Goal: Task Accomplishment & Management: Use online tool/utility

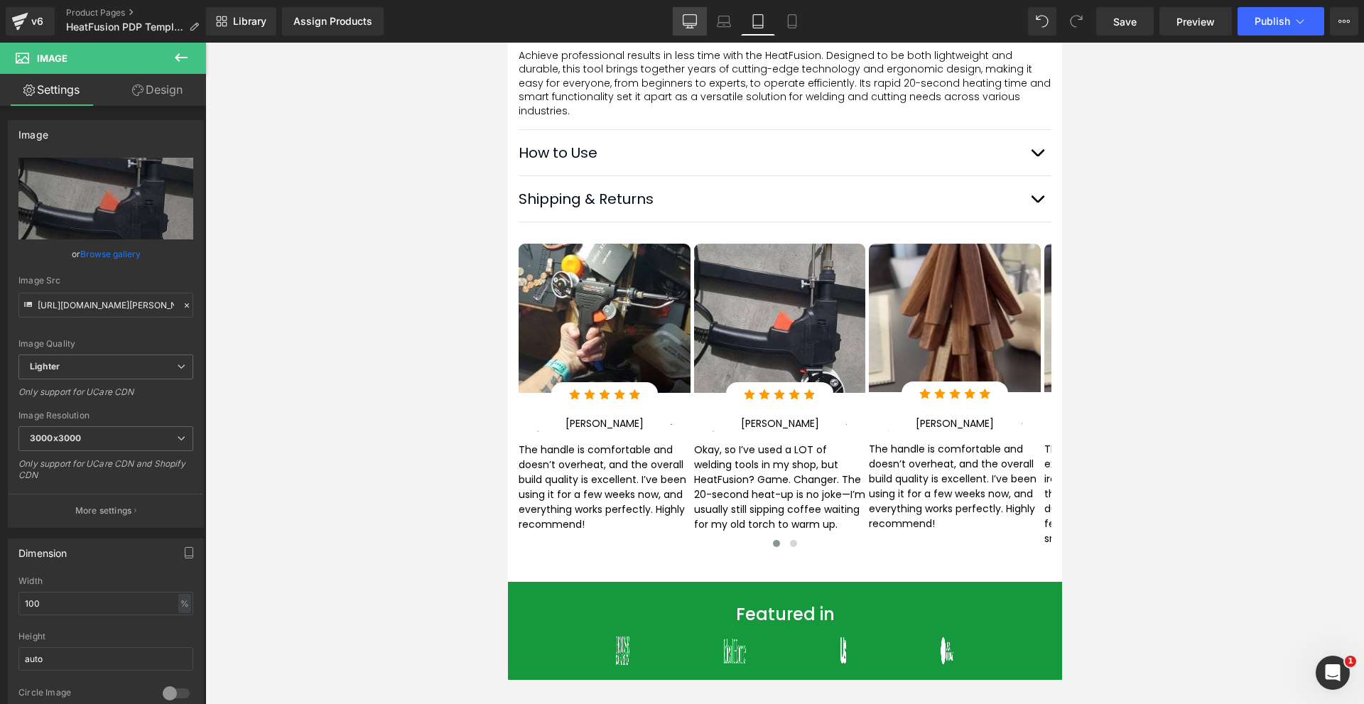
click at [690, 18] on icon at bounding box center [689, 21] width 14 height 14
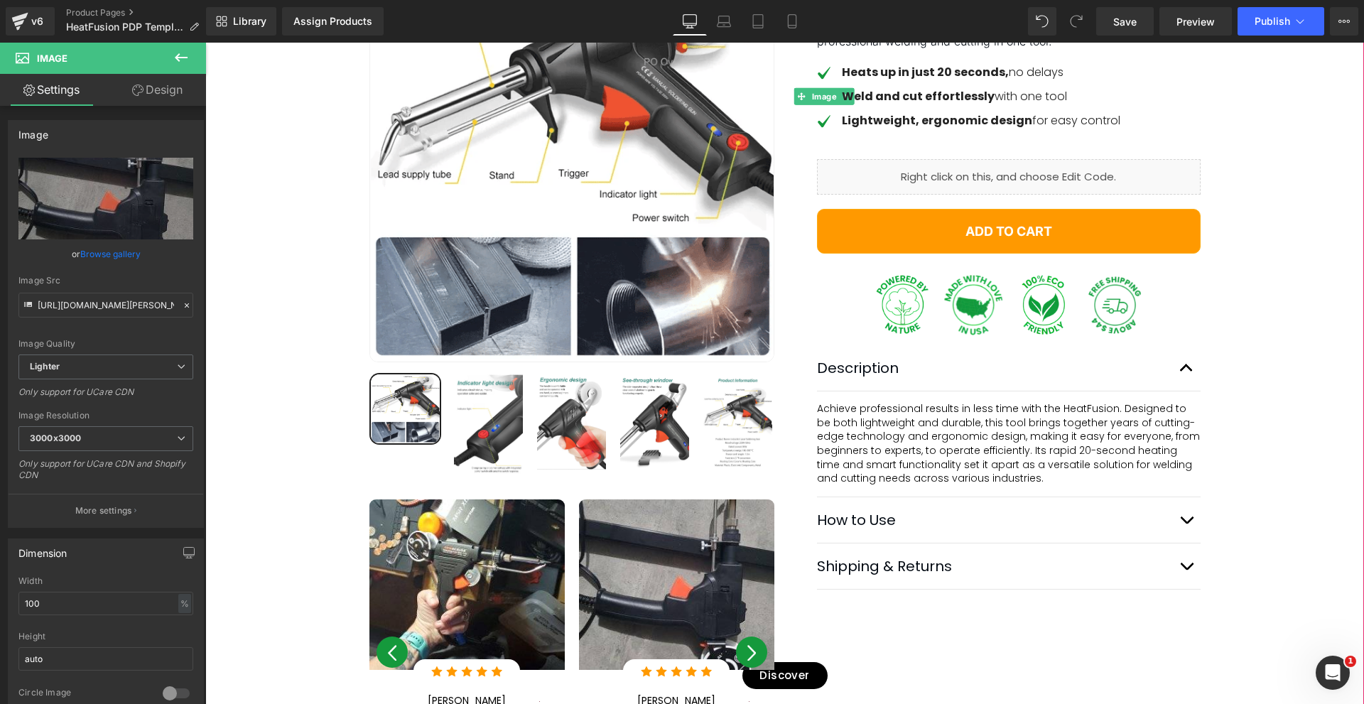
scroll to position [639, 0]
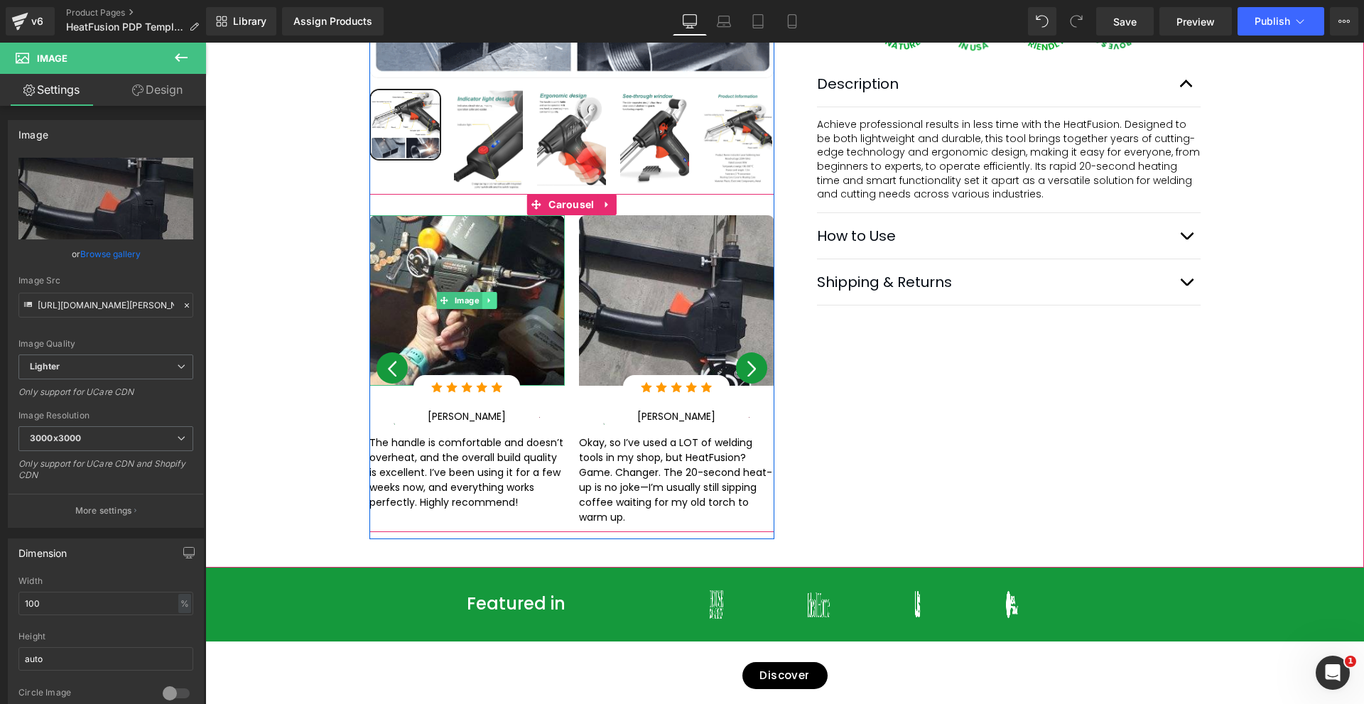
click at [486, 292] on link at bounding box center [489, 300] width 15 height 17
click at [440, 292] on link "Image" at bounding box center [459, 300] width 45 height 17
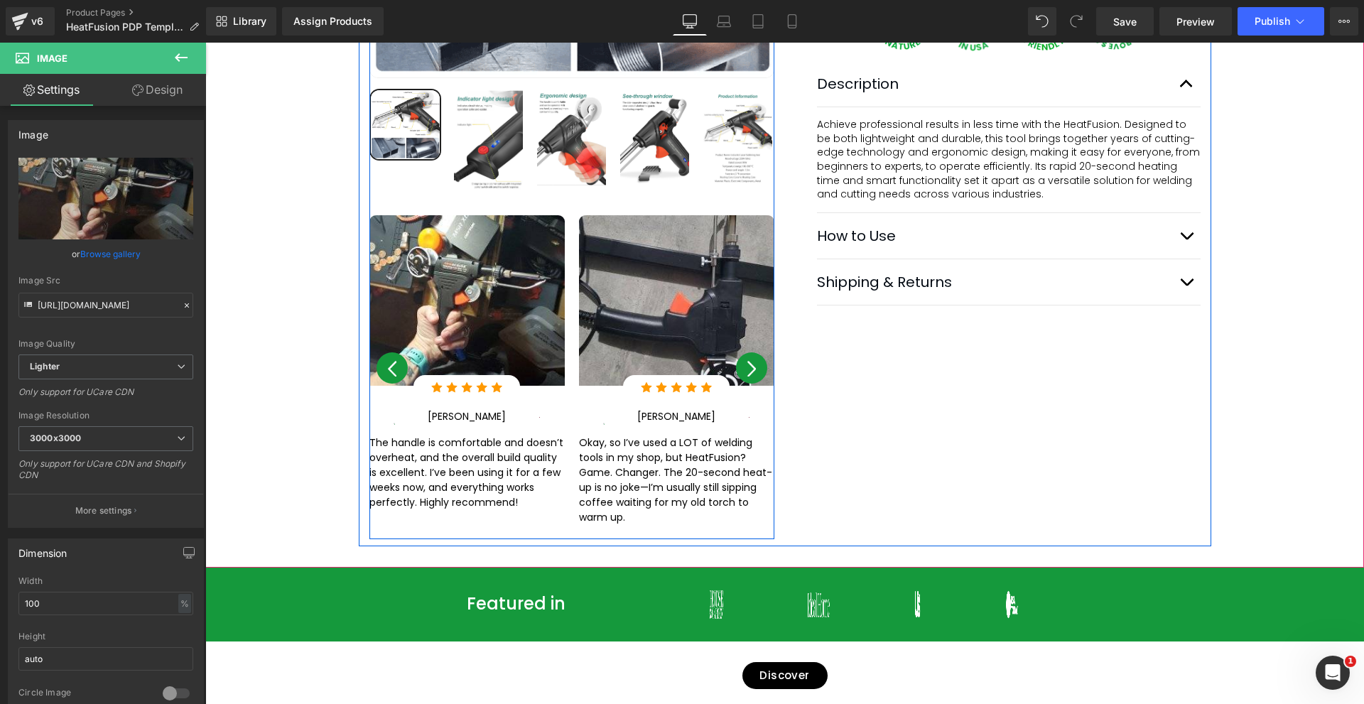
click at [768, 357] on div "Best Seller (P) Image Row" at bounding box center [572, 63] width 426 height 951
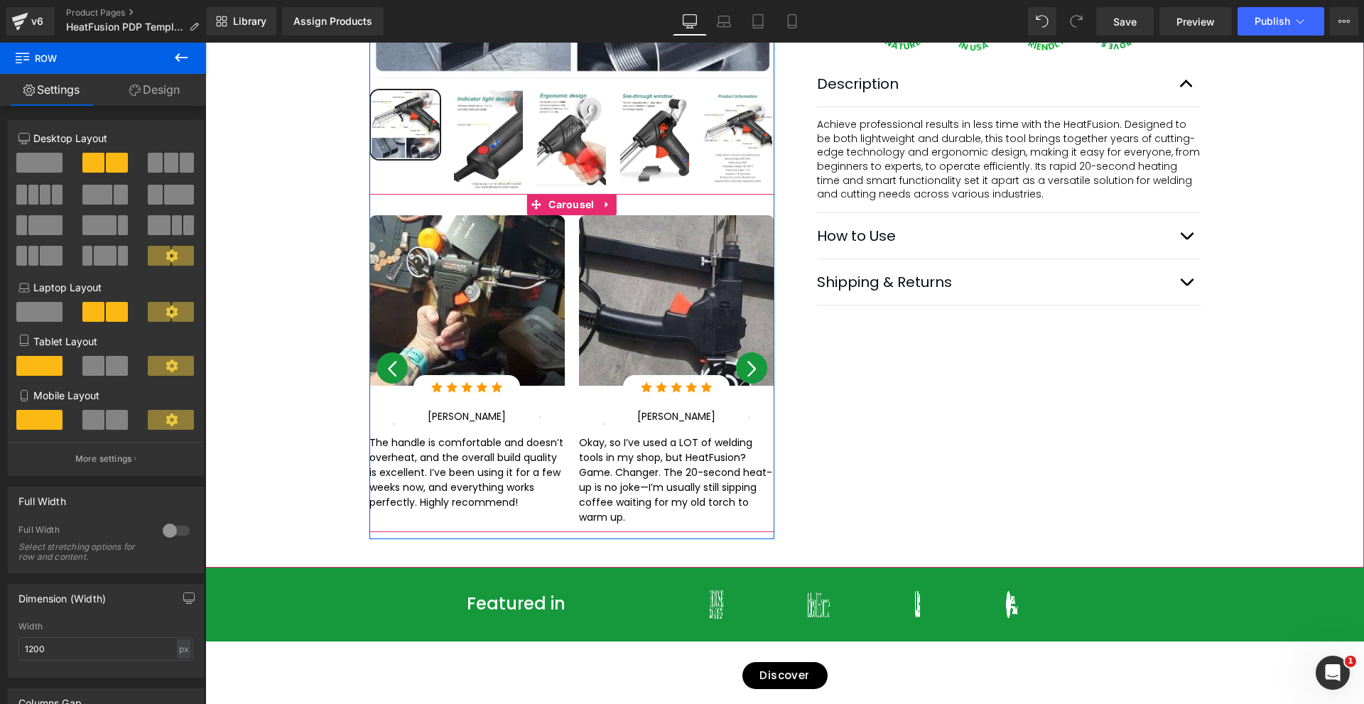
click at [751, 359] on button "›" at bounding box center [751, 367] width 31 height 31
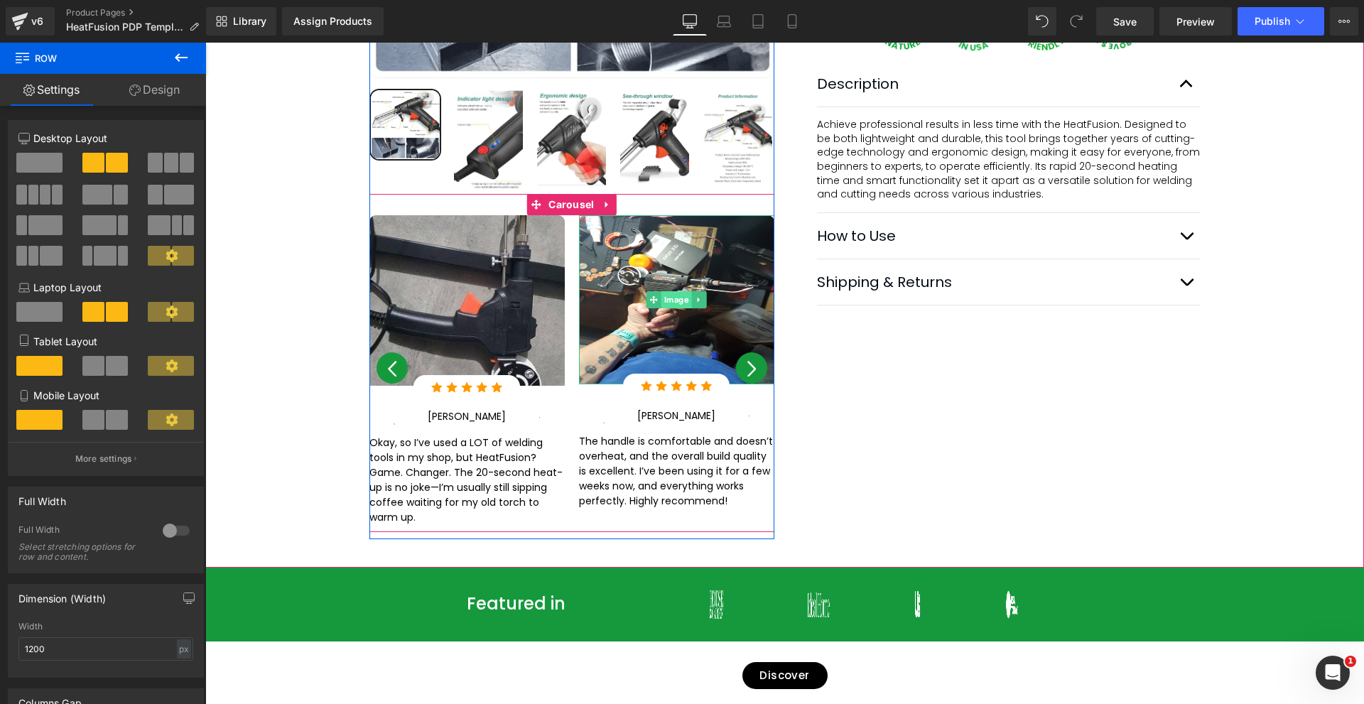
click at [668, 292] on span "Image" at bounding box center [676, 300] width 31 height 17
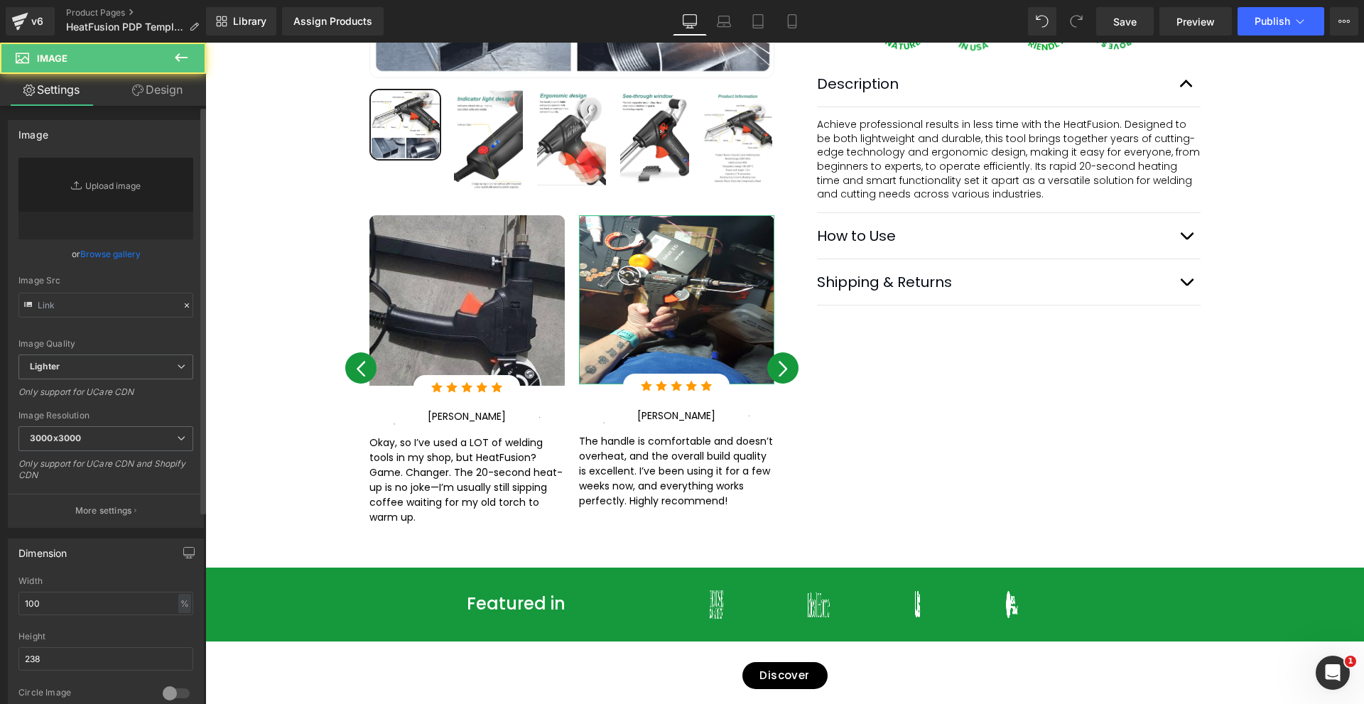
type input "[URL][DOMAIN_NAME]"
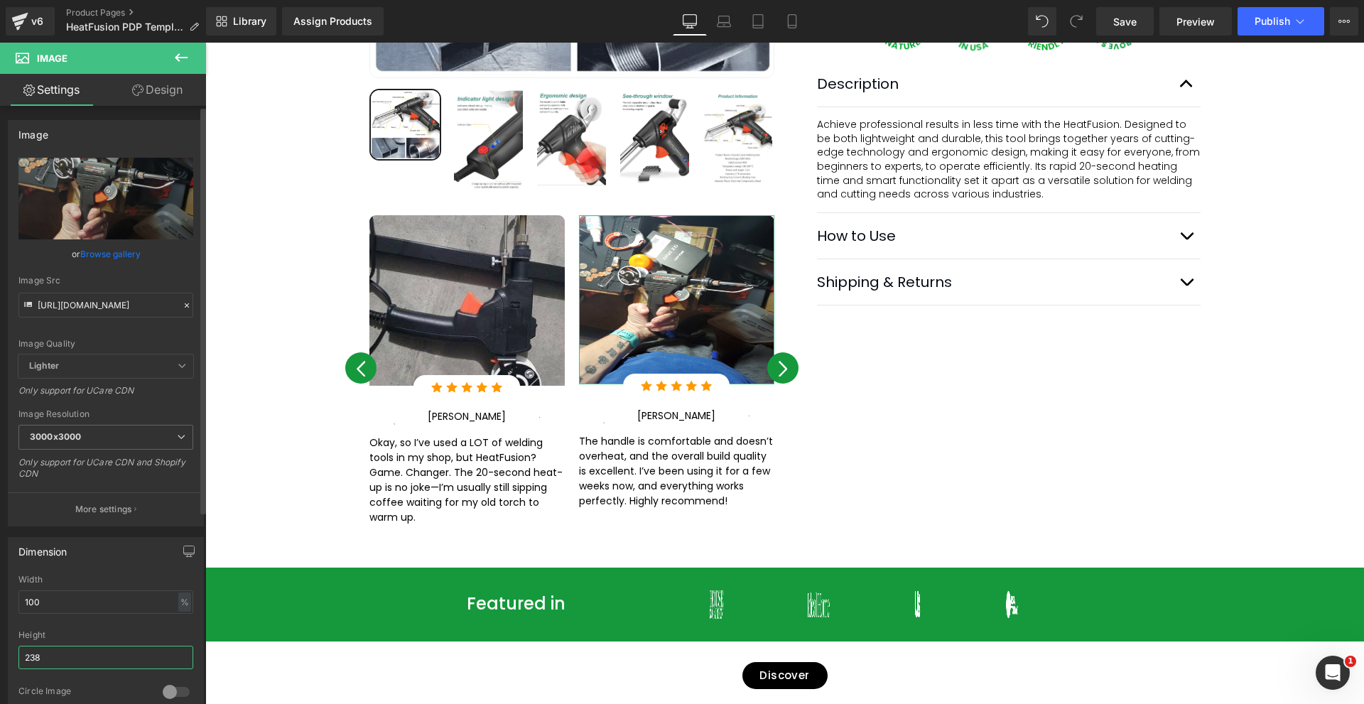
click at [65, 656] on input "238" at bounding box center [105, 657] width 175 height 23
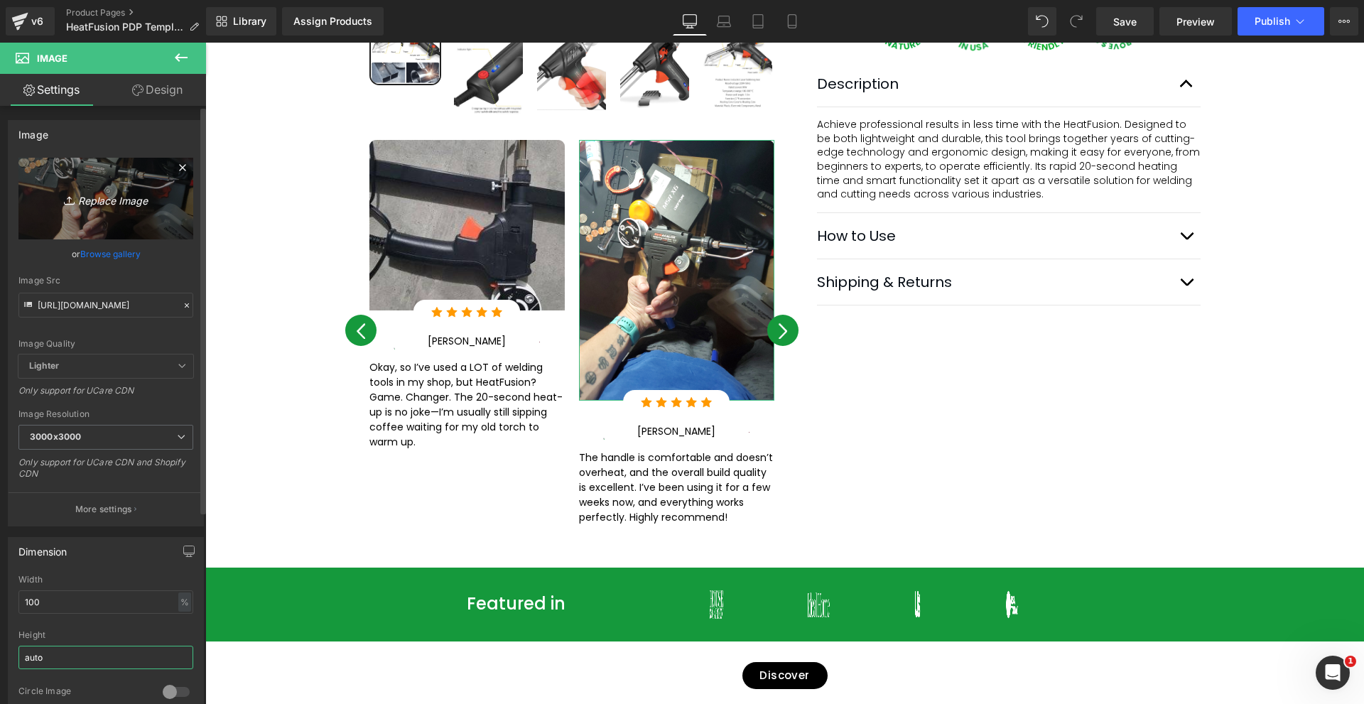
type input "auto"
click at [82, 204] on icon "Replace Image" at bounding box center [106, 199] width 114 height 18
type input "C:\fakepath\Review Image-3.png"
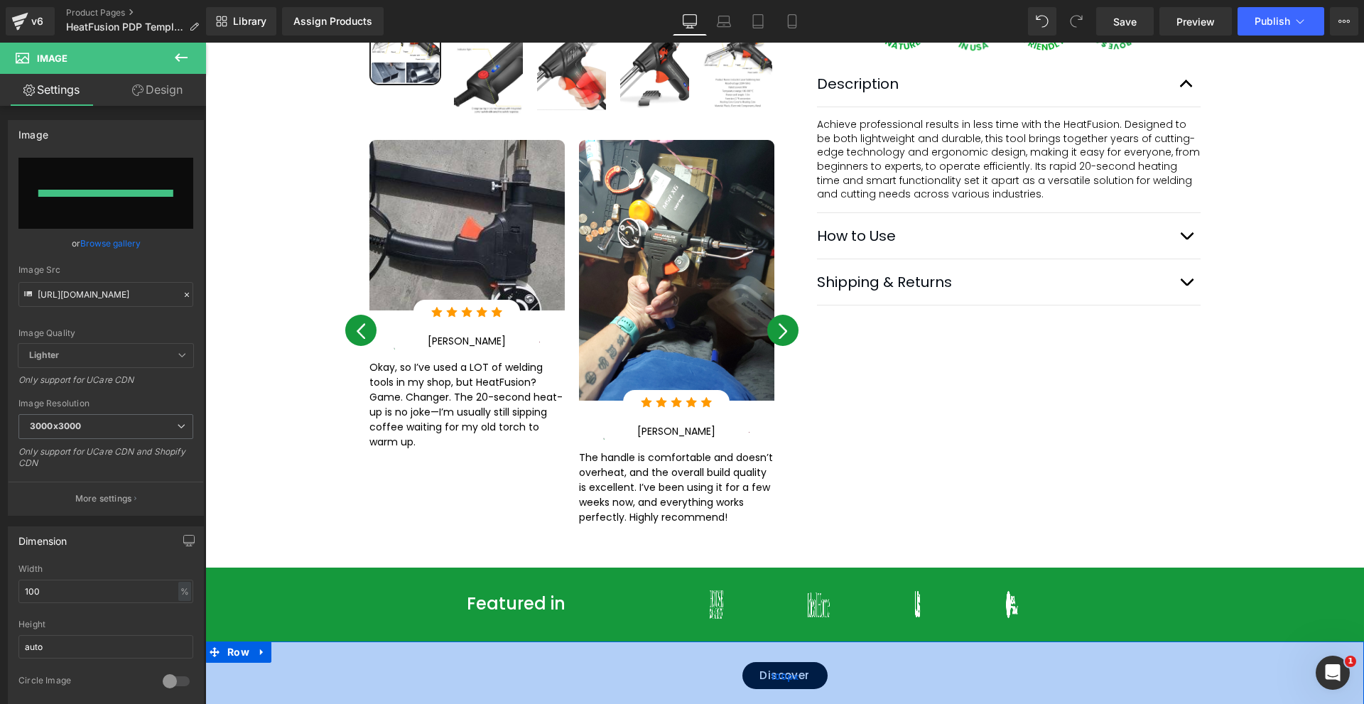
type input "[URL][DOMAIN_NAME]"
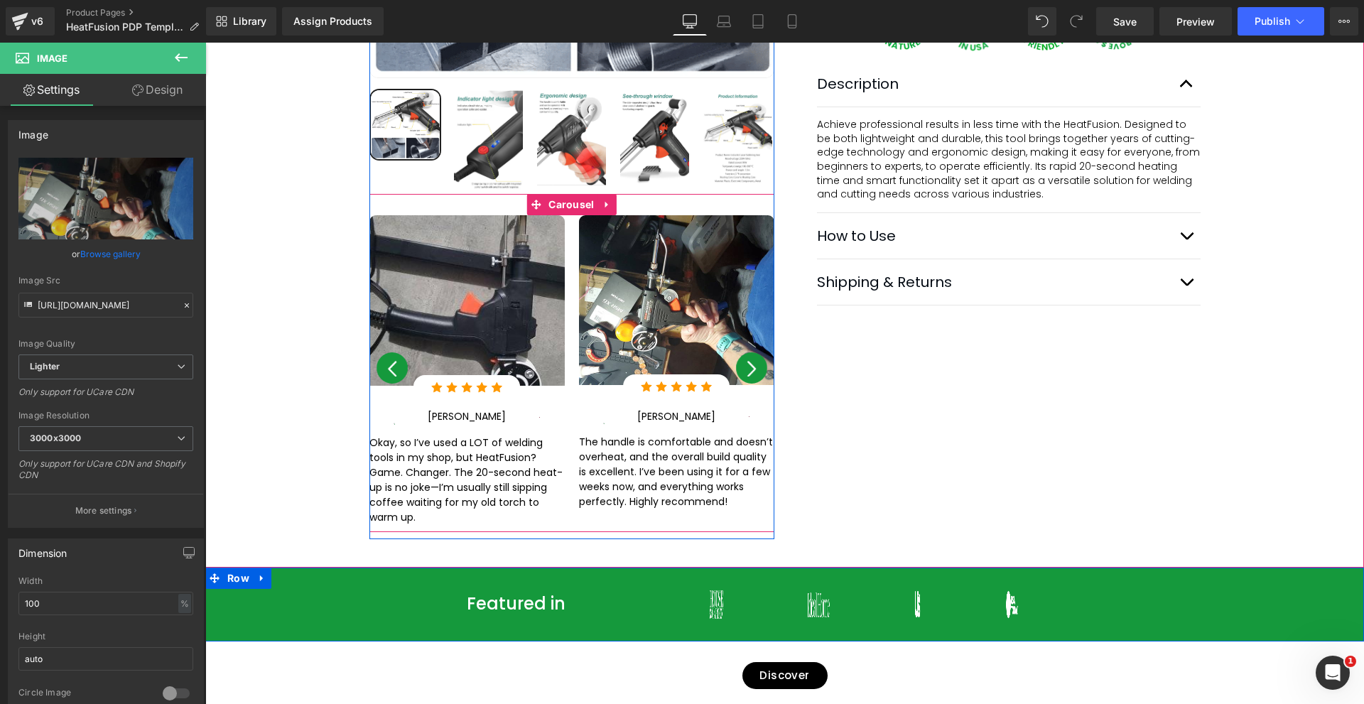
click at [751, 361] on button "›" at bounding box center [751, 367] width 31 height 31
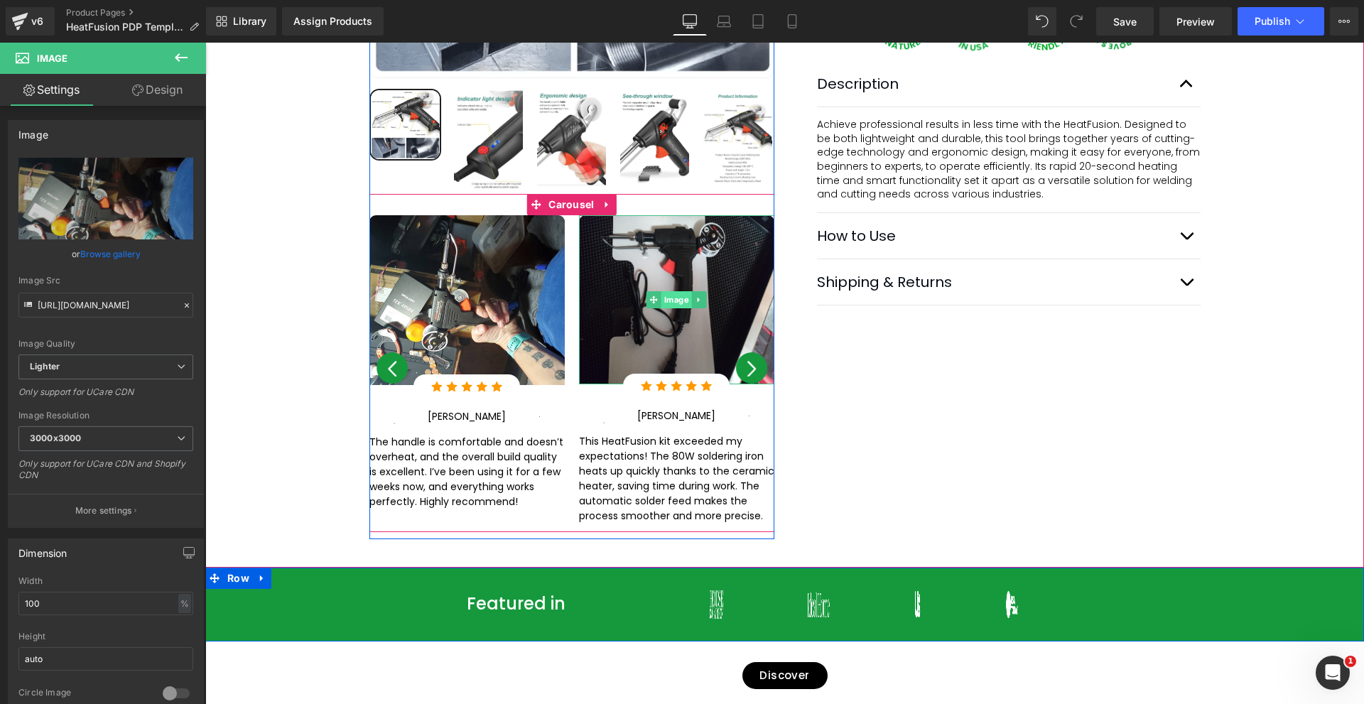
click at [667, 292] on span "Image" at bounding box center [676, 300] width 31 height 17
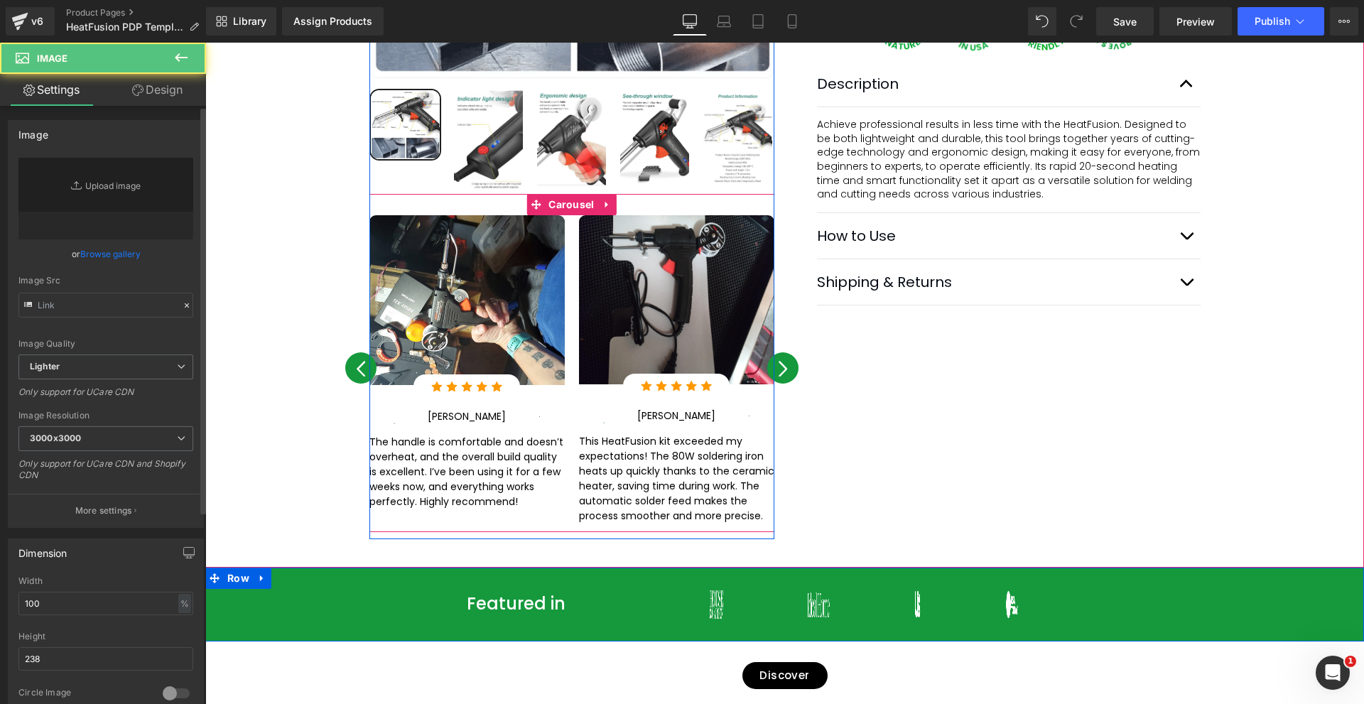
type input "[URL][DOMAIN_NAME]"
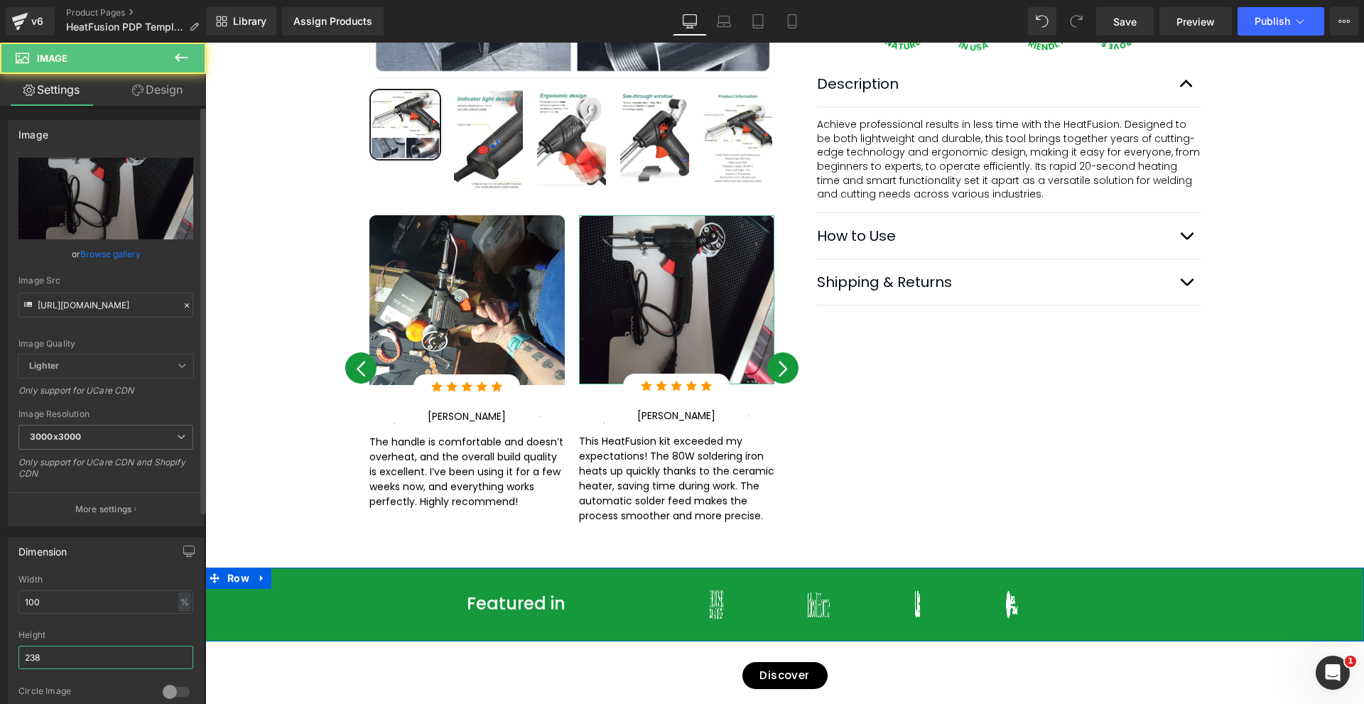
click at [51, 654] on input "238" at bounding box center [105, 657] width 175 height 23
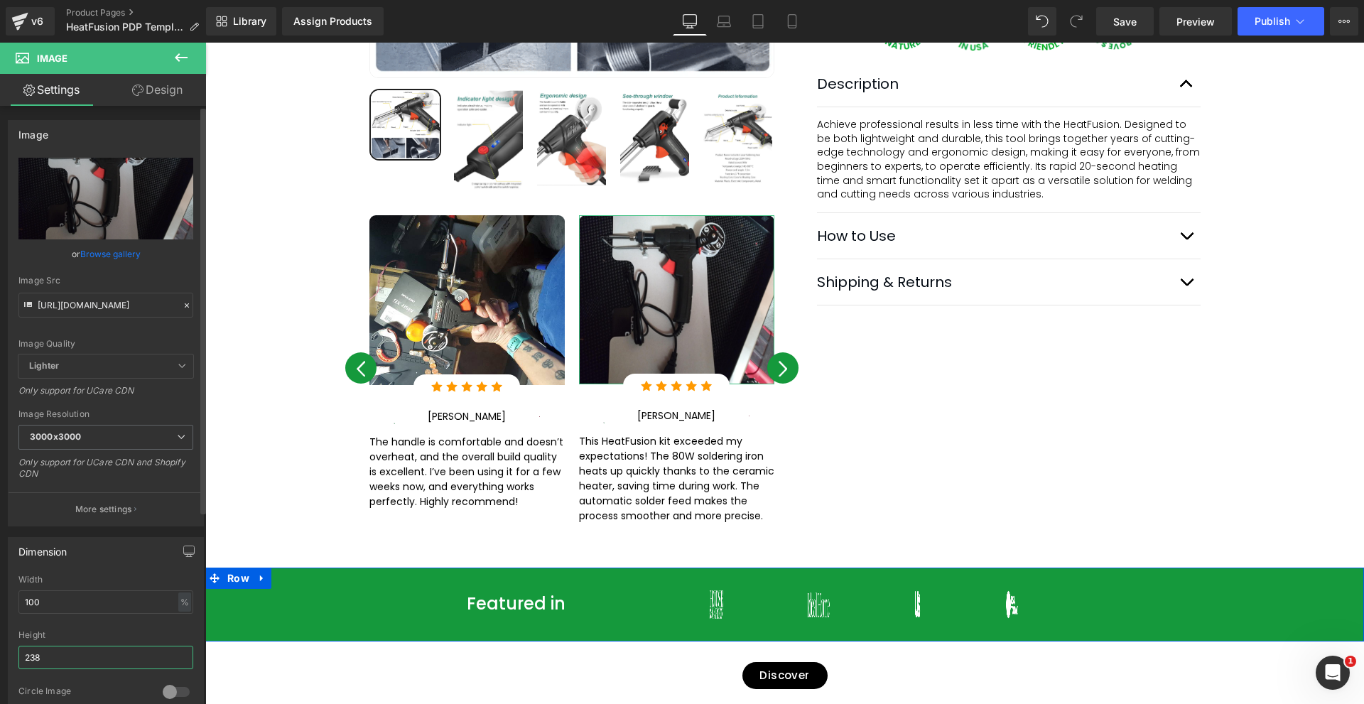
click at [51, 654] on input "238" at bounding box center [105, 657] width 175 height 23
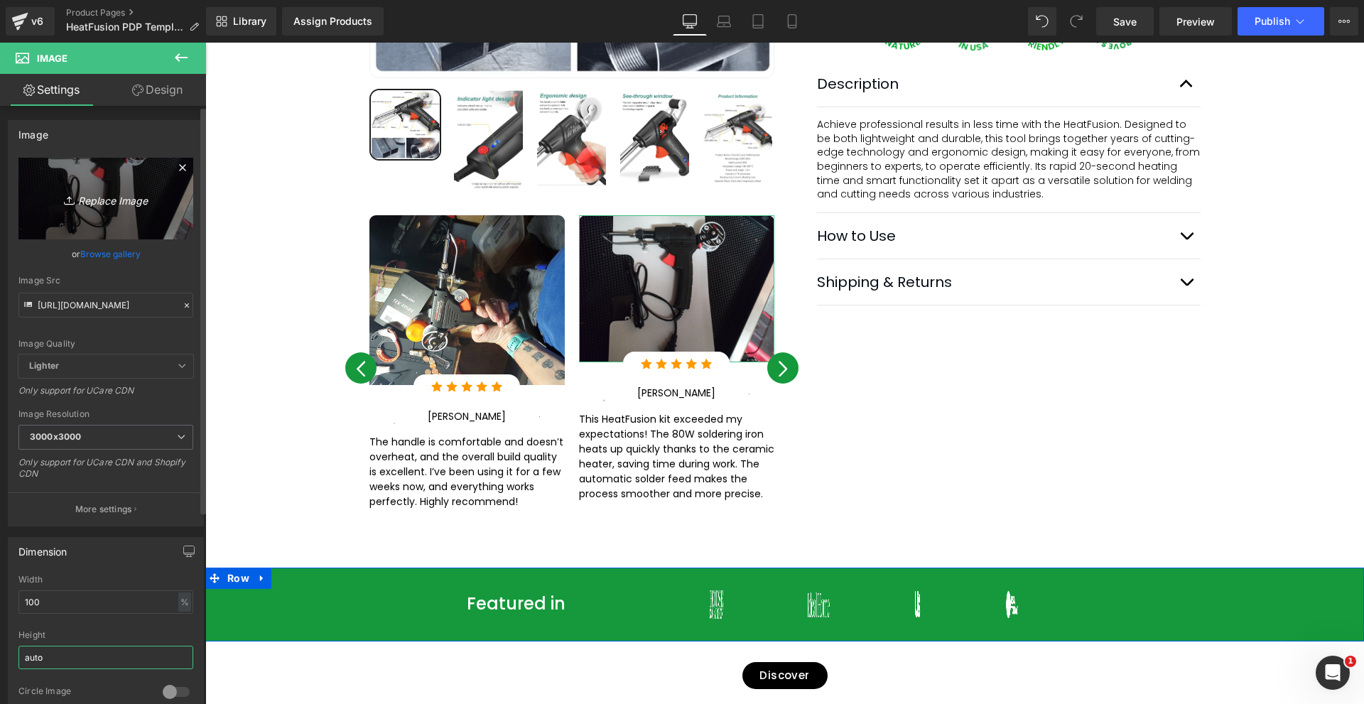
type input "auto"
click at [97, 201] on icon "Replace Image" at bounding box center [106, 199] width 114 height 18
type input "C:\fakepath\Review Image-4.png"
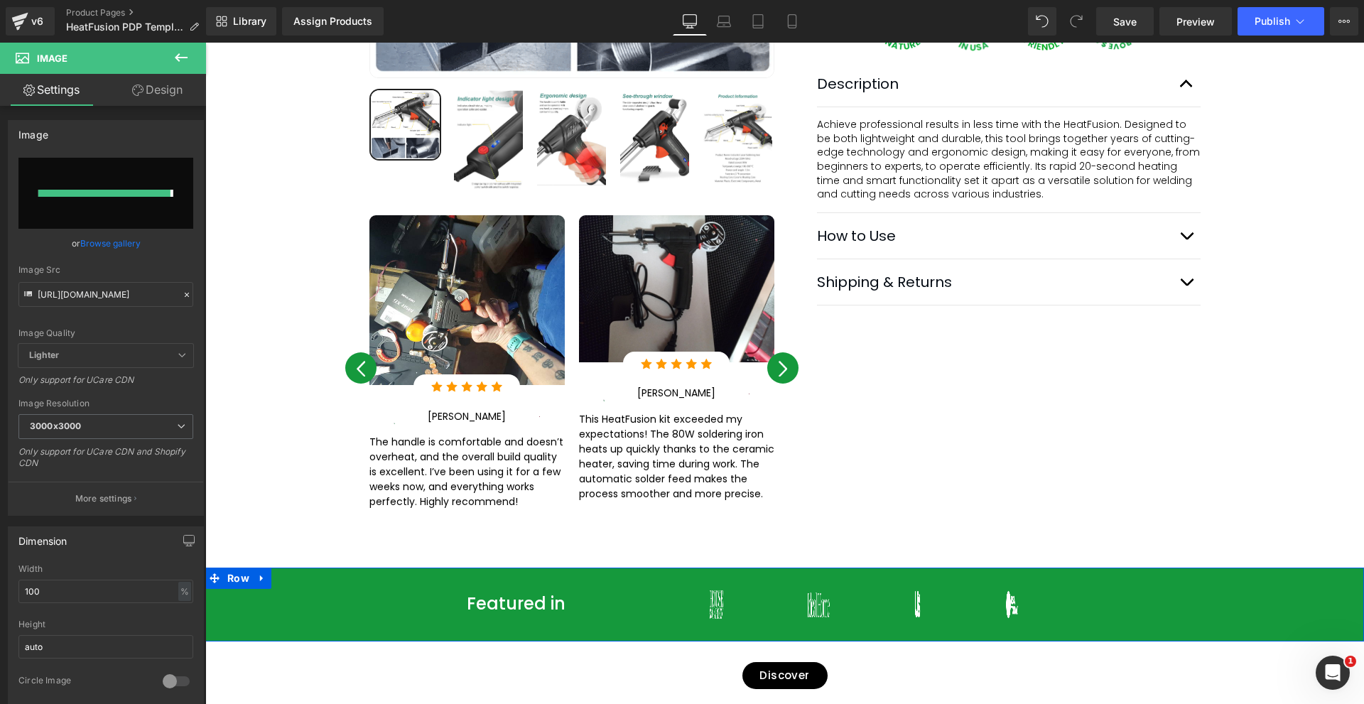
type input "[URL][DOMAIN_NAME]"
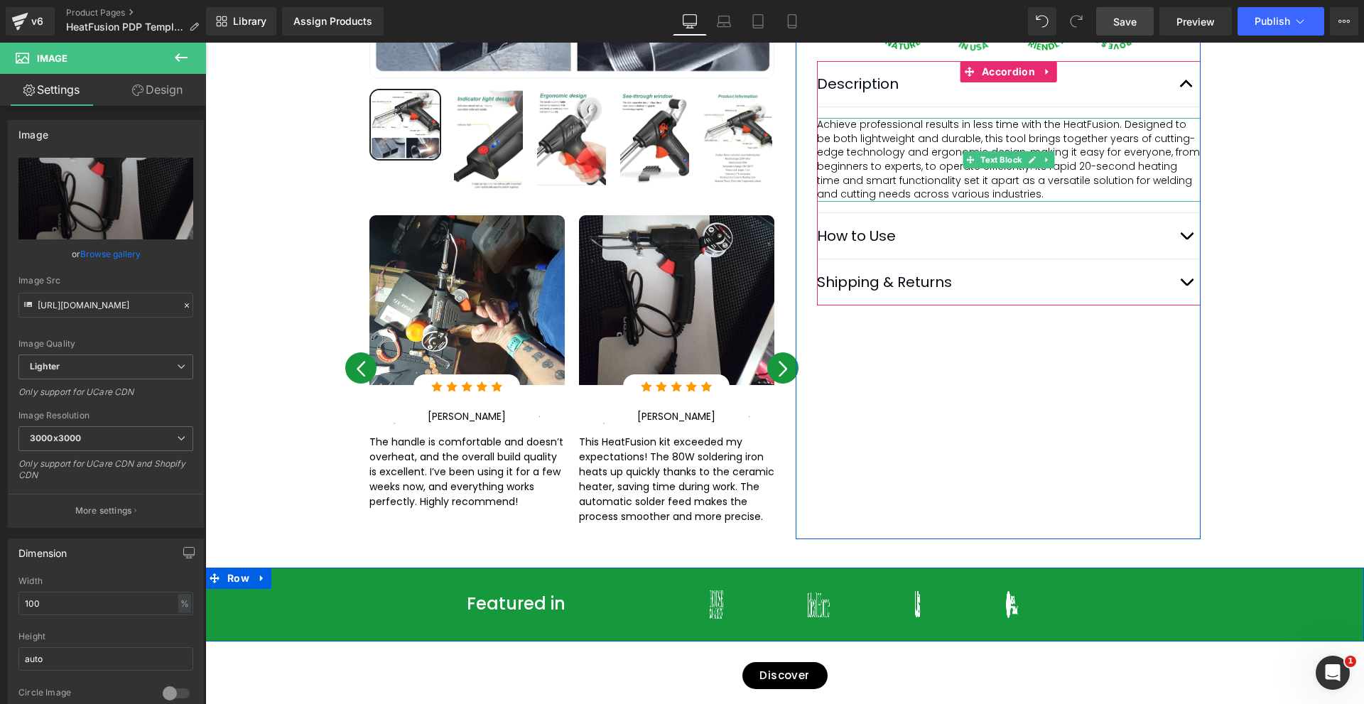
click at [1133, 26] on span "Save" at bounding box center [1124, 21] width 23 height 15
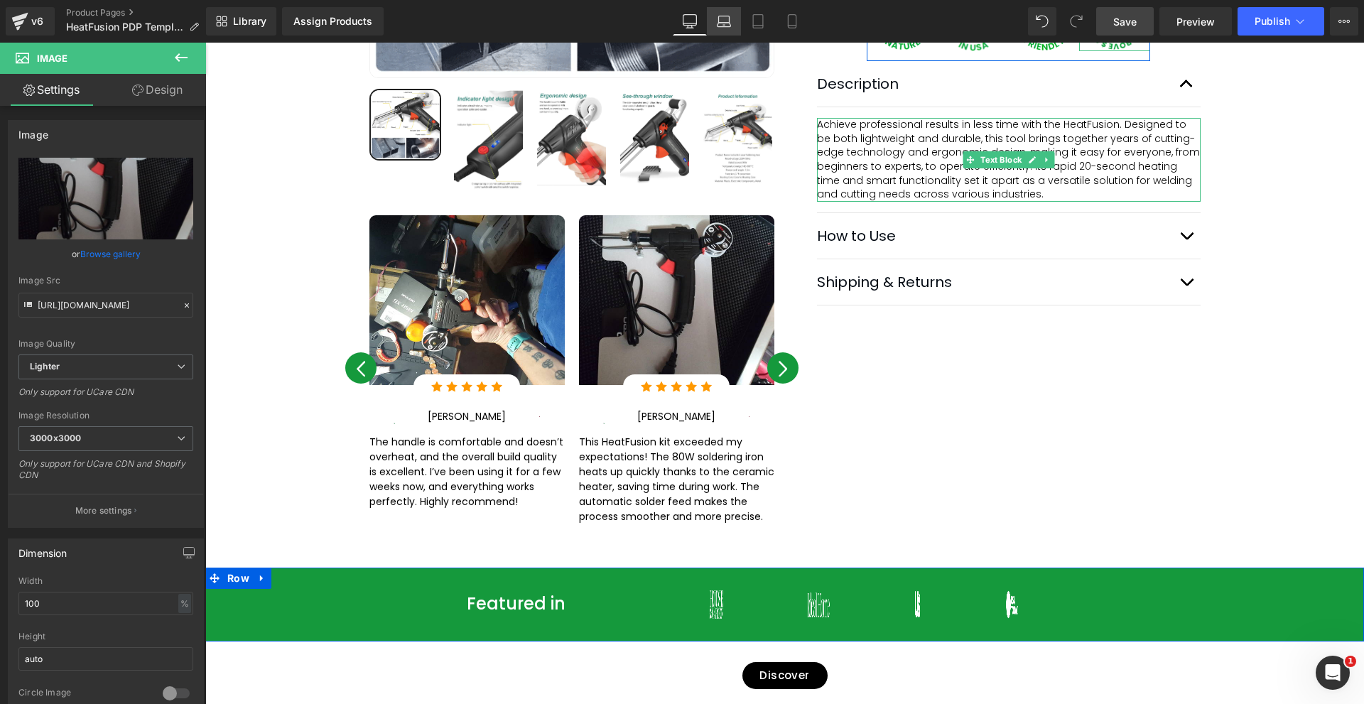
click at [717, 27] on icon at bounding box center [724, 21] width 14 height 14
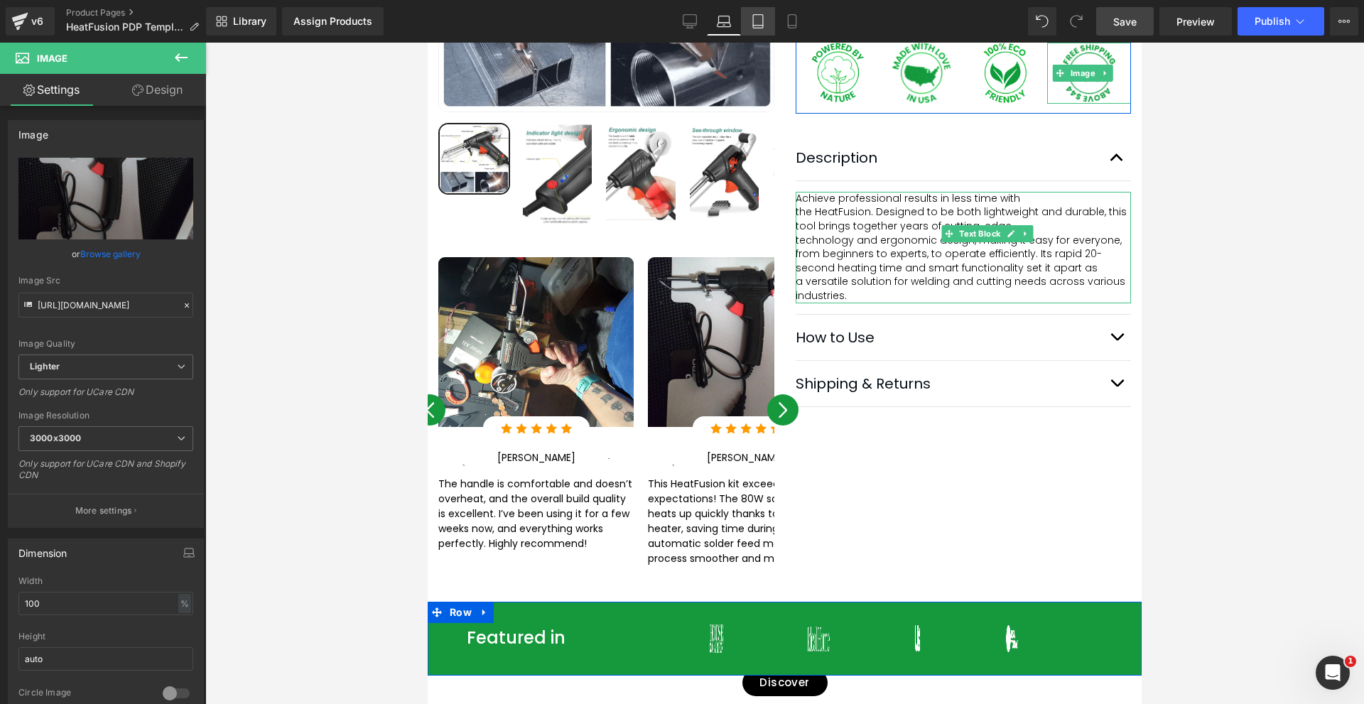
scroll to position [680, 0]
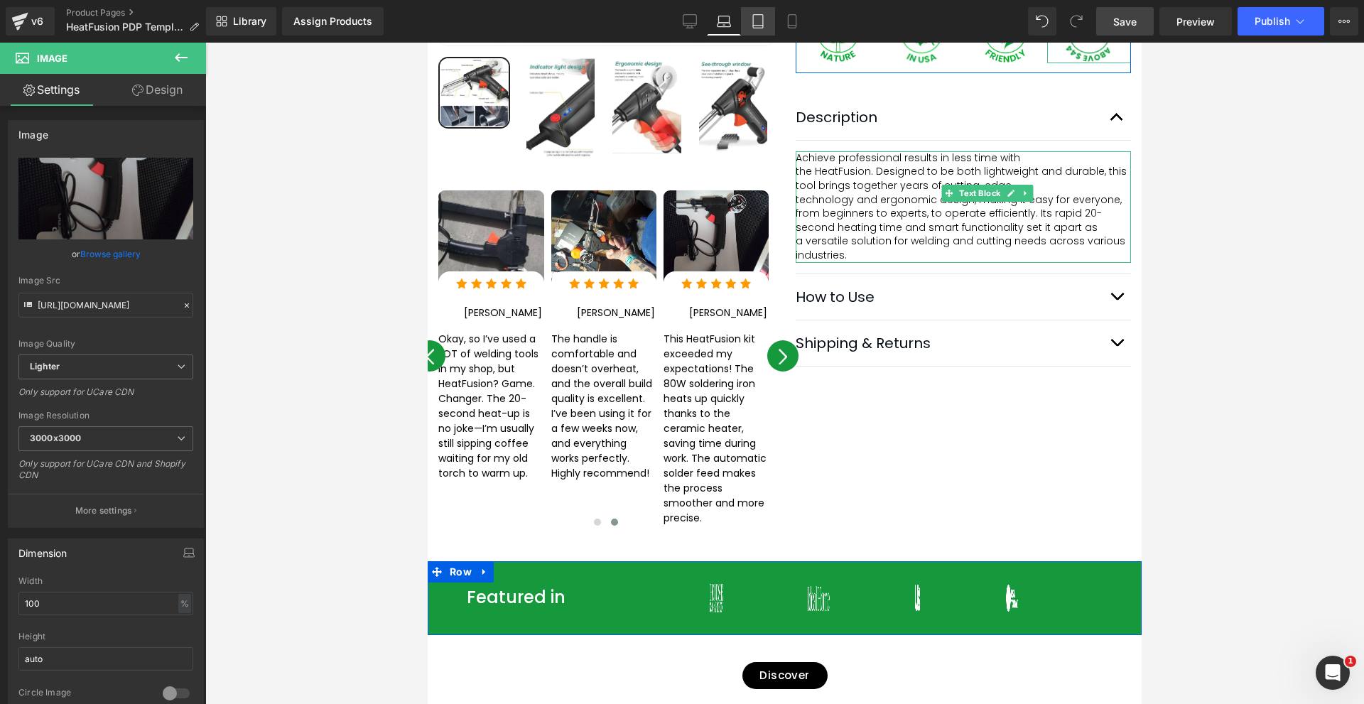
click at [757, 21] on icon at bounding box center [758, 21] width 14 height 14
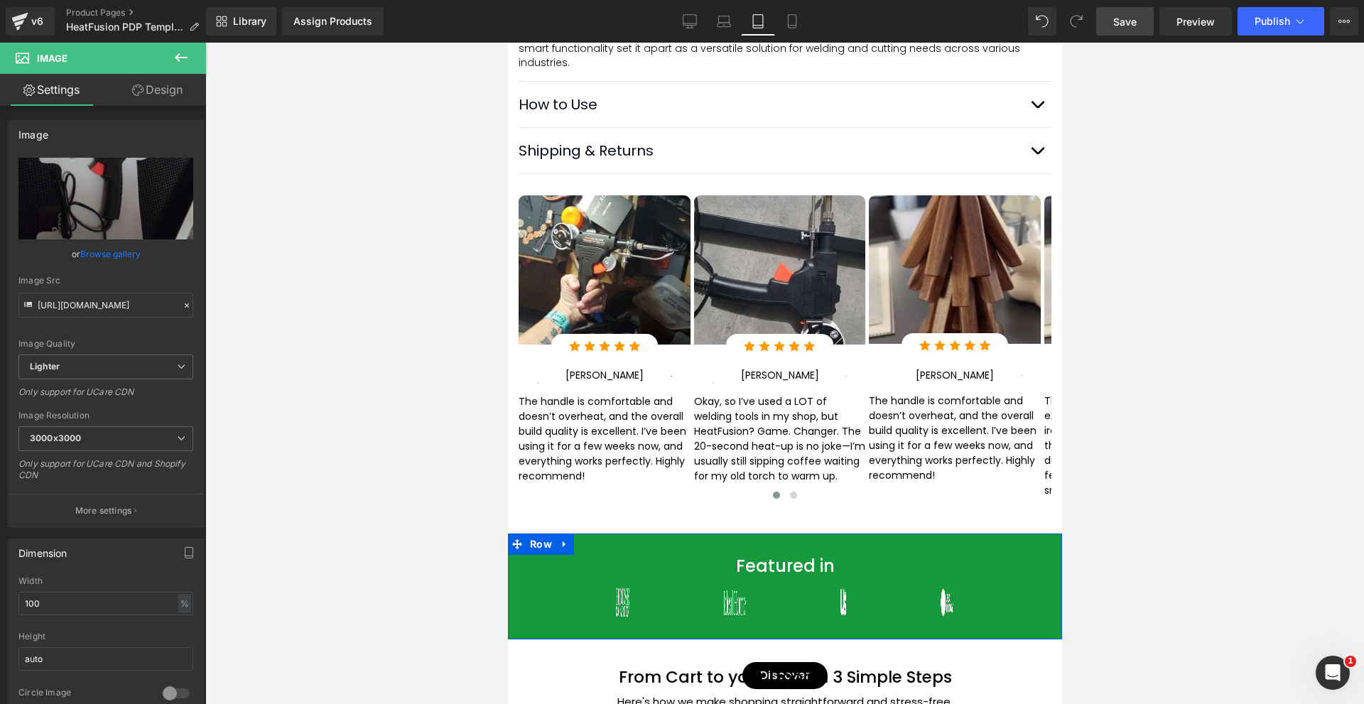
scroll to position [1562, 0]
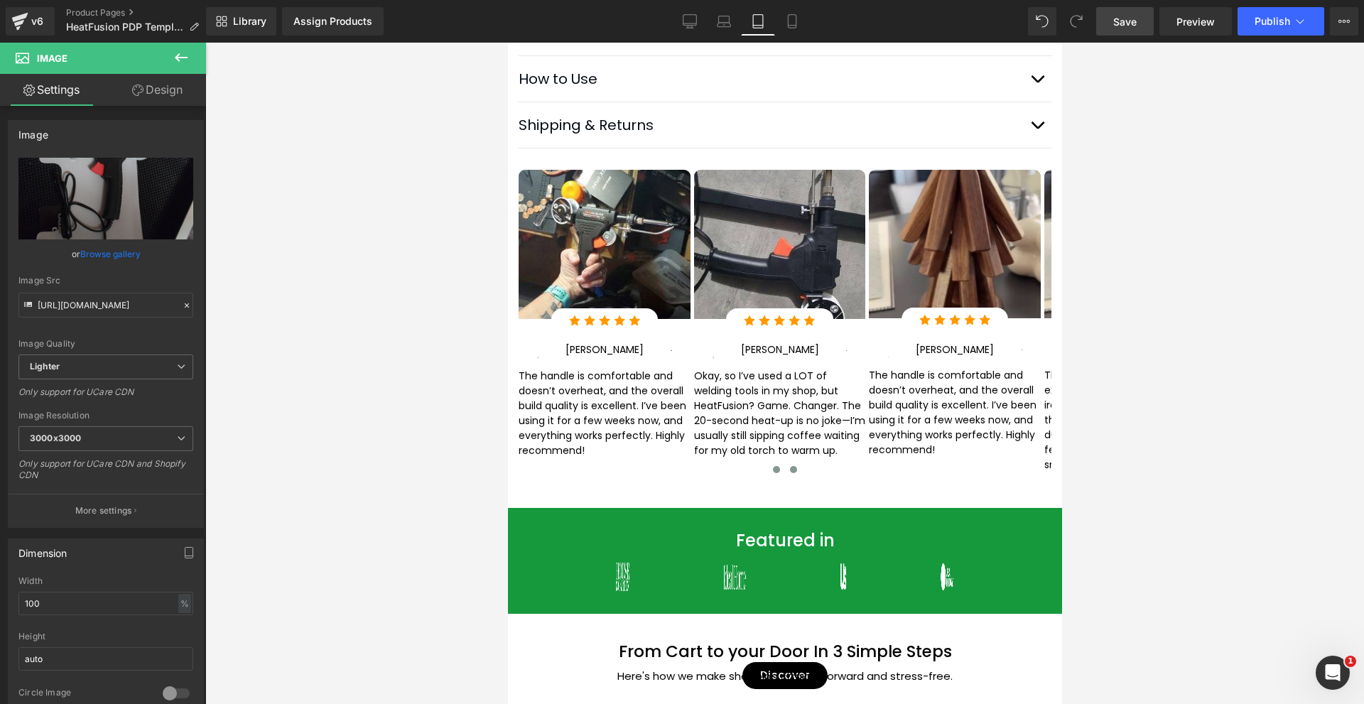
click at [789, 473] on span at bounding box center [792, 469] width 7 height 7
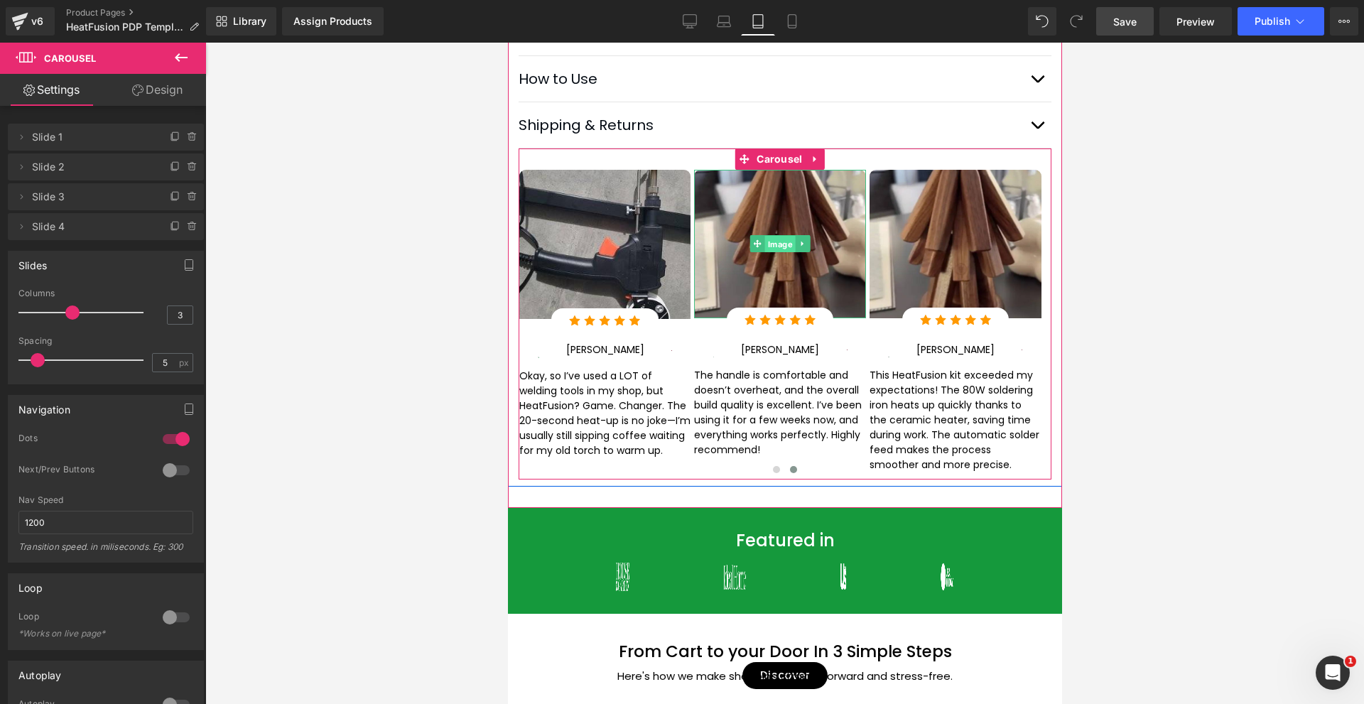
click at [766, 253] on span "Image" at bounding box center [779, 244] width 31 height 17
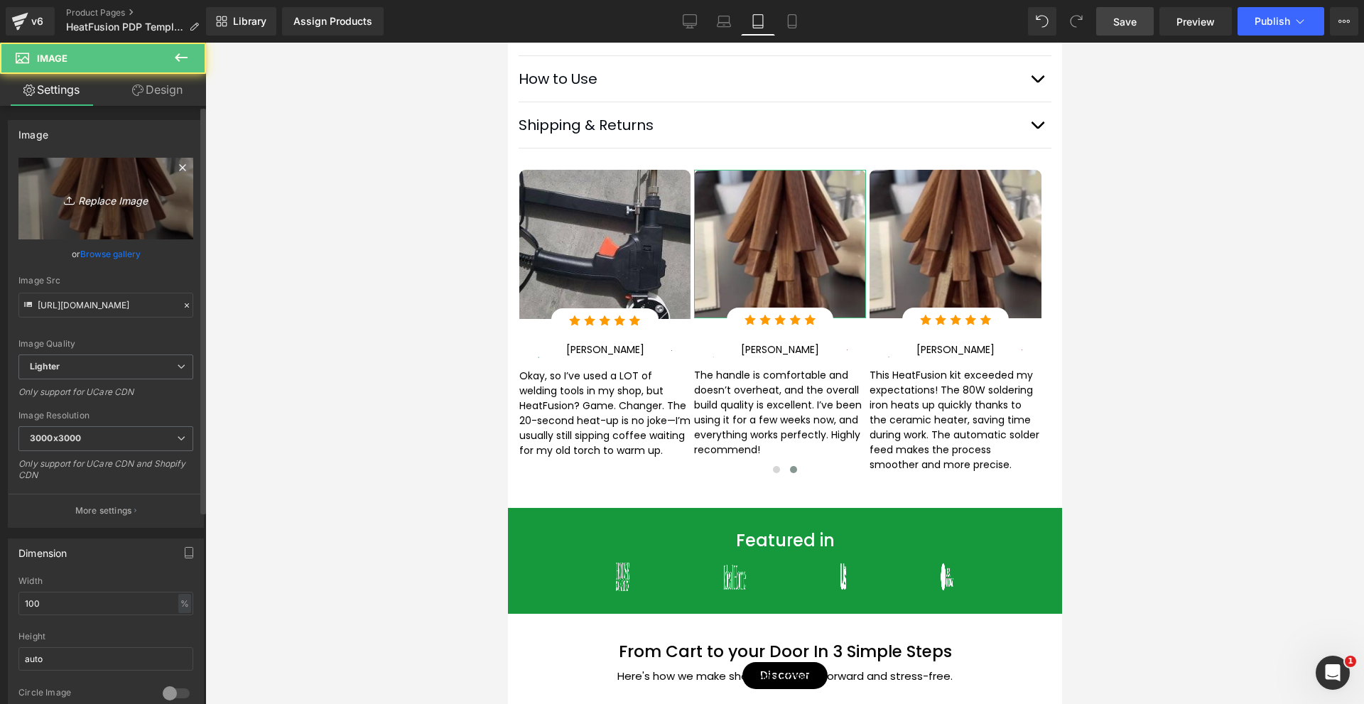
click at [92, 192] on icon "Replace Image" at bounding box center [106, 199] width 114 height 18
type input "C:\fakepath\Review Image-3.png"
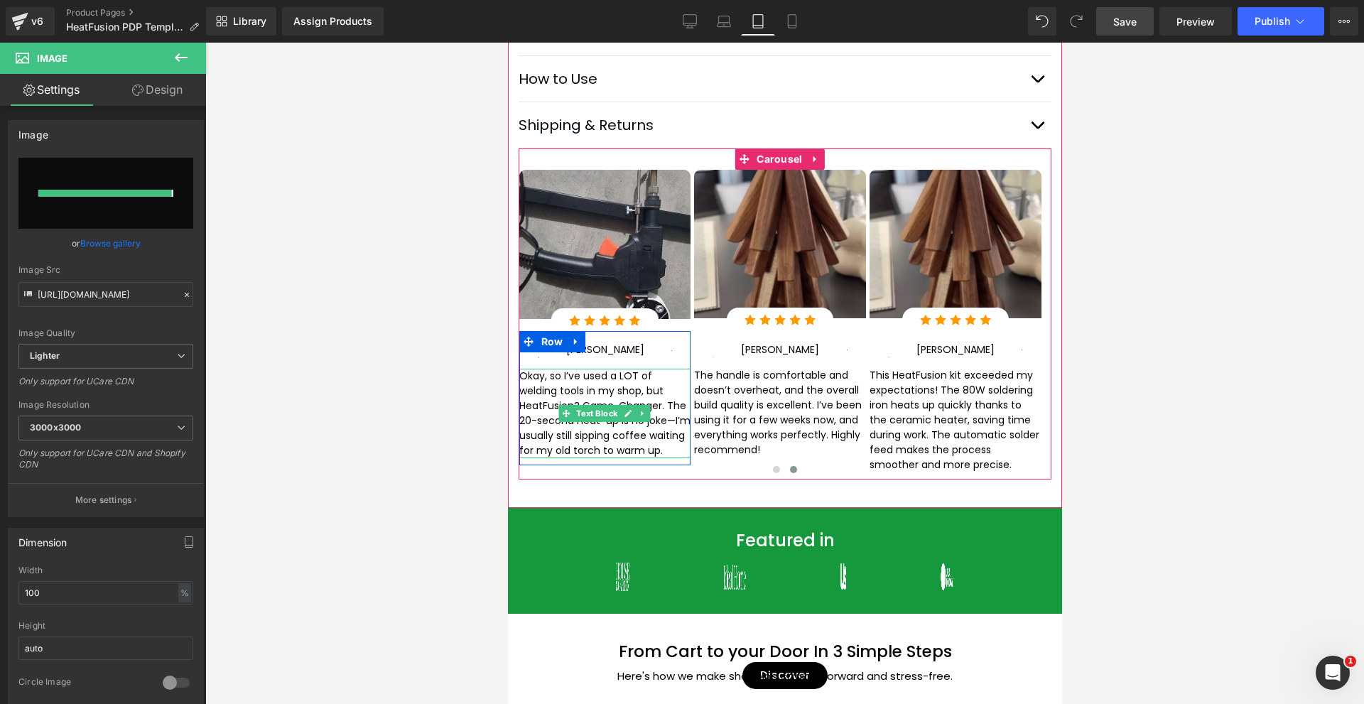
type input "[URL][DOMAIN_NAME]"
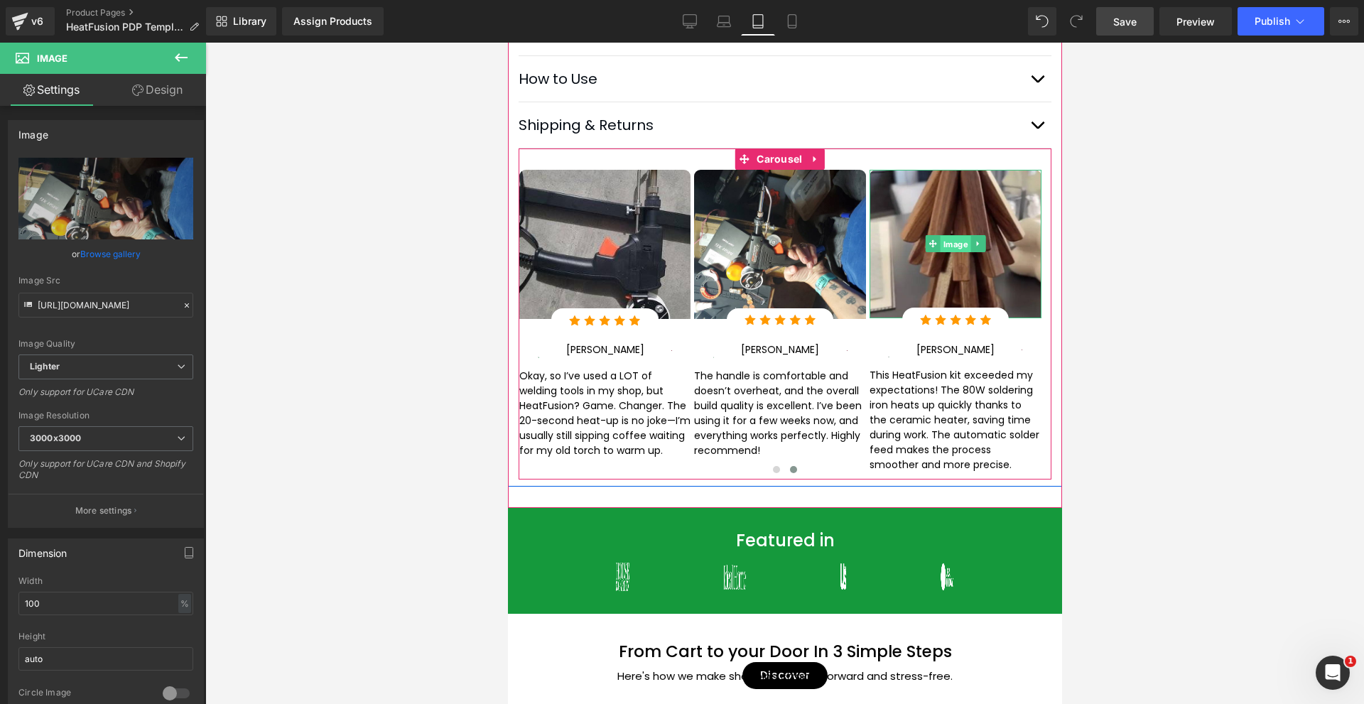
click at [944, 251] on span "Image" at bounding box center [954, 244] width 31 height 17
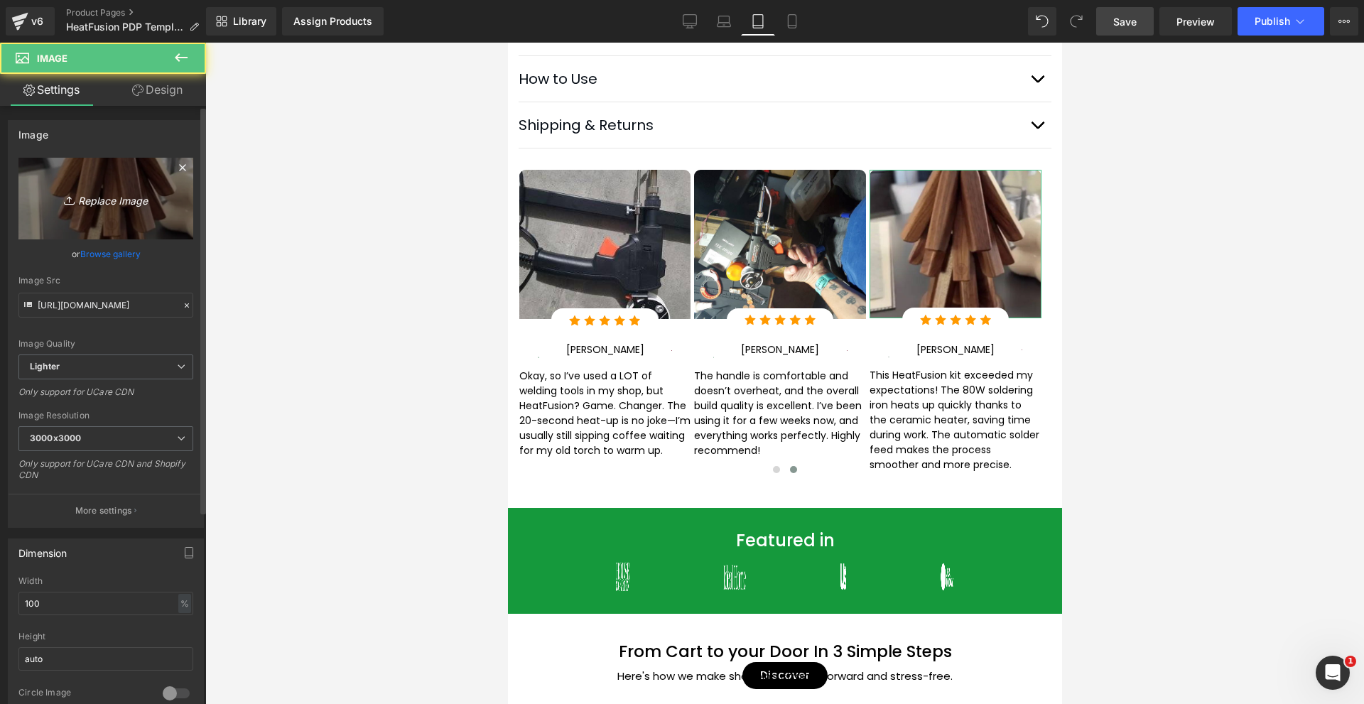
click at [126, 196] on icon "Replace Image" at bounding box center [106, 199] width 114 height 18
type input "C:\fakepath\Review Image-4.png"
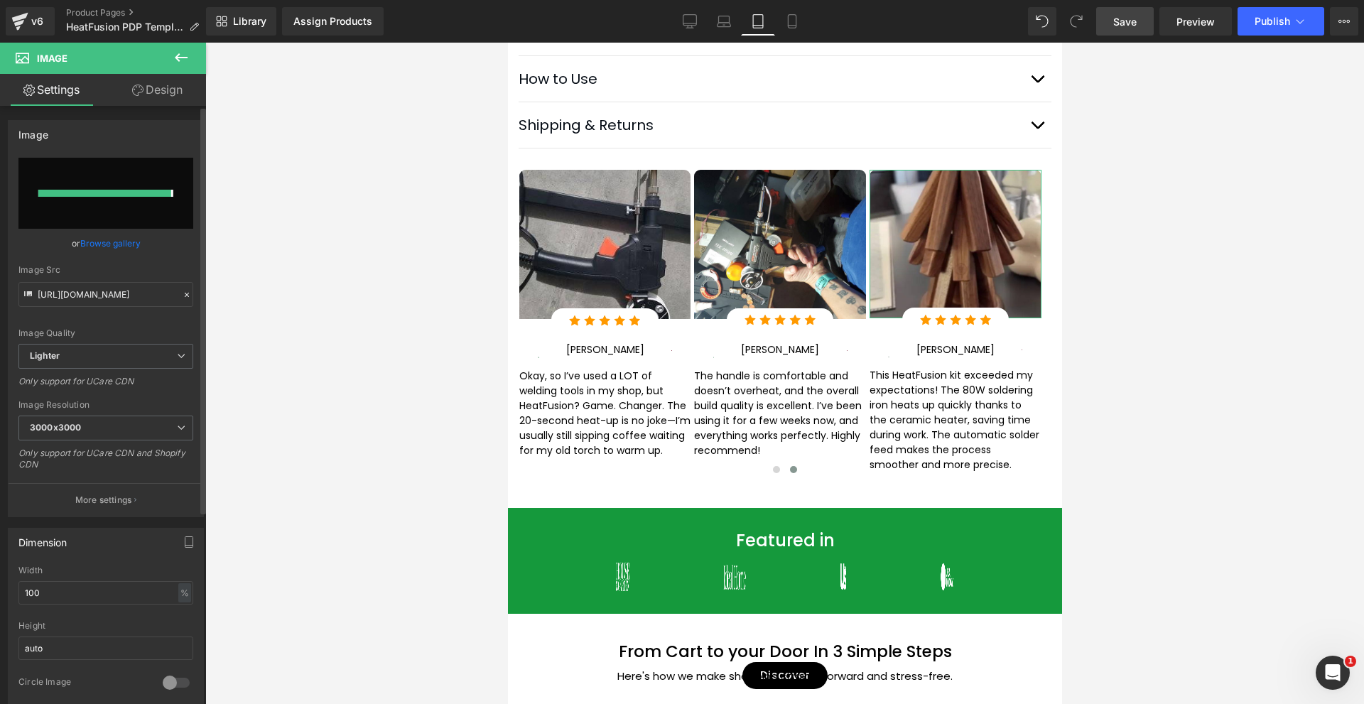
type input "[URL][DOMAIN_NAME]"
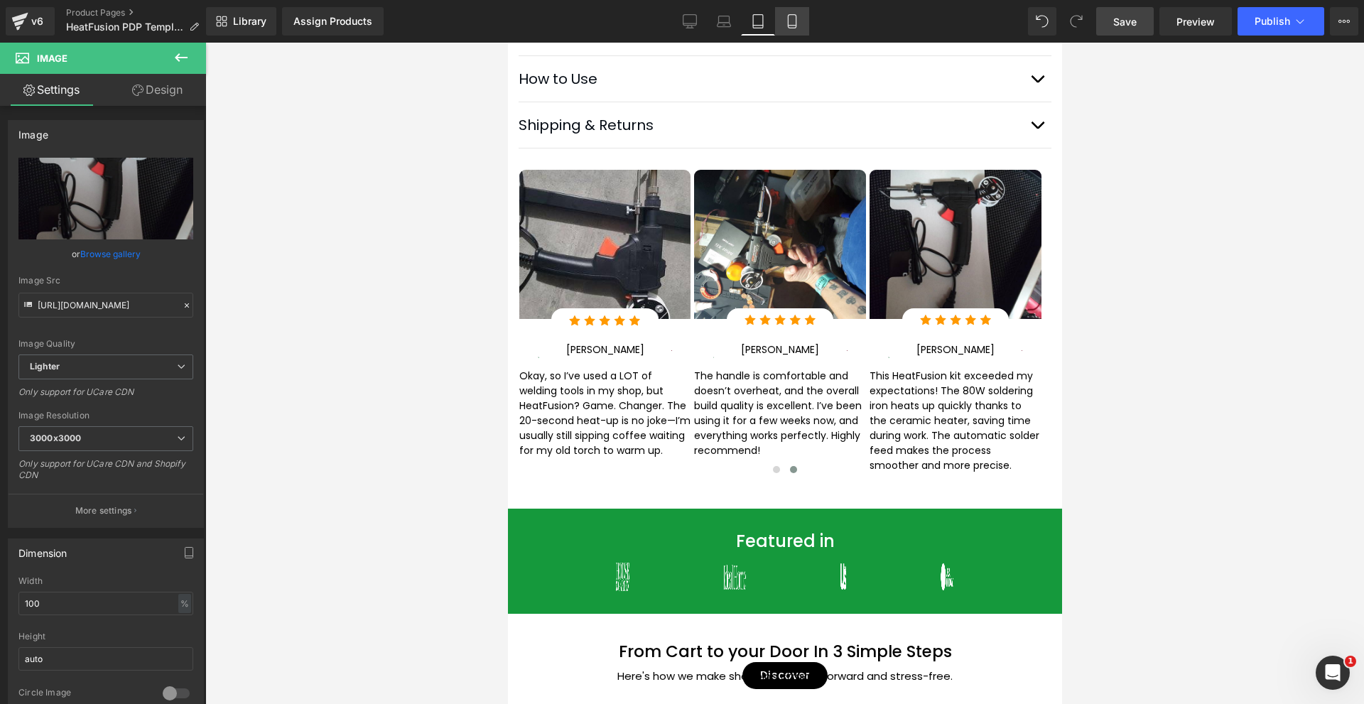
click at [795, 19] on icon at bounding box center [792, 21] width 8 height 13
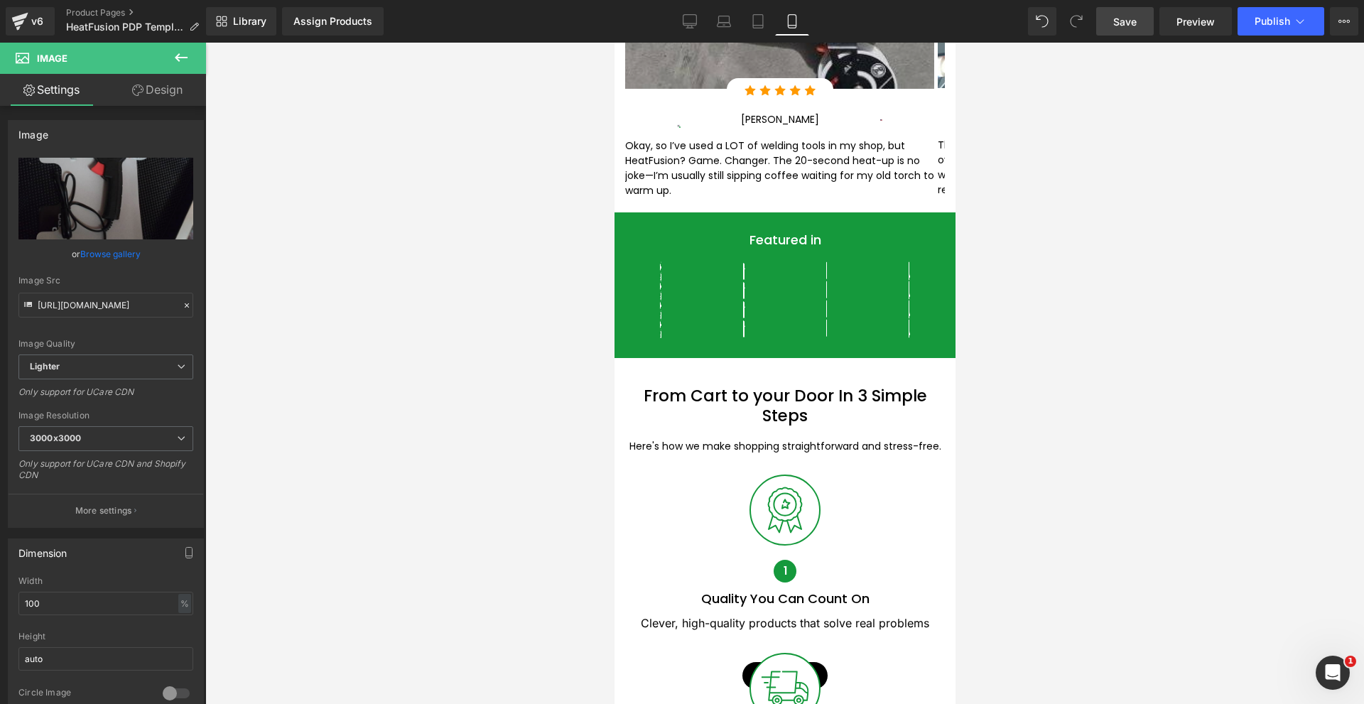
scroll to position [1335, 0]
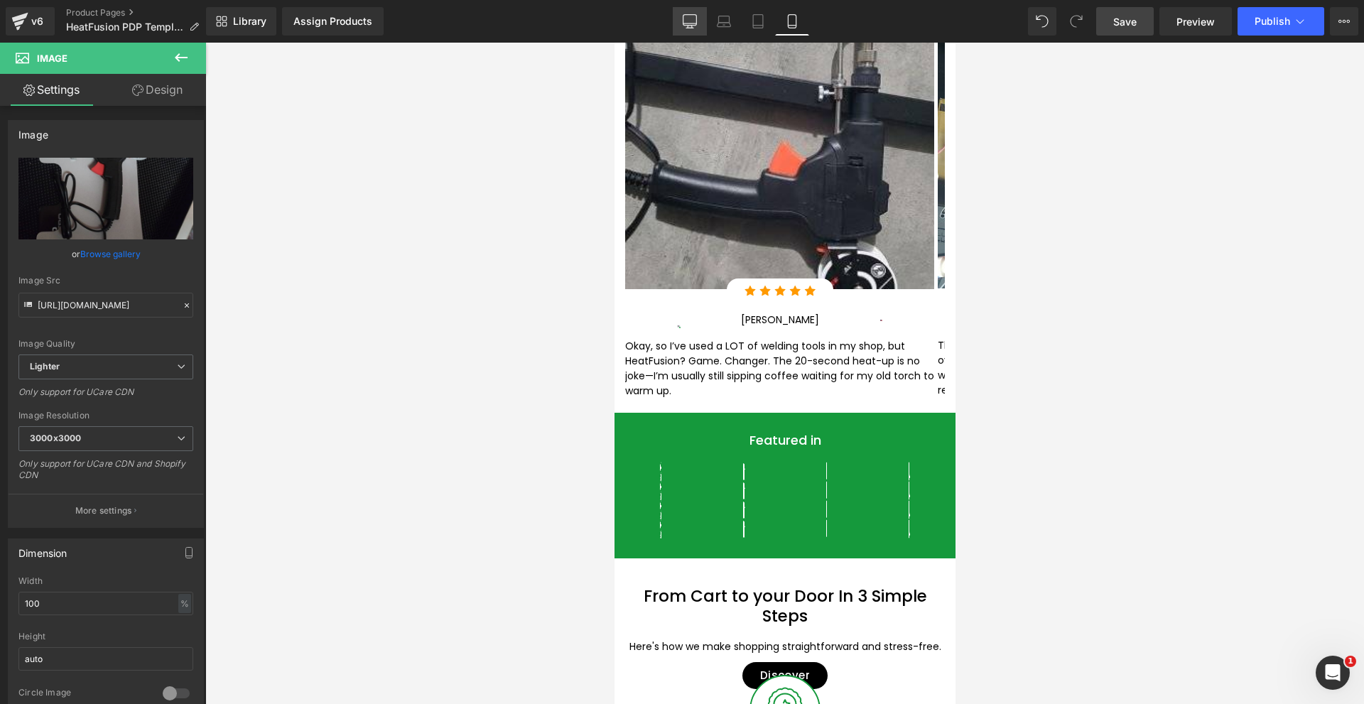
click at [690, 21] on icon at bounding box center [689, 21] width 14 height 14
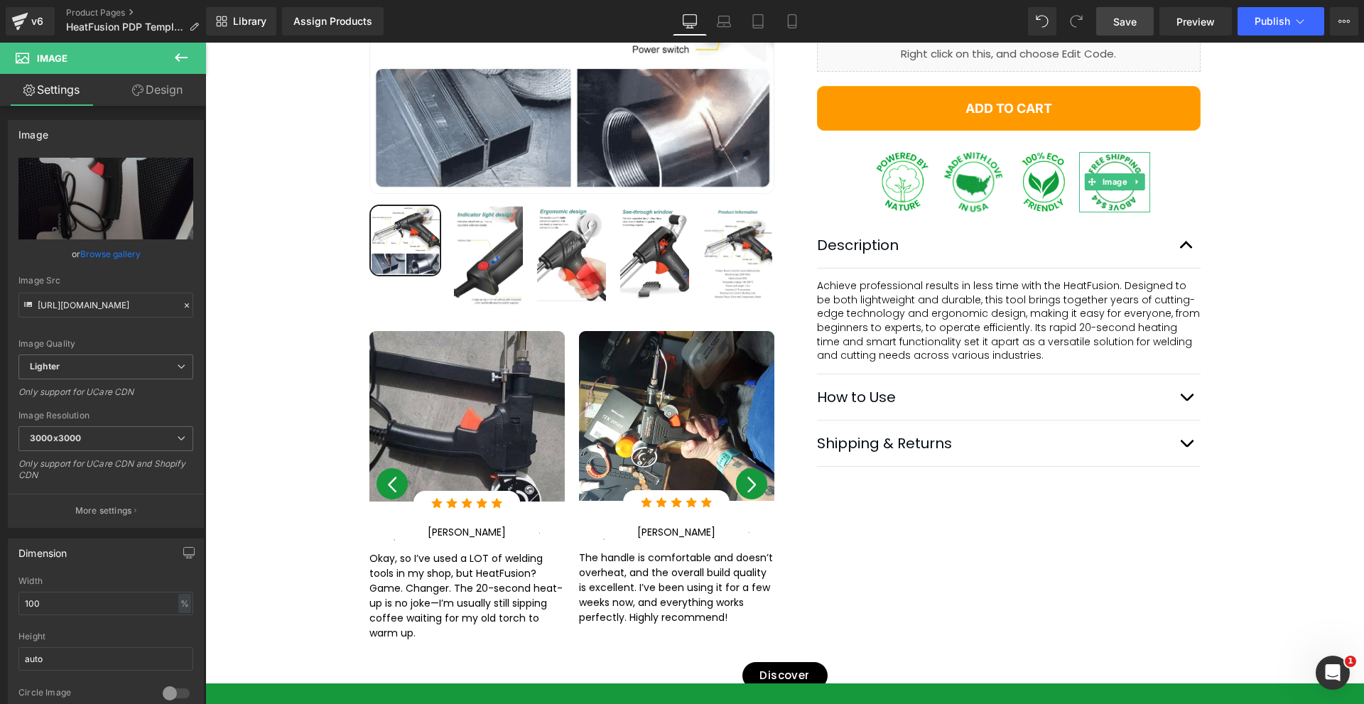
scroll to position [639, 0]
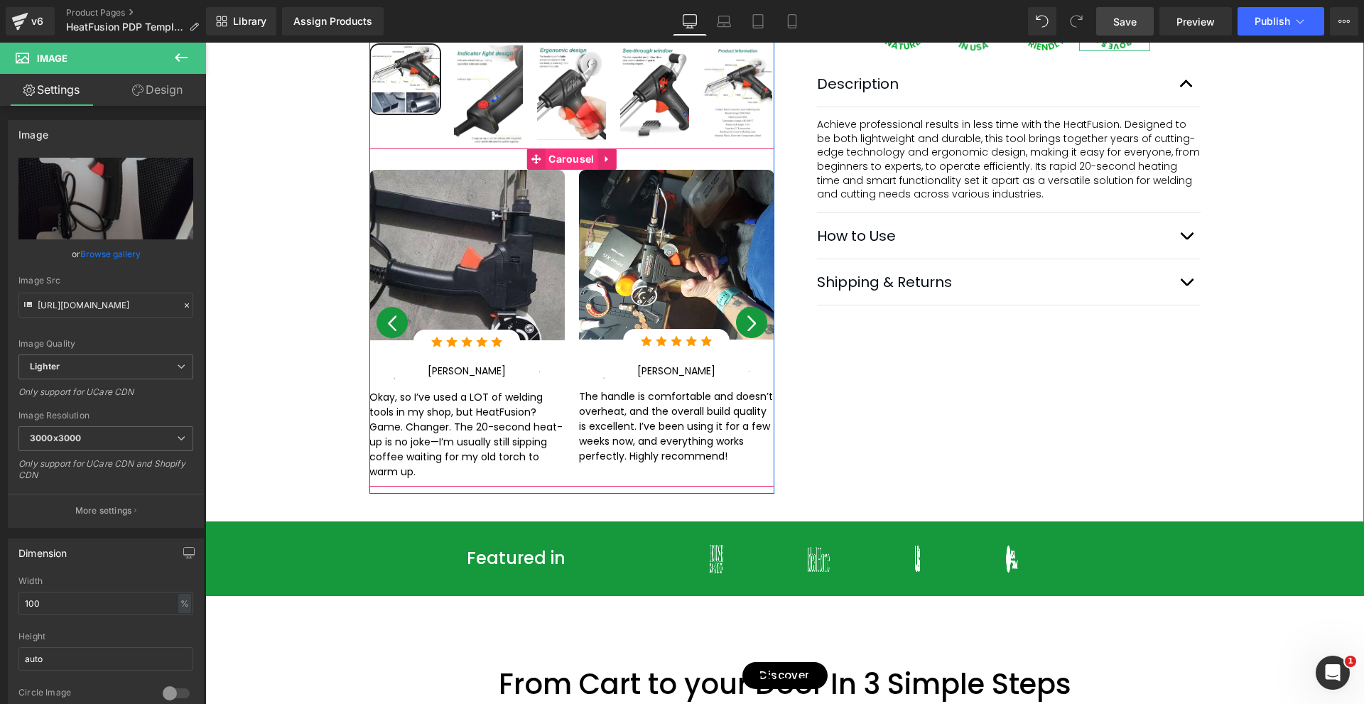
click at [562, 149] on span "Carousel" at bounding box center [571, 159] width 53 height 21
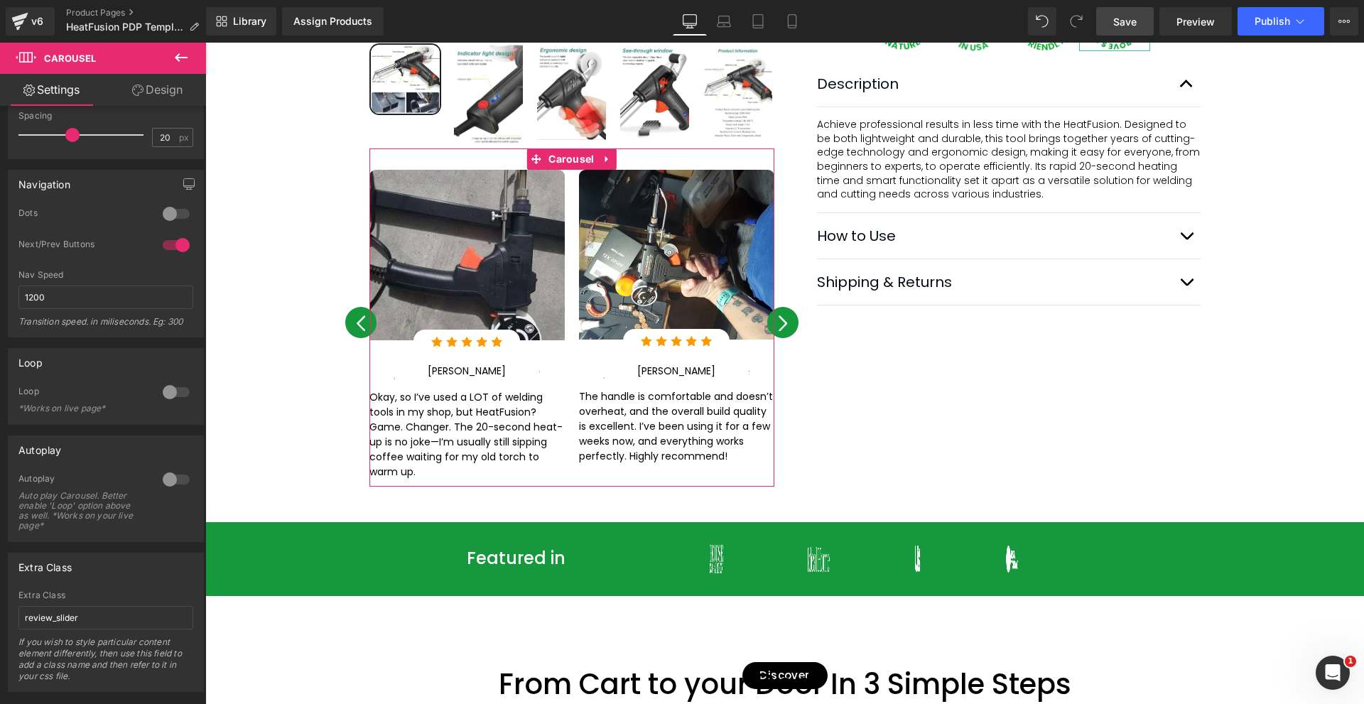
scroll to position [253, 0]
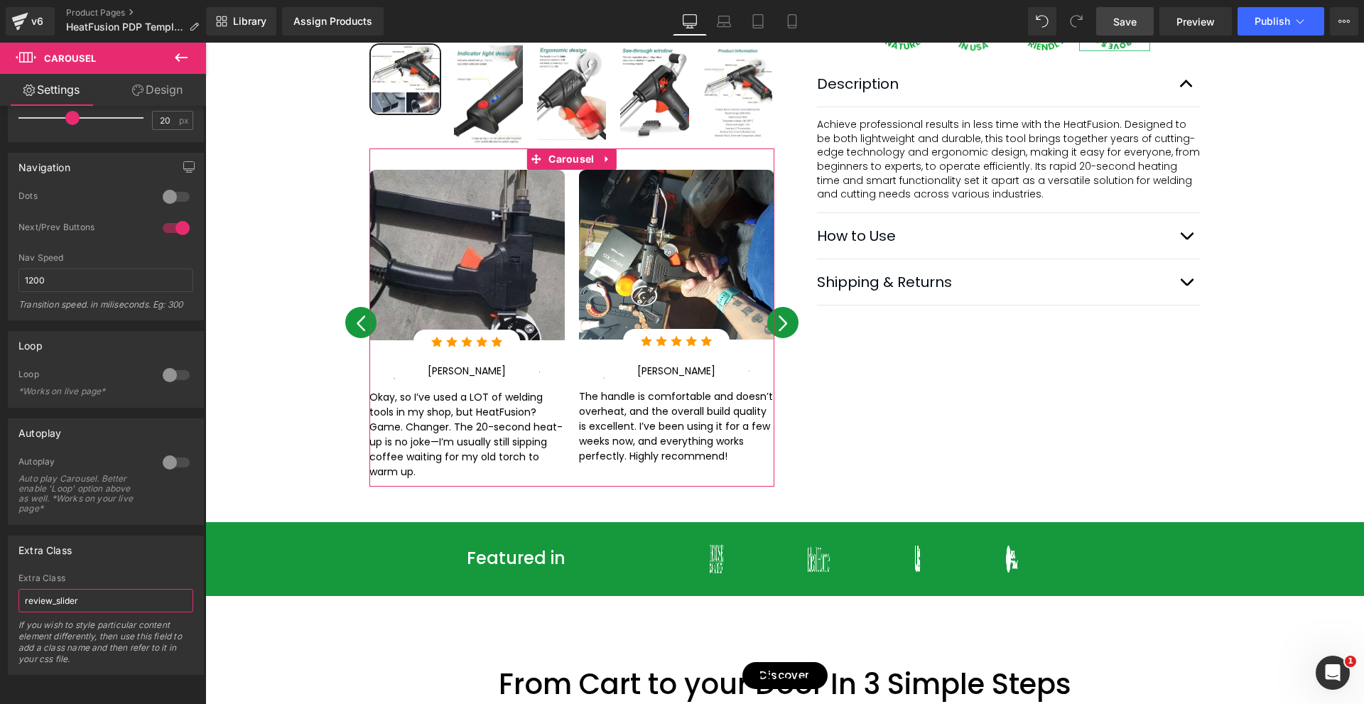
click at [75, 592] on input "review_slider" at bounding box center [105, 600] width 175 height 23
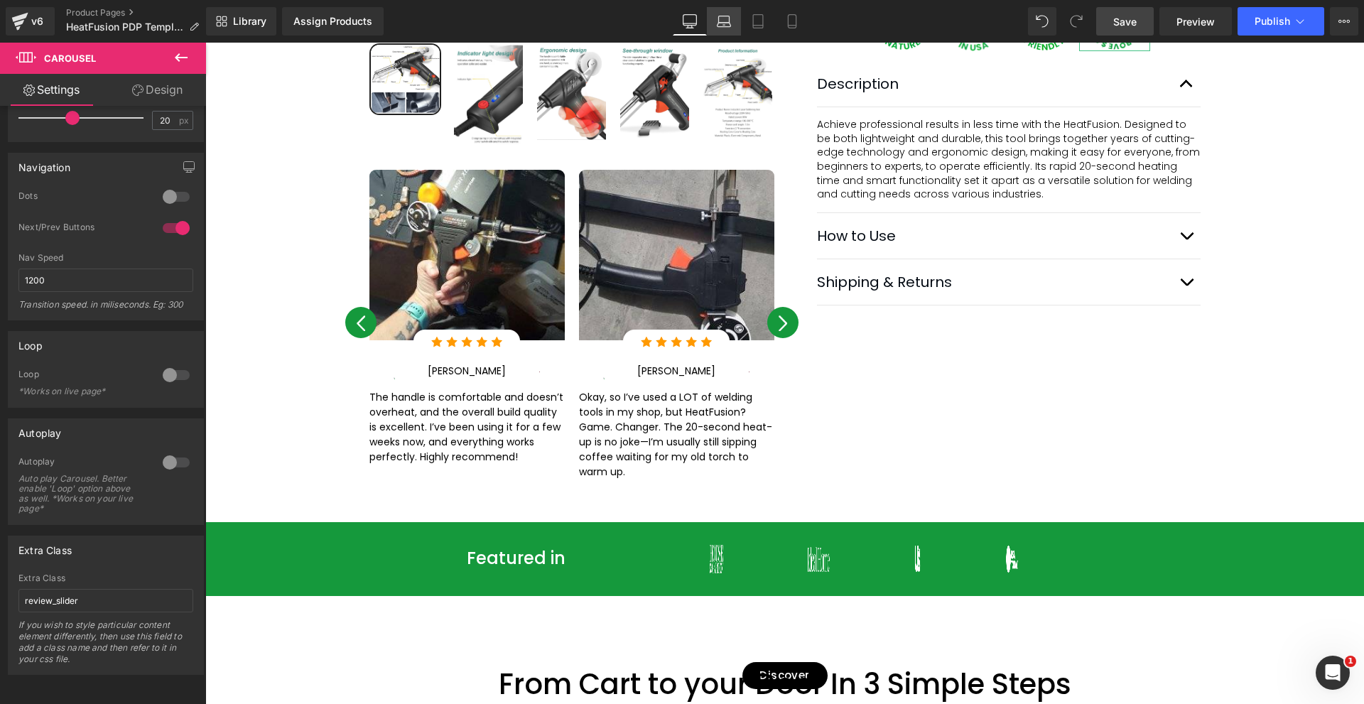
click at [723, 28] on link "Laptop" at bounding box center [724, 21] width 34 height 28
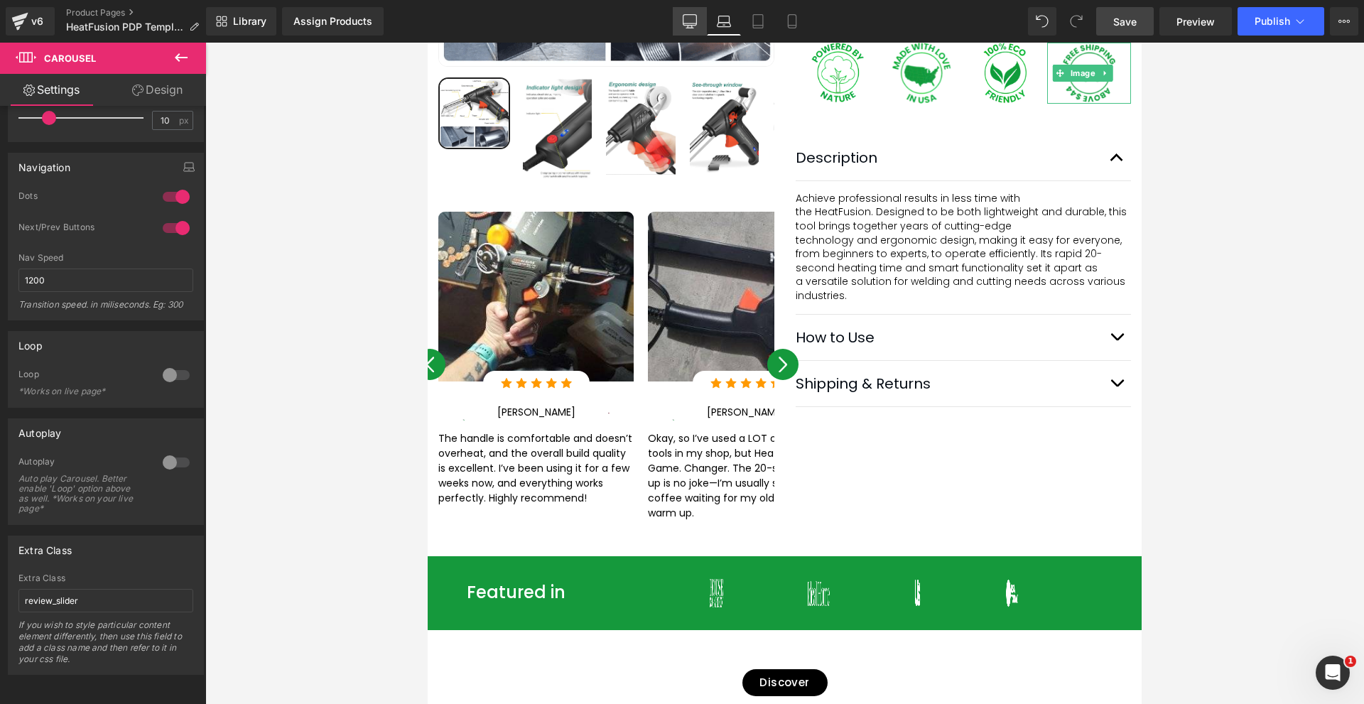
scroll to position [680, 0]
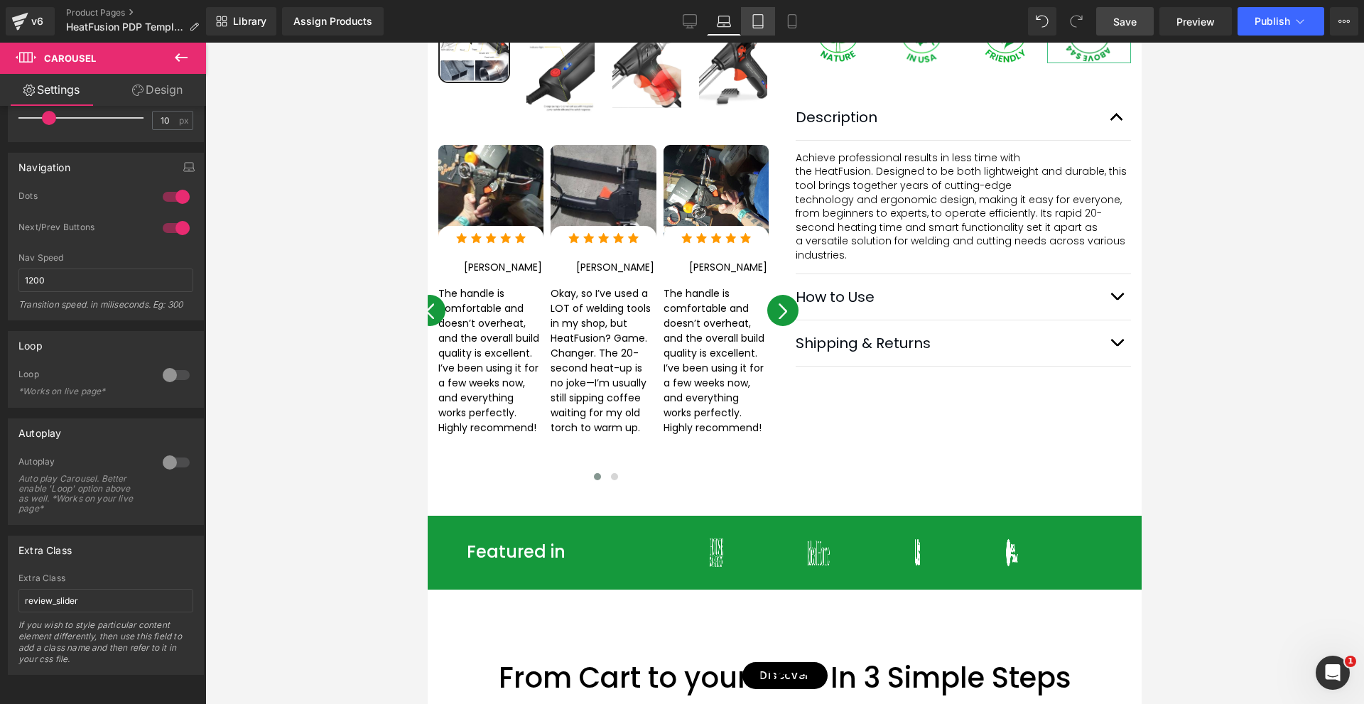
click at [752, 27] on icon at bounding box center [758, 21] width 14 height 14
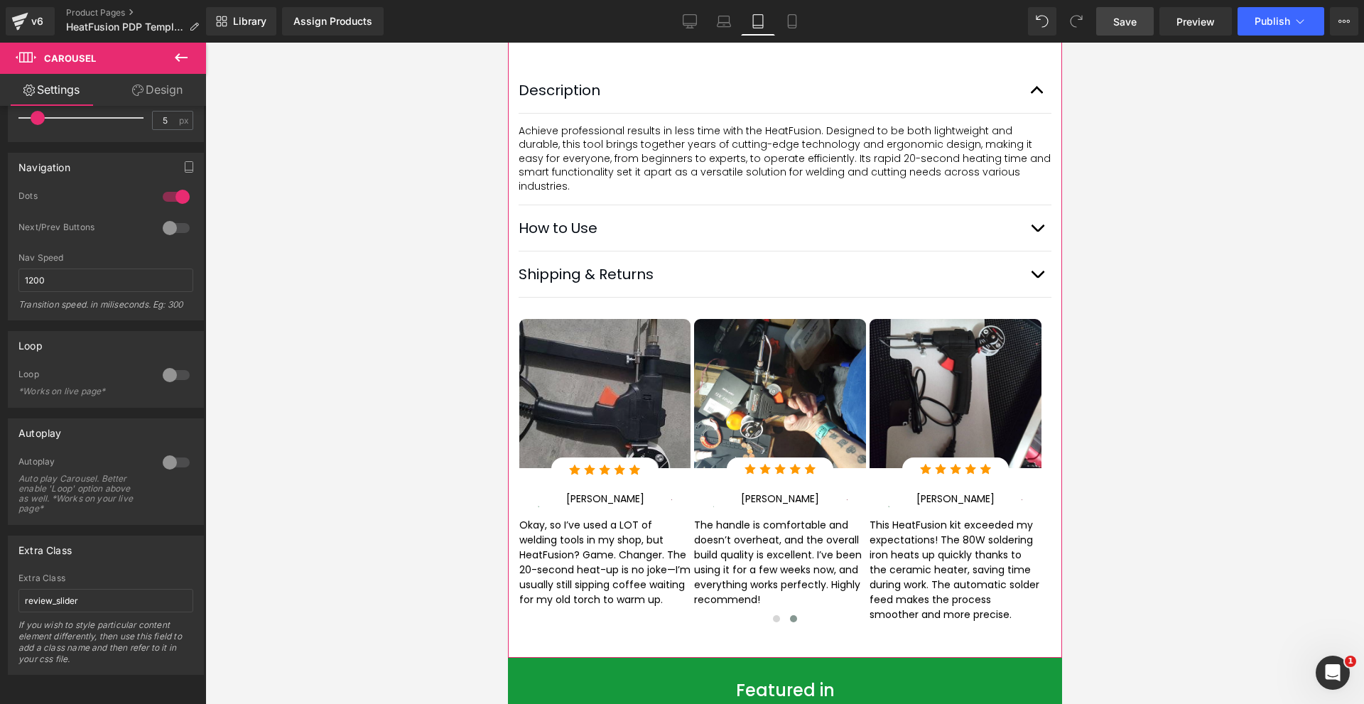
scroll to position [1420, 0]
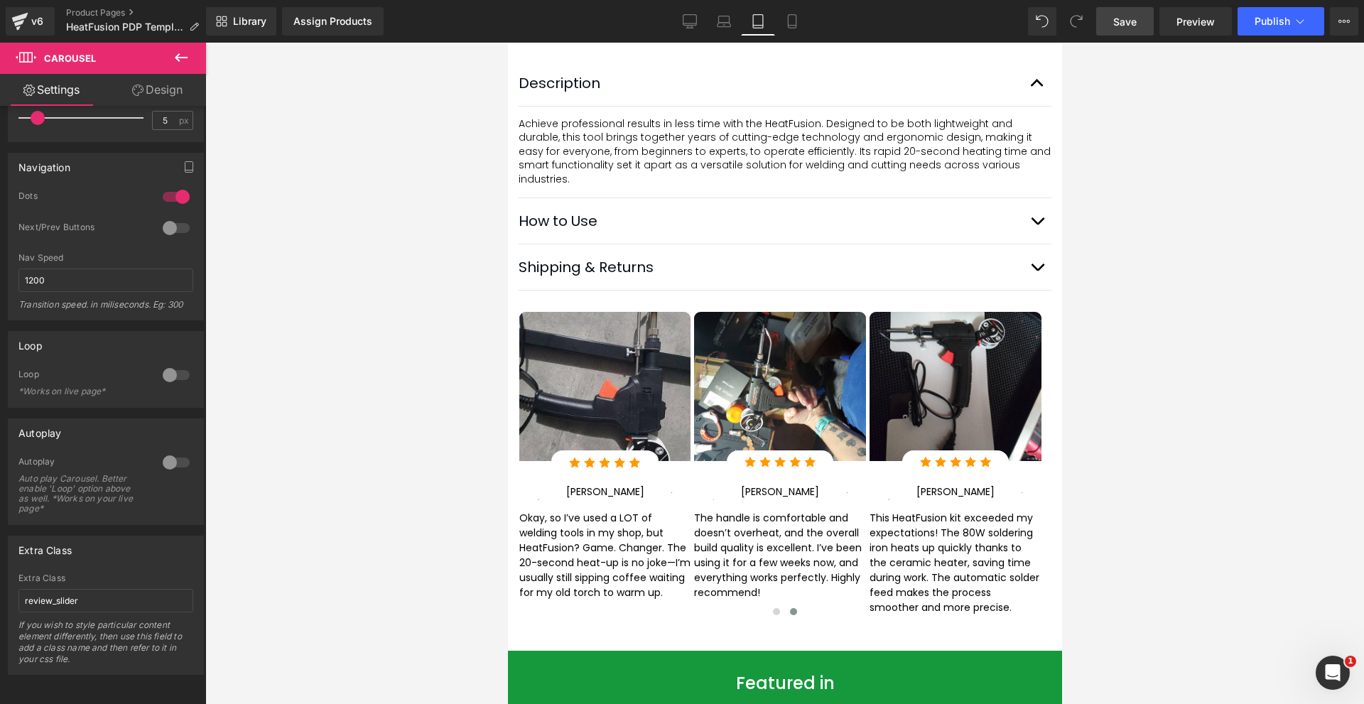
click at [1146, 20] on link "Save" at bounding box center [1125, 21] width 58 height 28
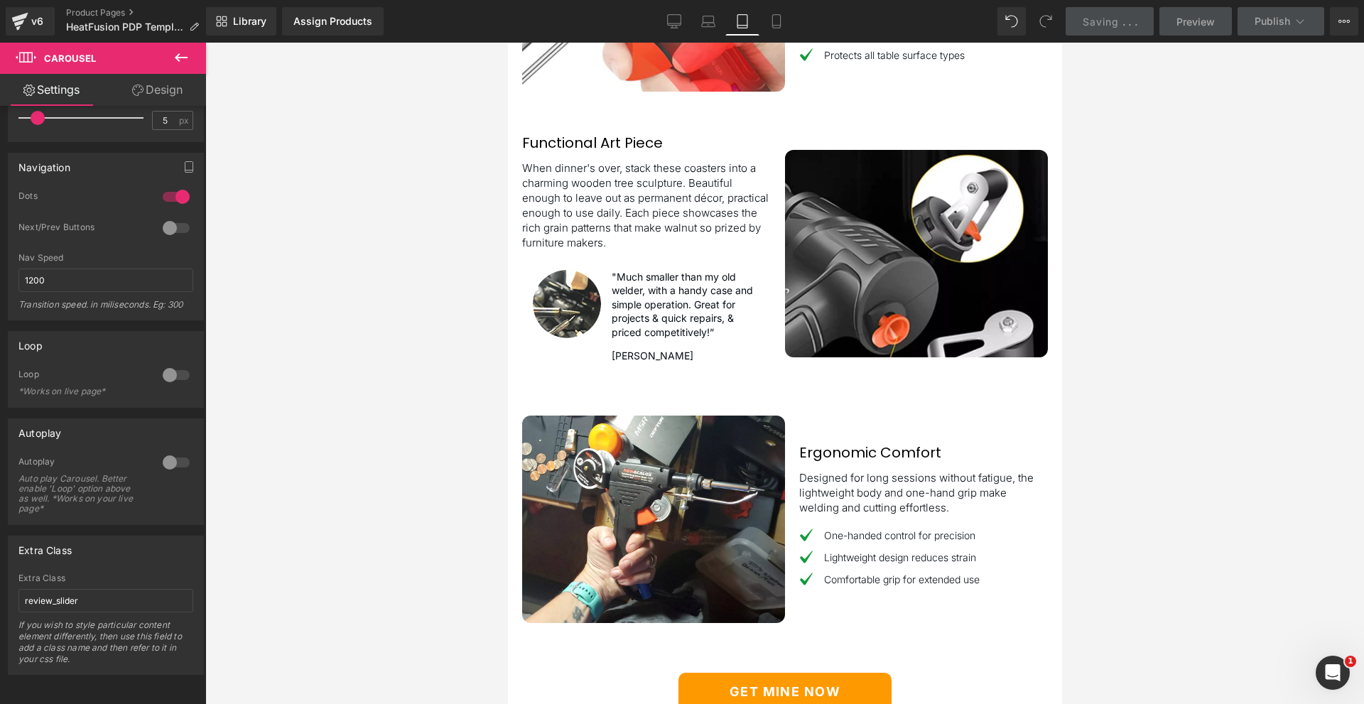
scroll to position [3622, 0]
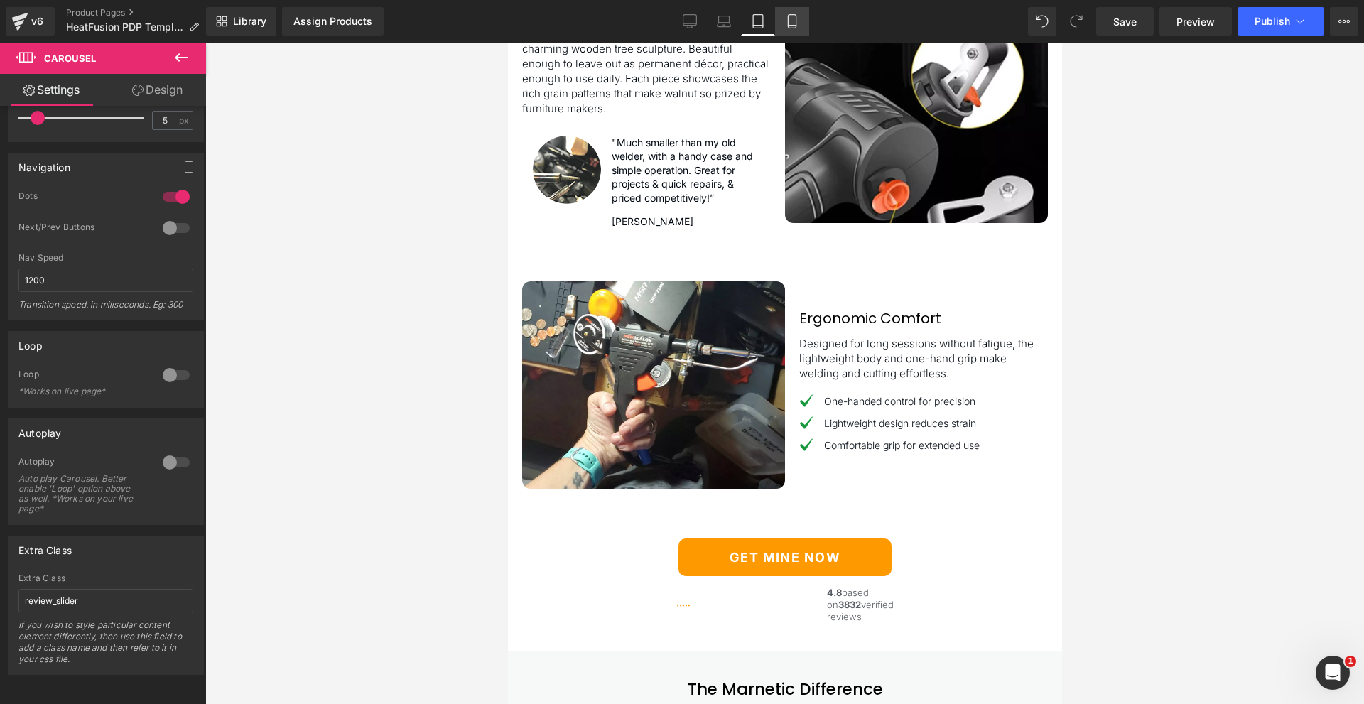
click at [784, 24] on link "Mobile" at bounding box center [792, 21] width 34 height 28
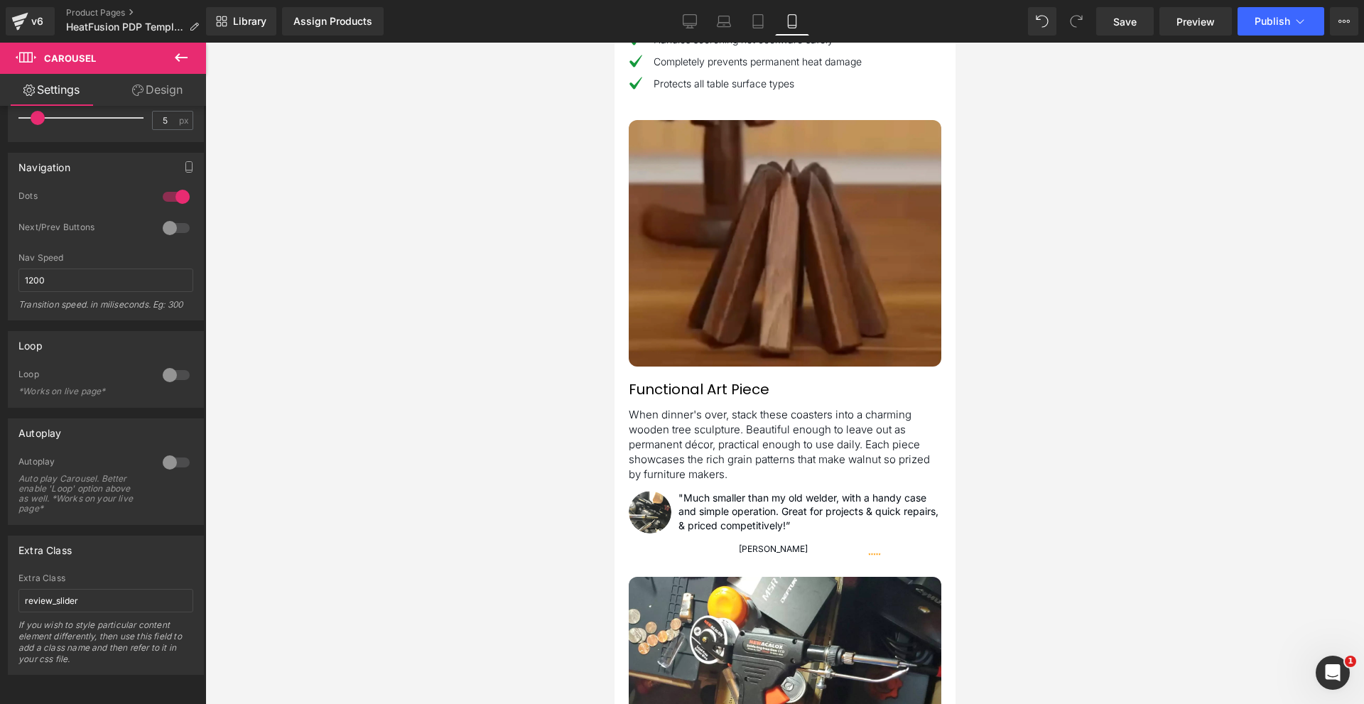
scroll to position [3338, 0]
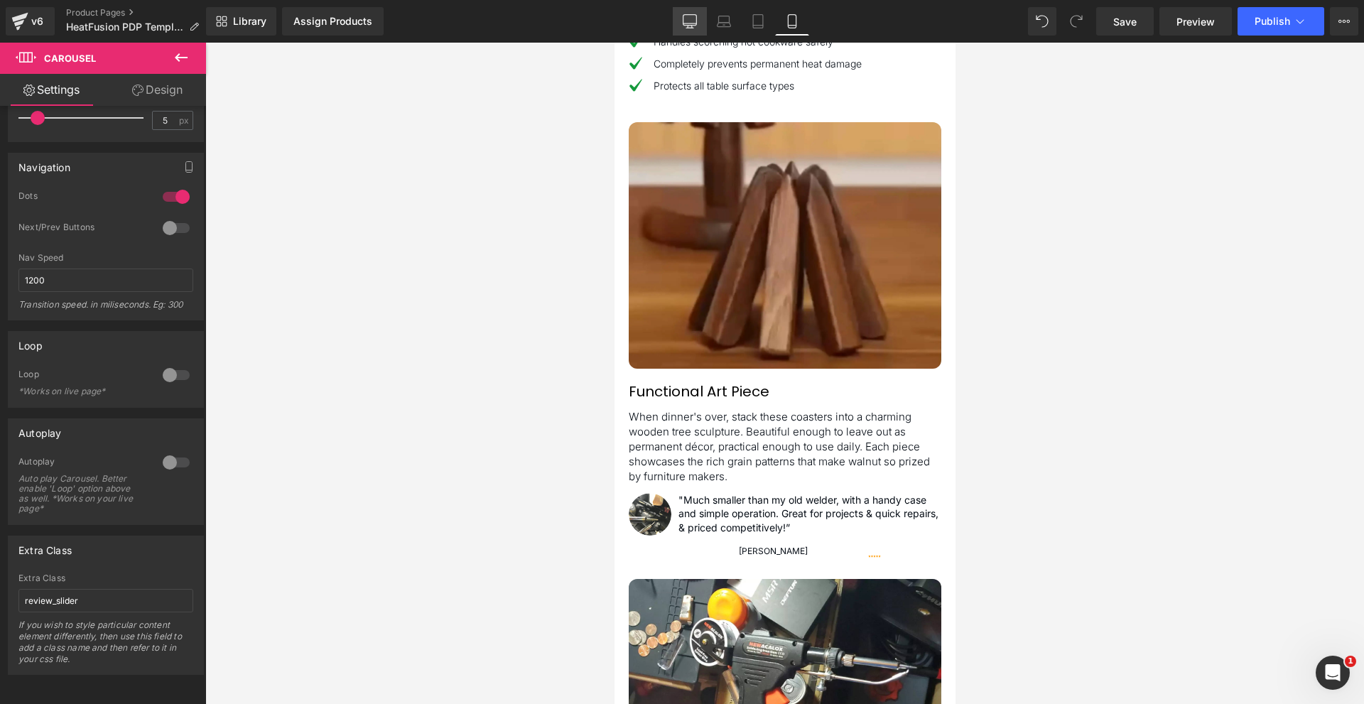
click at [686, 25] on icon at bounding box center [689, 20] width 13 height 11
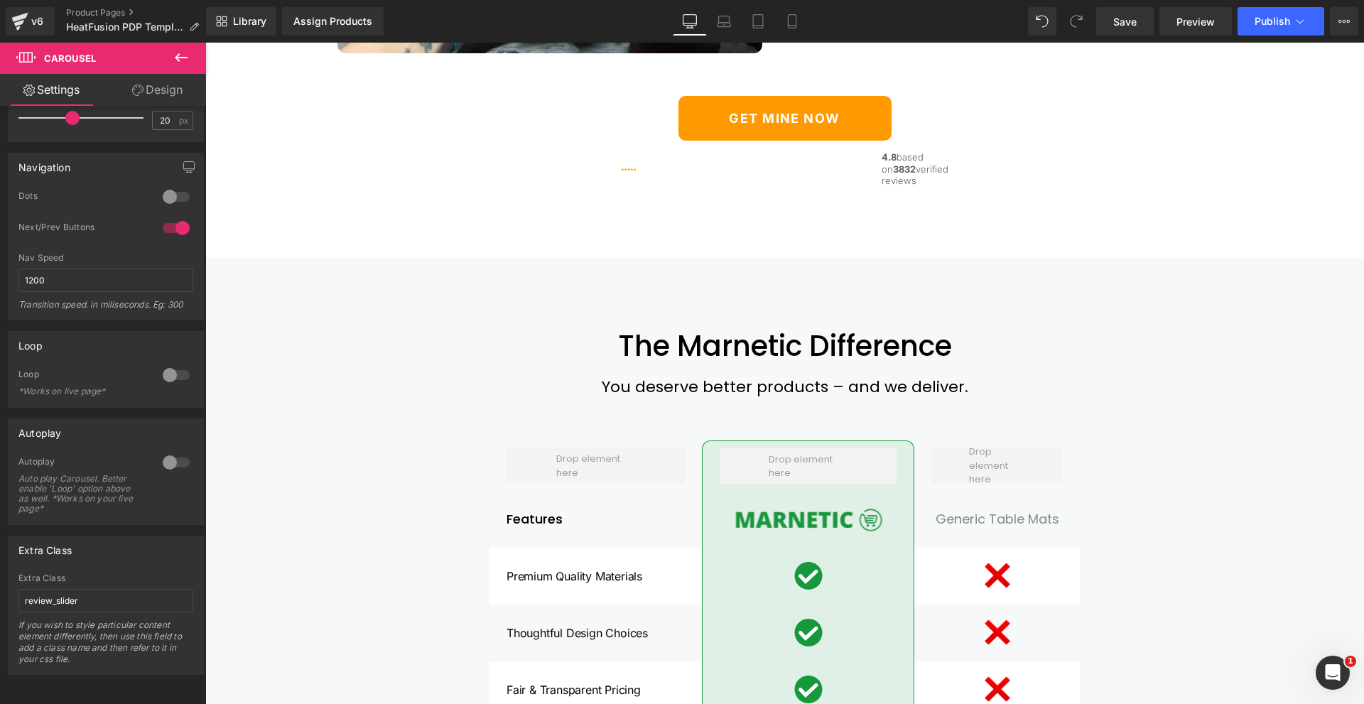
scroll to position [482, 0]
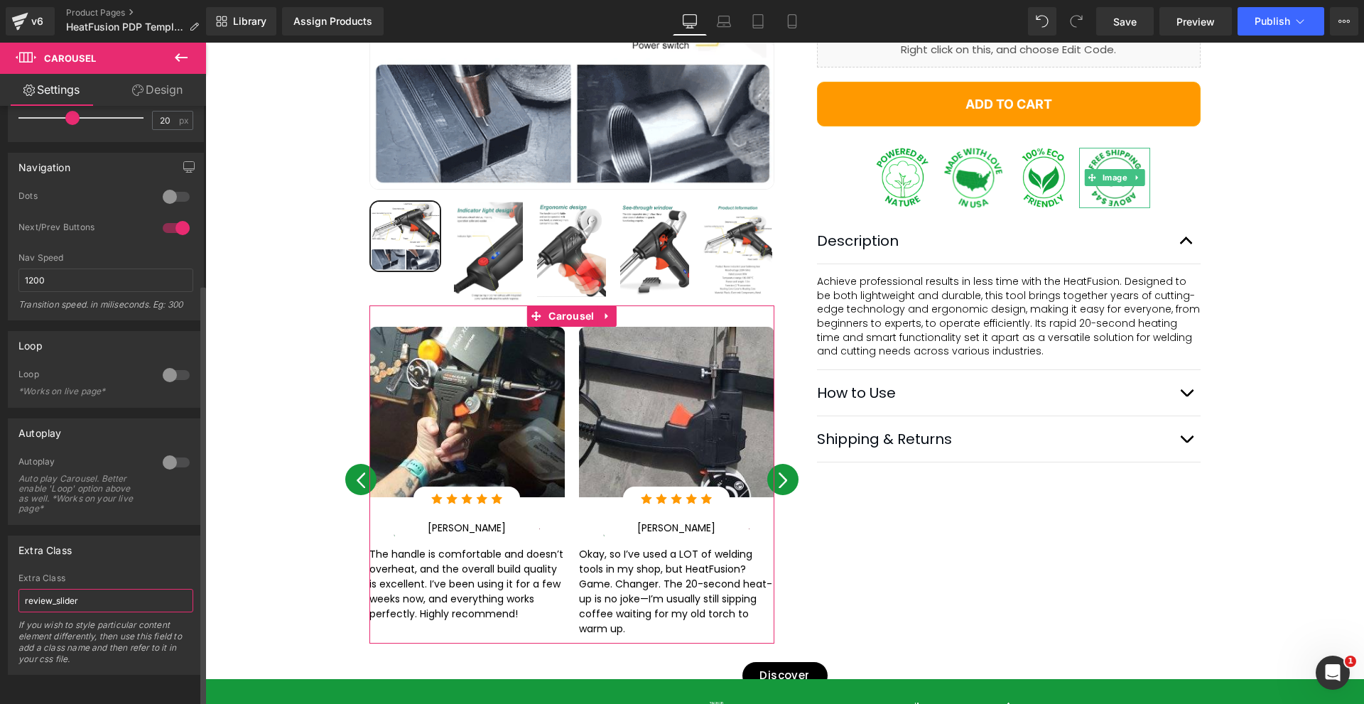
click at [96, 589] on input "review_slider" at bounding box center [105, 600] width 175 height 23
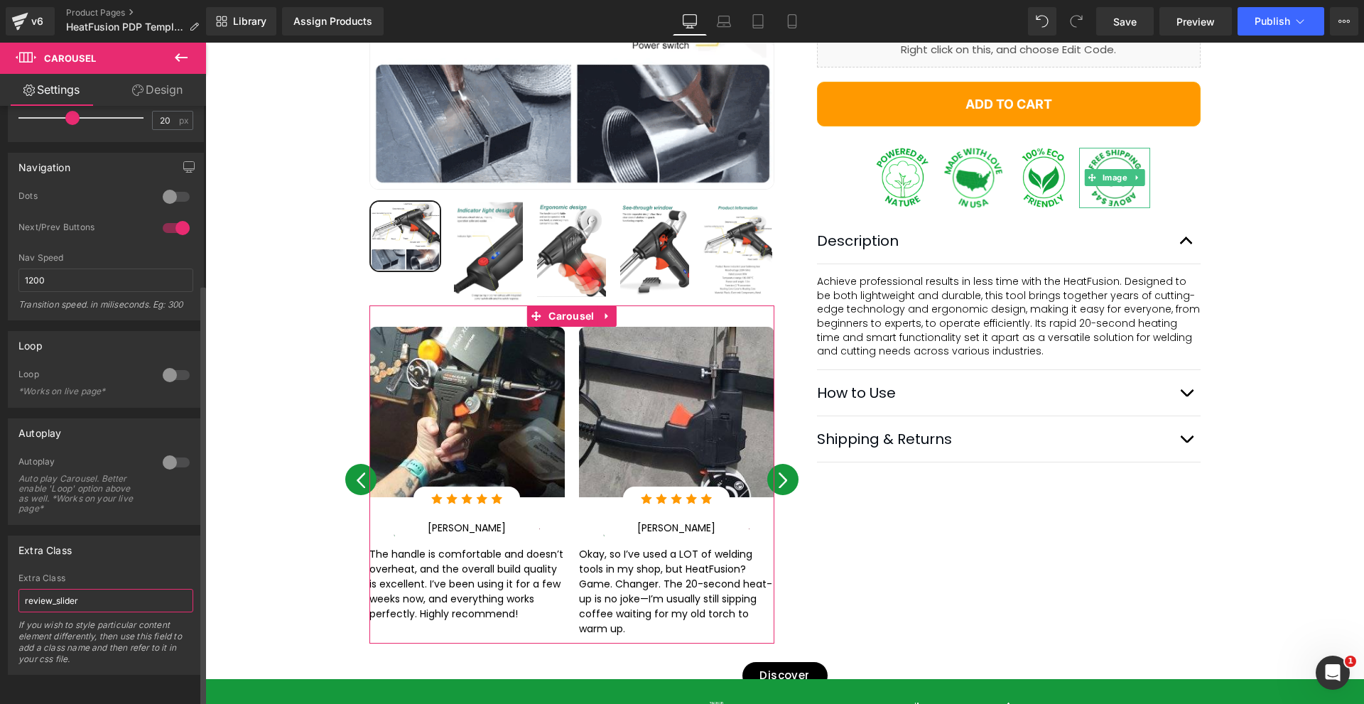
click at [95, 589] on input "review_slider" at bounding box center [105, 600] width 175 height 23
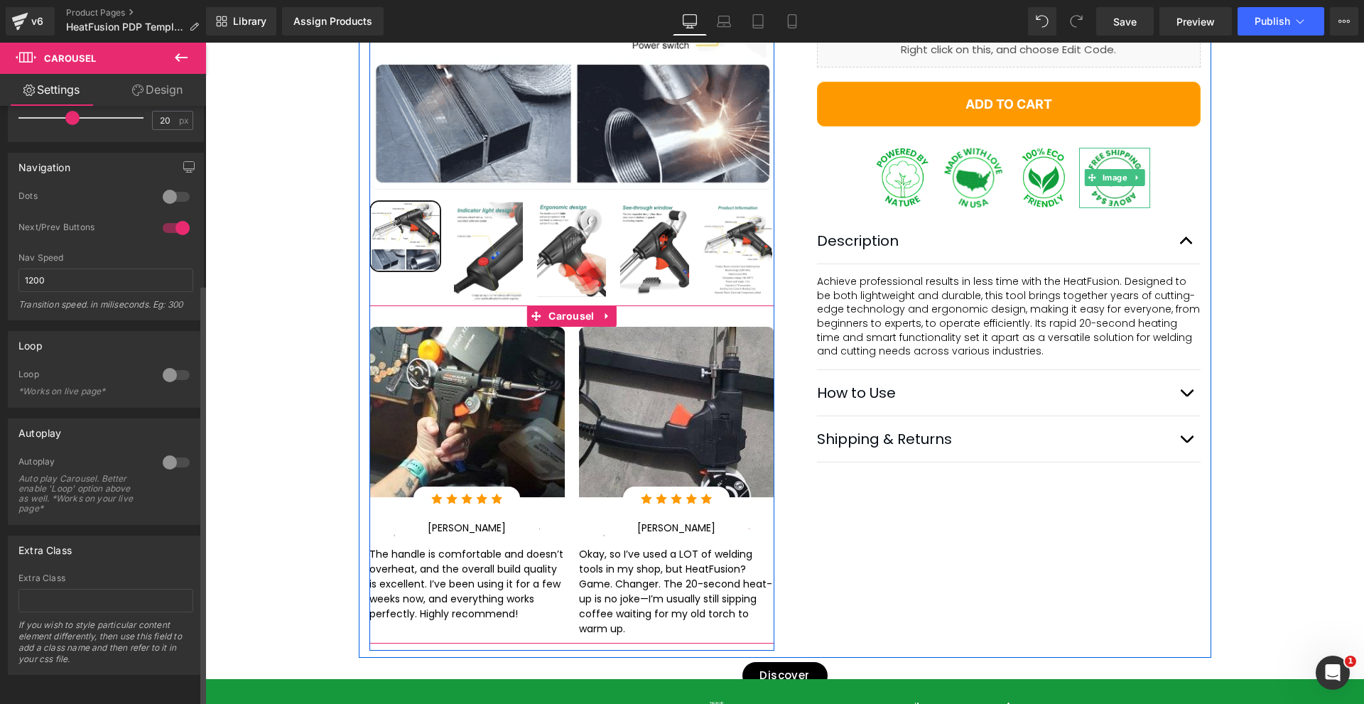
click at [174, 185] on div at bounding box center [176, 196] width 34 height 23
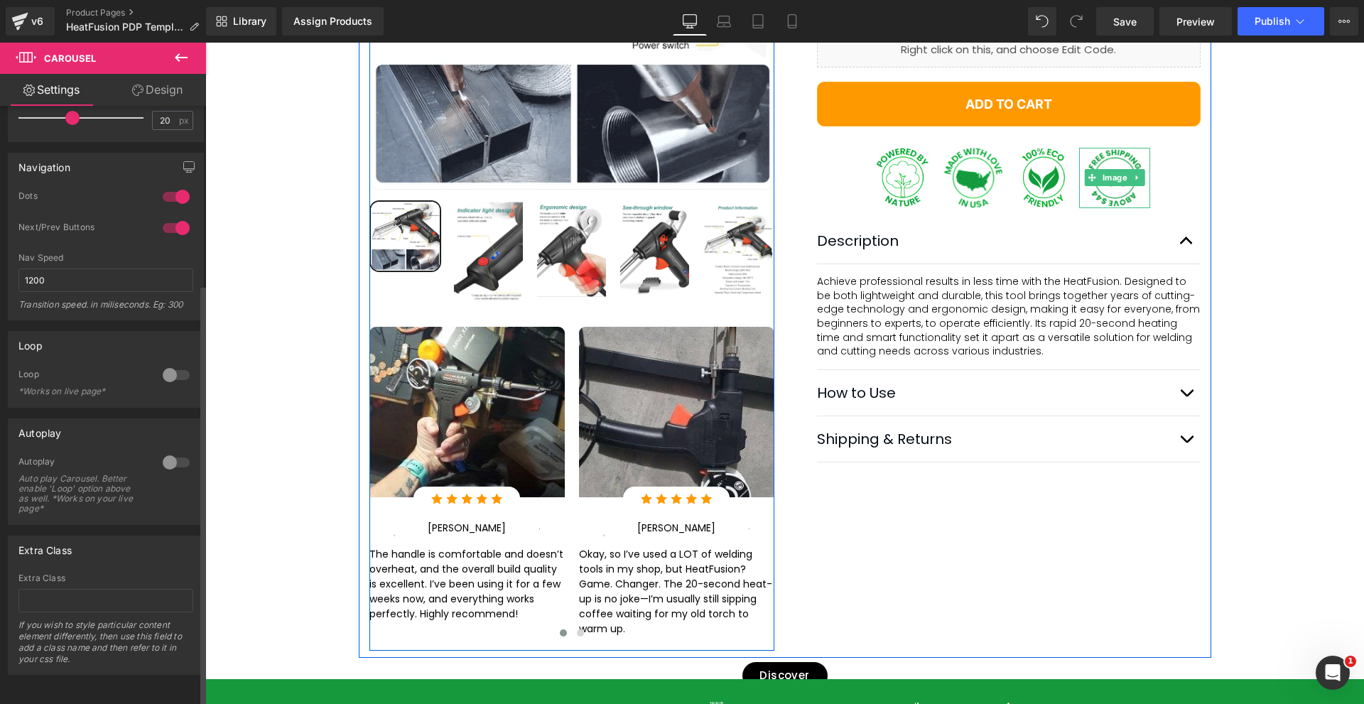
click at [168, 217] on div at bounding box center [176, 228] width 34 height 23
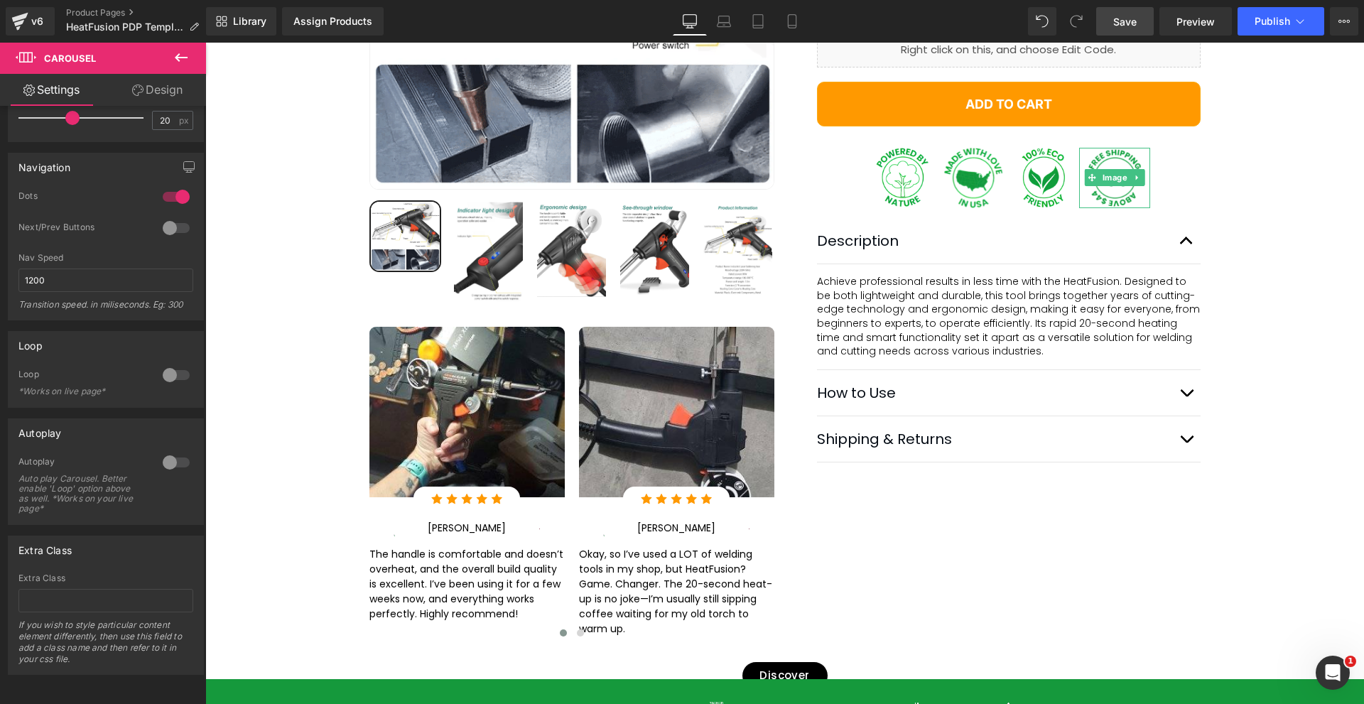
click at [1112, 27] on link "Save" at bounding box center [1125, 21] width 58 height 28
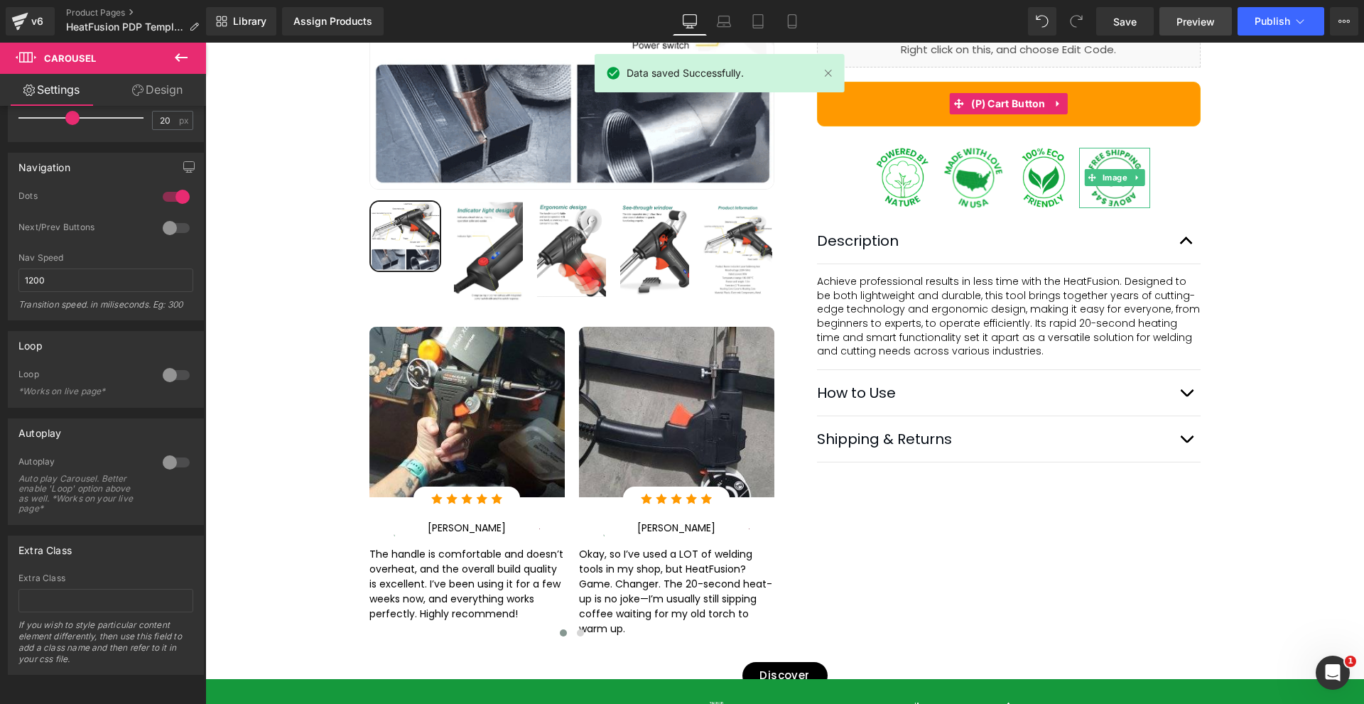
click at [1185, 29] on link "Preview" at bounding box center [1195, 21] width 72 height 28
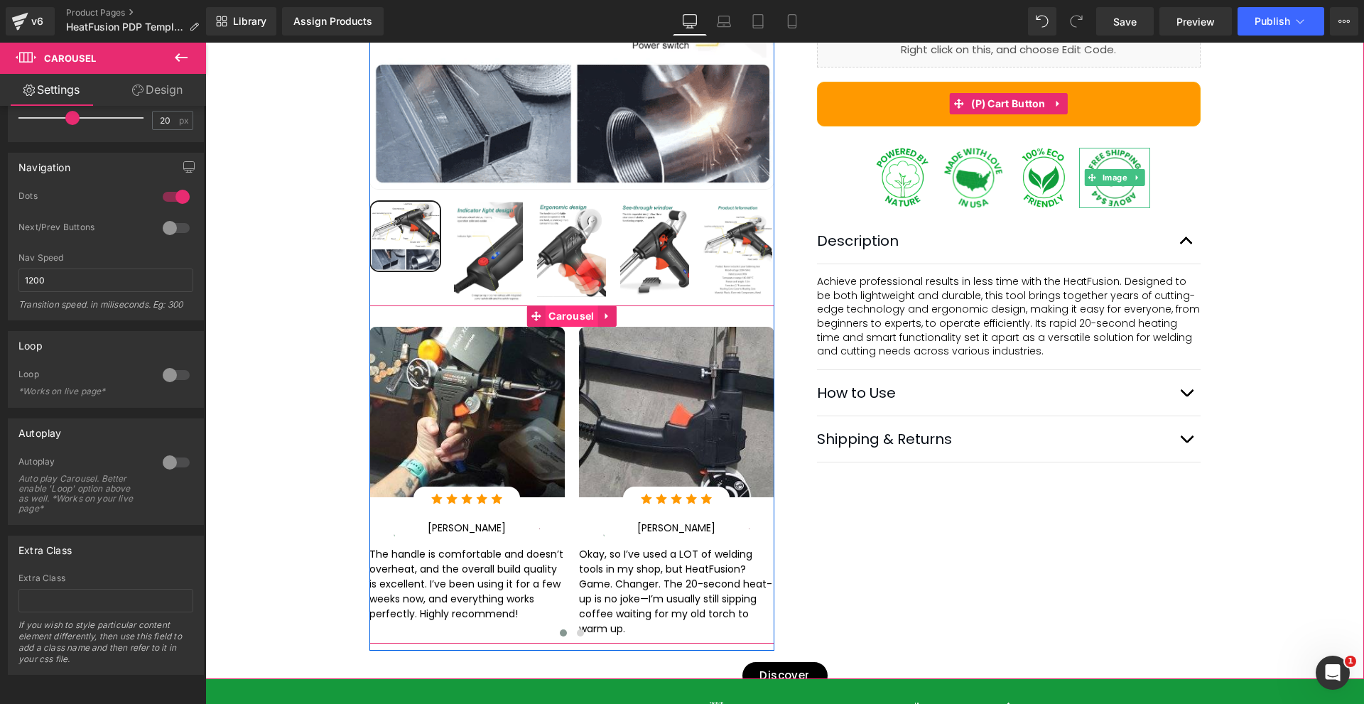
click at [556, 306] on span "Carousel" at bounding box center [571, 316] width 53 height 21
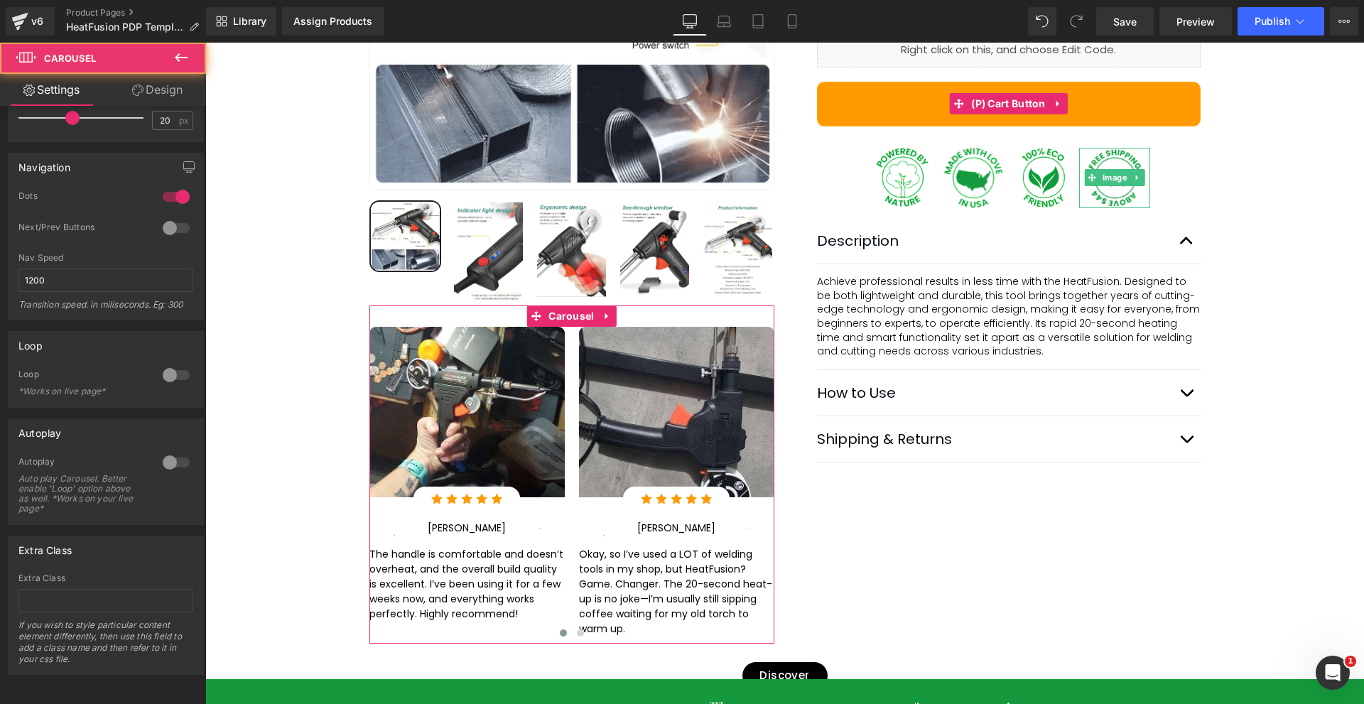
click at [161, 89] on link "Design" at bounding box center [157, 90] width 103 height 32
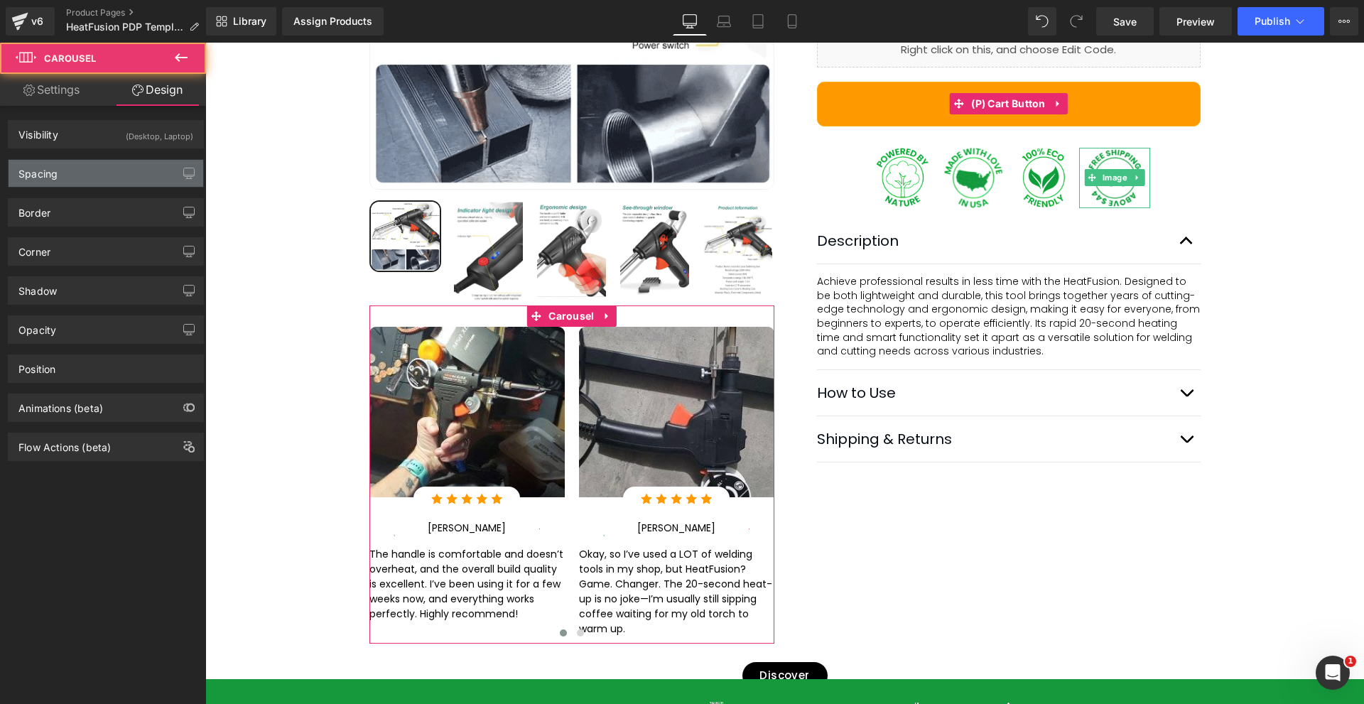
click at [72, 174] on div "Spacing" at bounding box center [106, 173] width 195 height 27
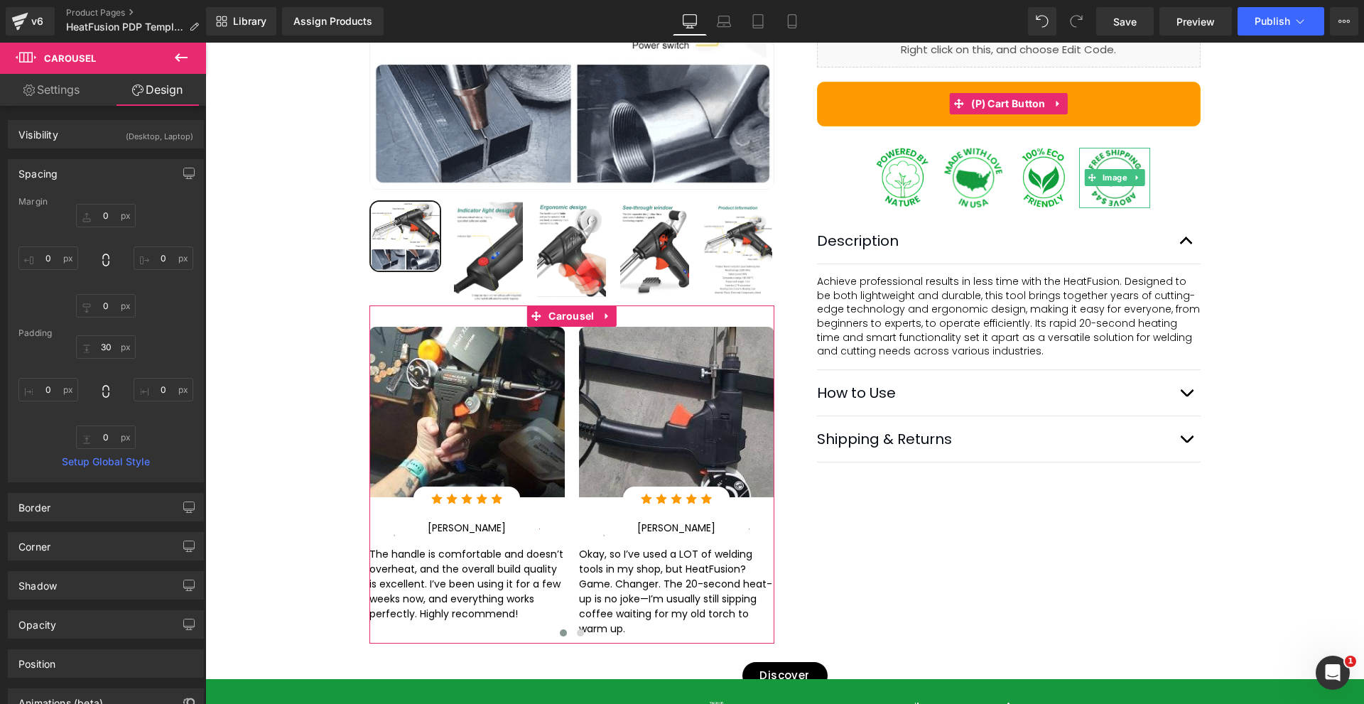
type input "0"
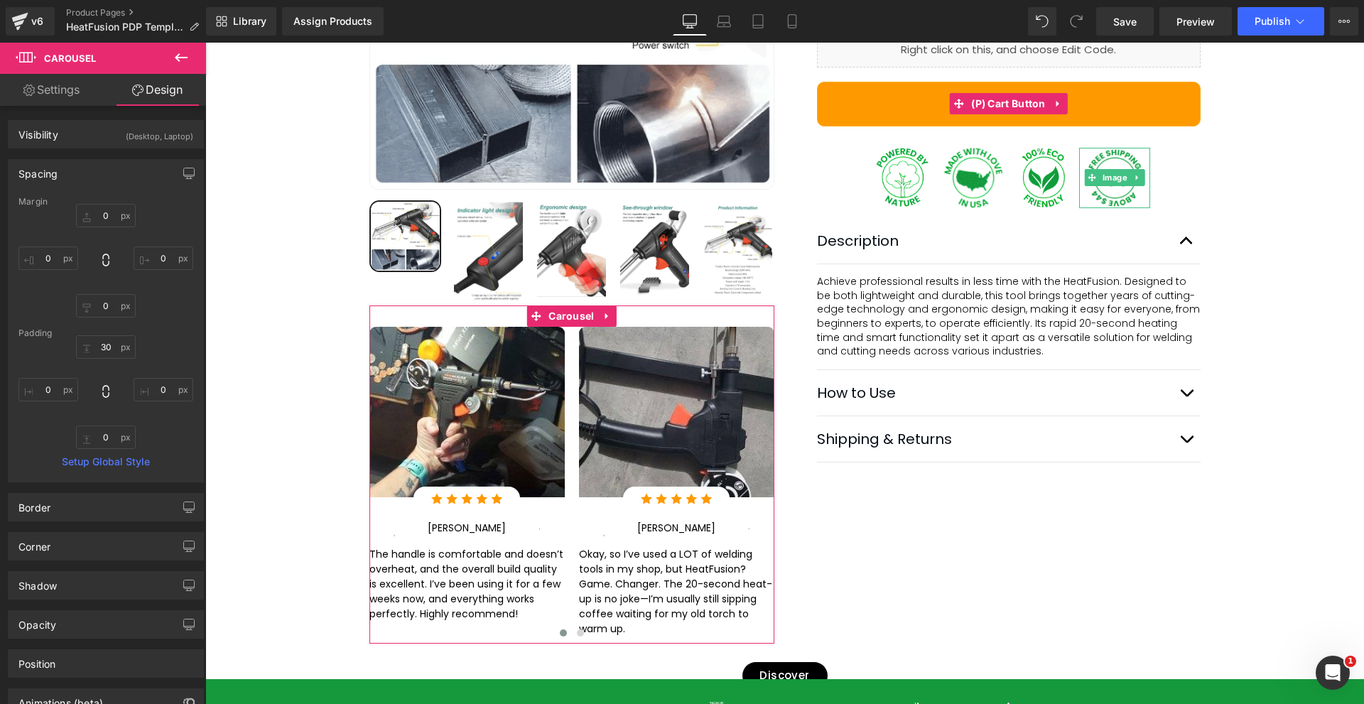
type input "0"
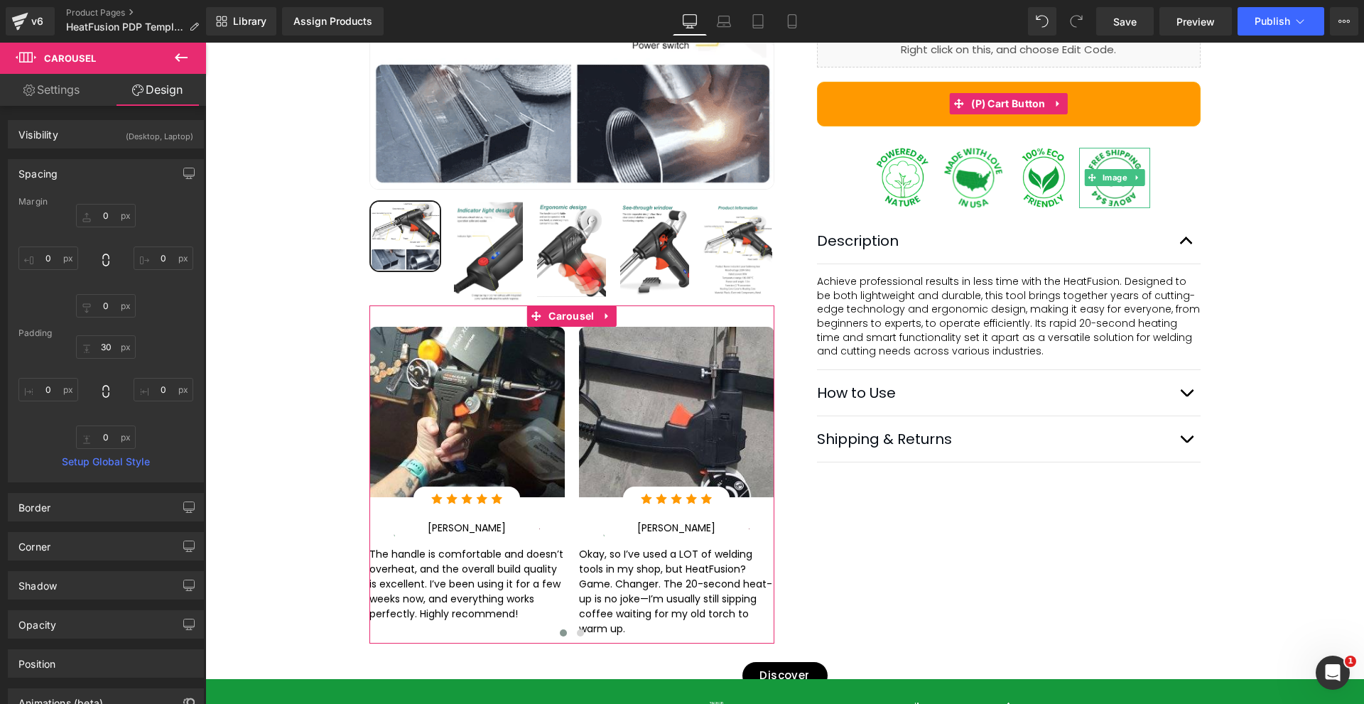
type input "0"
type input "30"
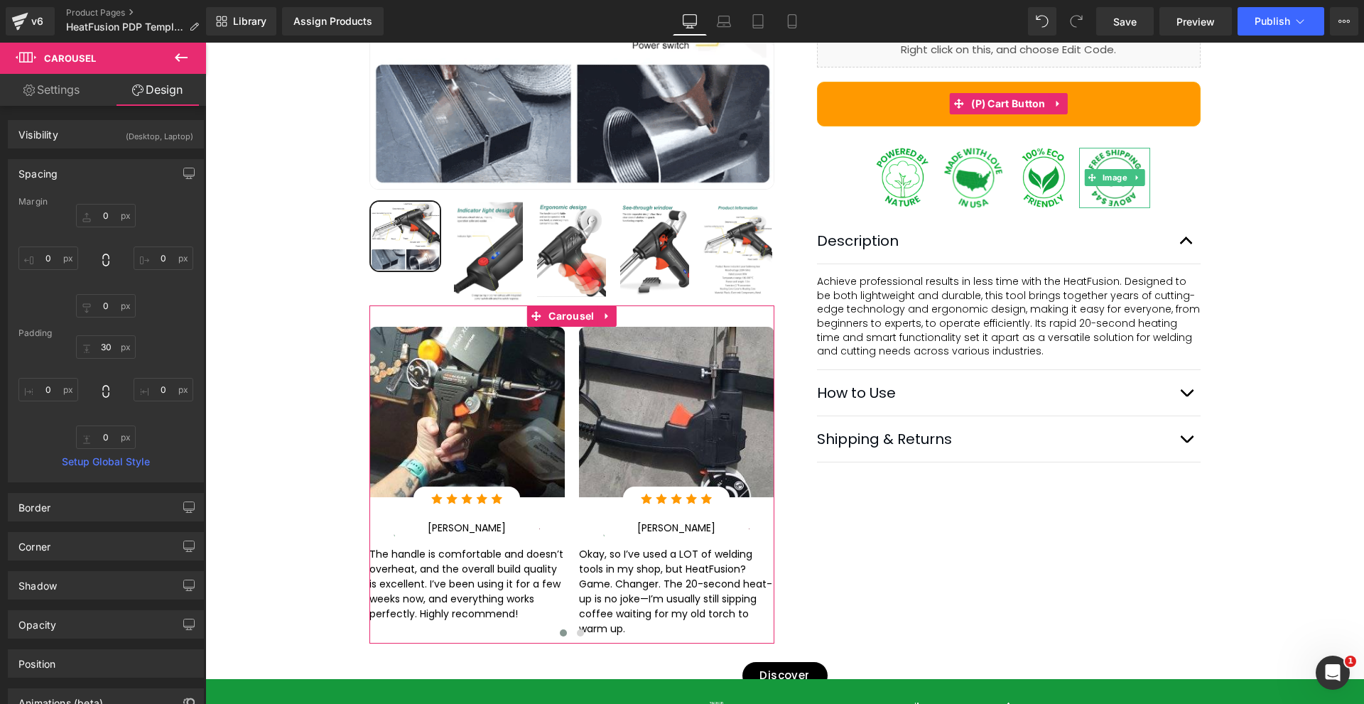
type input "0"
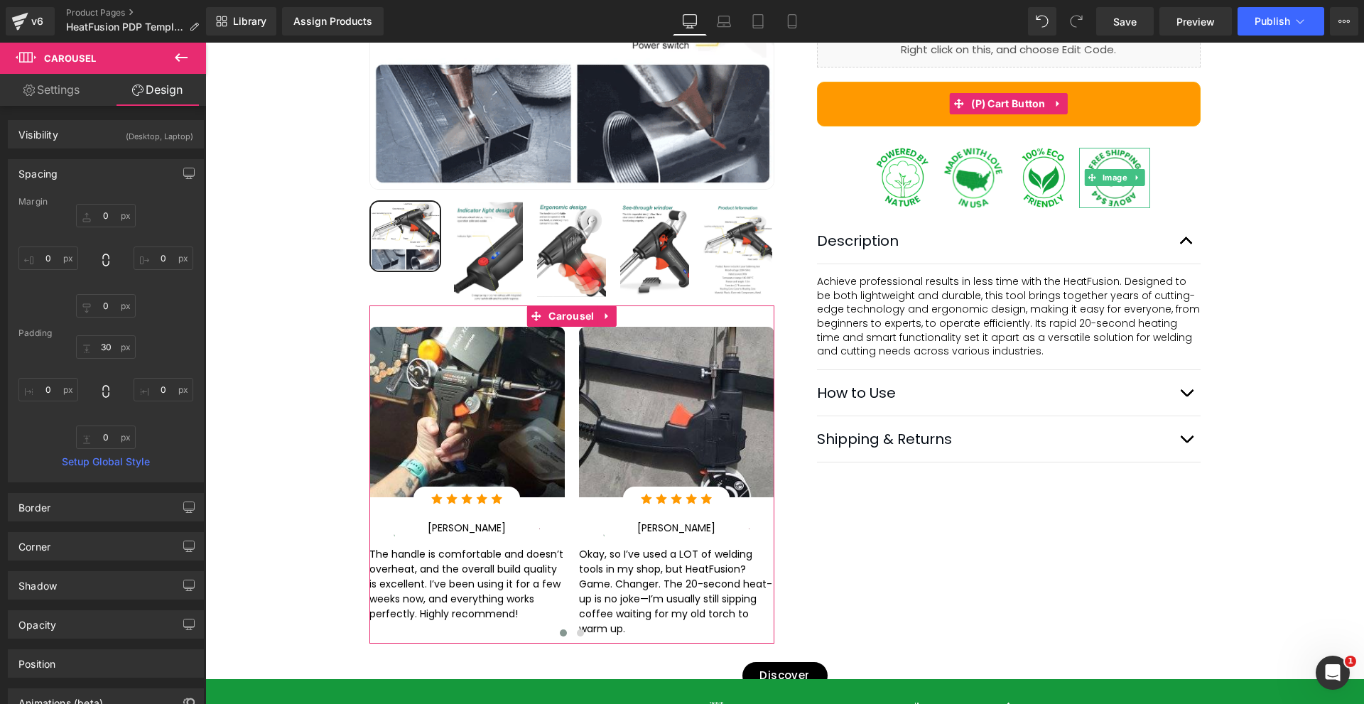
type input "0"
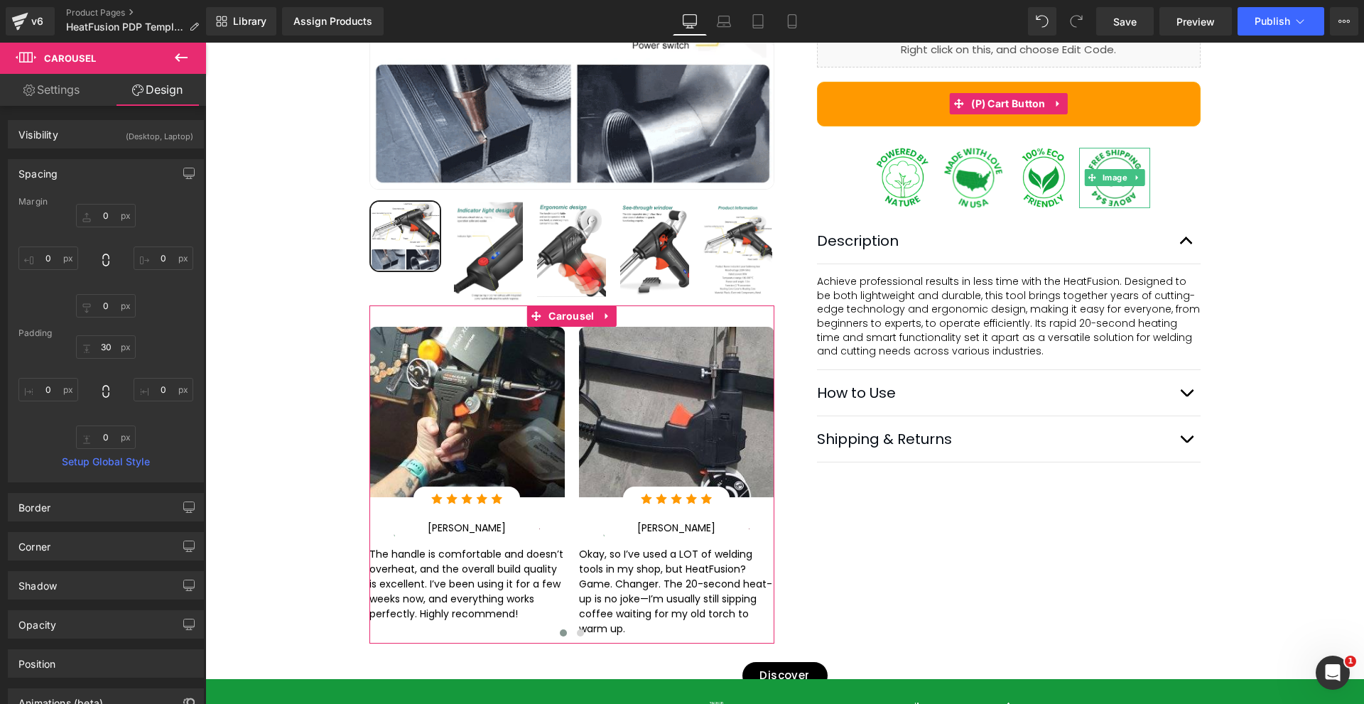
type input "0"
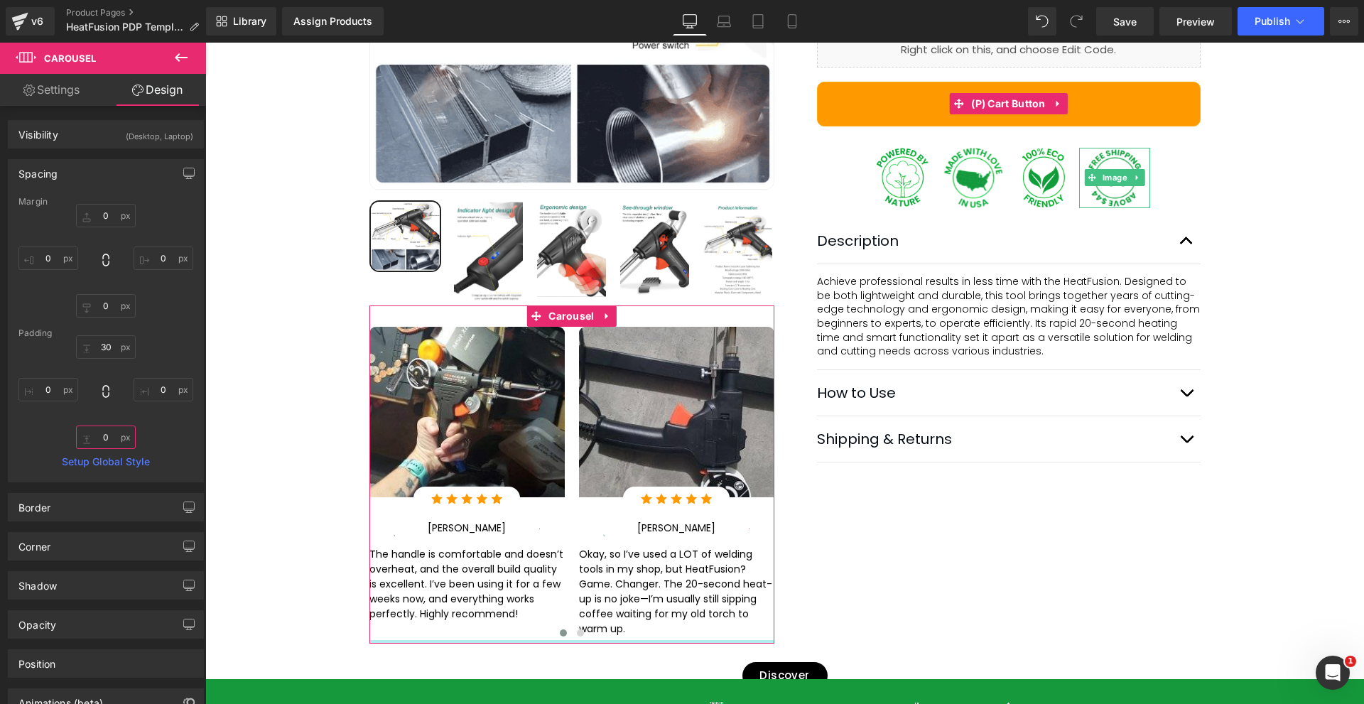
click at [105, 428] on input "0" at bounding box center [106, 436] width 60 height 23
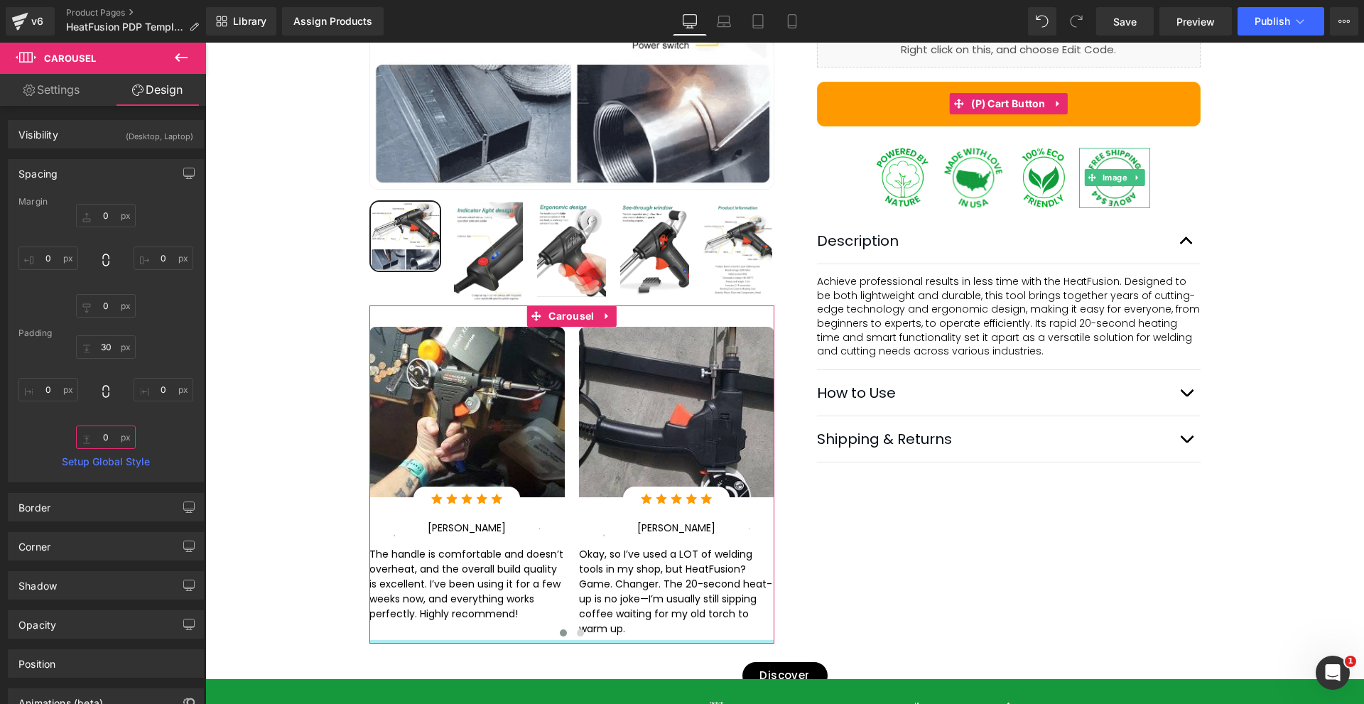
click at [105, 428] on input "0" at bounding box center [106, 436] width 60 height 23
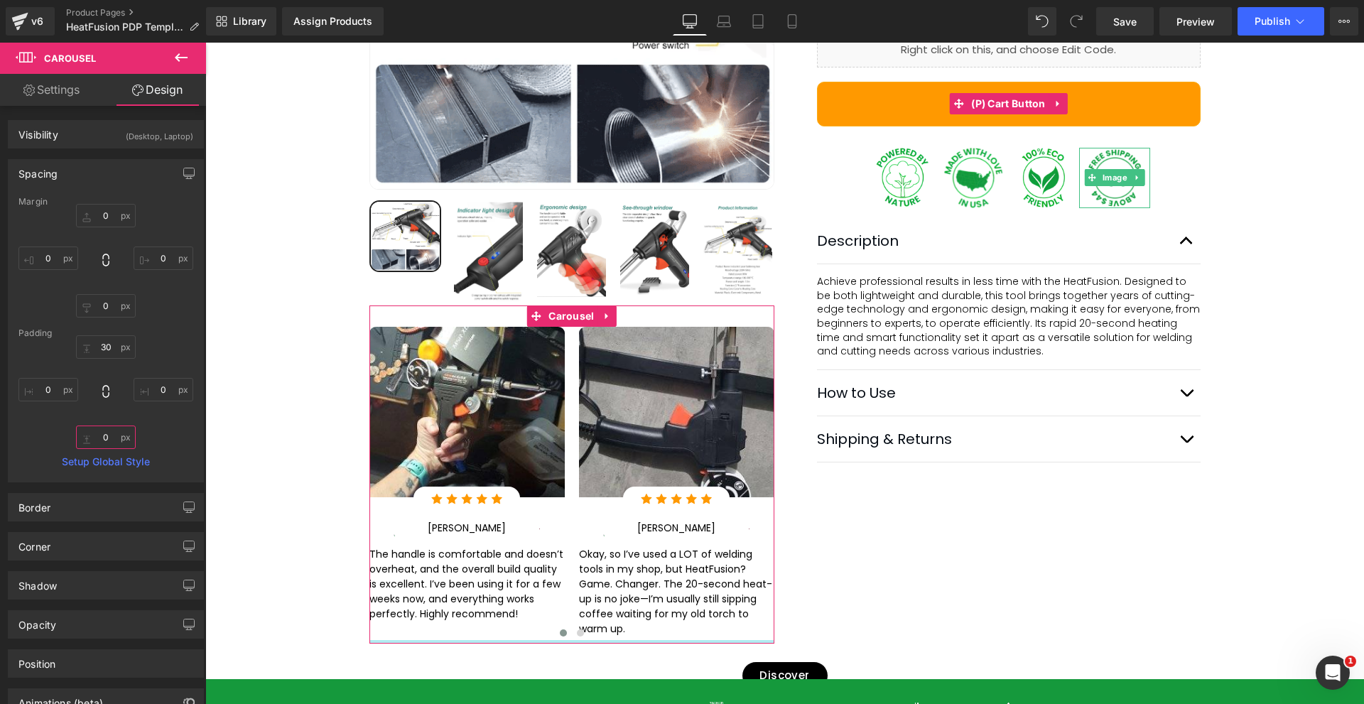
click at [105, 428] on input "0" at bounding box center [106, 436] width 60 height 23
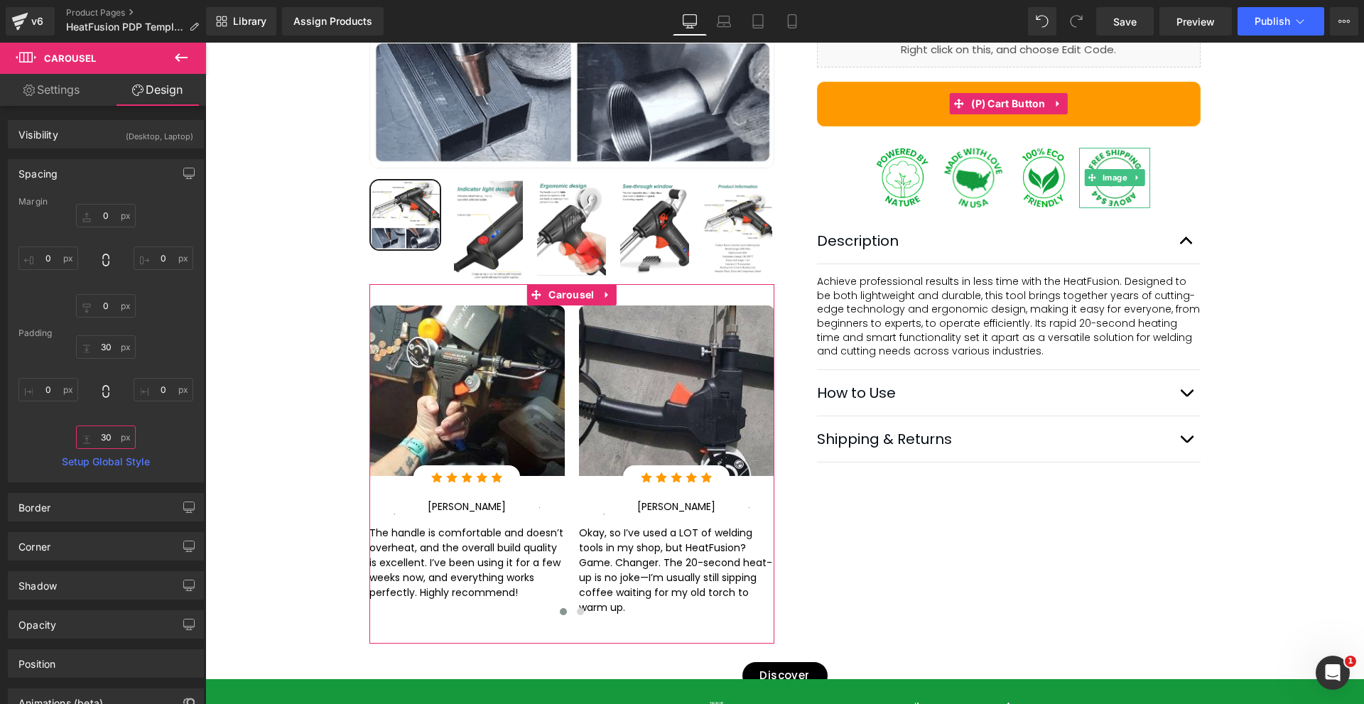
click at [114, 428] on input "30" at bounding box center [106, 436] width 60 height 23
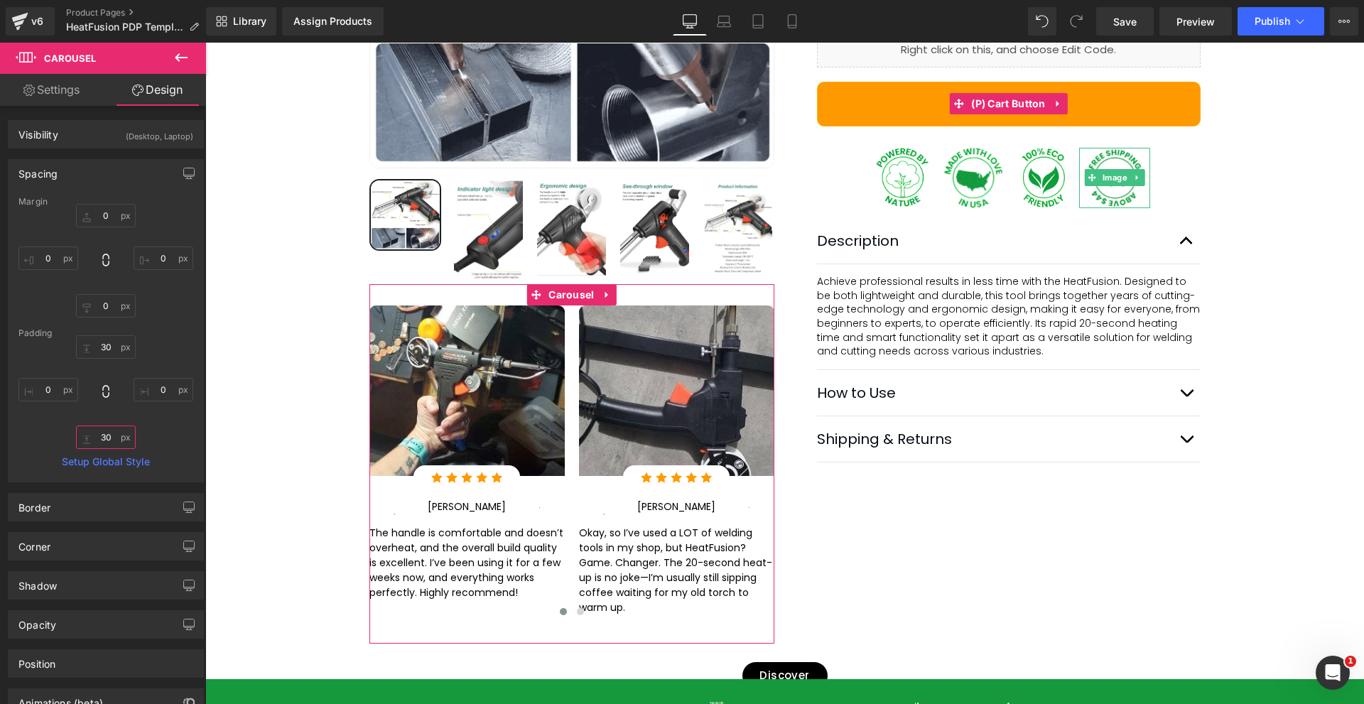
click at [114, 428] on input "30" at bounding box center [106, 436] width 60 height 23
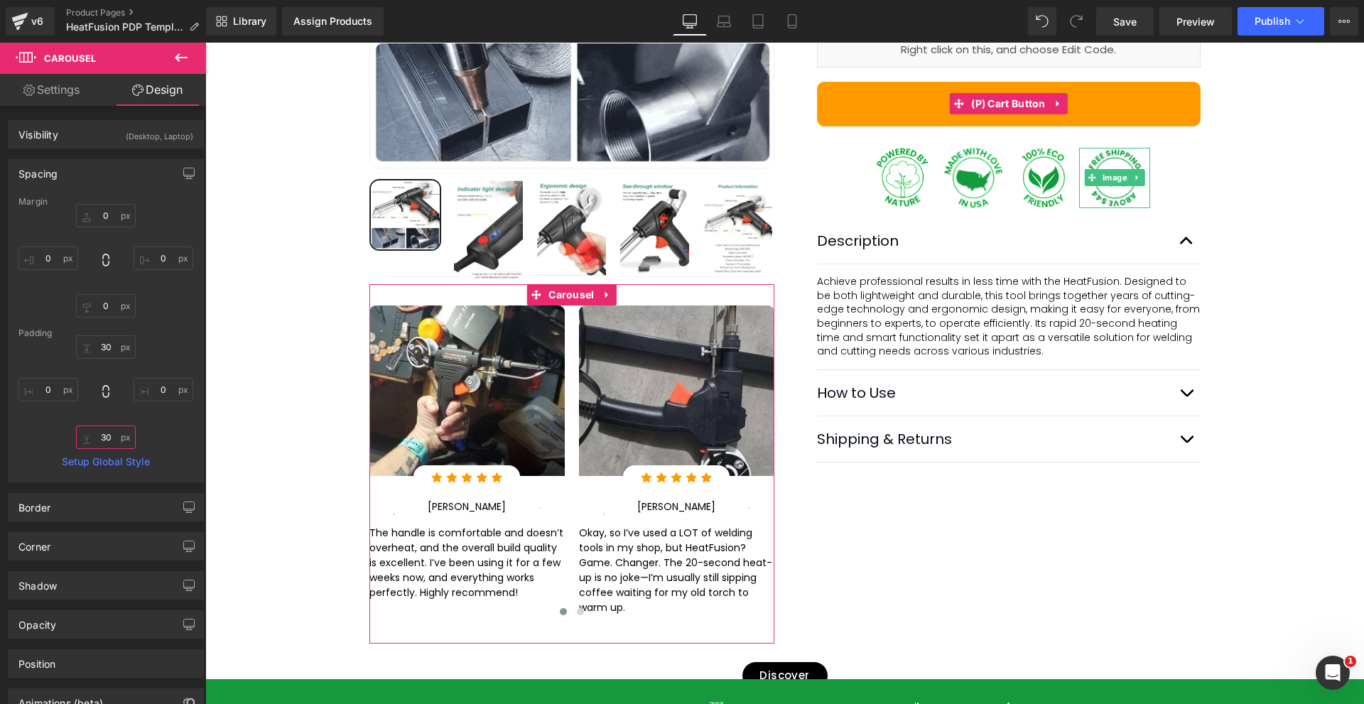
type input "0"
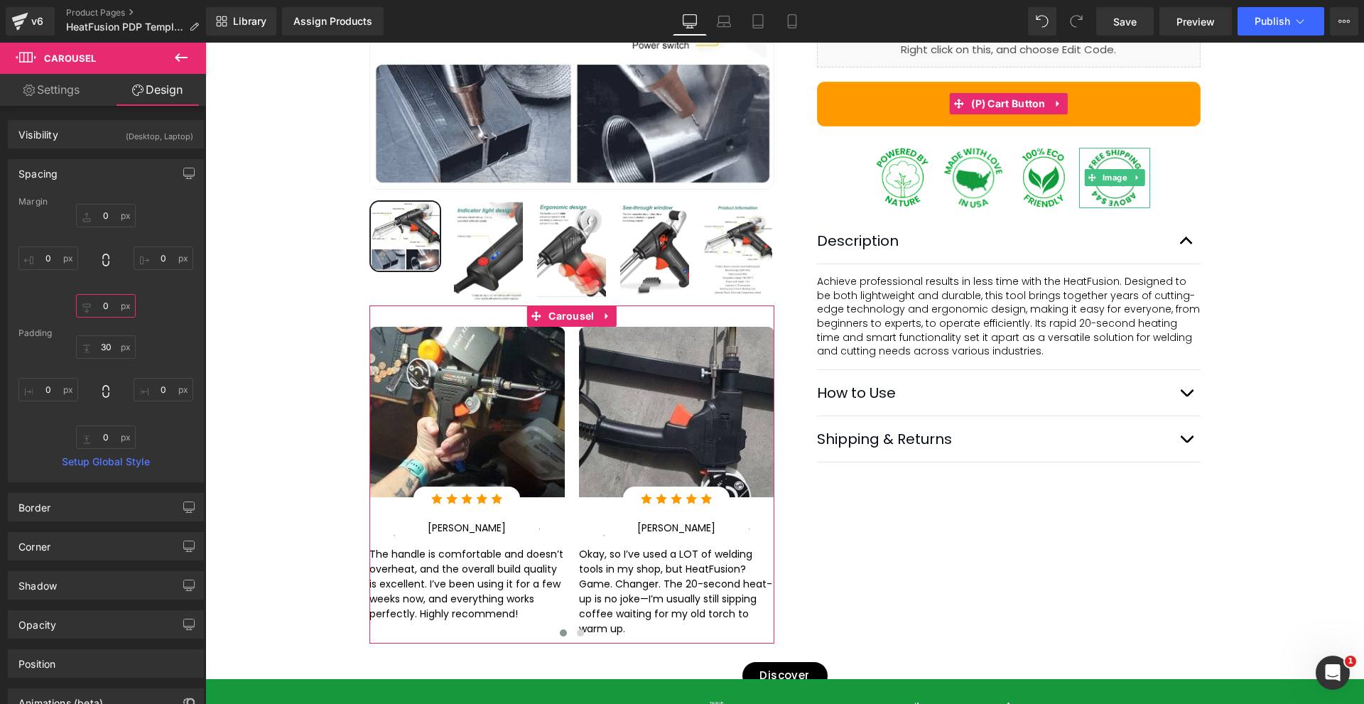
click at [108, 296] on input "0" at bounding box center [106, 305] width 60 height 23
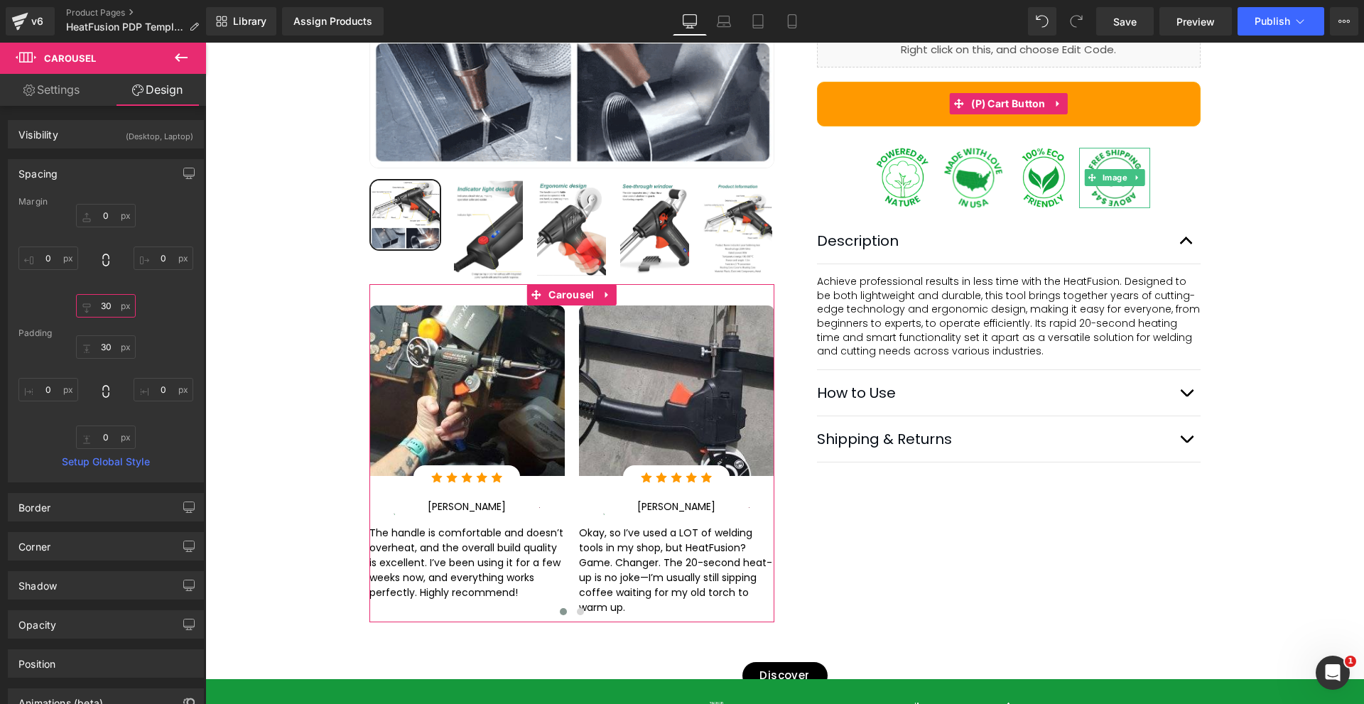
click at [108, 296] on input "30" at bounding box center [106, 305] width 60 height 23
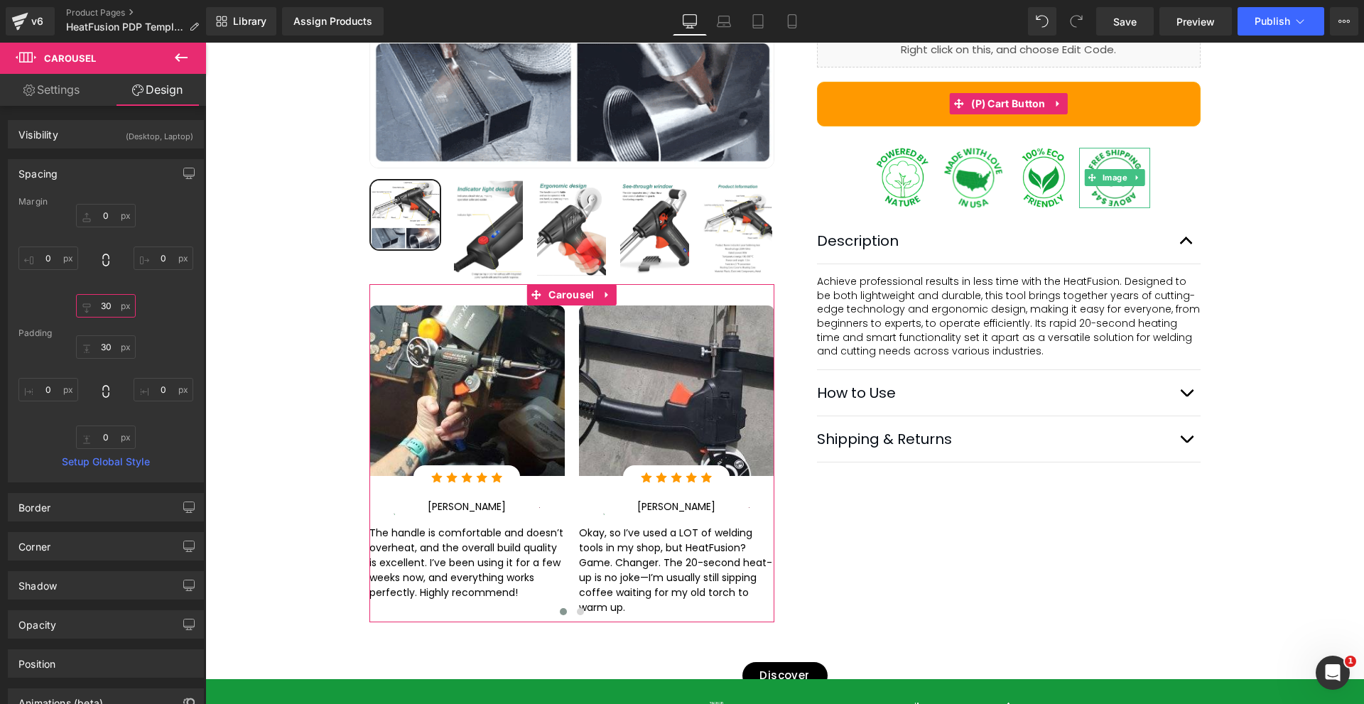
click at [108, 296] on input "30" at bounding box center [106, 305] width 60 height 23
type input "0"
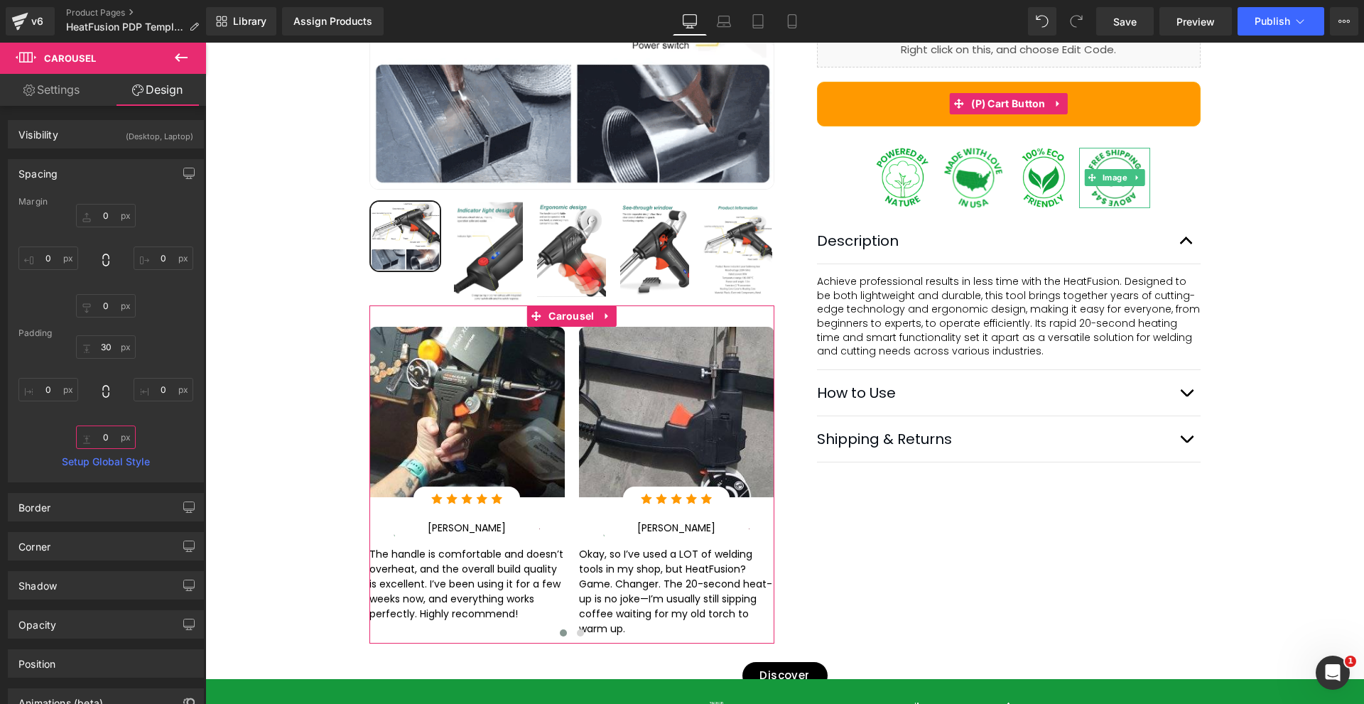
click at [107, 433] on input "0" at bounding box center [106, 436] width 60 height 23
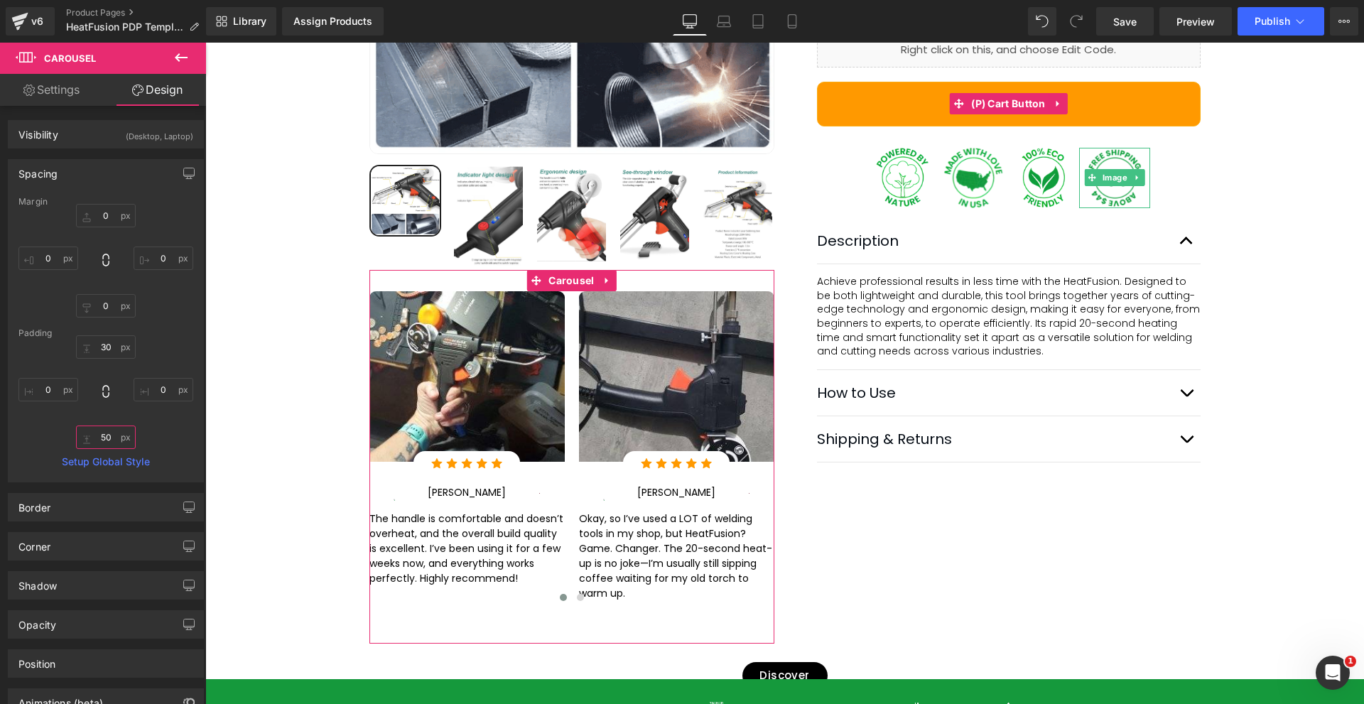
click at [107, 433] on input "50" at bounding box center [106, 436] width 60 height 23
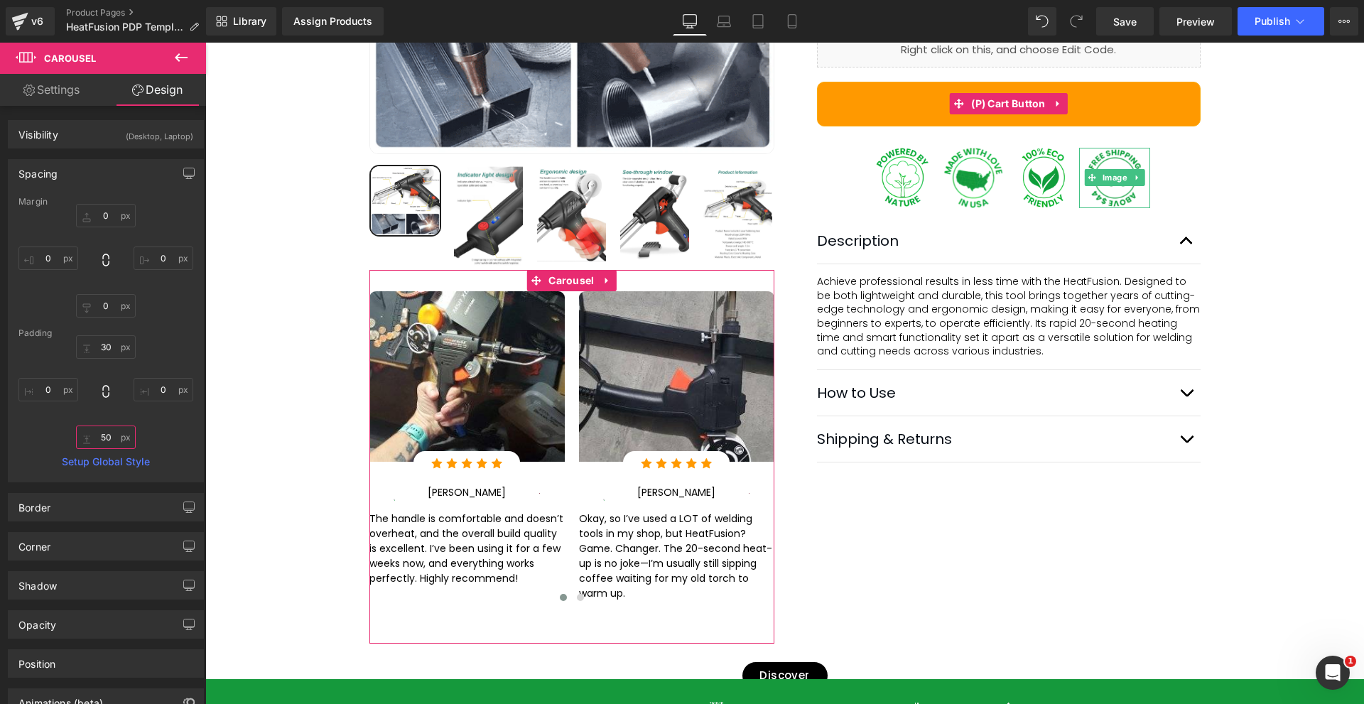
type input "0"
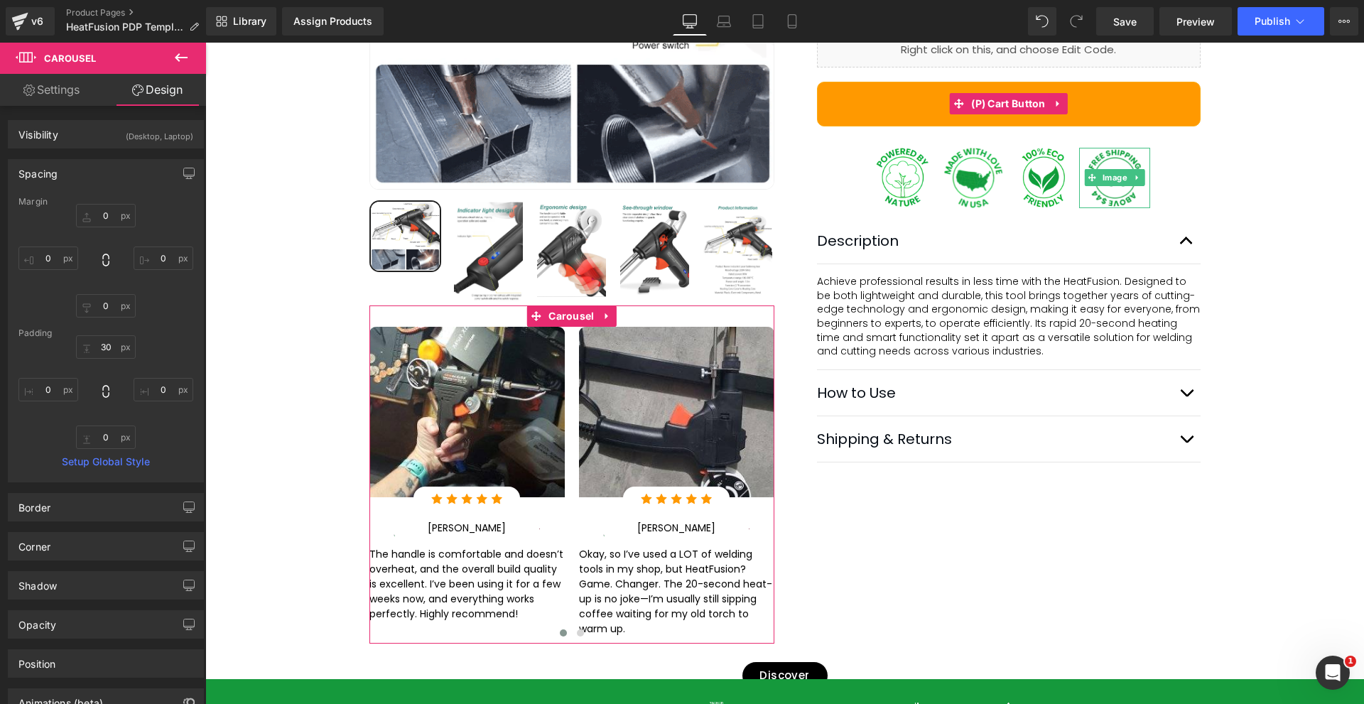
click at [29, 99] on link "Settings" at bounding box center [51, 90] width 103 height 32
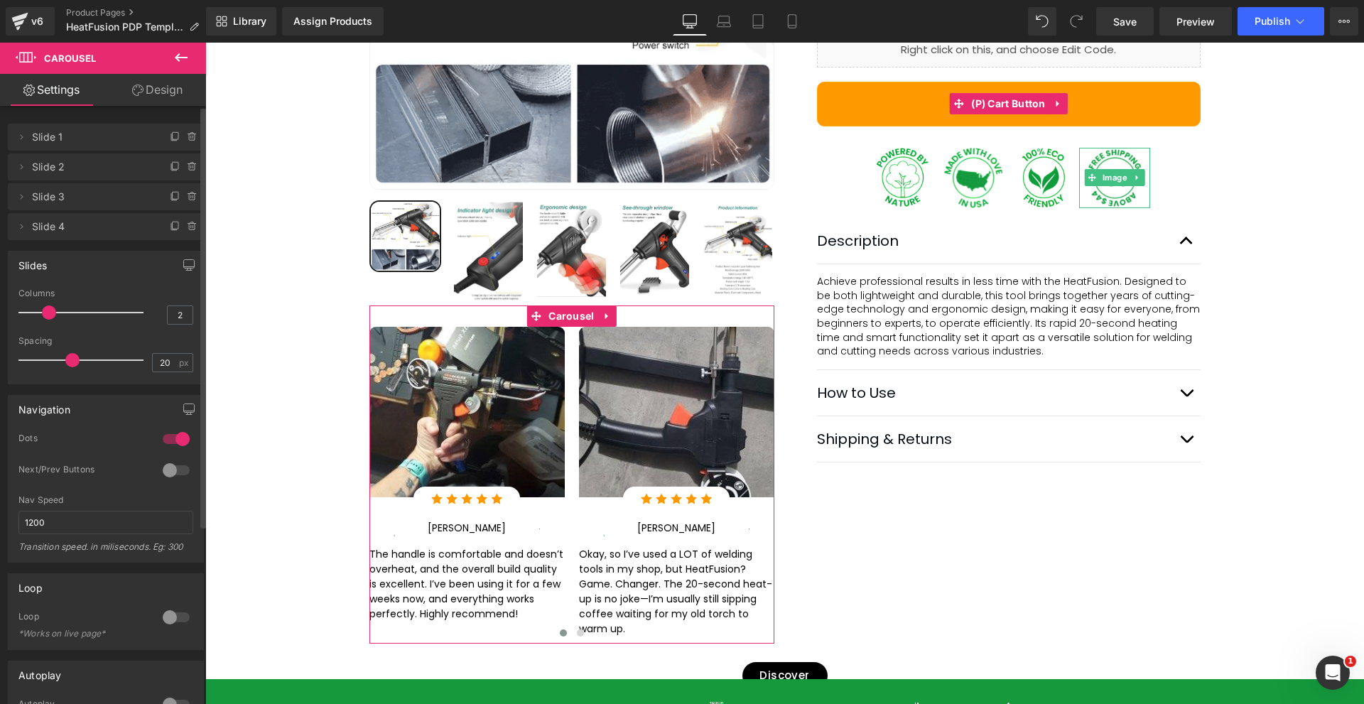
click at [165, 467] on div at bounding box center [176, 470] width 34 height 23
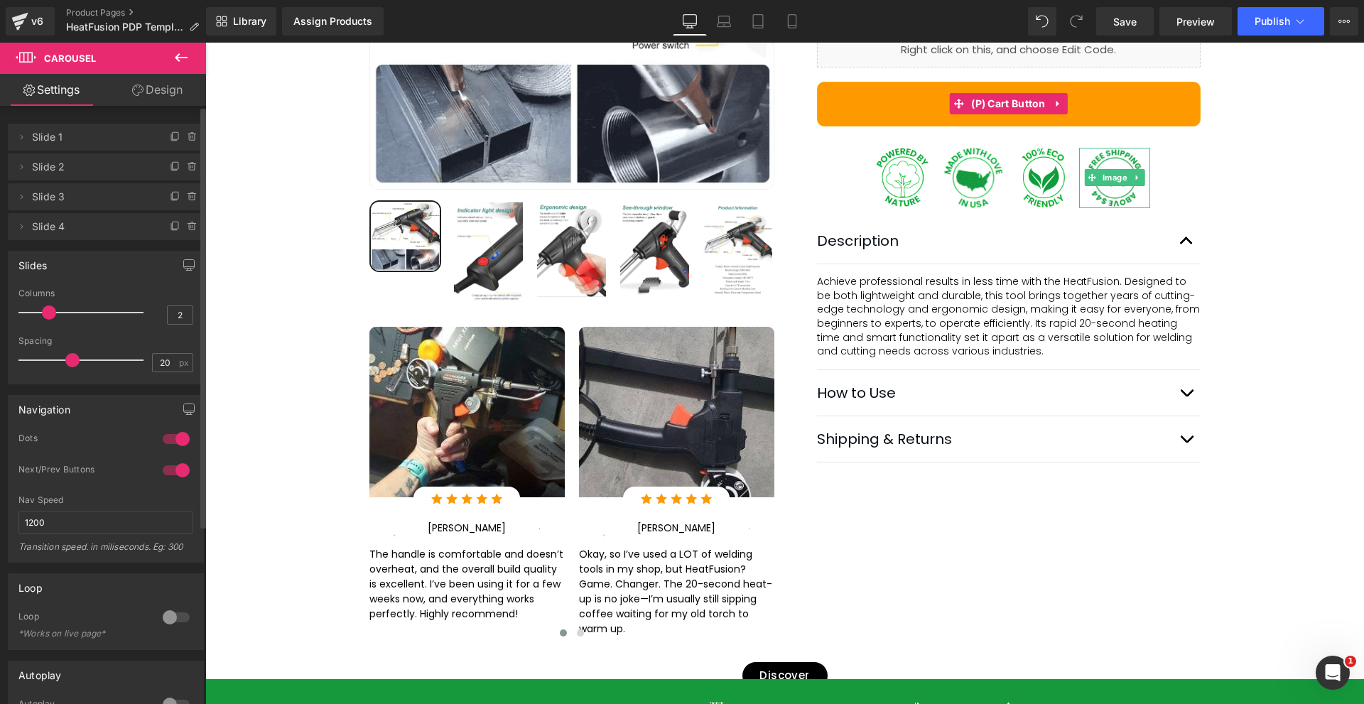
click at [166, 437] on div at bounding box center [176, 439] width 34 height 23
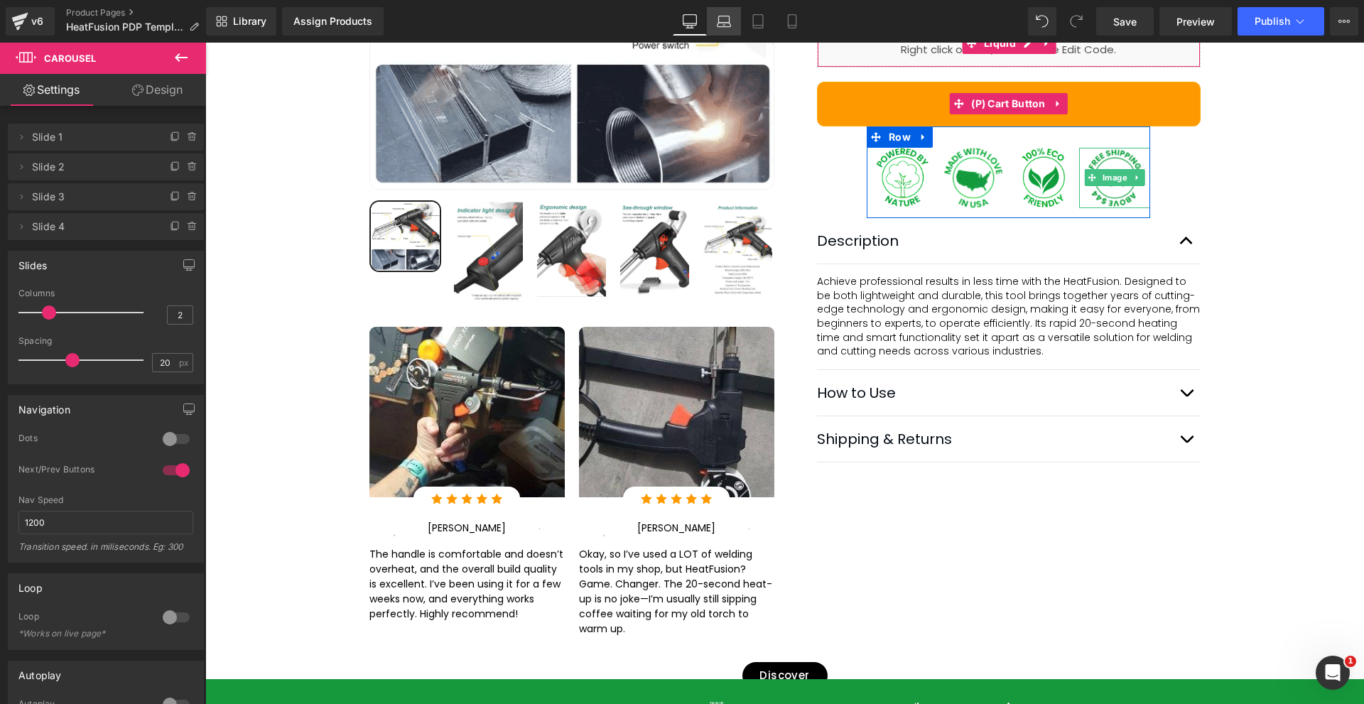
click at [727, 14] on icon at bounding box center [724, 21] width 14 height 14
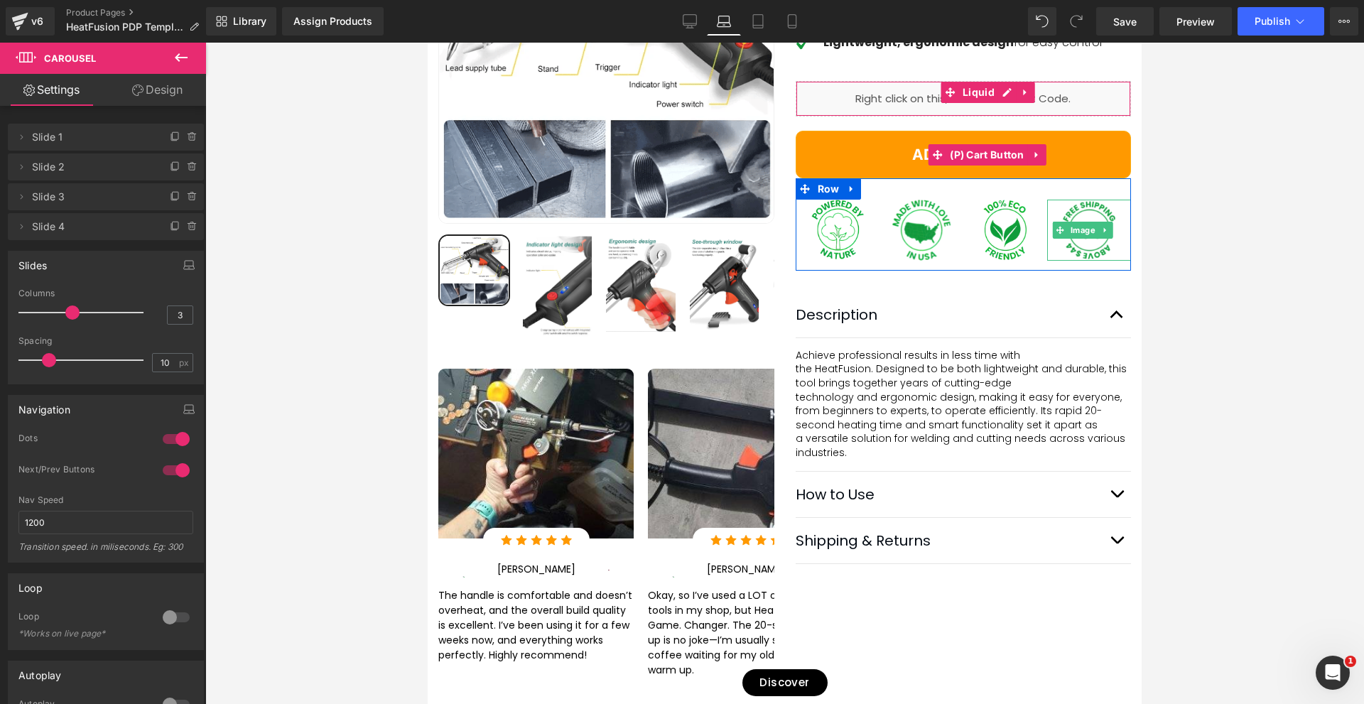
scroll to position [523, 0]
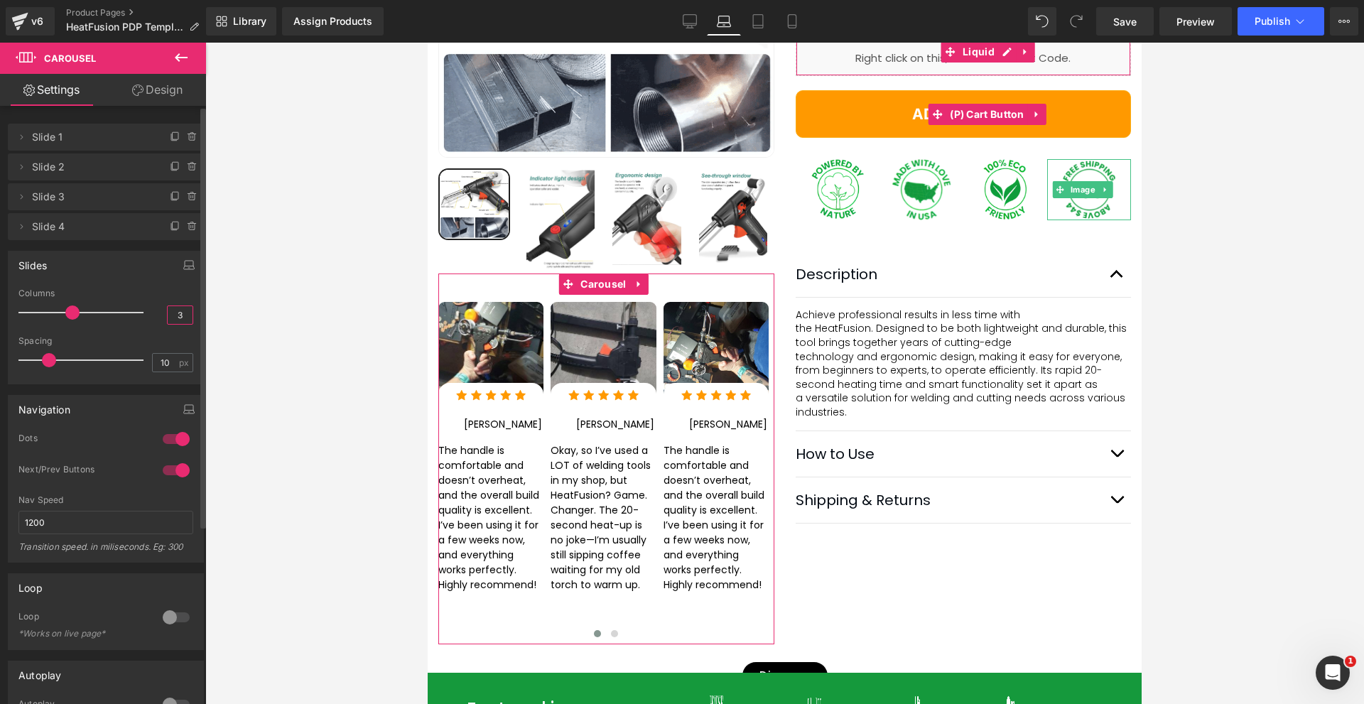
click at [173, 314] on input "3" at bounding box center [180, 315] width 25 height 18
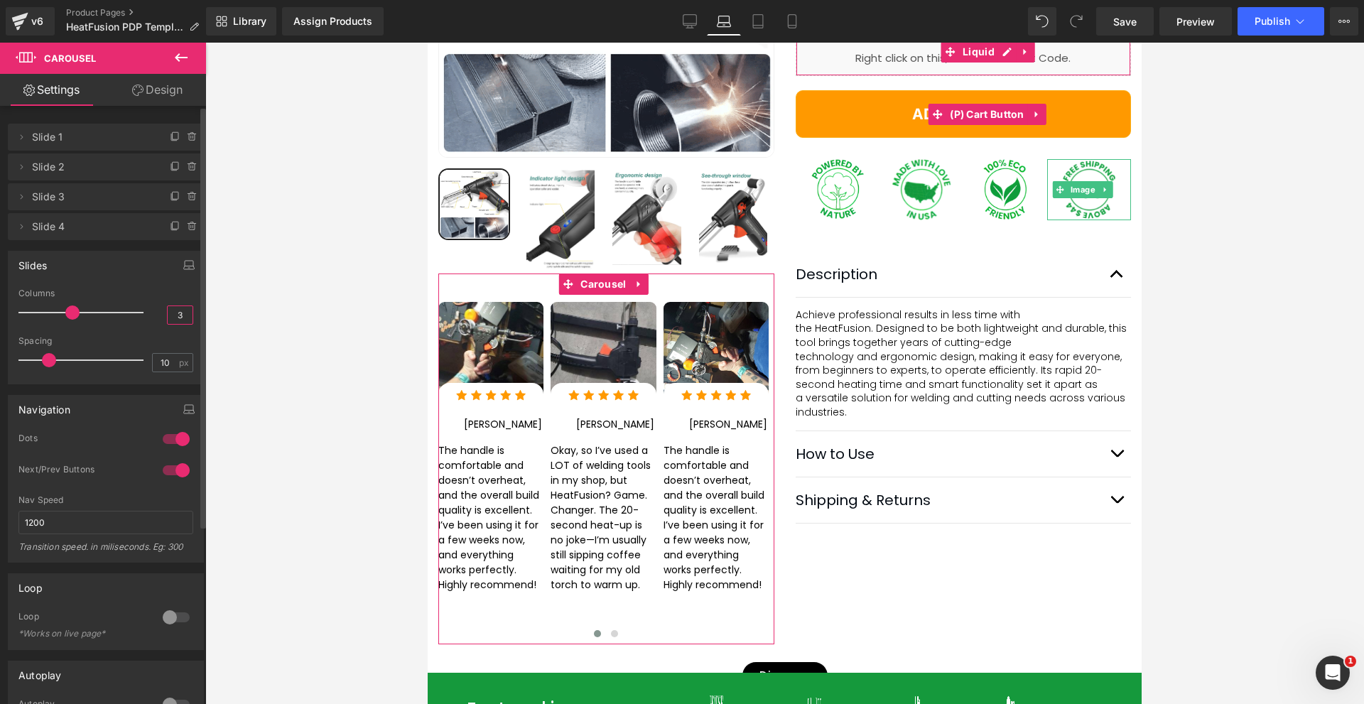
click at [173, 314] on input "3" at bounding box center [180, 315] width 25 height 18
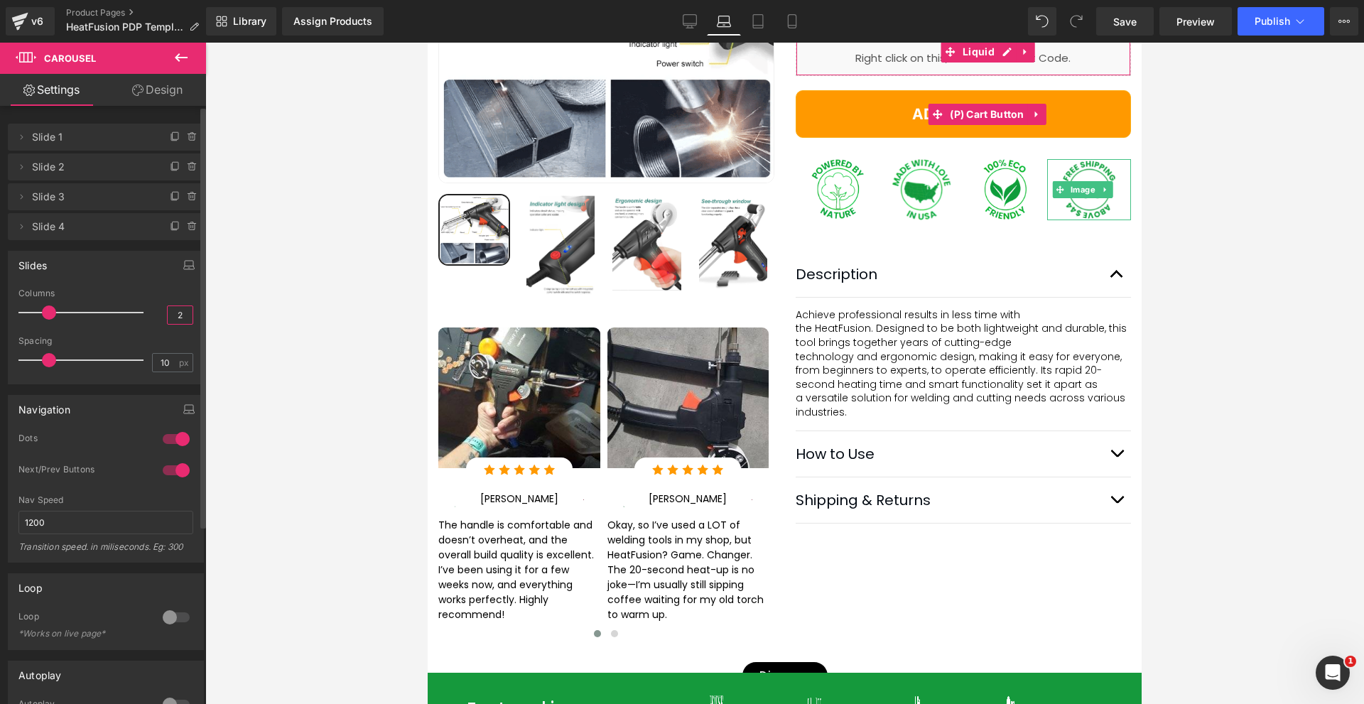
type input "2"
click at [154, 281] on div "Slides 2 Columns 2 2 Columns 2 3 Columns 3 1 Columns 1 20px Spacing 20 px 10px …" at bounding box center [106, 318] width 196 height 134
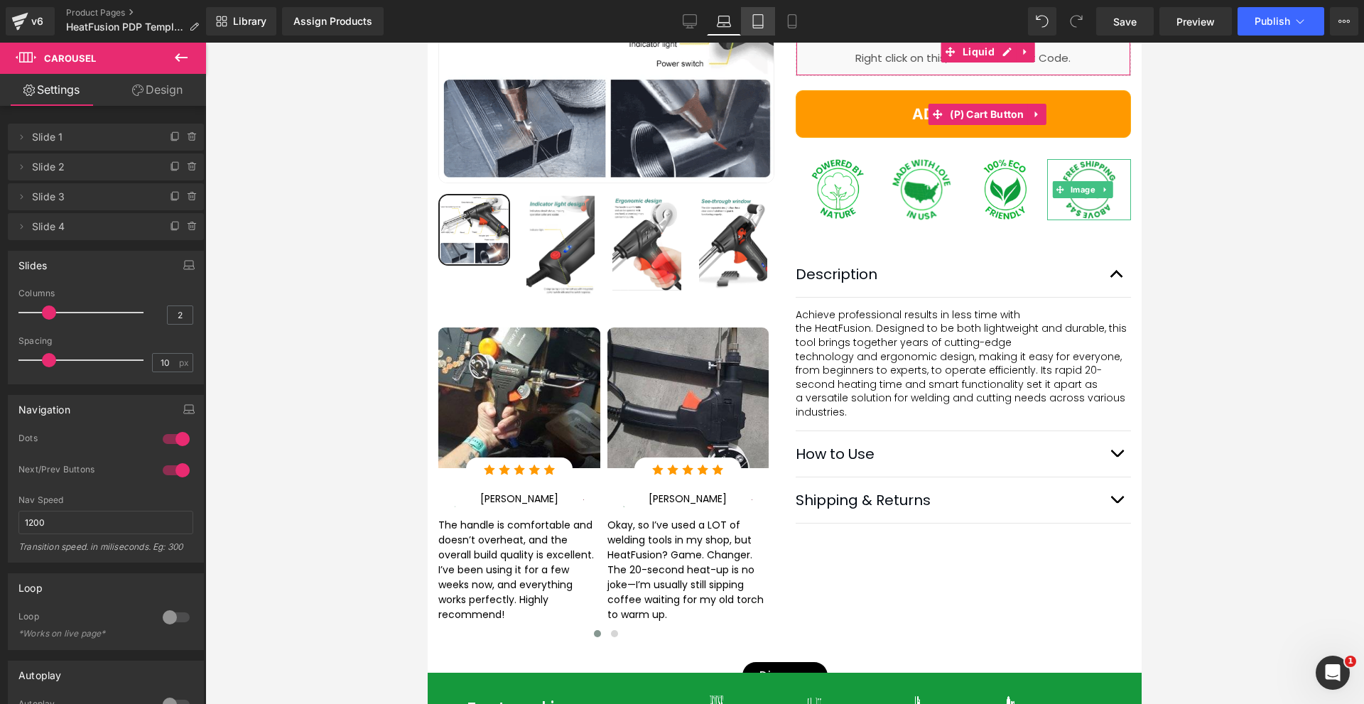
click at [758, 21] on icon at bounding box center [758, 21] width 14 height 14
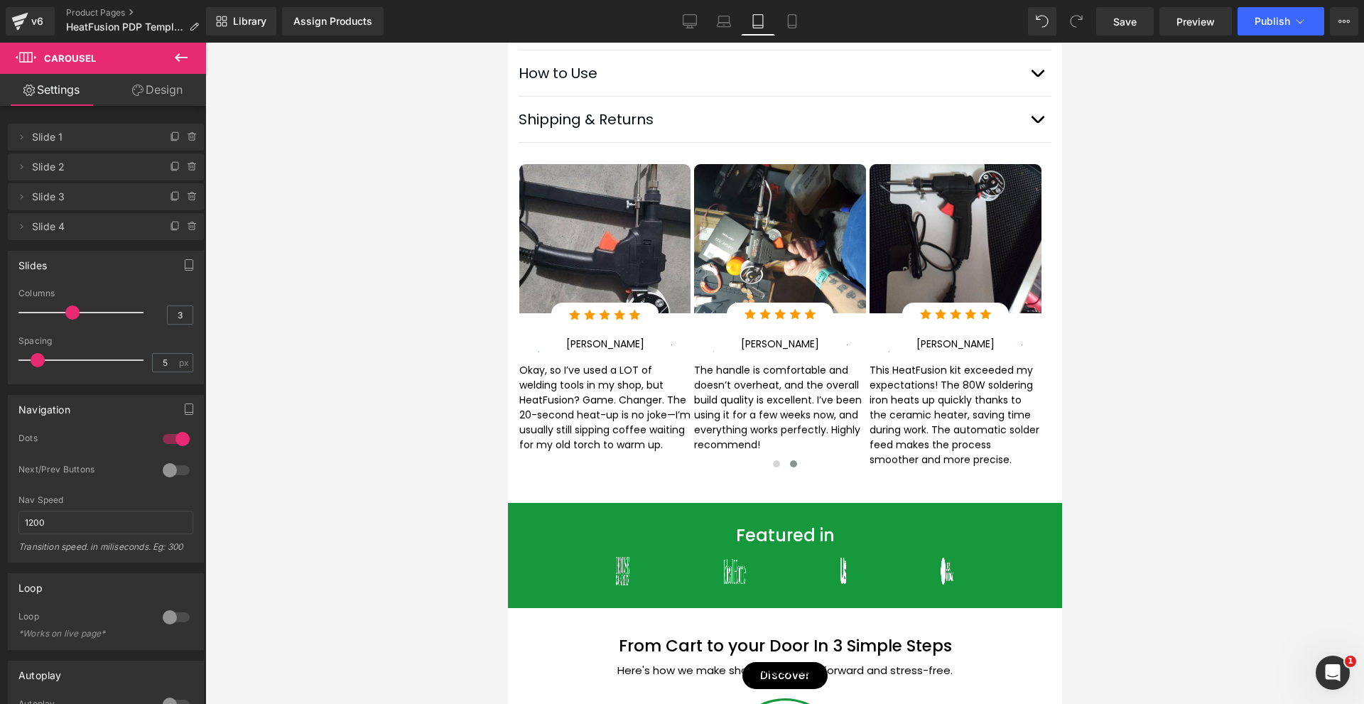
scroll to position [1562, 0]
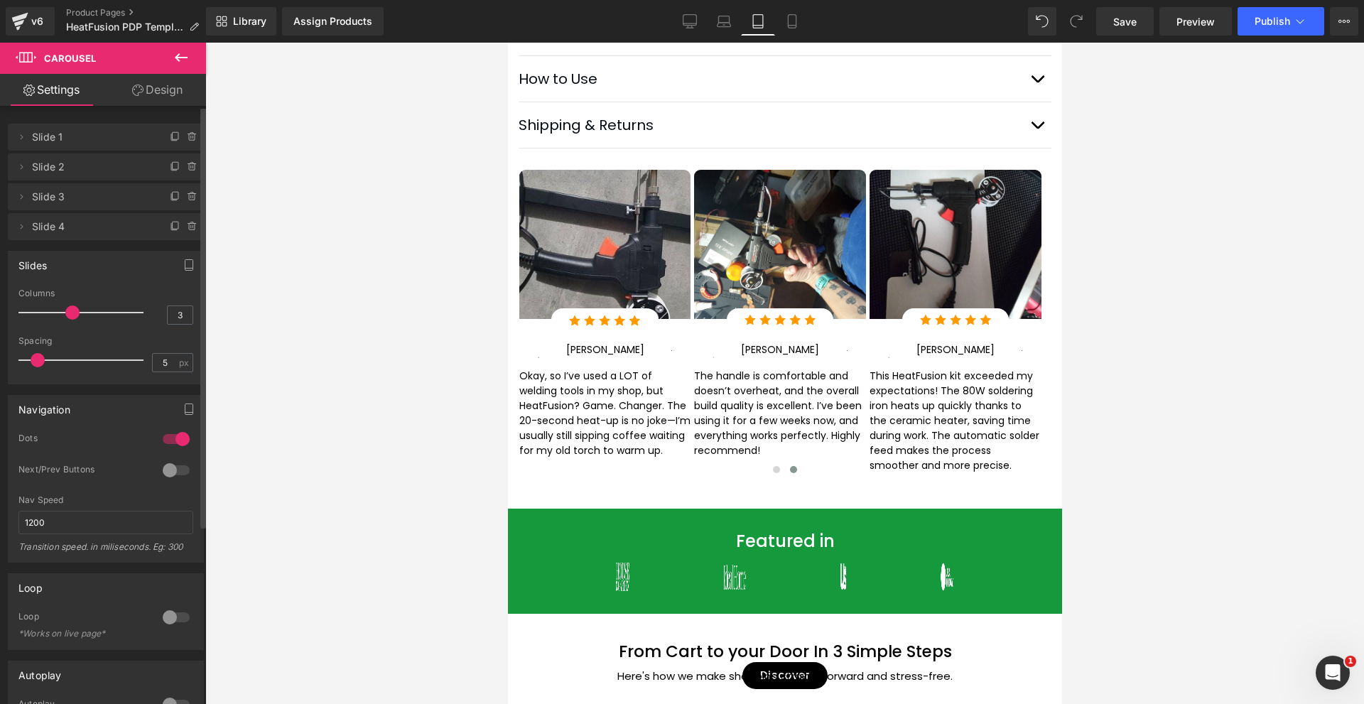
click at [173, 467] on div at bounding box center [176, 470] width 34 height 23
click at [169, 440] on div at bounding box center [176, 439] width 34 height 23
click at [693, 21] on icon at bounding box center [689, 21] width 14 height 14
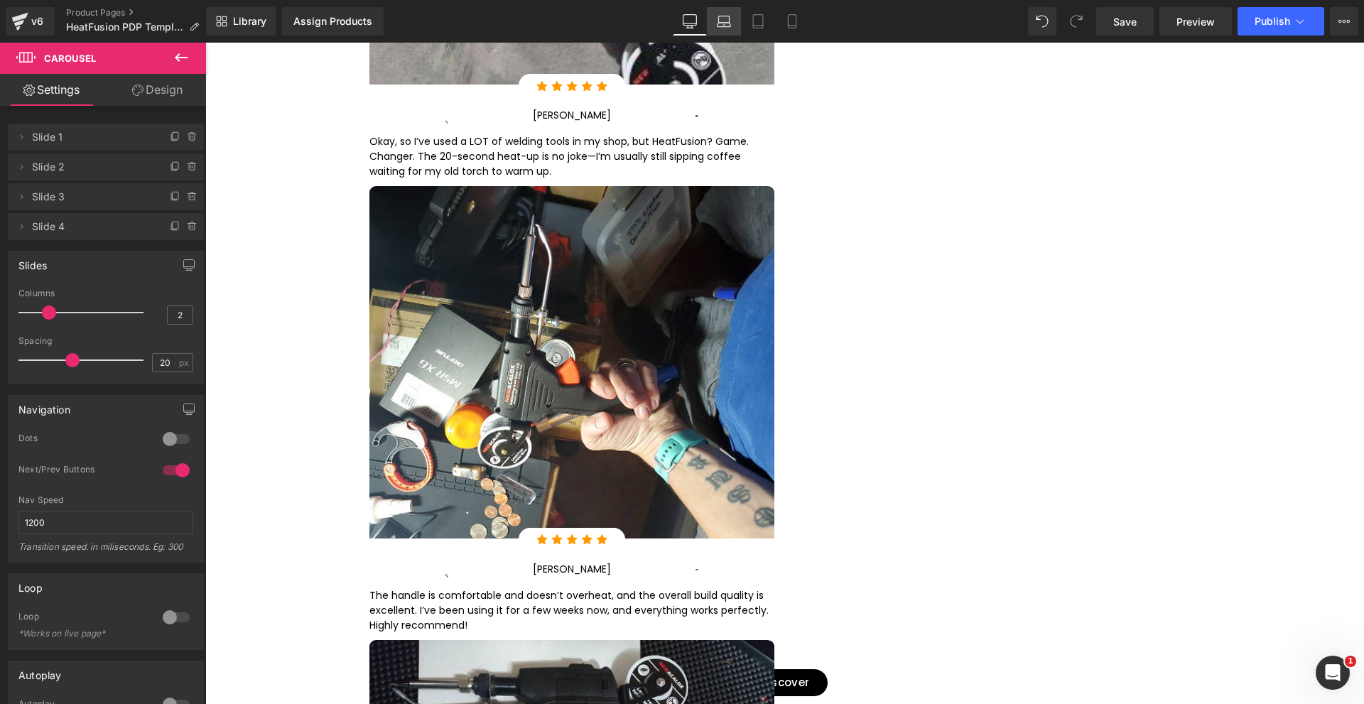
scroll to position [554, 0]
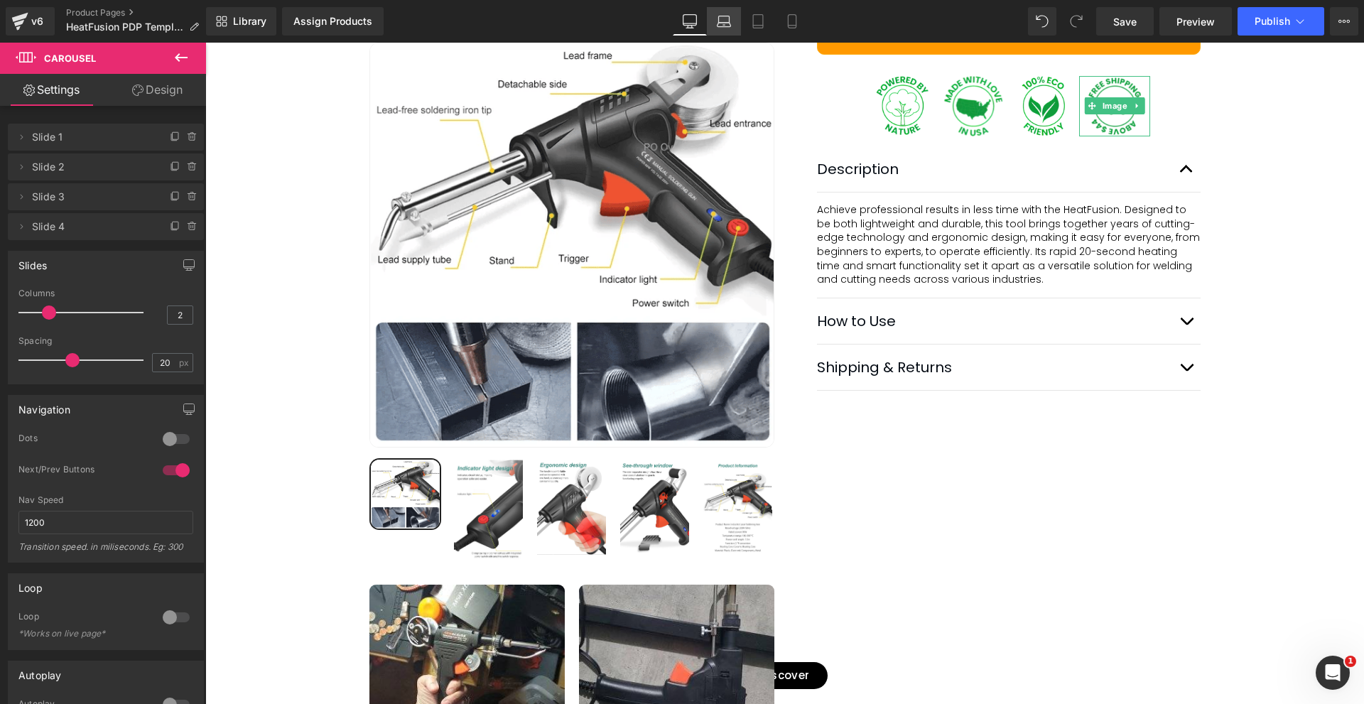
click at [711, 21] on link "Laptop" at bounding box center [724, 21] width 34 height 28
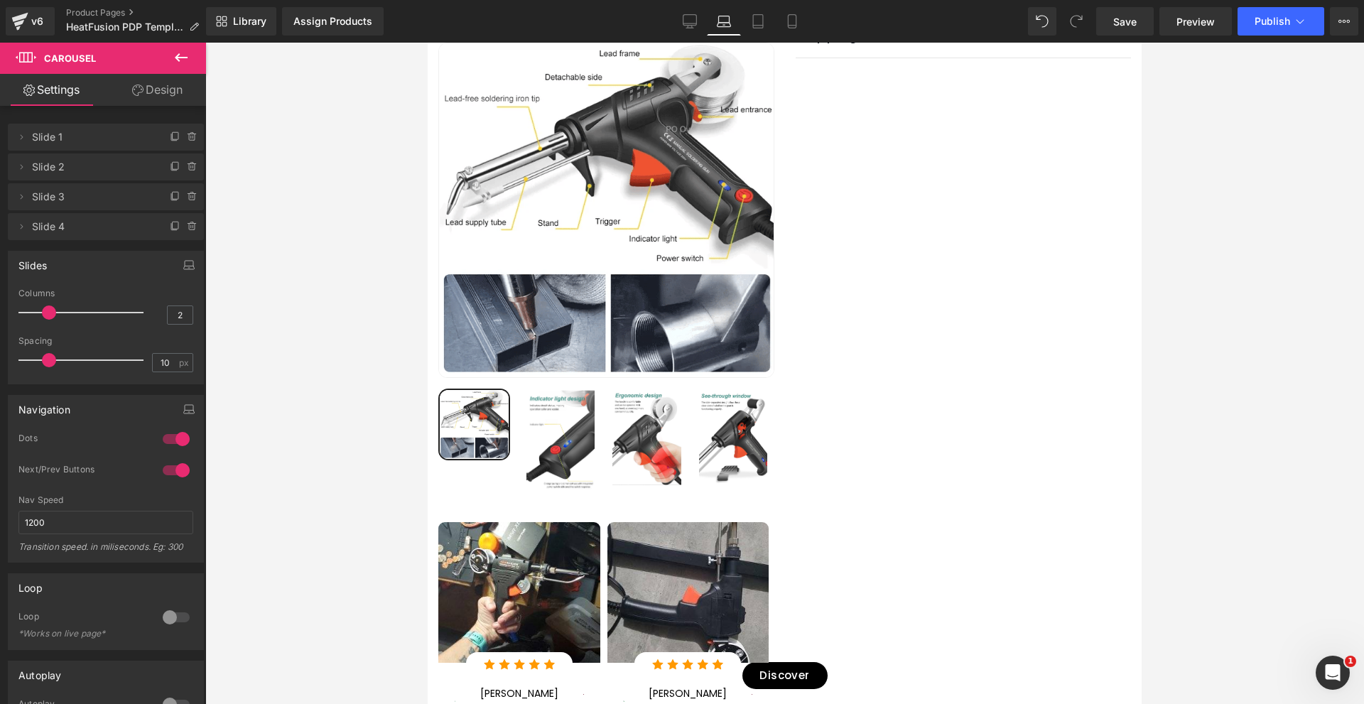
scroll to position [1048, 0]
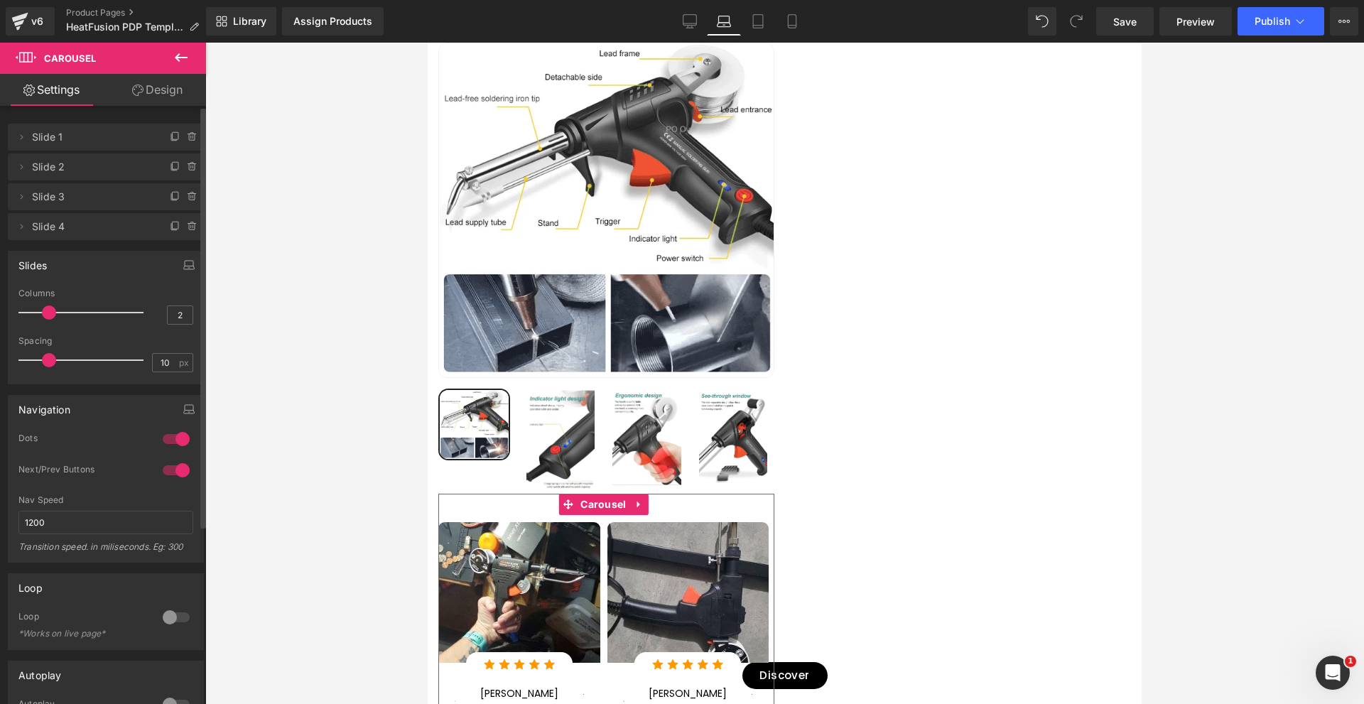
click at [165, 442] on div at bounding box center [176, 439] width 34 height 23
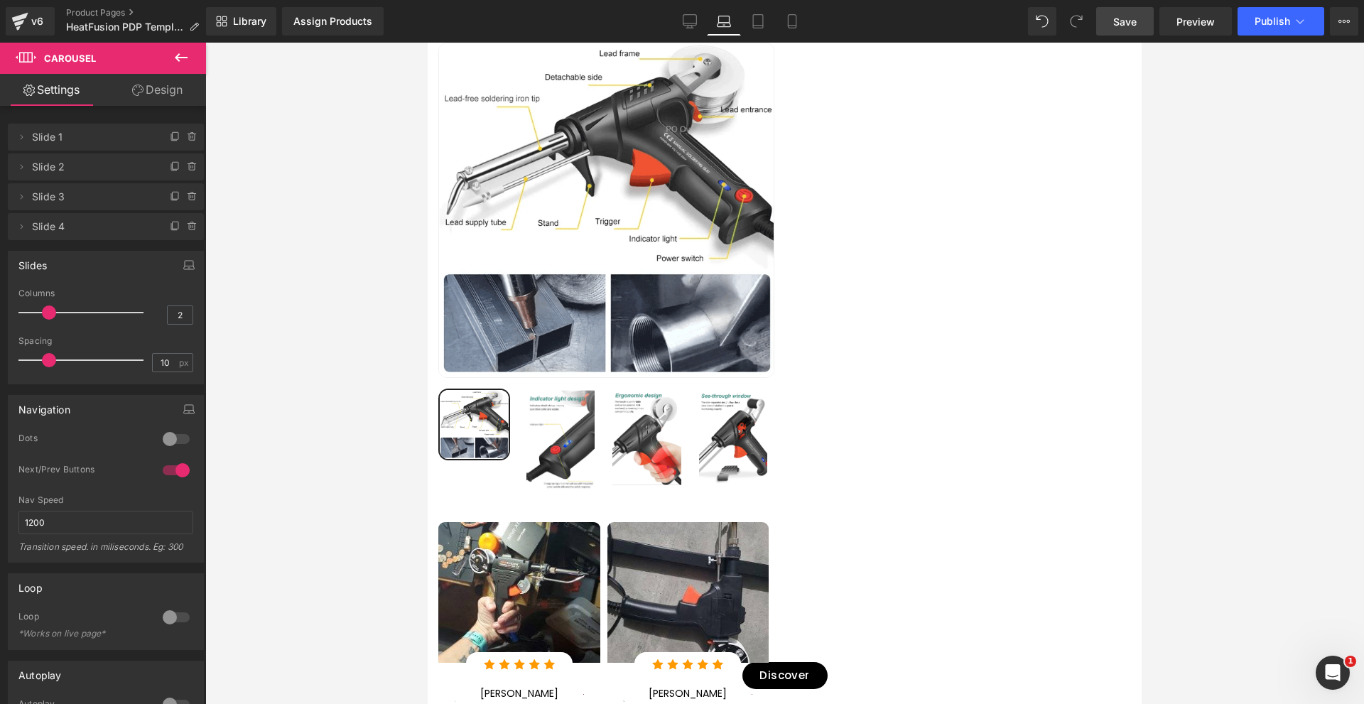
drag, startPoint x: 1131, startPoint y: 31, endPoint x: 679, endPoint y: 4, distance: 453.2
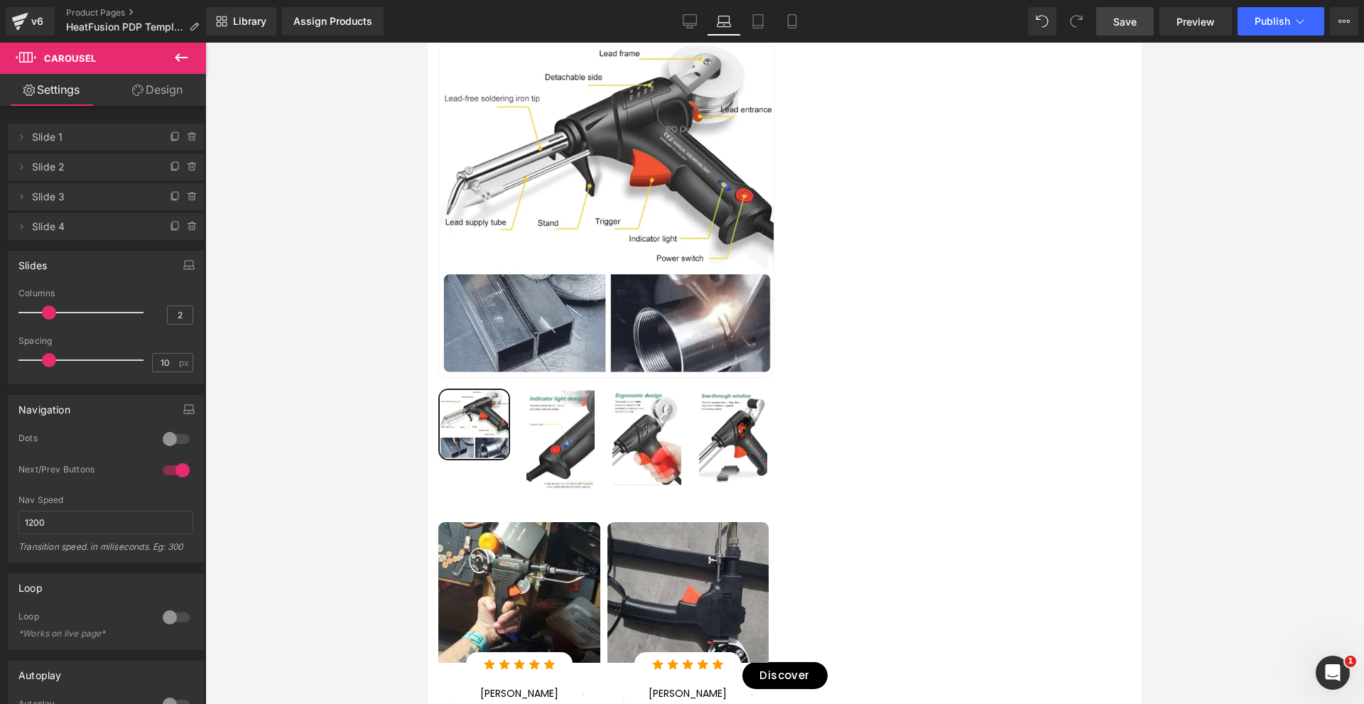
click at [1131, 31] on link "Save" at bounding box center [1125, 21] width 58 height 28
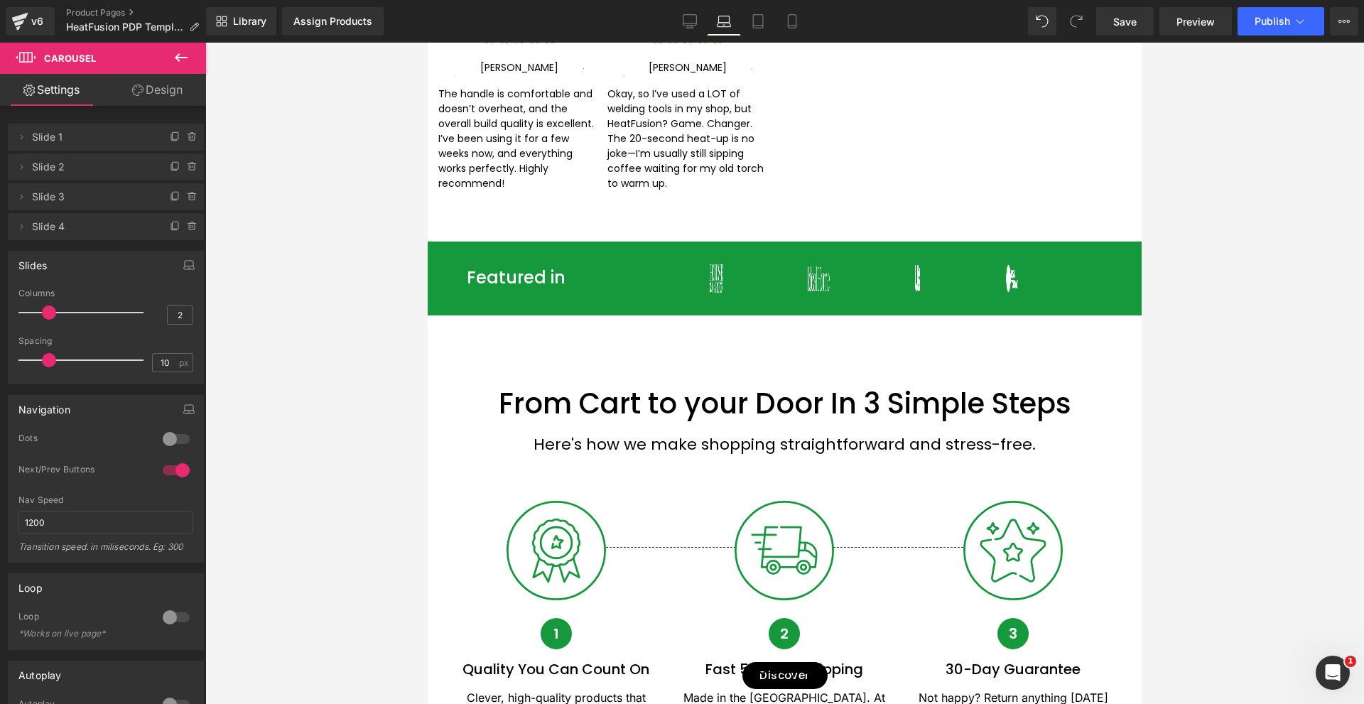
scroll to position [2255, 0]
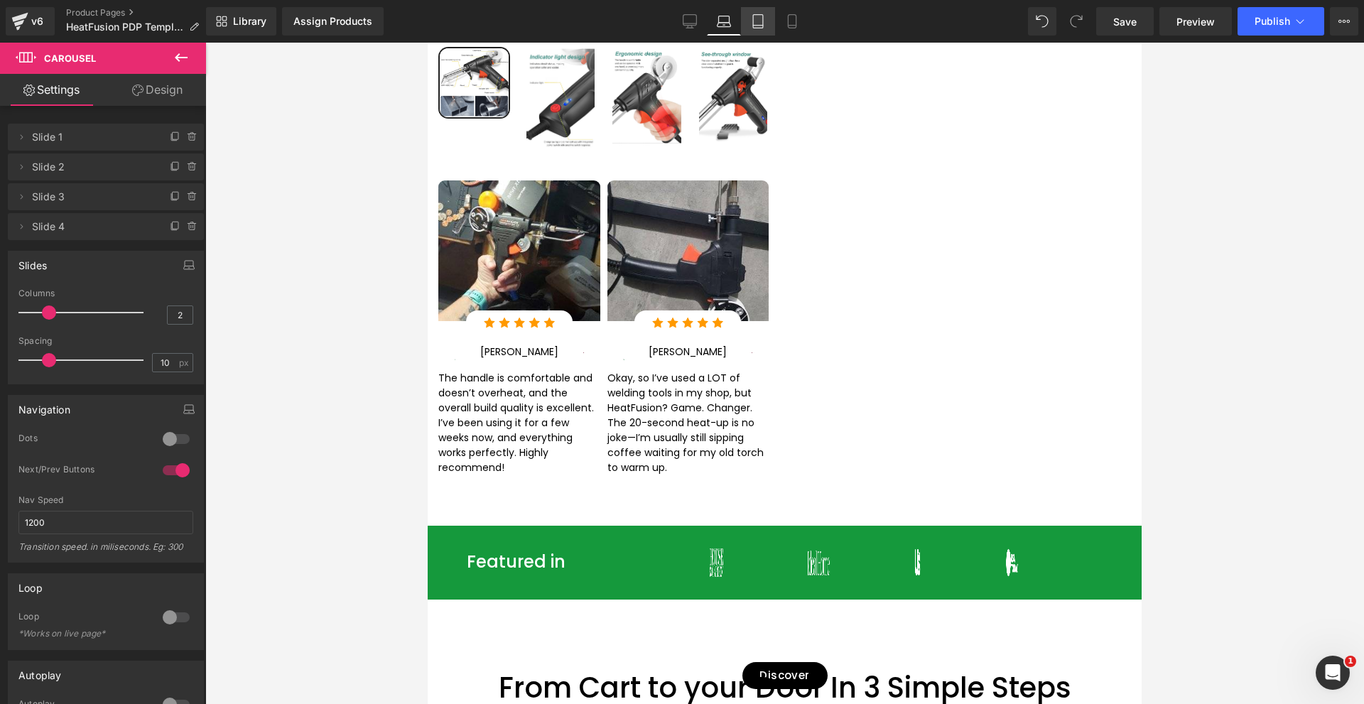
click at [751, 21] on link "Tablet" at bounding box center [758, 21] width 34 height 28
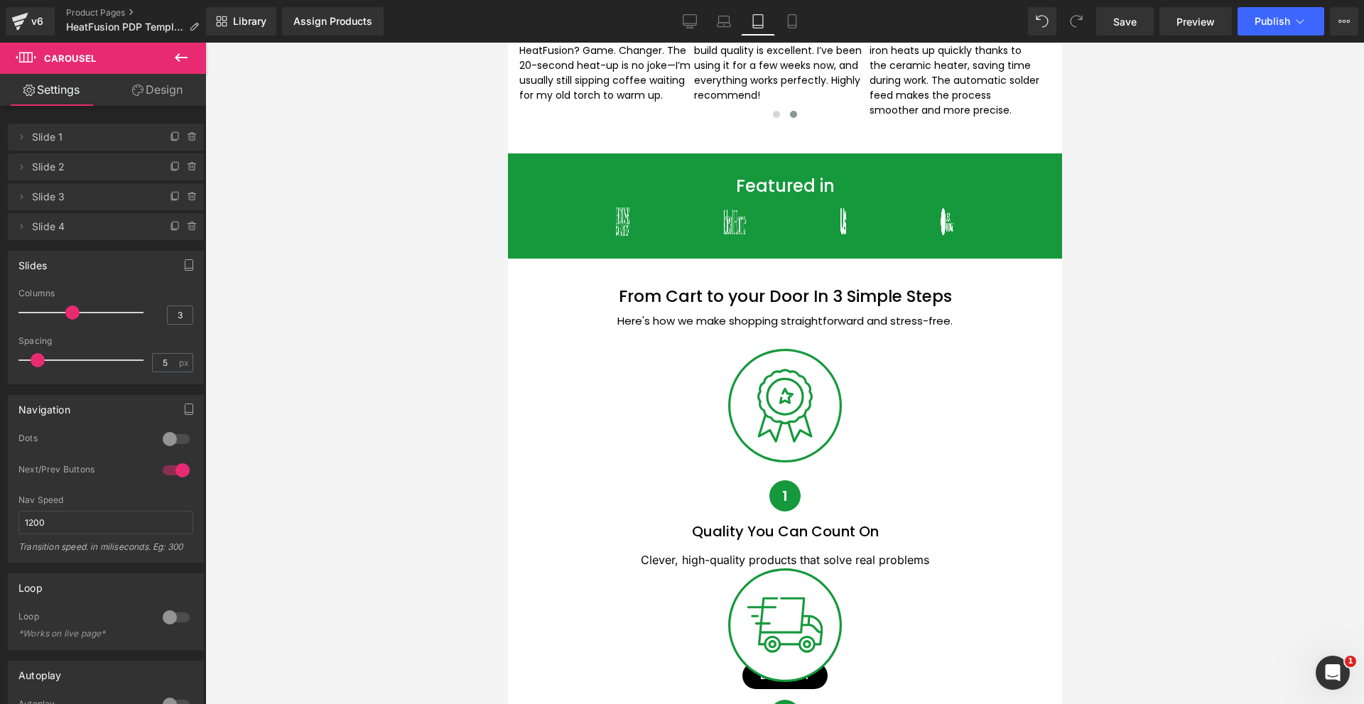
scroll to position [1633, 0]
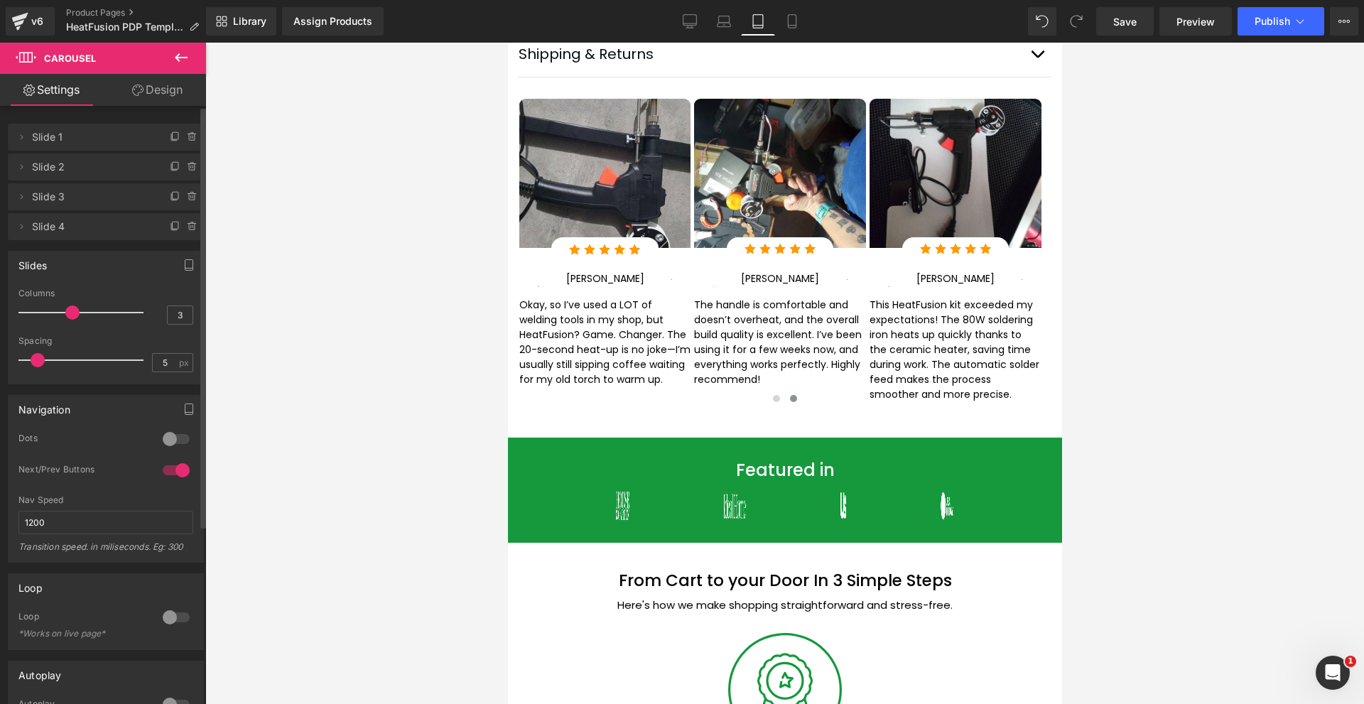
click at [165, 437] on div at bounding box center [176, 439] width 34 height 23
click at [175, 476] on div at bounding box center [176, 470] width 34 height 23
click at [175, 475] on div at bounding box center [176, 470] width 34 height 23
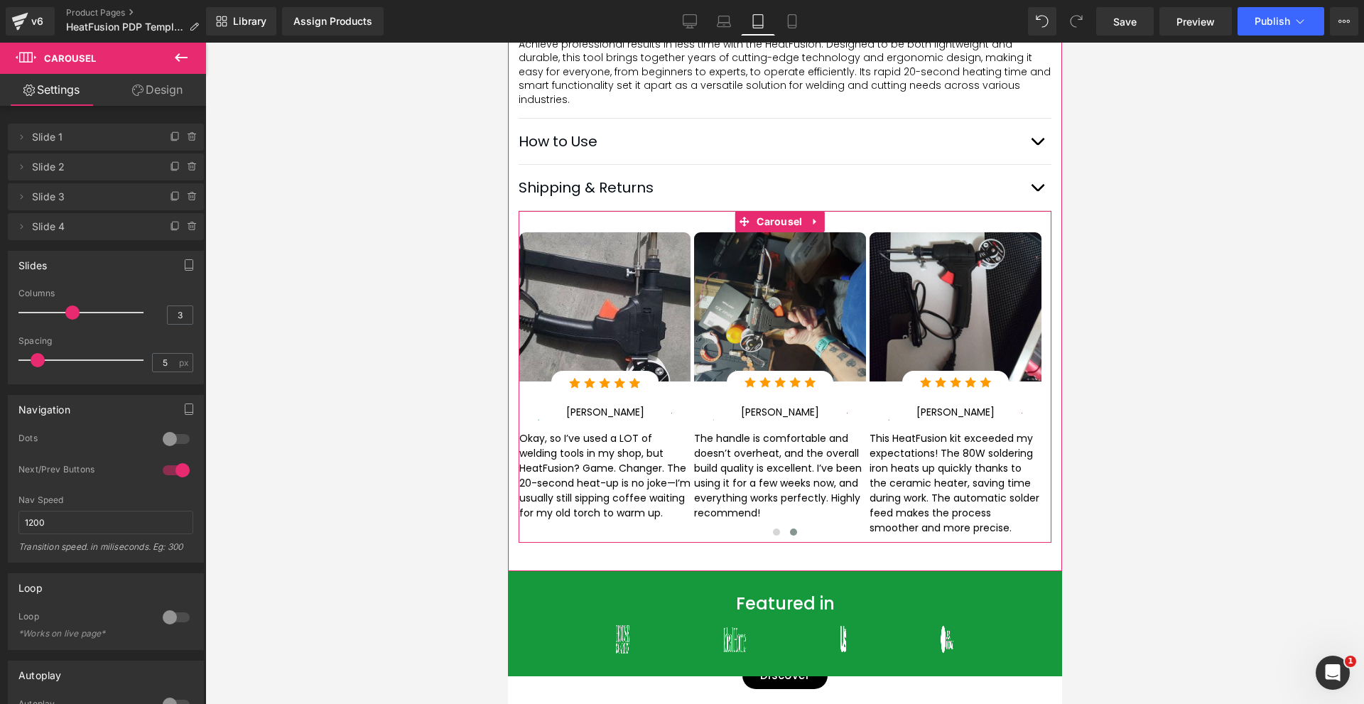
scroll to position [1491, 0]
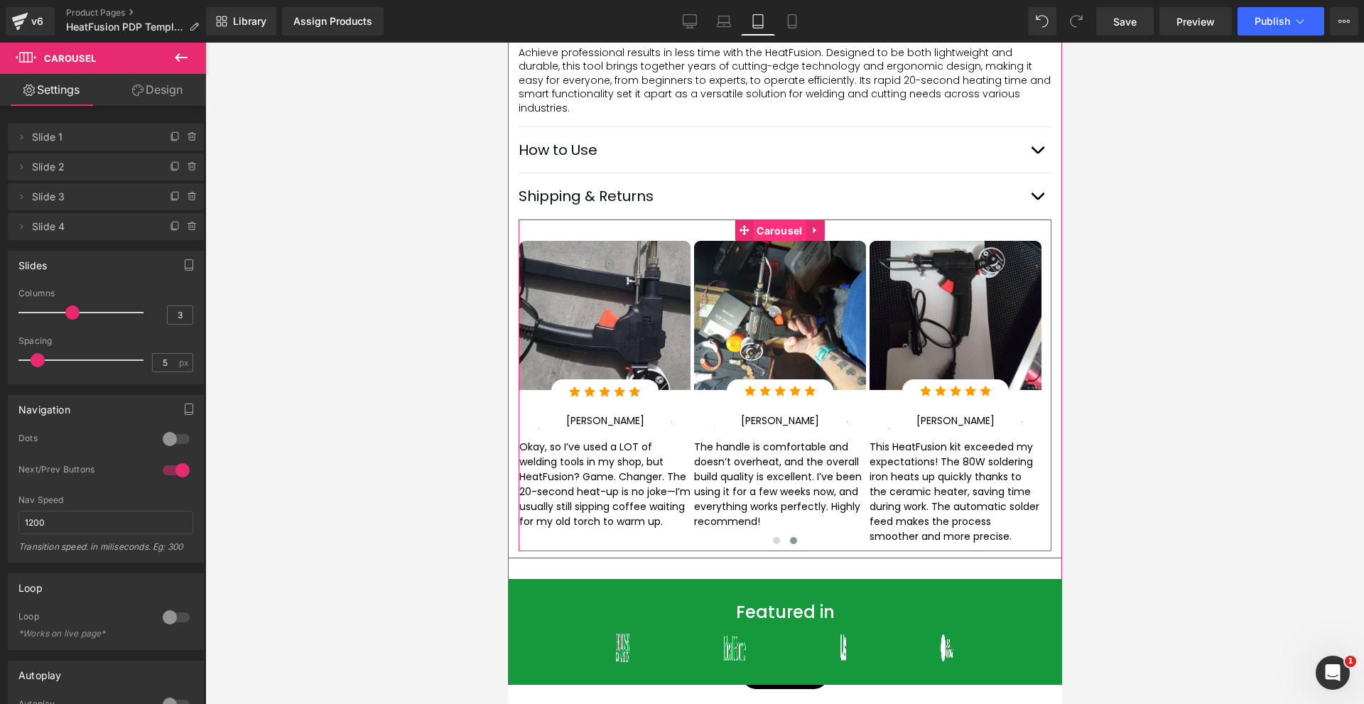
click at [776, 234] on span "Carousel" at bounding box center [778, 230] width 53 height 21
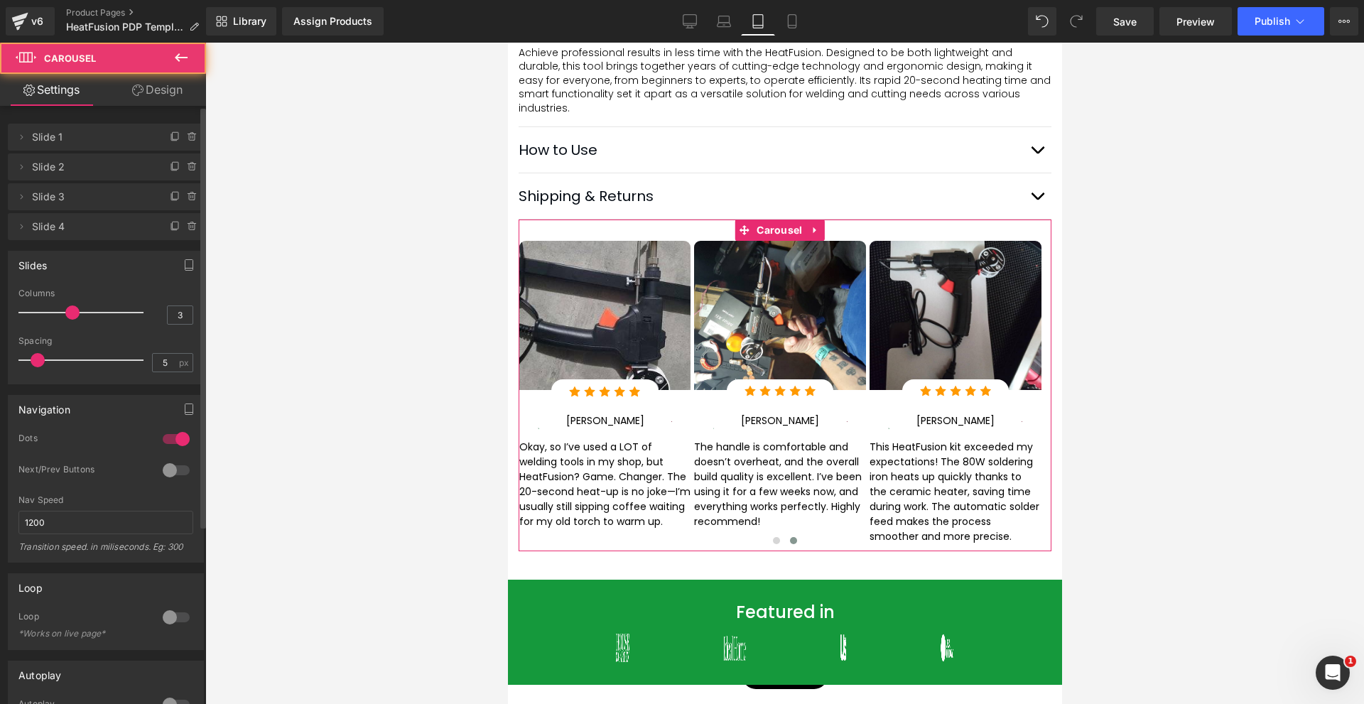
click at [164, 467] on div at bounding box center [176, 470] width 34 height 23
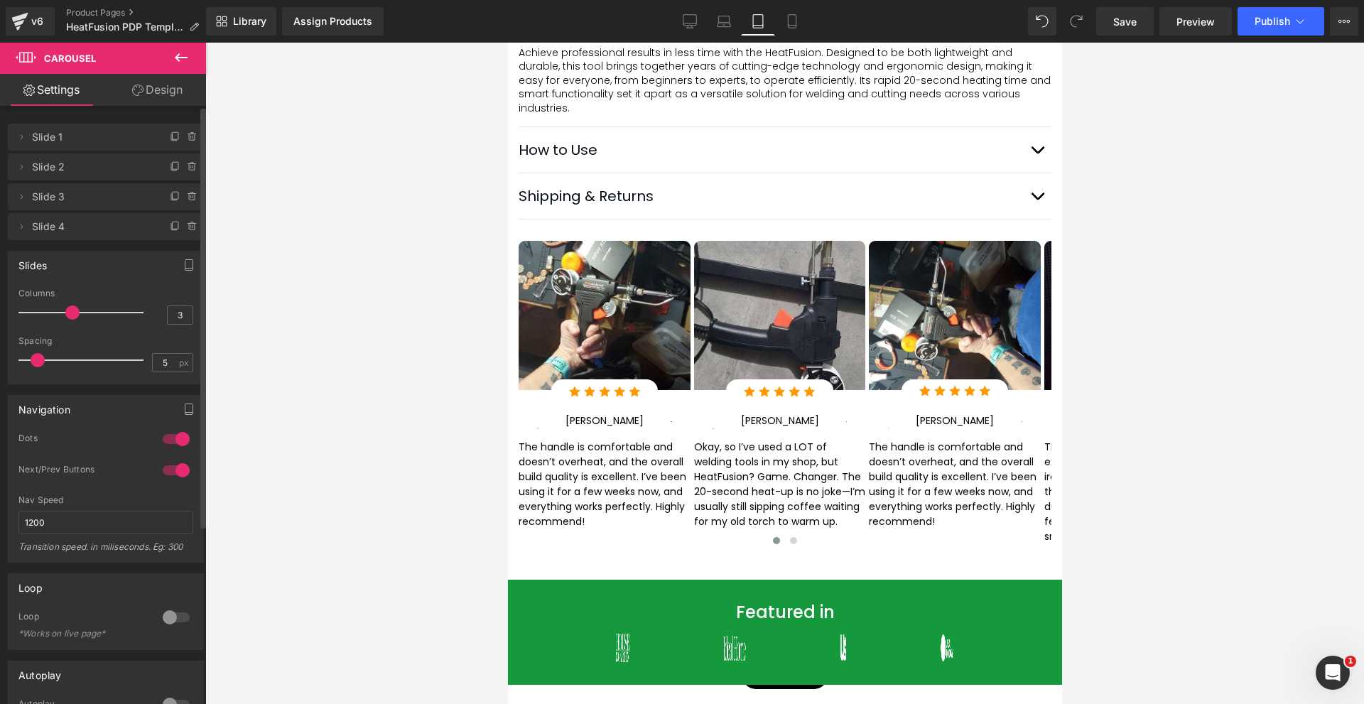
click at [169, 441] on div at bounding box center [176, 439] width 34 height 23
click at [790, 23] on icon at bounding box center [792, 21] width 14 height 14
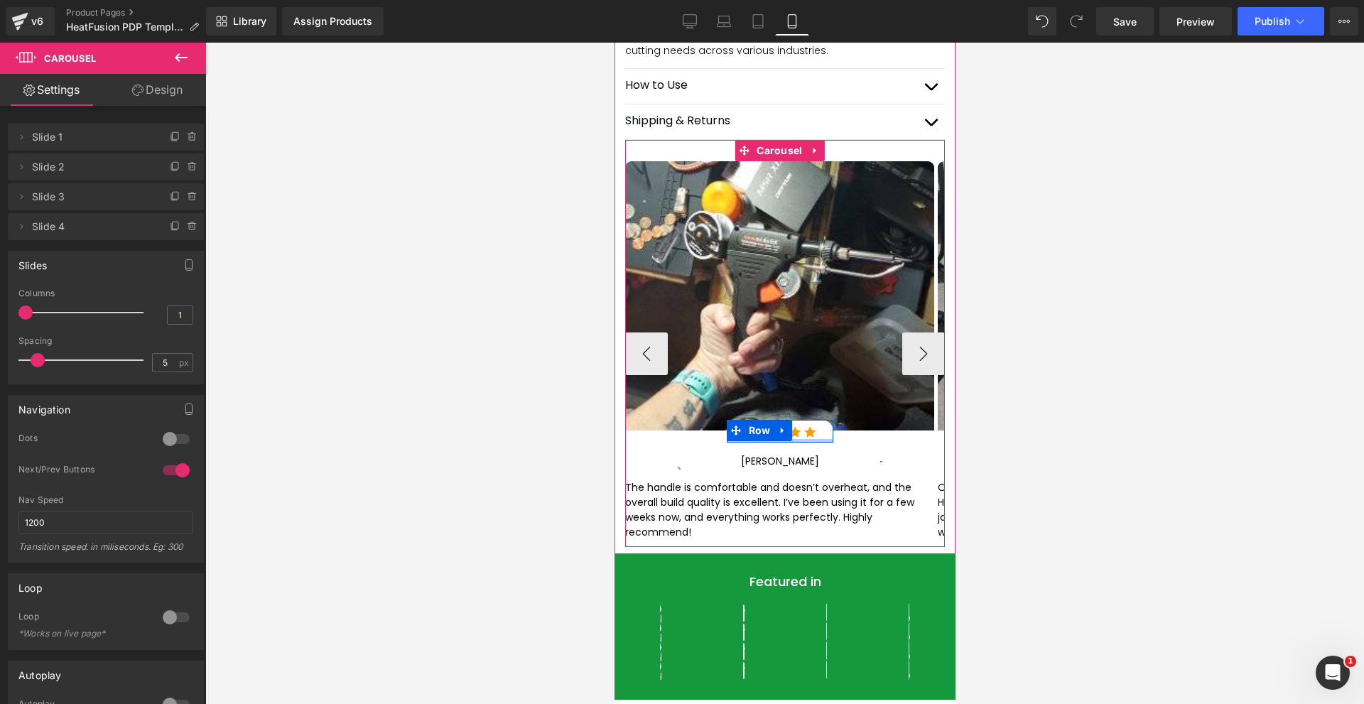
scroll to position [1122, 0]
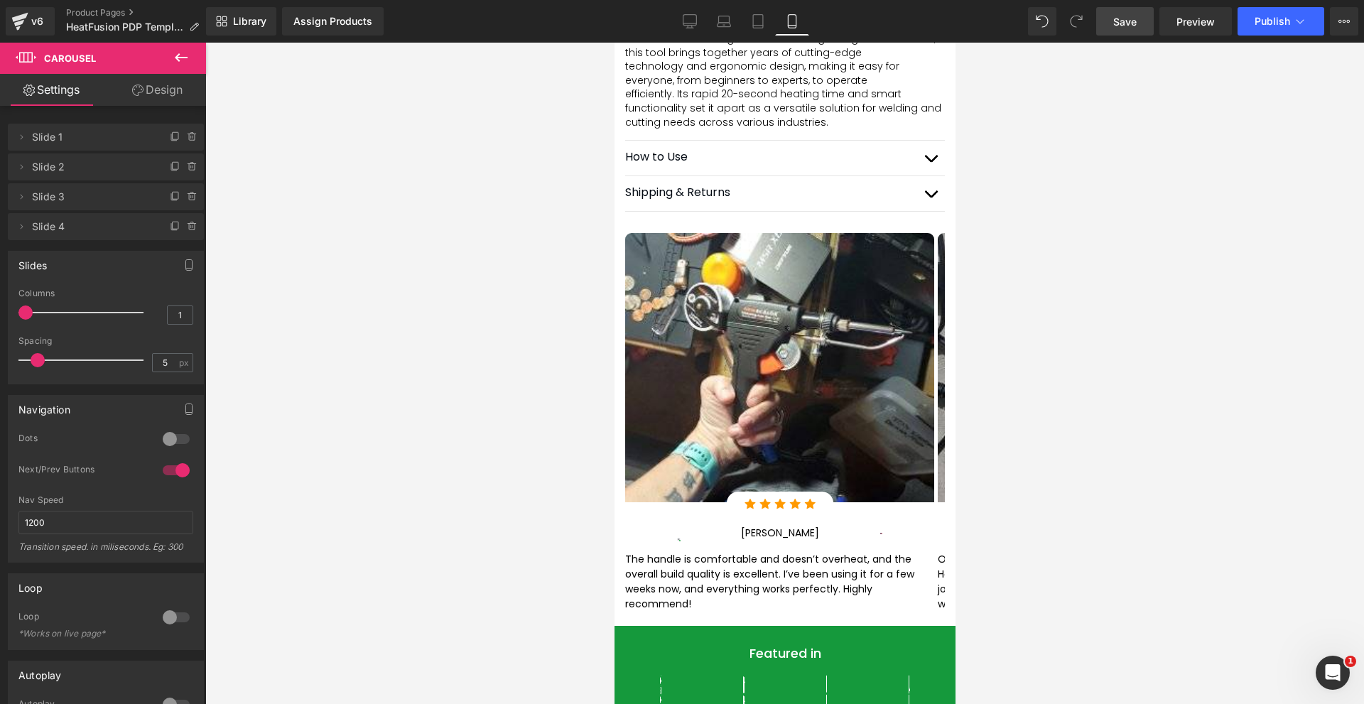
click at [1128, 29] on link "Save" at bounding box center [1125, 21] width 58 height 28
click at [1124, 16] on span "Save" at bounding box center [1124, 21] width 23 height 15
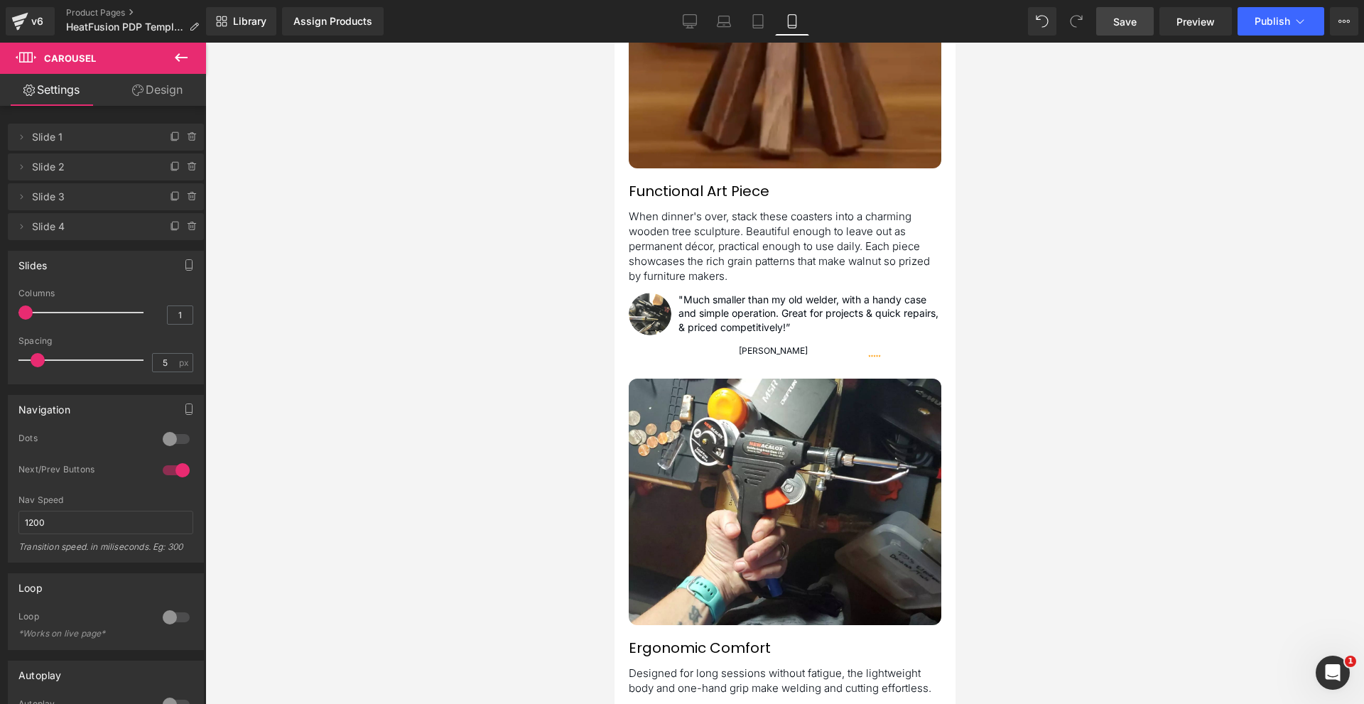
scroll to position [3537, 0]
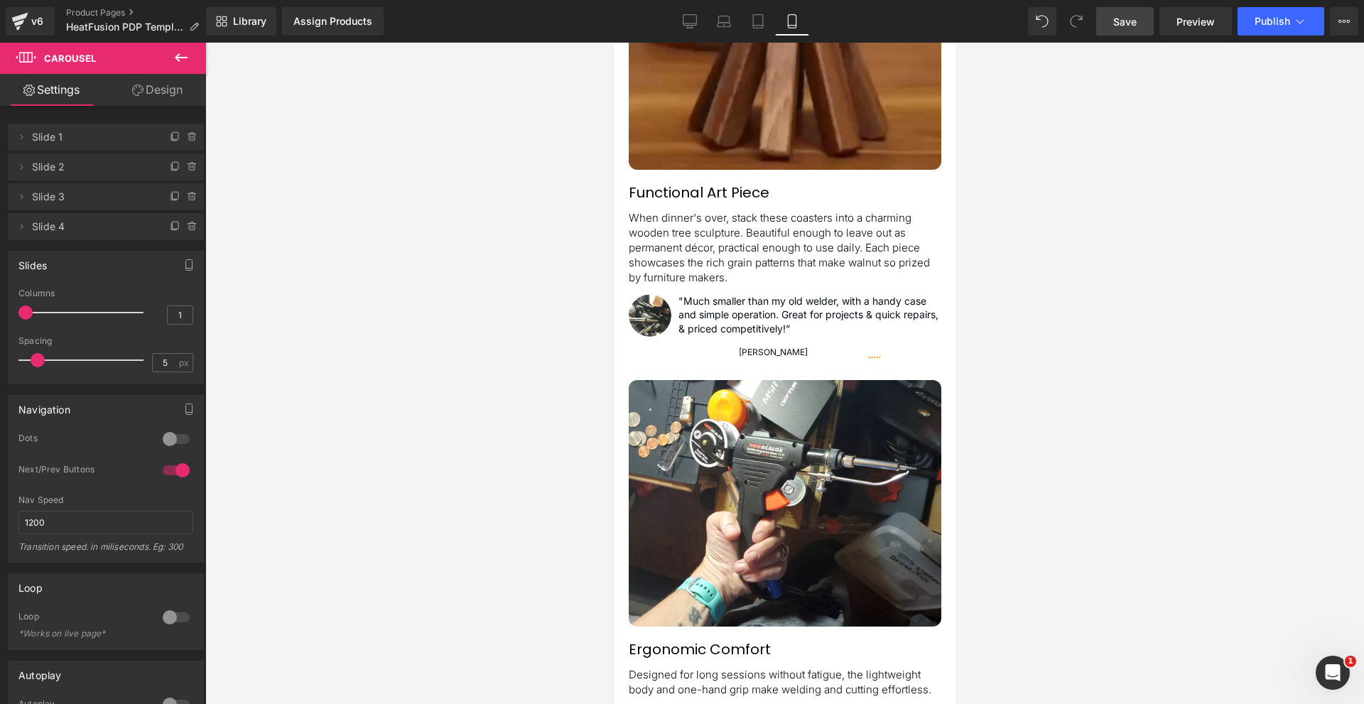
drag, startPoint x: 758, startPoint y: 21, endPoint x: 770, endPoint y: 39, distance: 21.7
click at [758, 21] on icon at bounding box center [758, 21] width 14 height 14
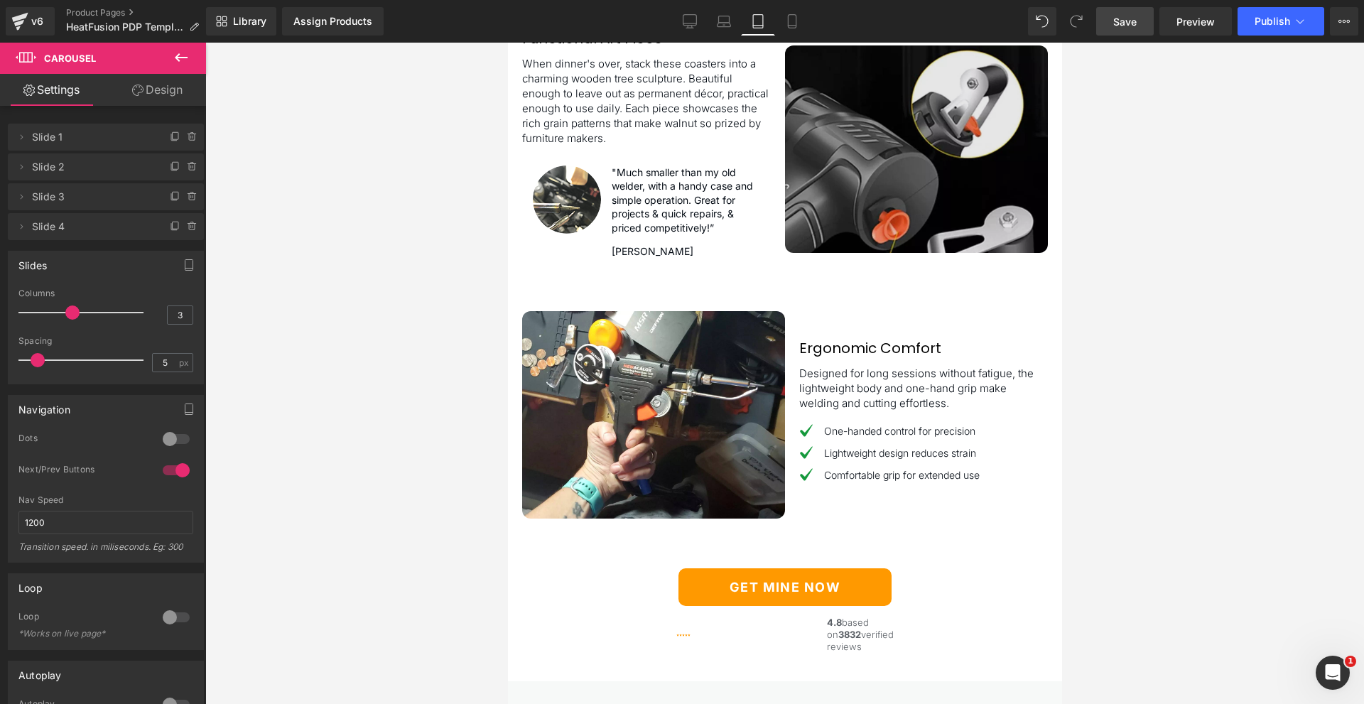
scroll to position [3793, 0]
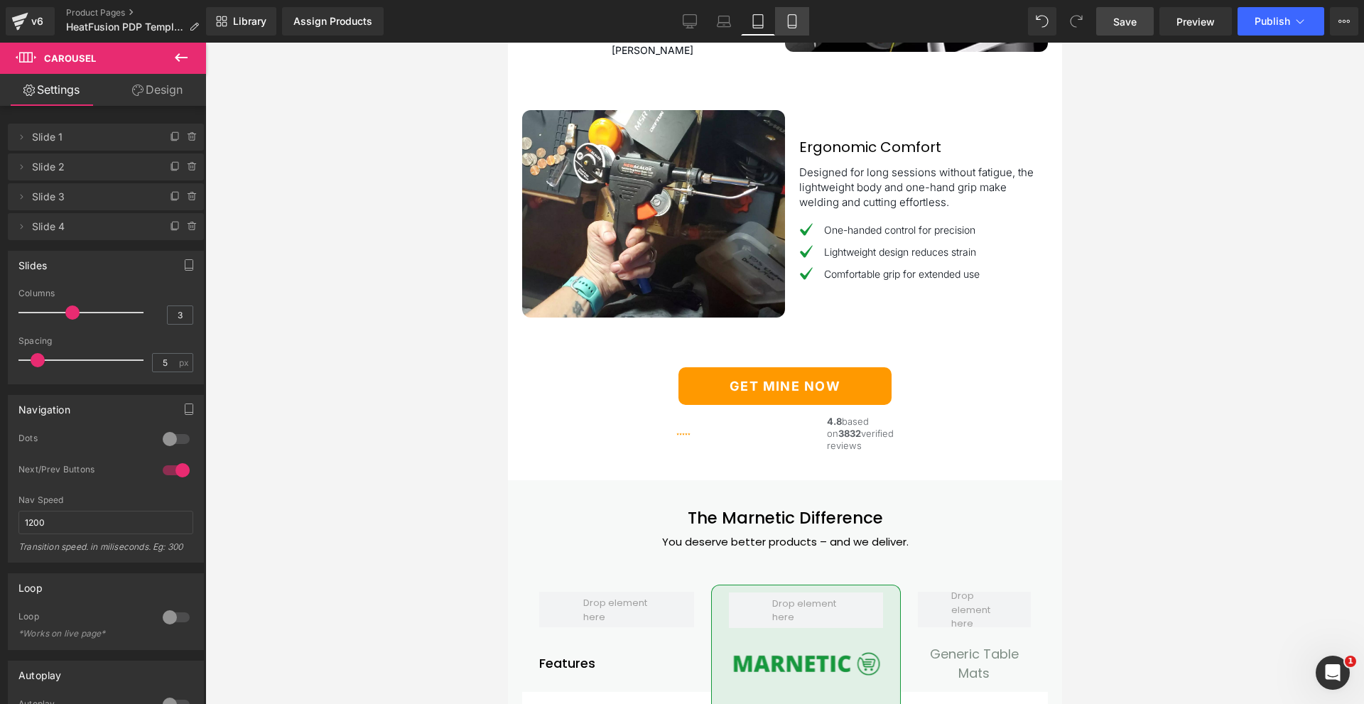
click at [802, 28] on link "Mobile" at bounding box center [792, 21] width 34 height 28
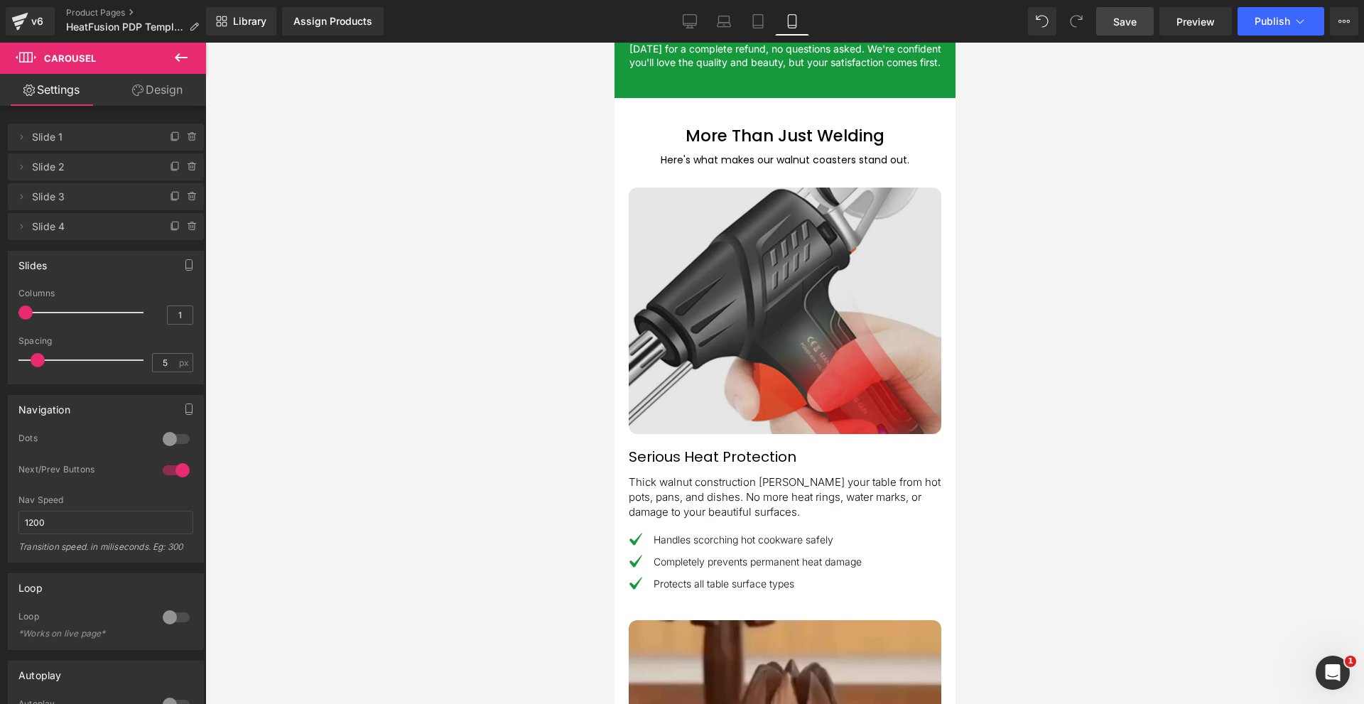
scroll to position [2998, 0]
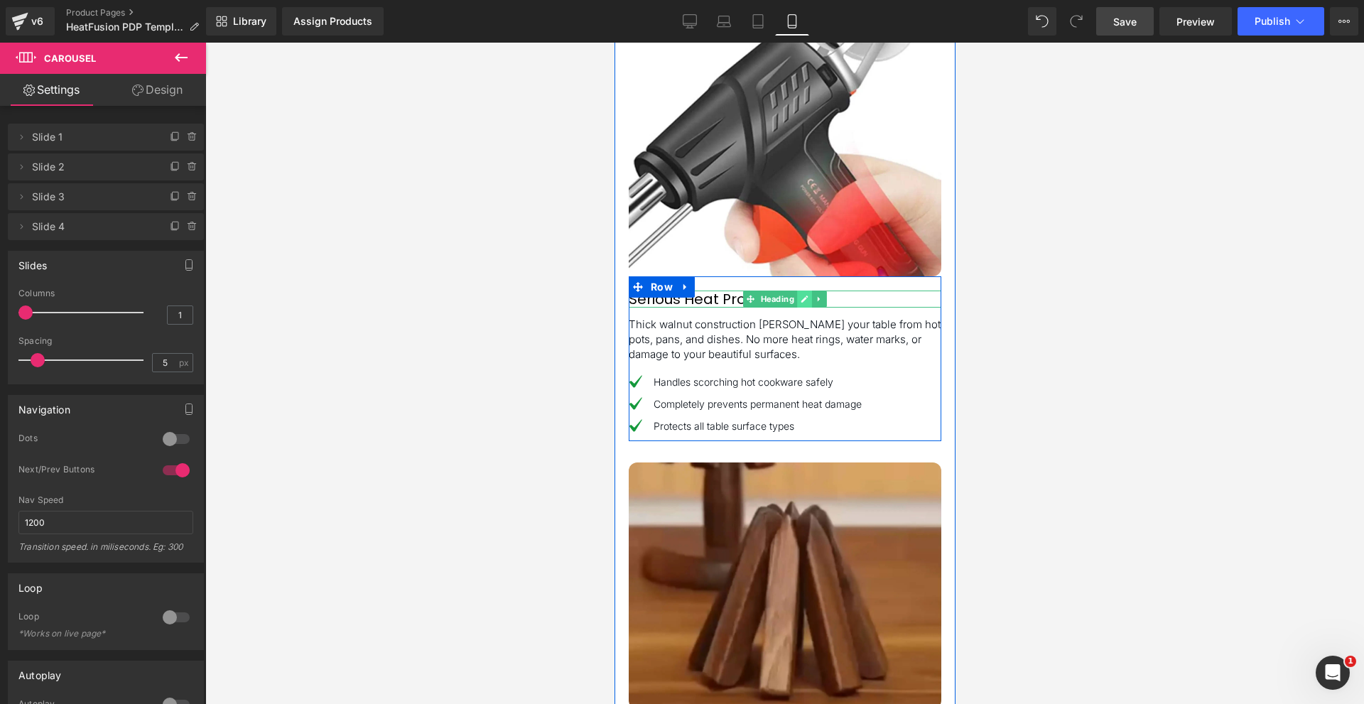
click at [800, 303] on icon at bounding box center [803, 298] width 7 height 7
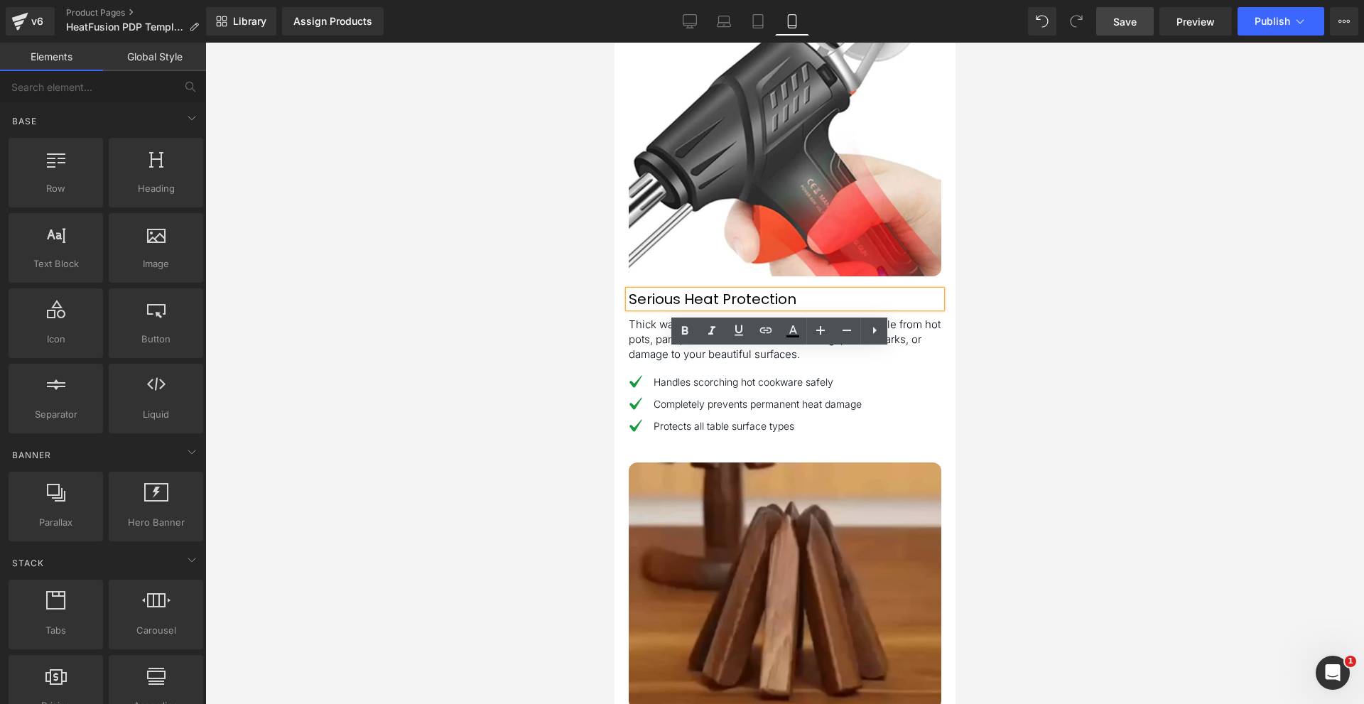
click at [1151, 413] on div at bounding box center [784, 373] width 1158 height 661
click at [840, 371] on div "Serious Heat Protection Heading Thick walnut construction [PERSON_NAME] your ta…" at bounding box center [784, 365] width 312 height 151
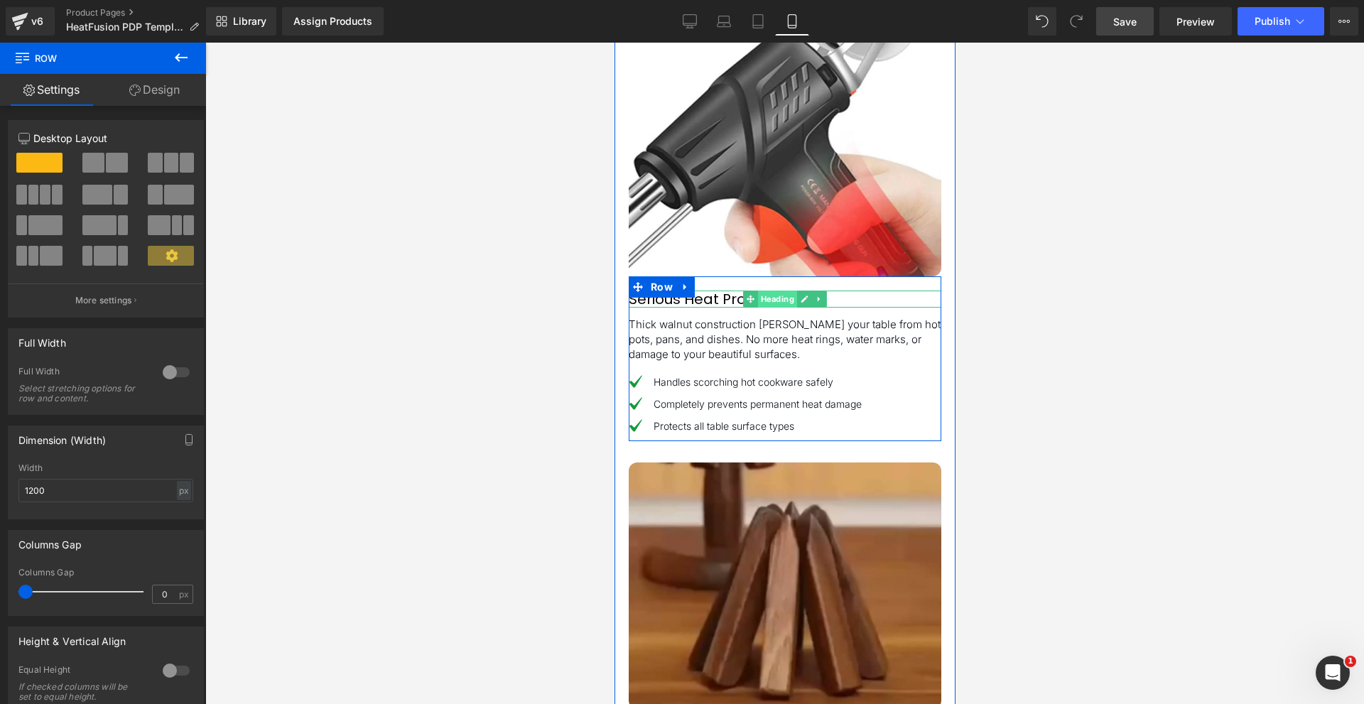
click at [757, 308] on span "Heading" at bounding box center [776, 298] width 39 height 17
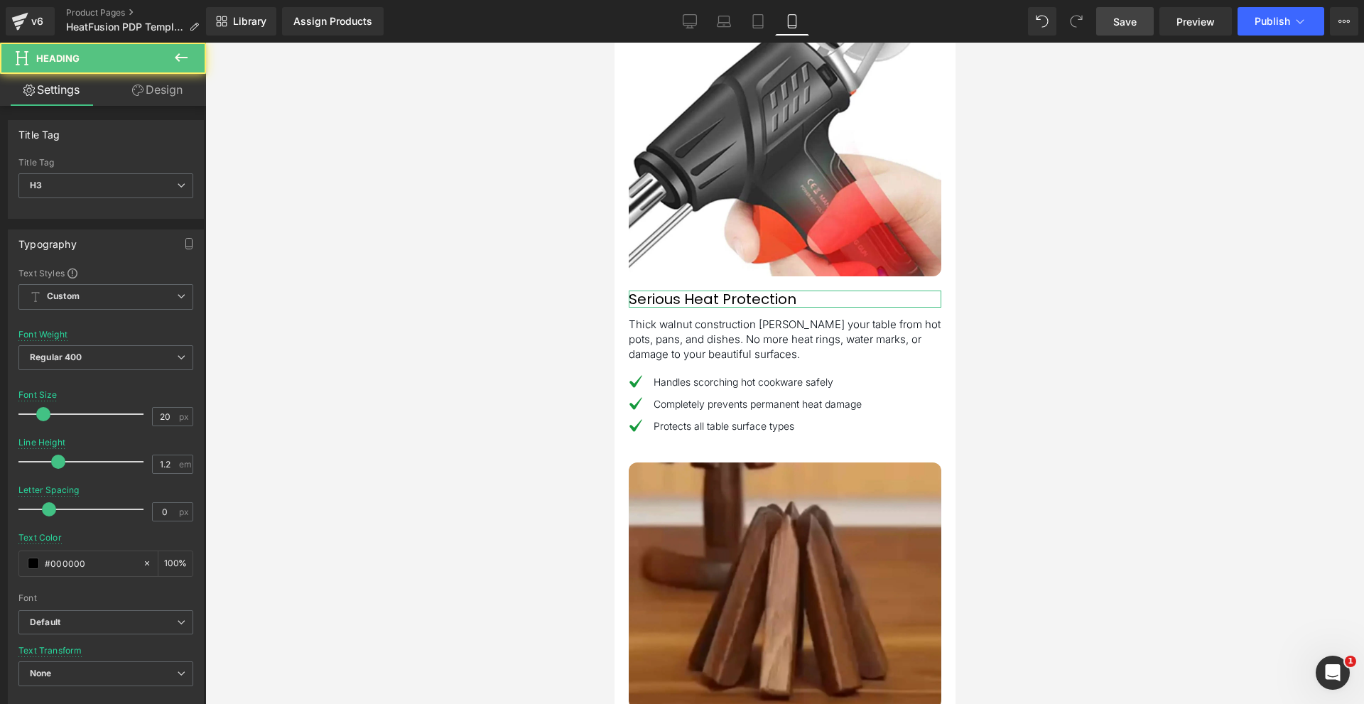
click at [149, 88] on link "Design" at bounding box center [157, 90] width 103 height 32
click at [75, 93] on link "Settings" at bounding box center [51, 90] width 103 height 32
click at [87, 360] on span "Regular 400" at bounding box center [105, 357] width 175 height 25
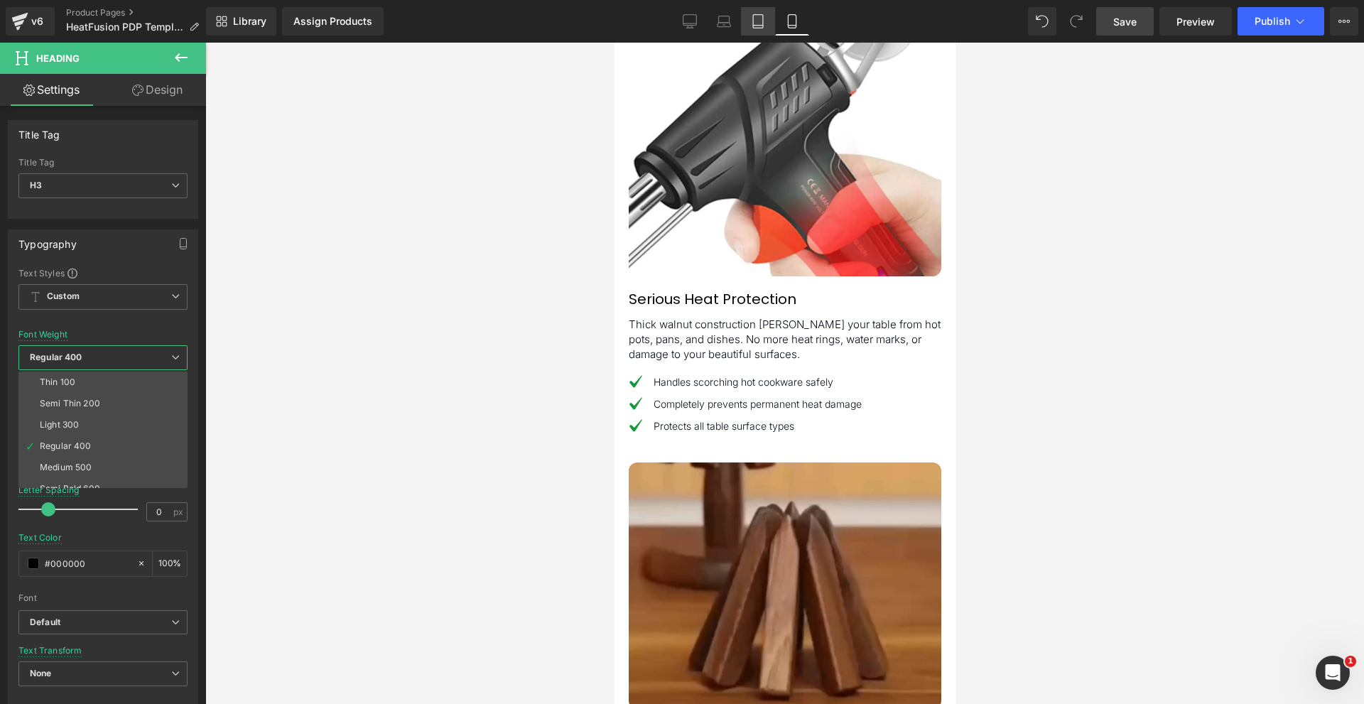
click at [767, 18] on link "Tablet" at bounding box center [758, 21] width 34 height 28
type input "100"
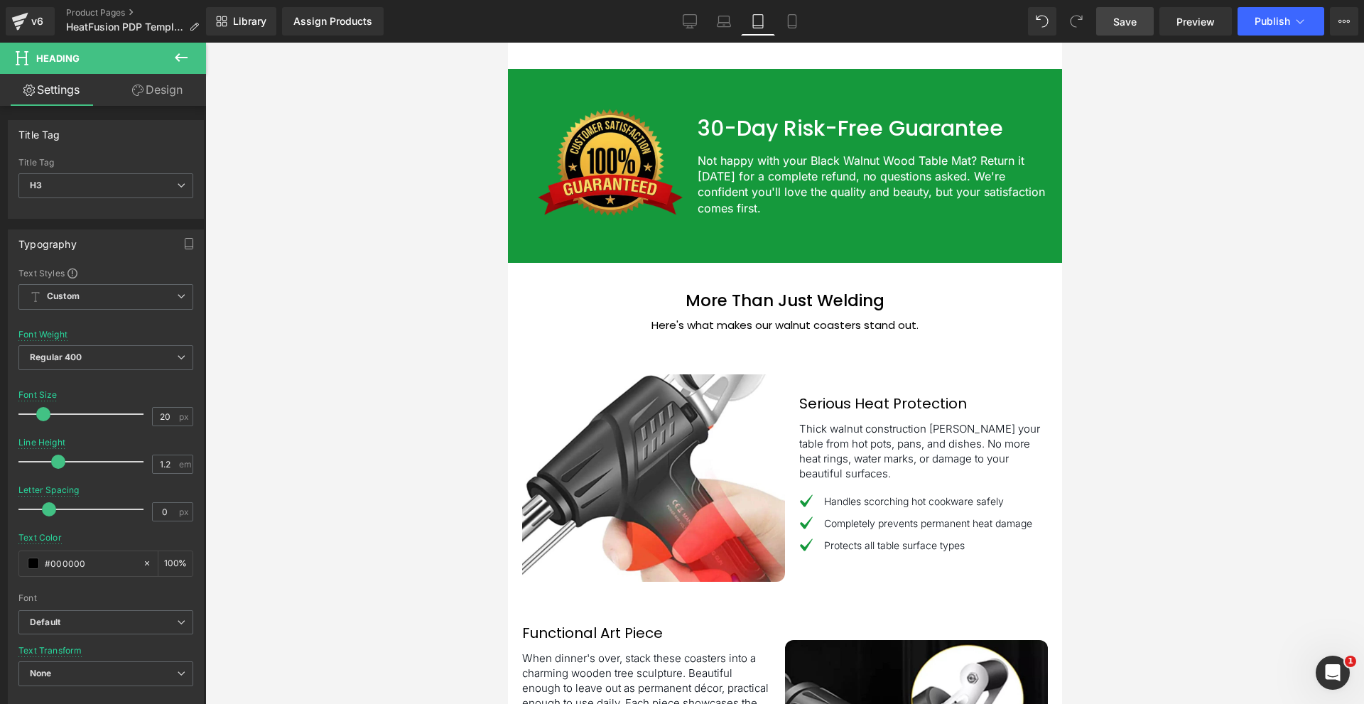
scroll to position [3070, 0]
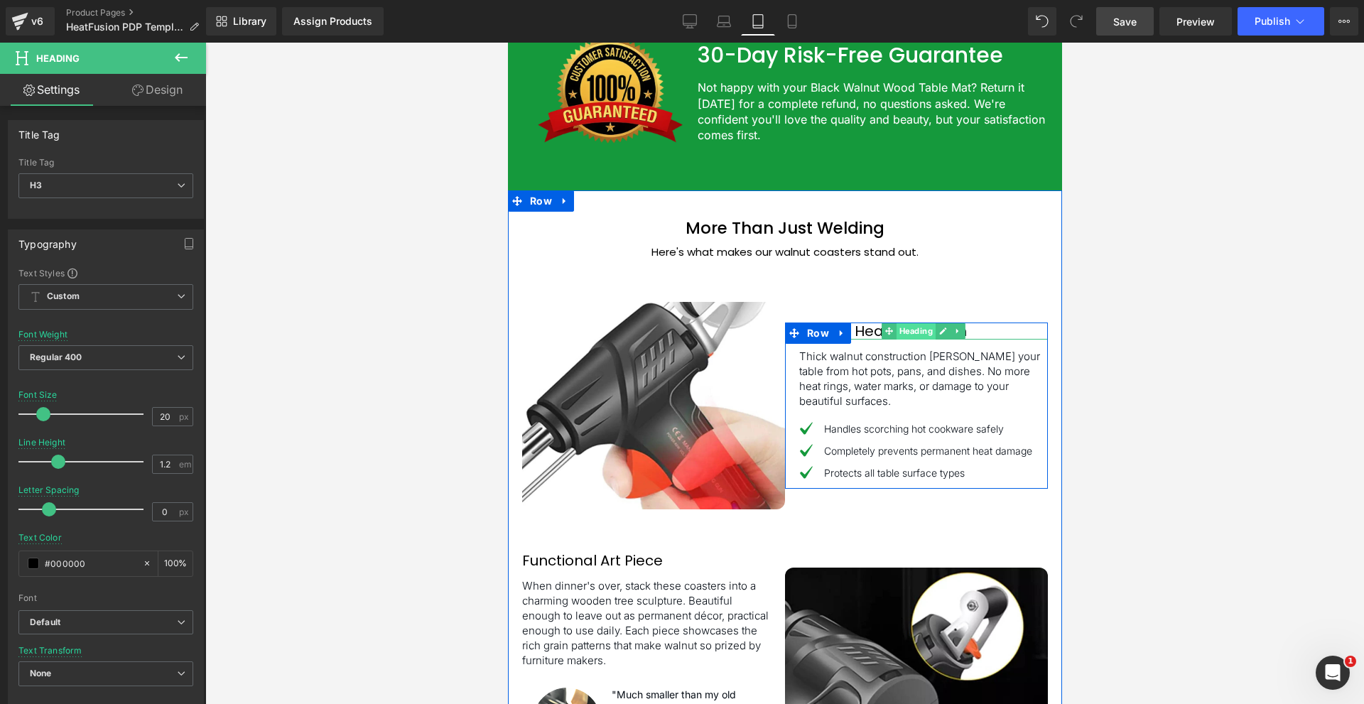
click at [901, 339] on span "Heading" at bounding box center [915, 330] width 39 height 17
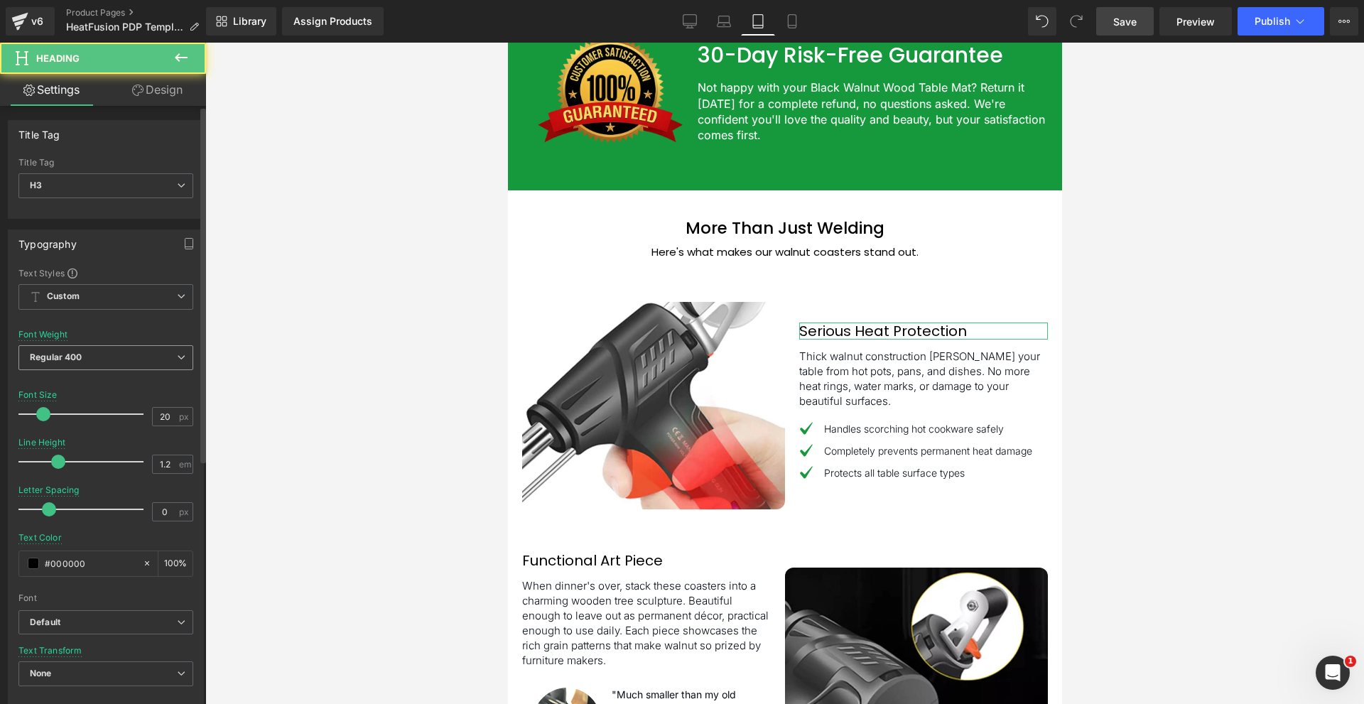
click at [123, 363] on span "Regular 400" at bounding box center [105, 357] width 175 height 25
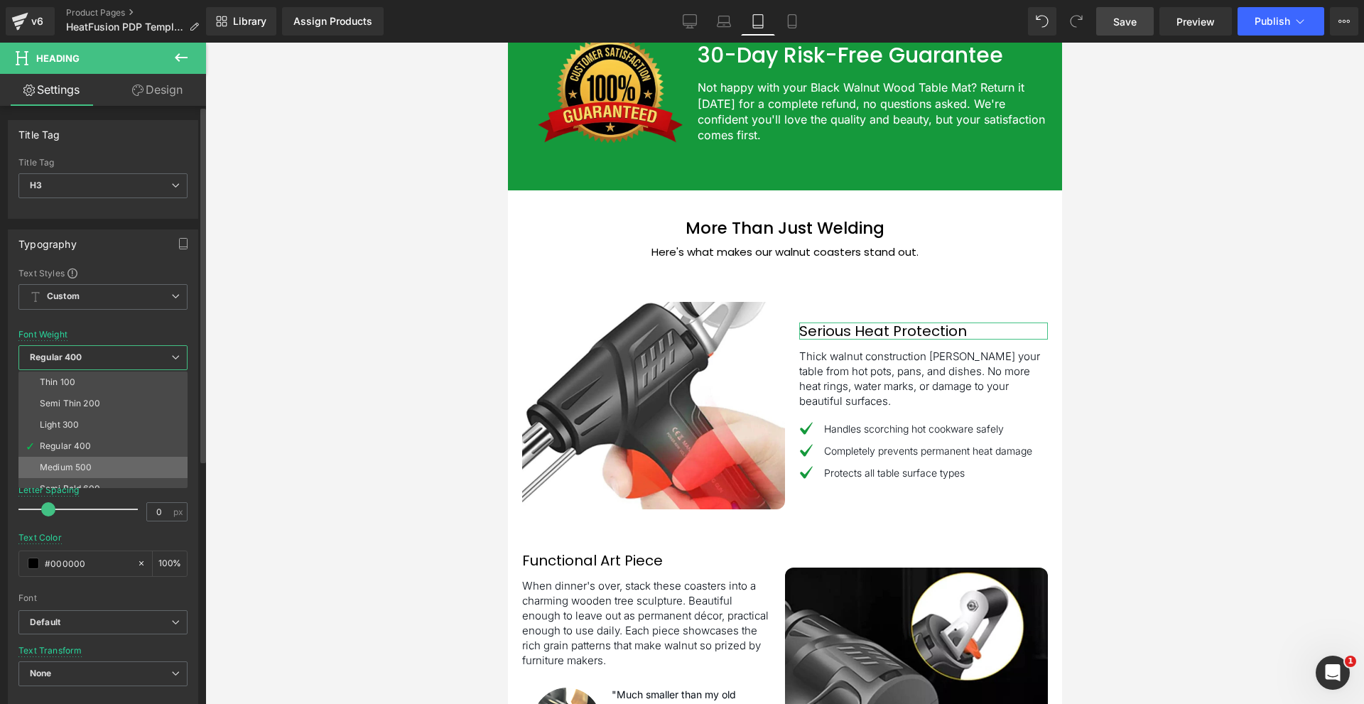
click at [106, 462] on li "Medium 500" at bounding box center [105, 467] width 175 height 21
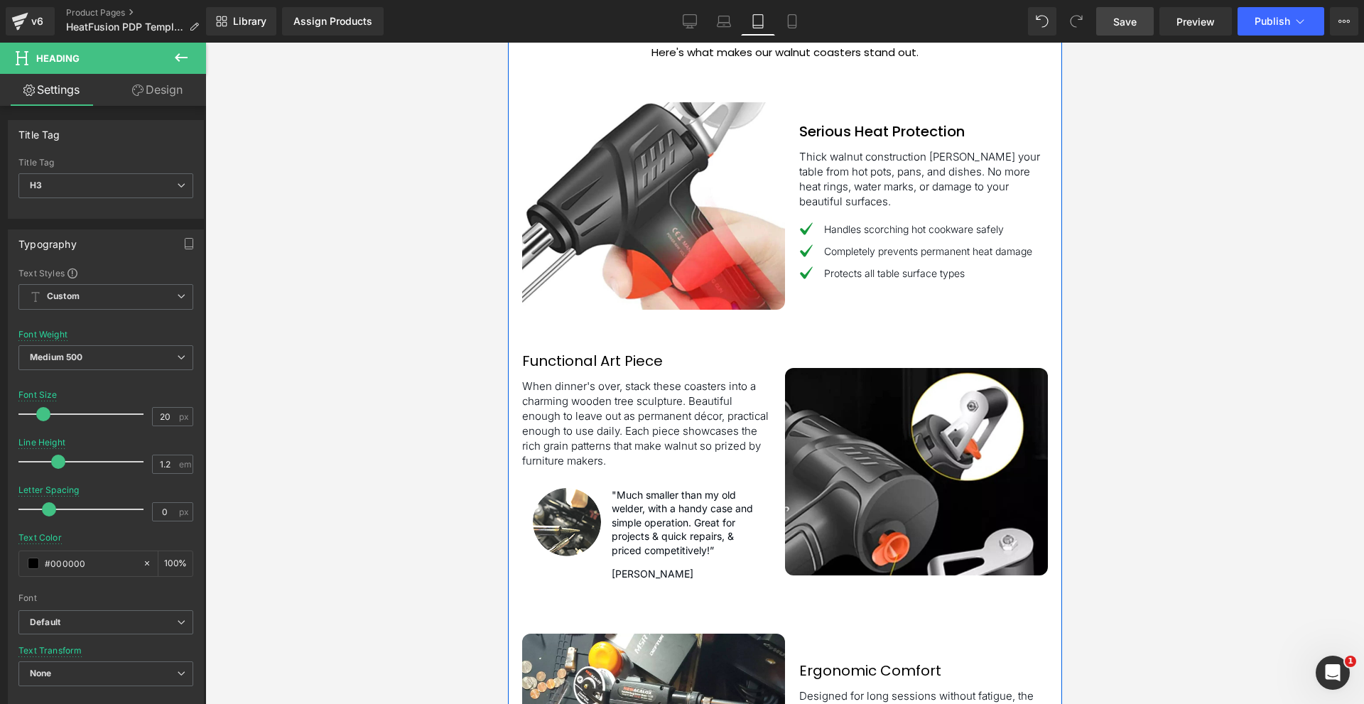
scroll to position [3283, 0]
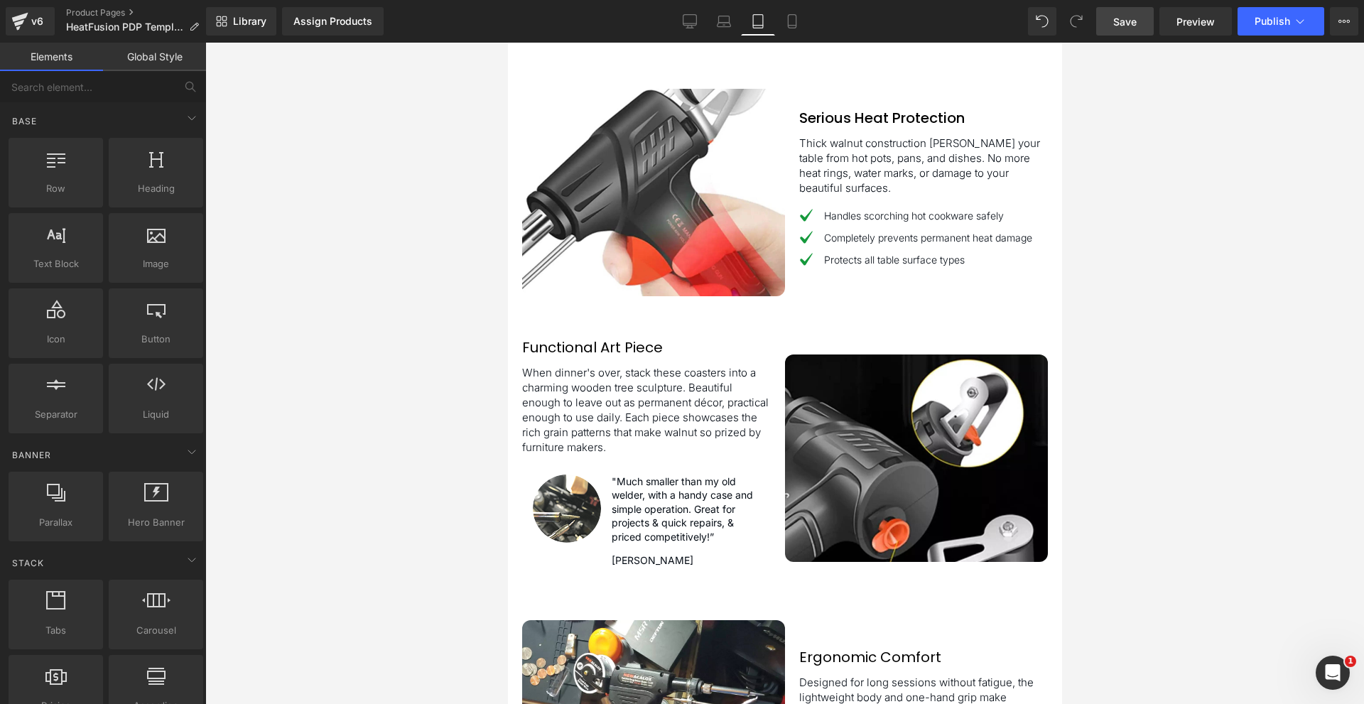
click at [433, 395] on div at bounding box center [784, 373] width 1158 height 661
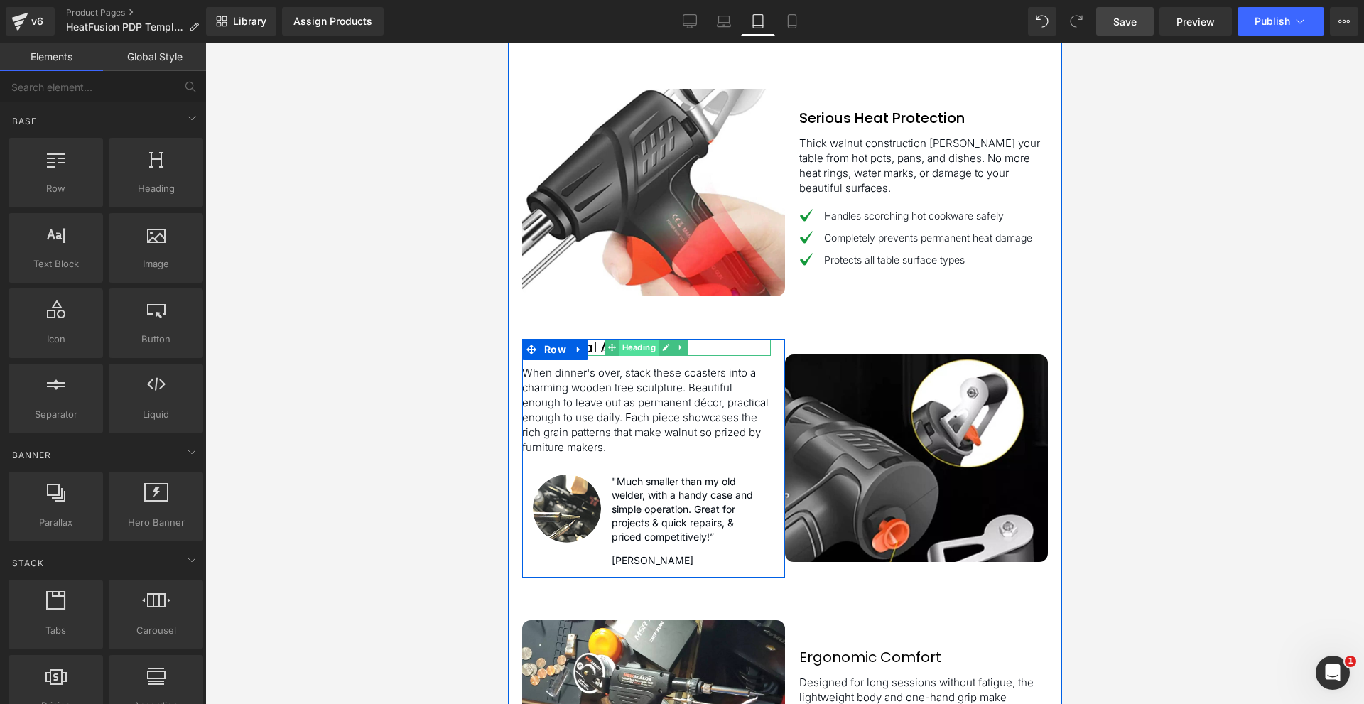
click at [627, 356] on span "Heading" at bounding box center [638, 347] width 39 height 17
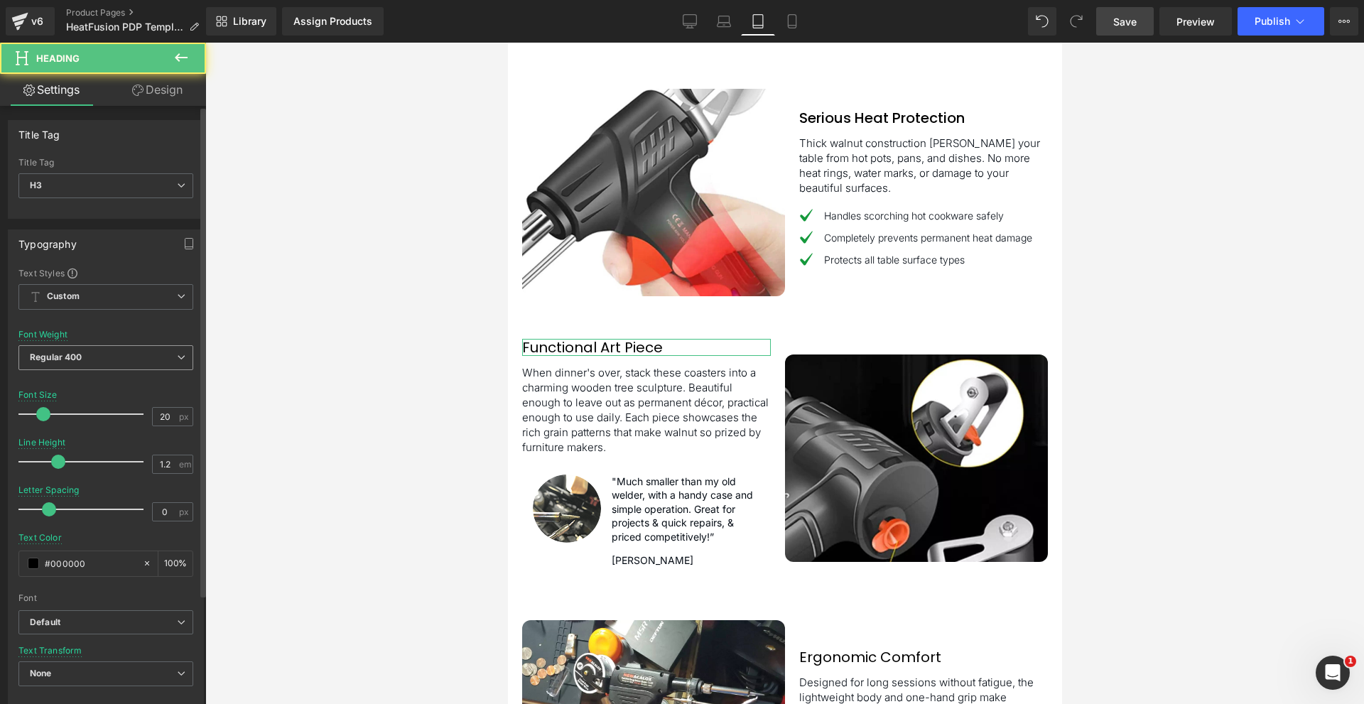
drag, startPoint x: 63, startPoint y: 351, endPoint x: 80, endPoint y: 387, distance: 39.7
click at [60, 352] on b "Regular 400" at bounding box center [56, 357] width 53 height 11
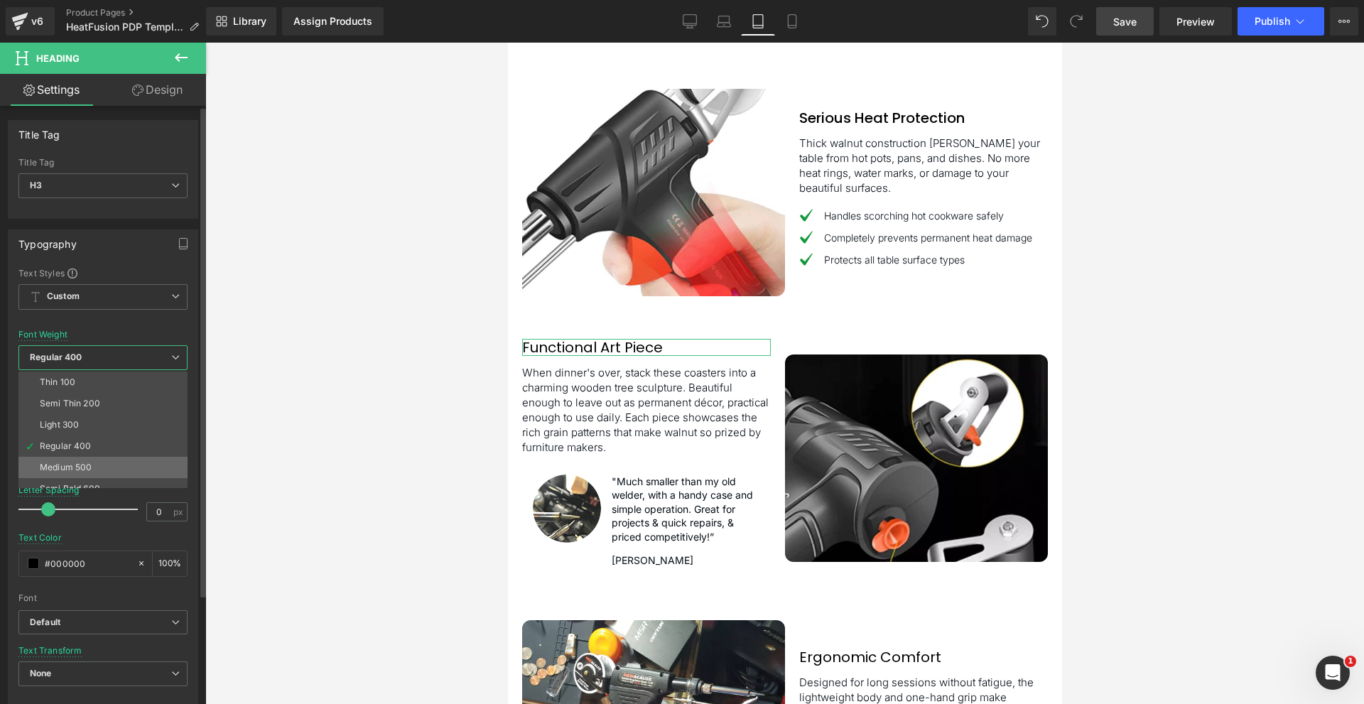
click at [88, 457] on li "Medium 500" at bounding box center [105, 467] width 175 height 21
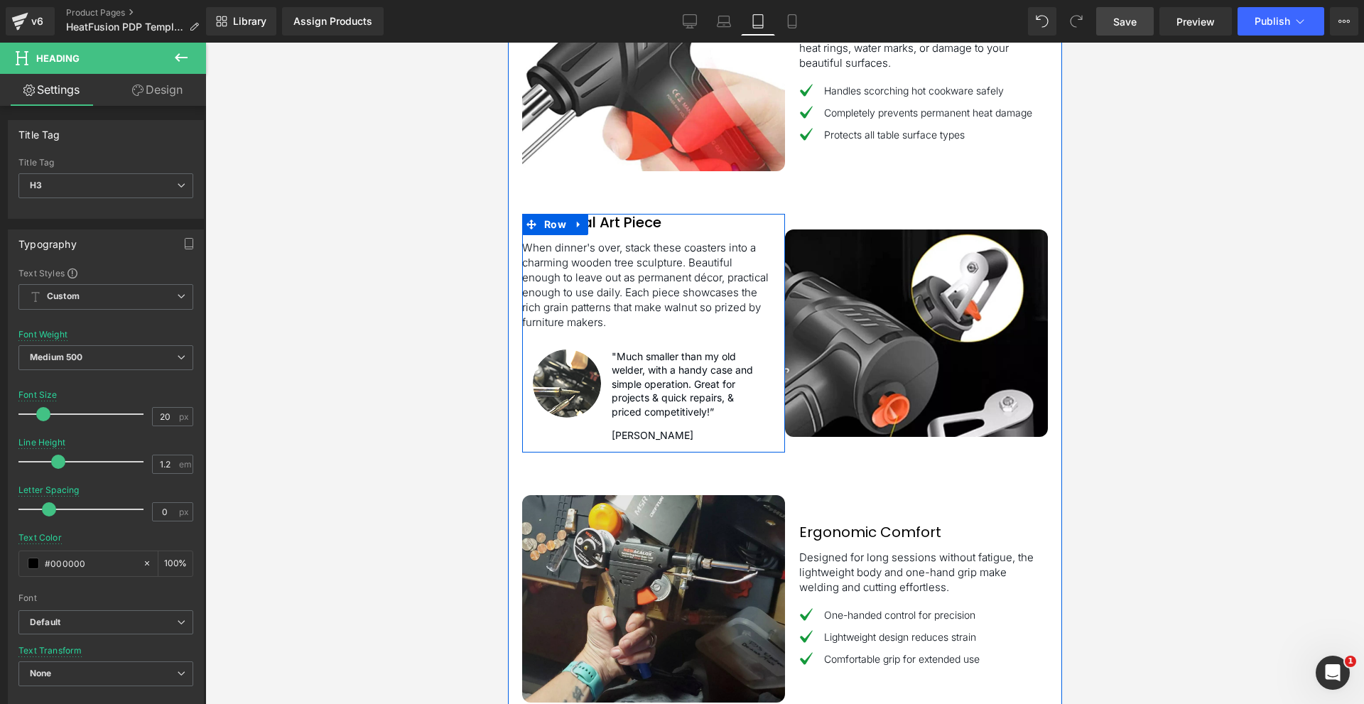
scroll to position [3709, 0]
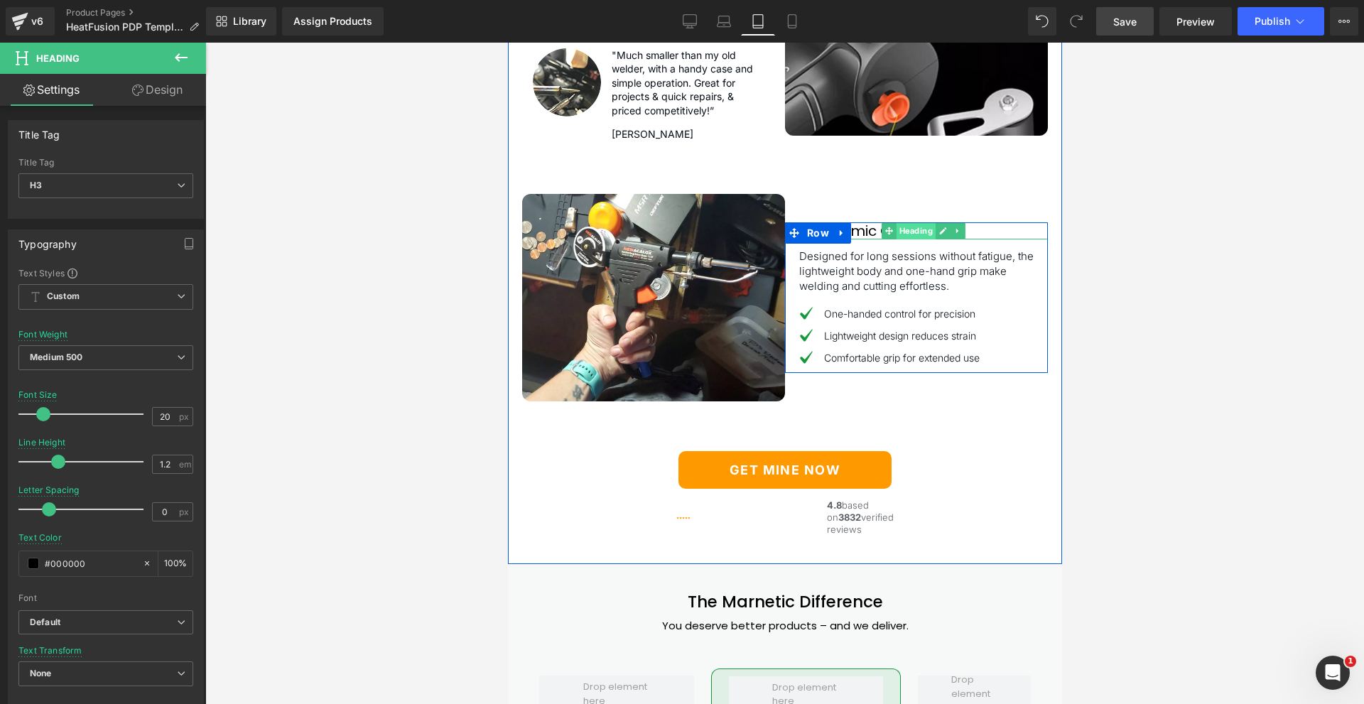
click at [906, 239] on span "Heading" at bounding box center [915, 230] width 39 height 17
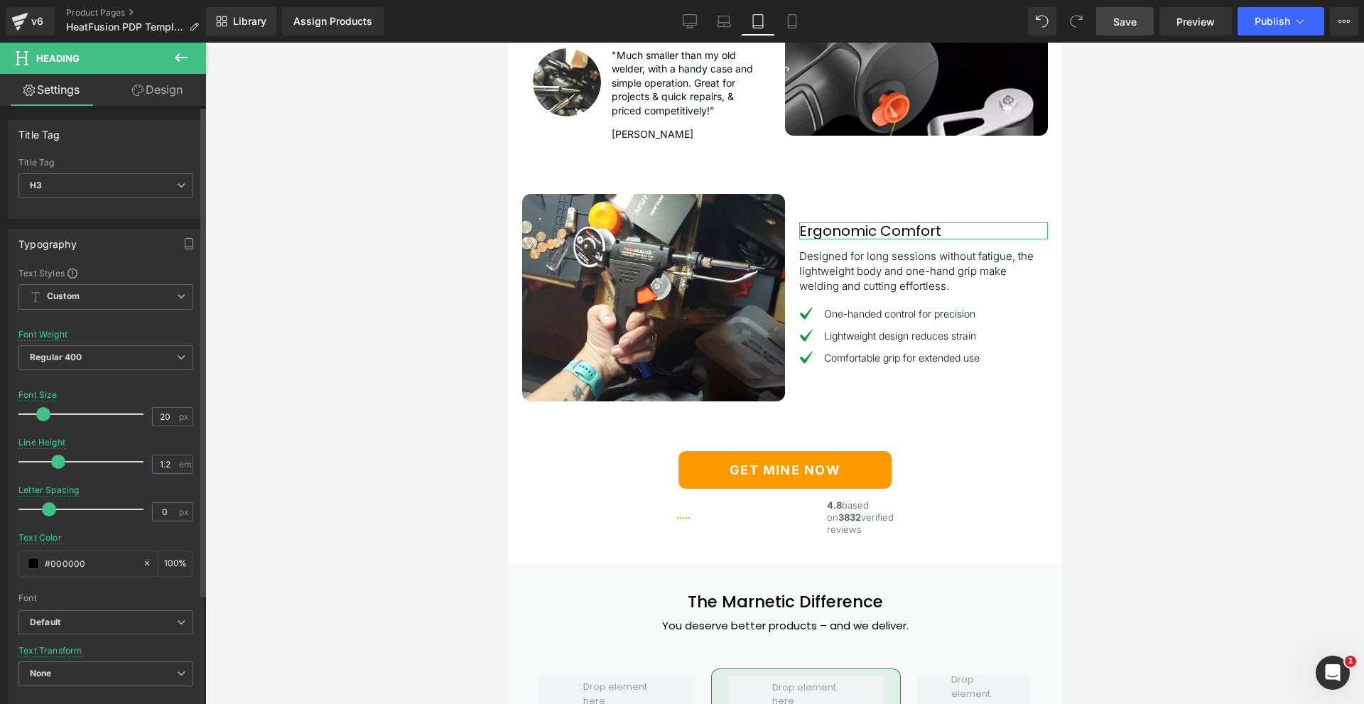
click at [110, 343] on div "Font Weight Regular 400 Thin 100 Semi Thin 200 Light 300 Regular 400 Medium 500…" at bounding box center [105, 358] width 175 height 57
click at [103, 356] on span "Regular 400" at bounding box center [105, 357] width 175 height 25
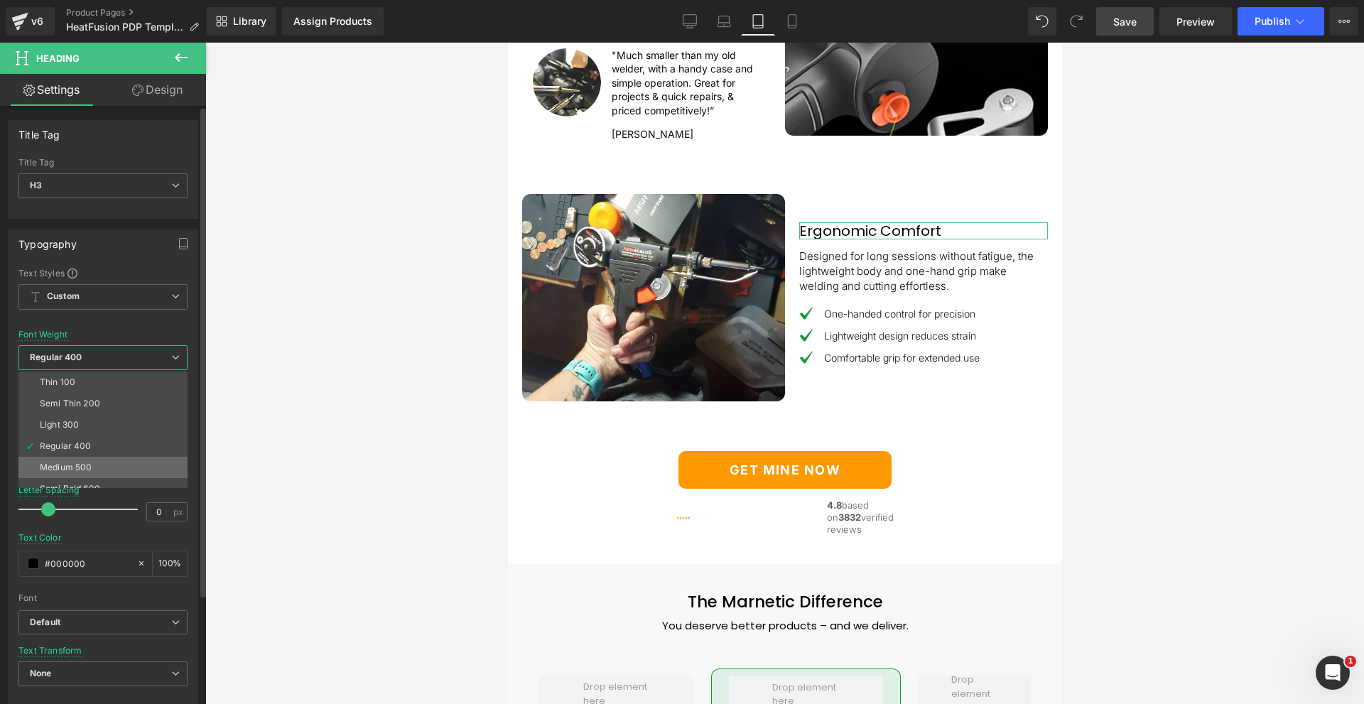
click at [123, 462] on li "Medium 500" at bounding box center [105, 467] width 175 height 21
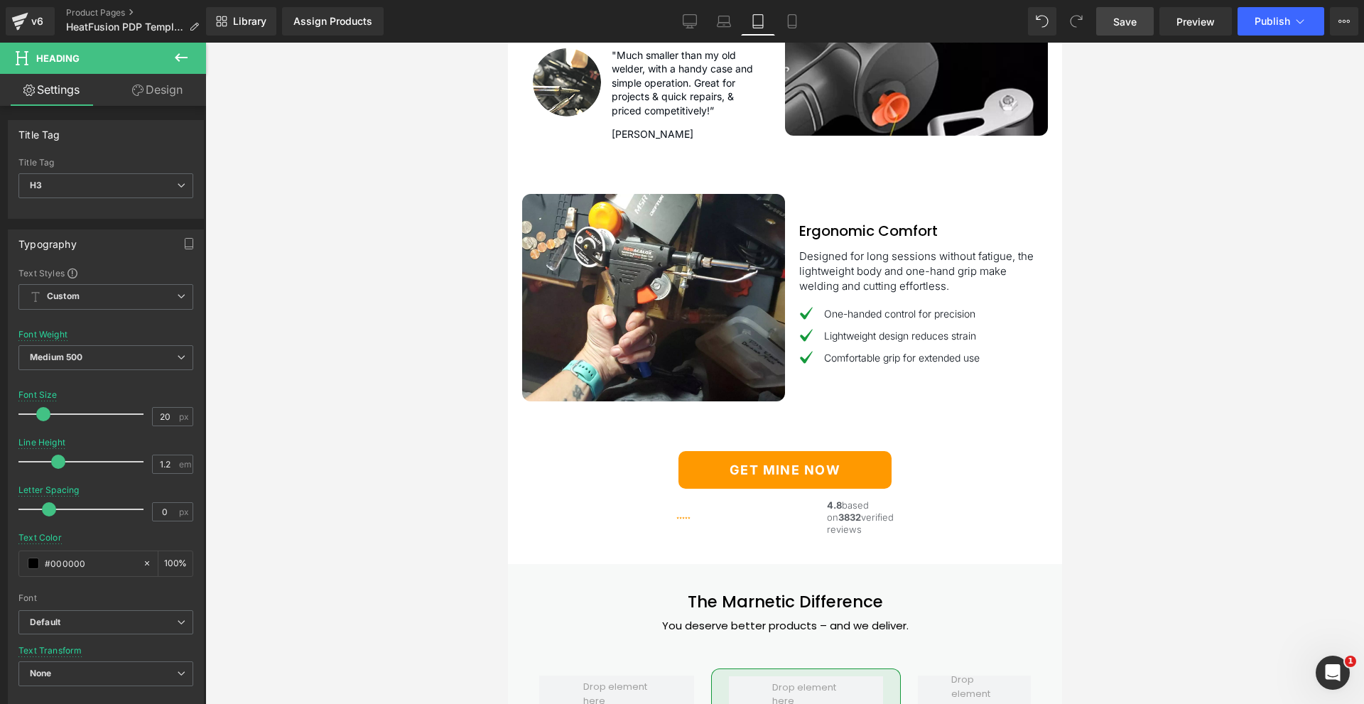
click at [1141, 17] on link "Save" at bounding box center [1125, 21] width 58 height 28
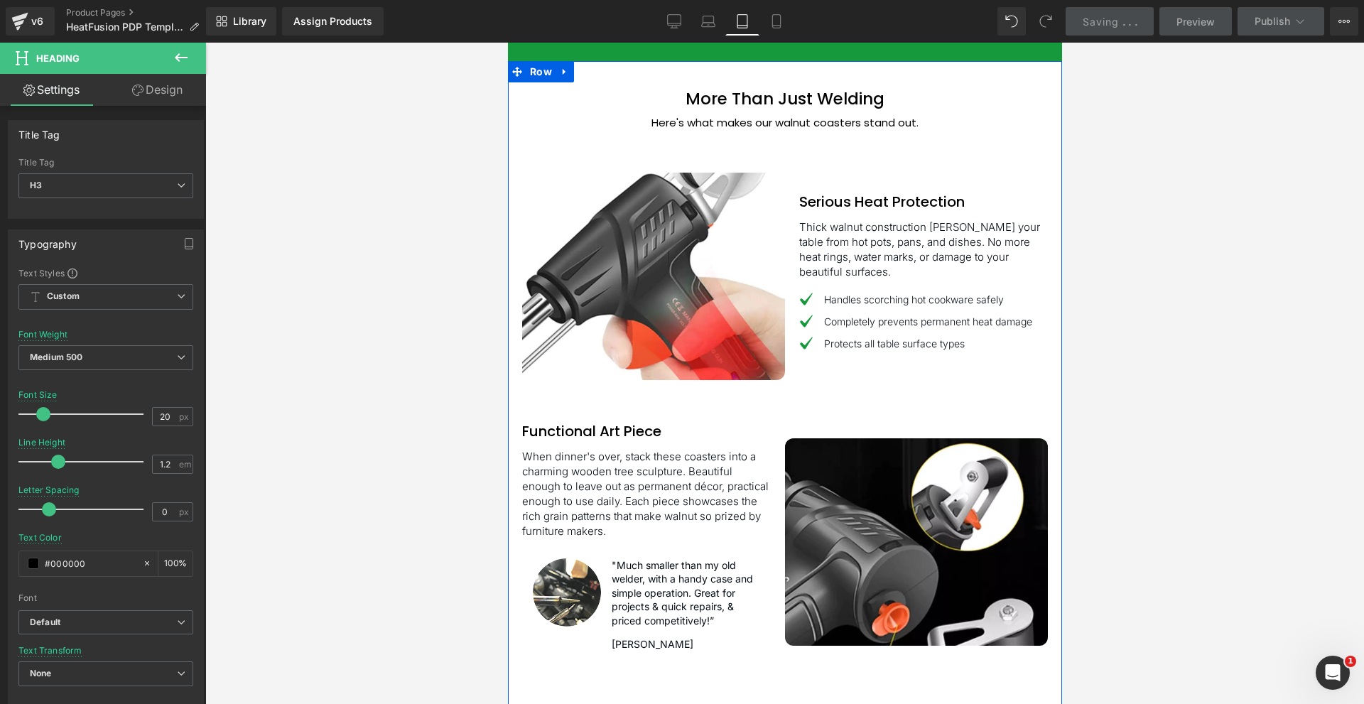
scroll to position [3070, 0]
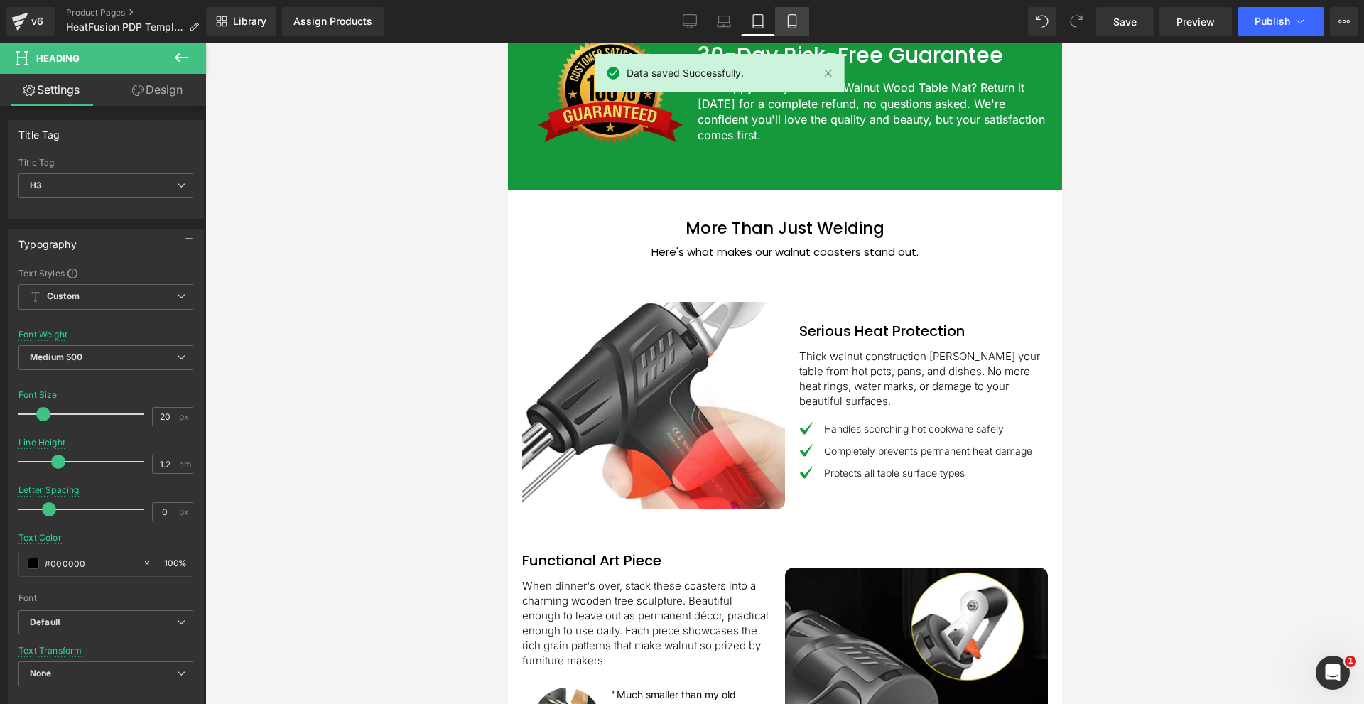
click at [793, 16] on icon at bounding box center [792, 21] width 14 height 14
type input "100"
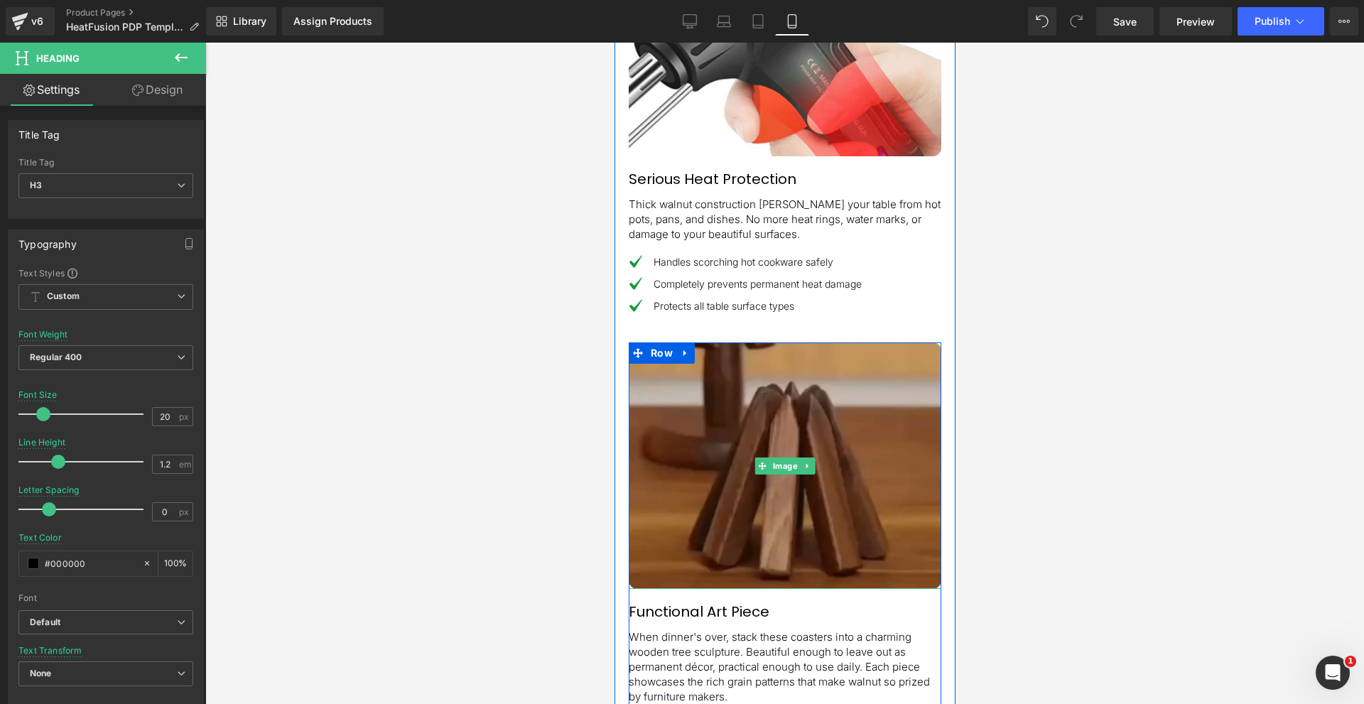
scroll to position [3116, 0]
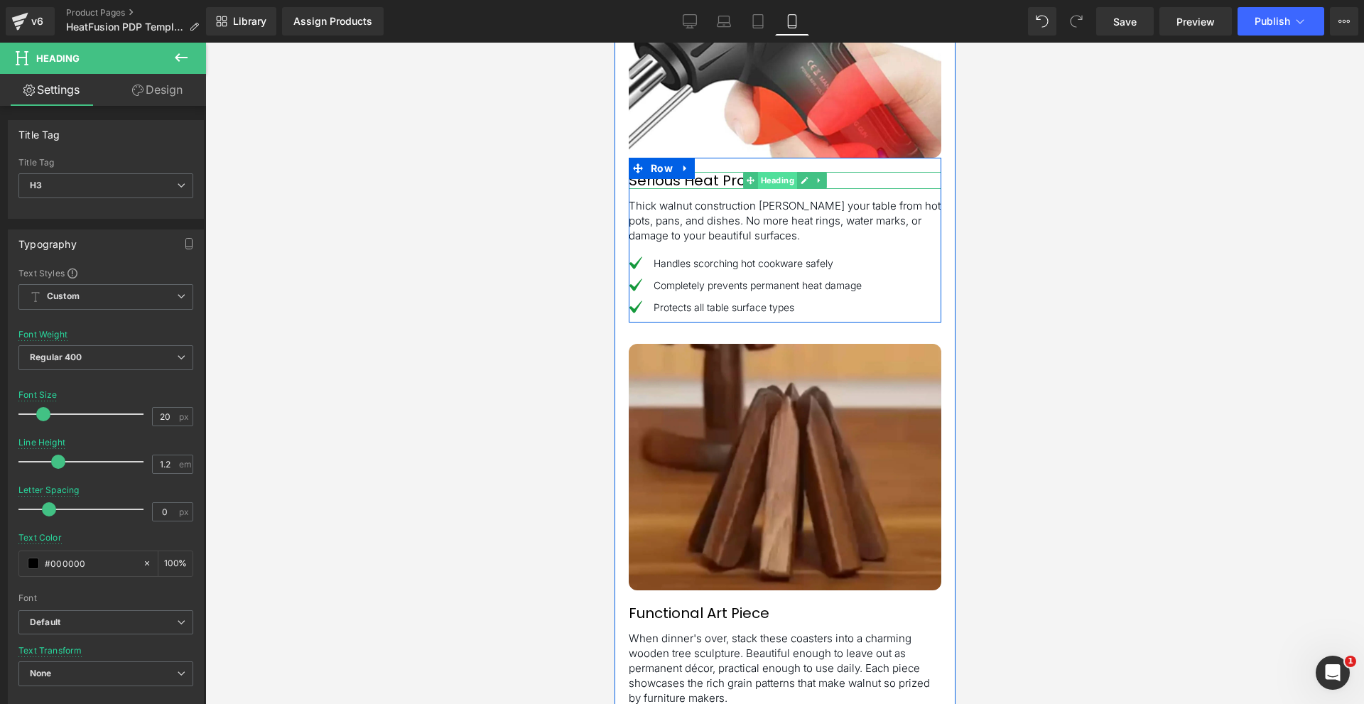
drag, startPoint x: 769, startPoint y: 238, endPoint x: 1019, endPoint y: 365, distance: 280.5
click at [769, 189] on span "Heading" at bounding box center [776, 180] width 39 height 17
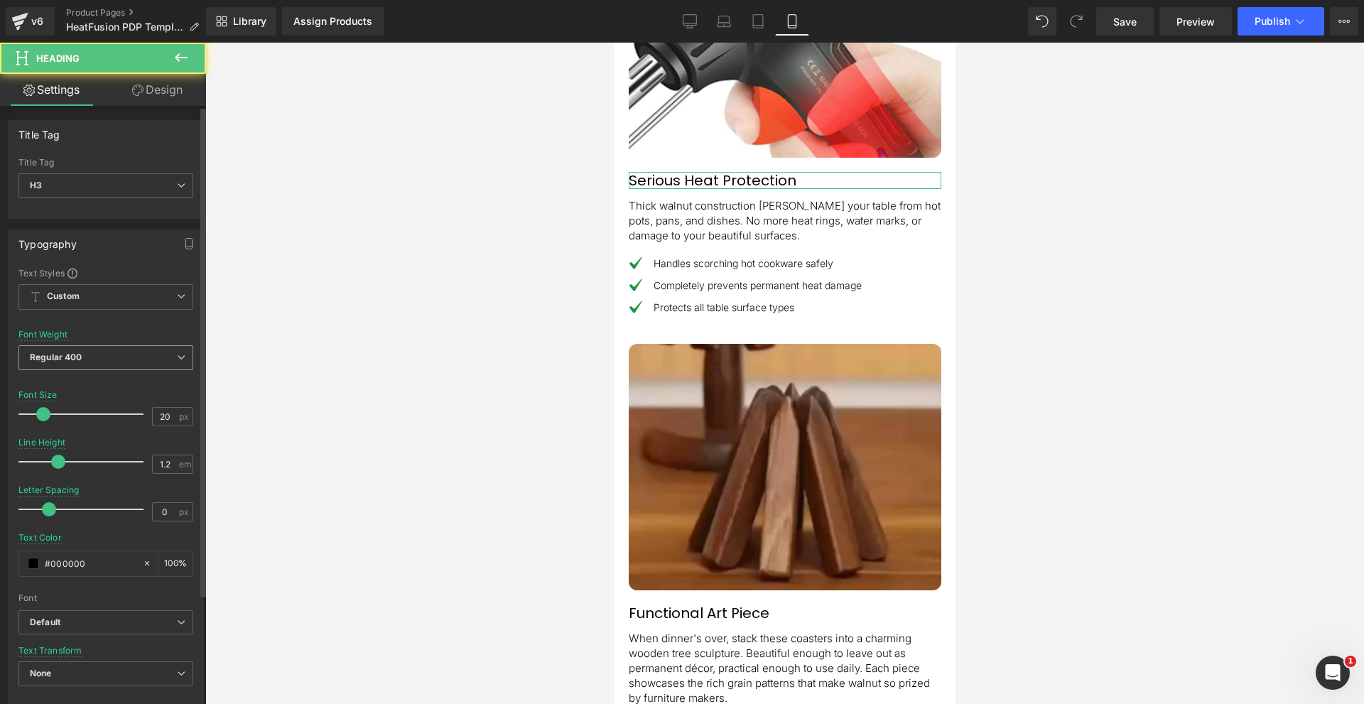
click at [65, 361] on b "Regular 400" at bounding box center [56, 357] width 53 height 11
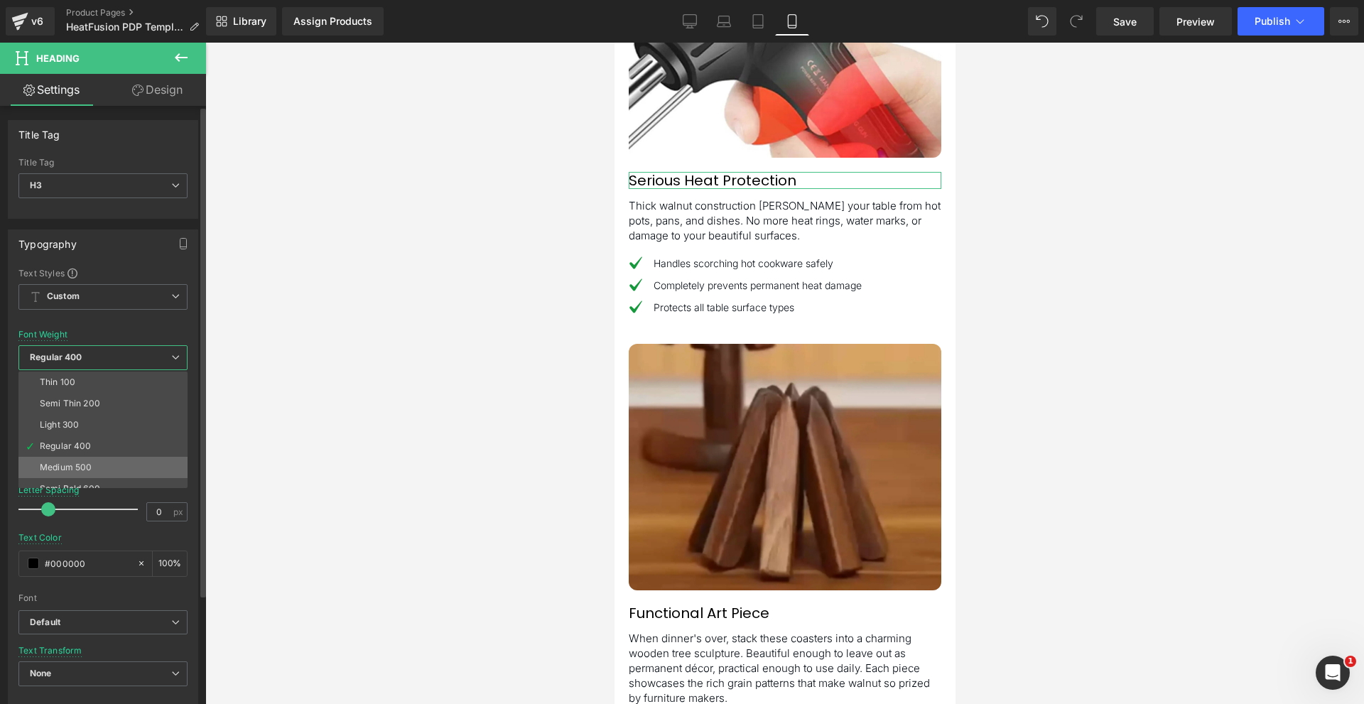
click at [107, 462] on li "Medium 500" at bounding box center [105, 467] width 175 height 21
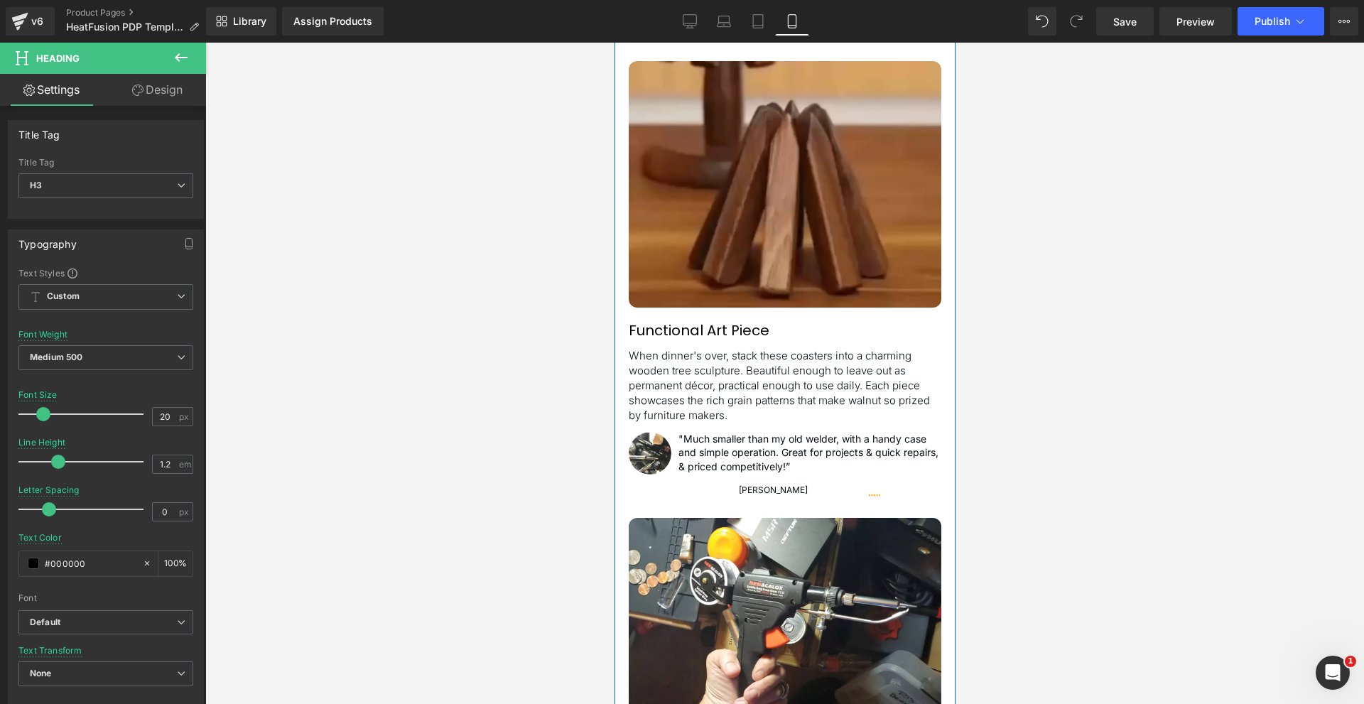
scroll to position [3400, 0]
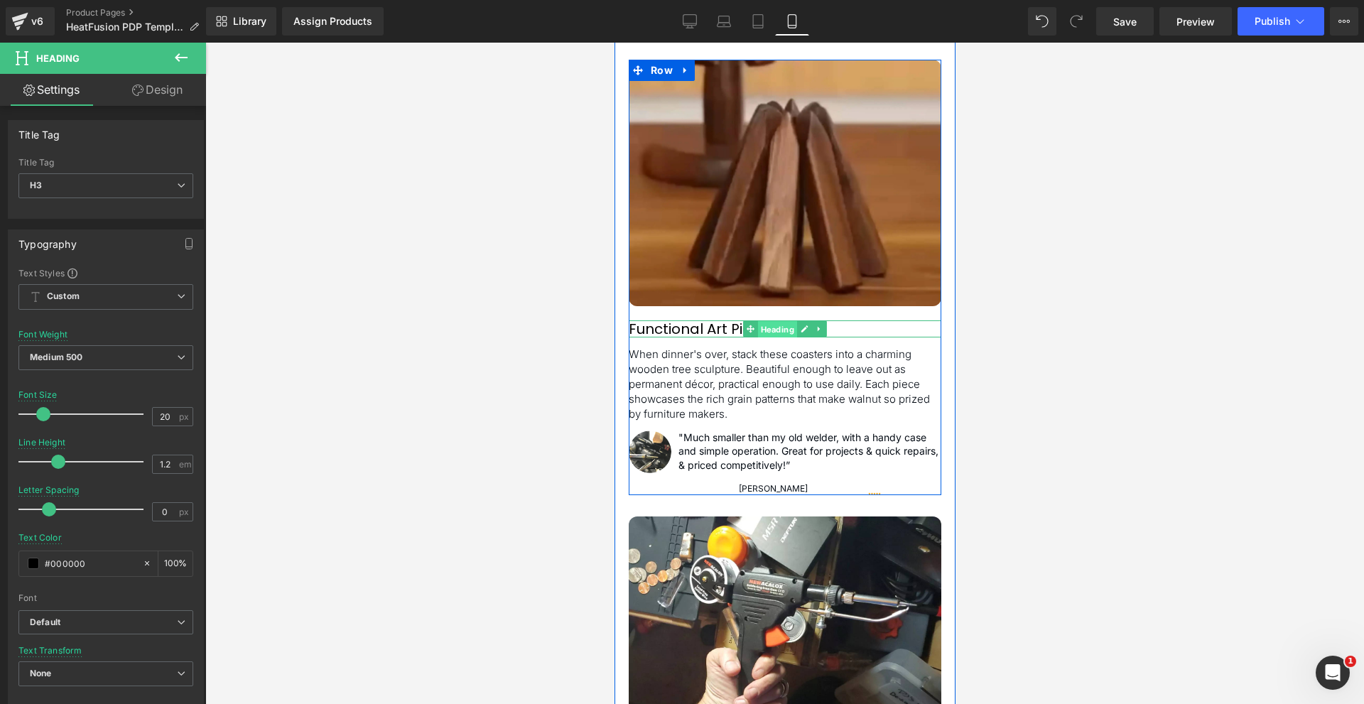
click at [765, 338] on span "Heading" at bounding box center [776, 329] width 39 height 17
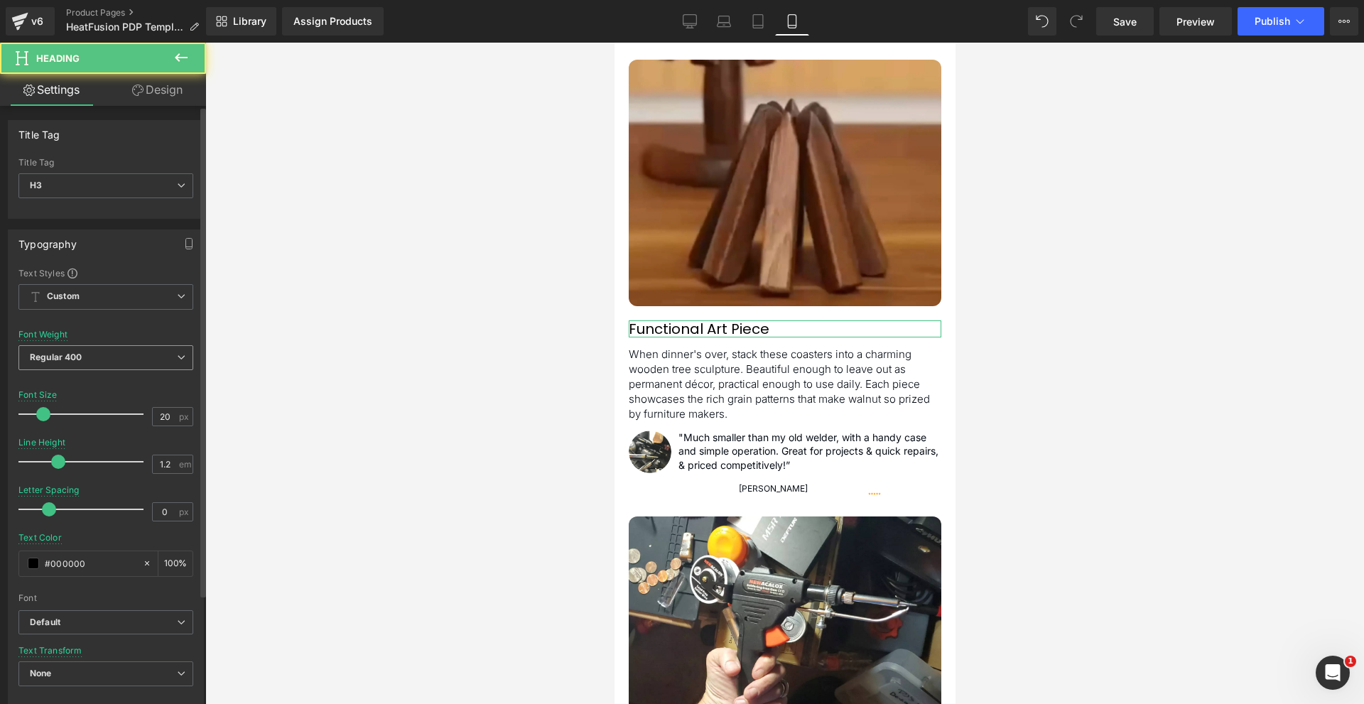
click at [92, 361] on span "Regular 400" at bounding box center [105, 357] width 175 height 25
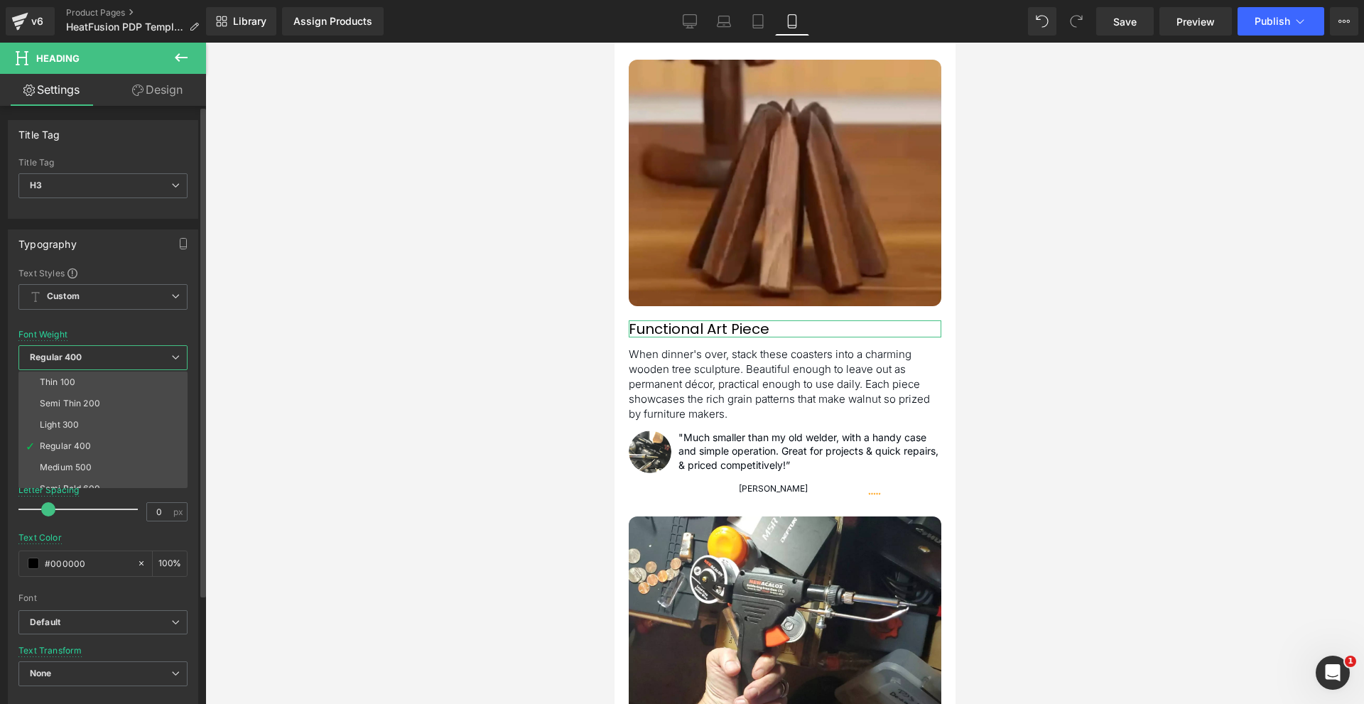
click at [106, 466] on li "Medium 500" at bounding box center [105, 467] width 175 height 21
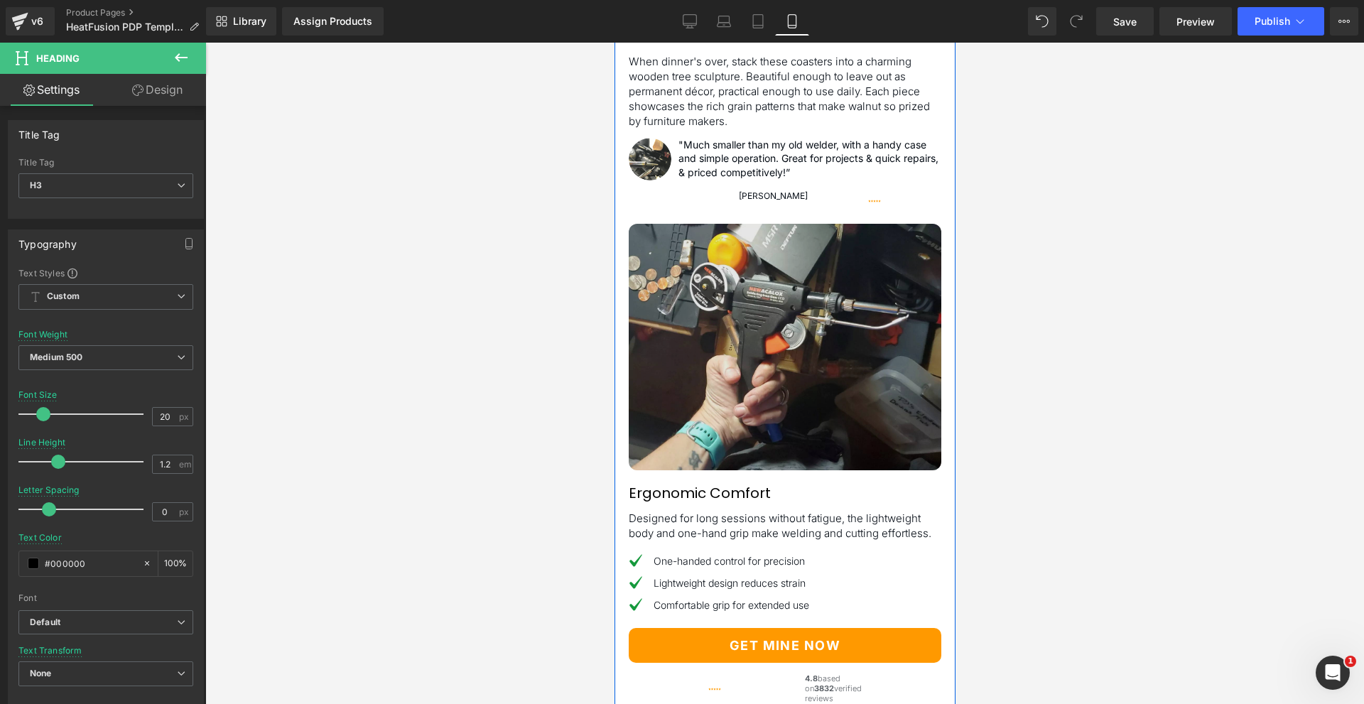
scroll to position [3755, 0]
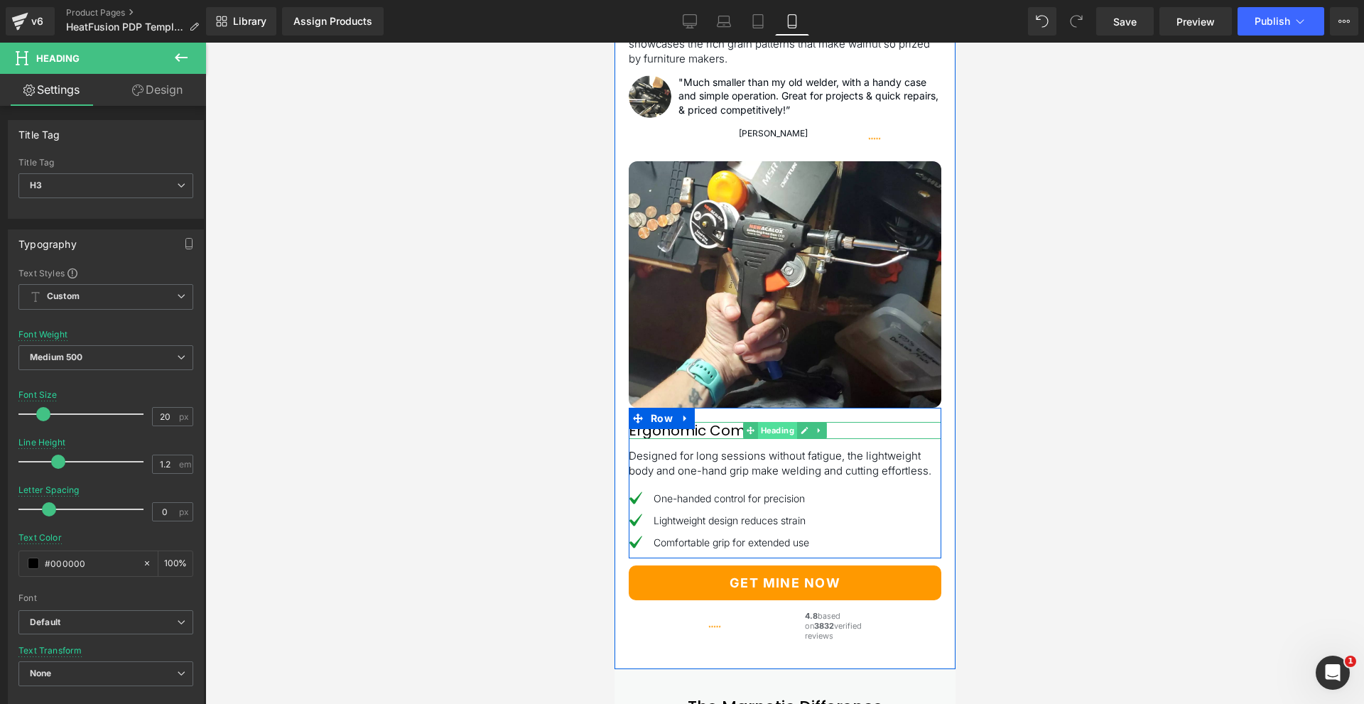
click at [768, 439] on span "Heading" at bounding box center [776, 430] width 39 height 17
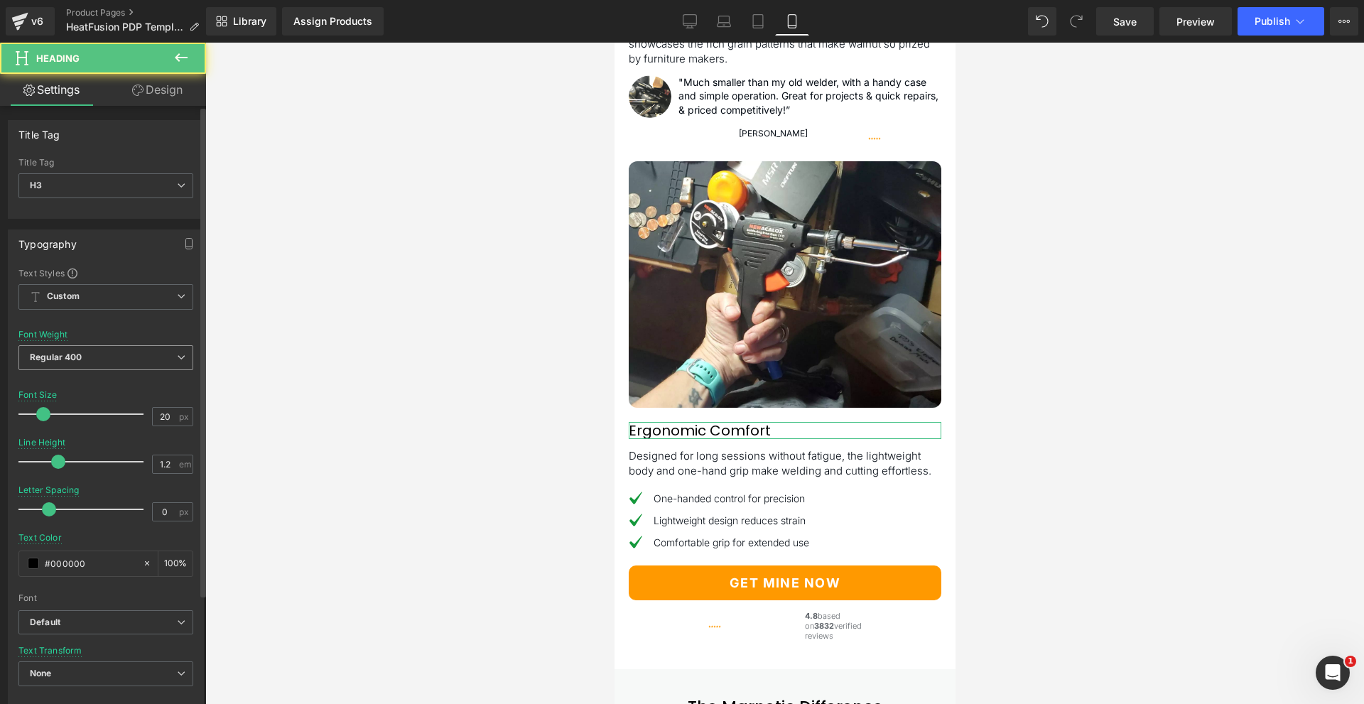
click at [113, 347] on span "Regular 400" at bounding box center [105, 357] width 175 height 25
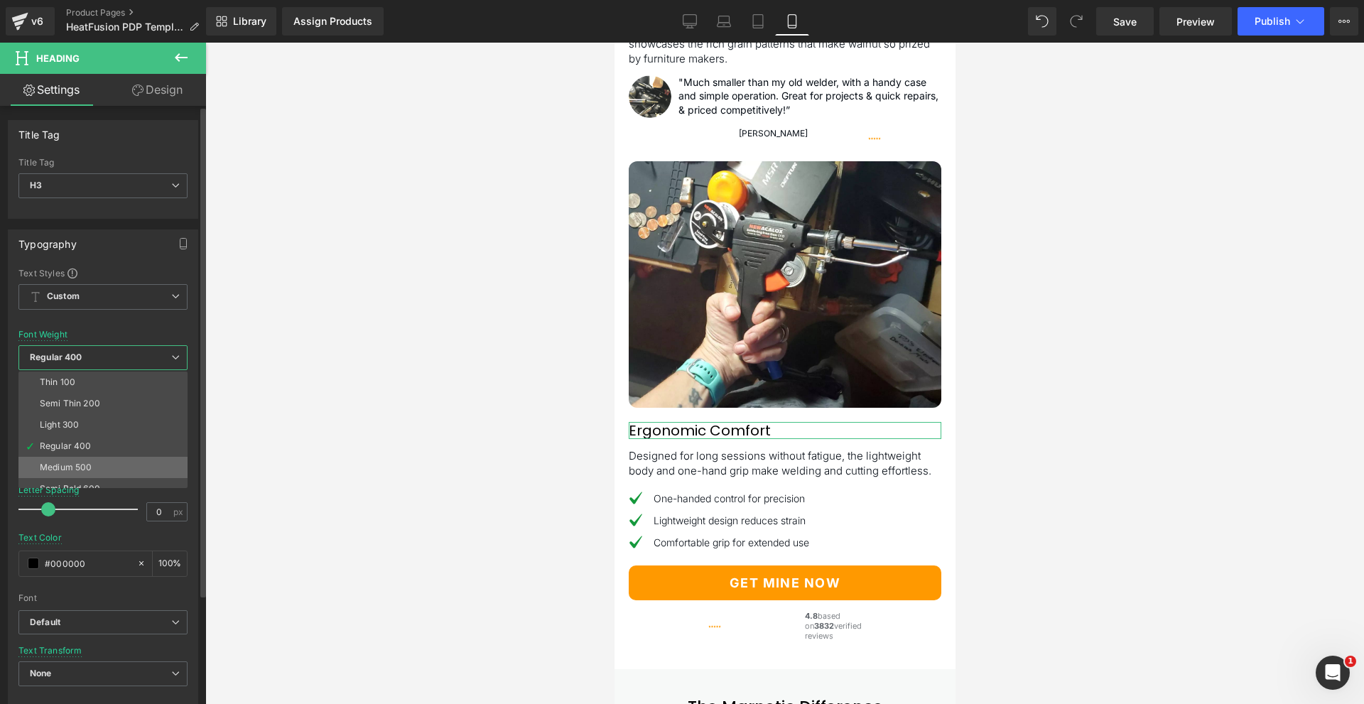
click at [113, 459] on li "Medium 500" at bounding box center [105, 467] width 175 height 21
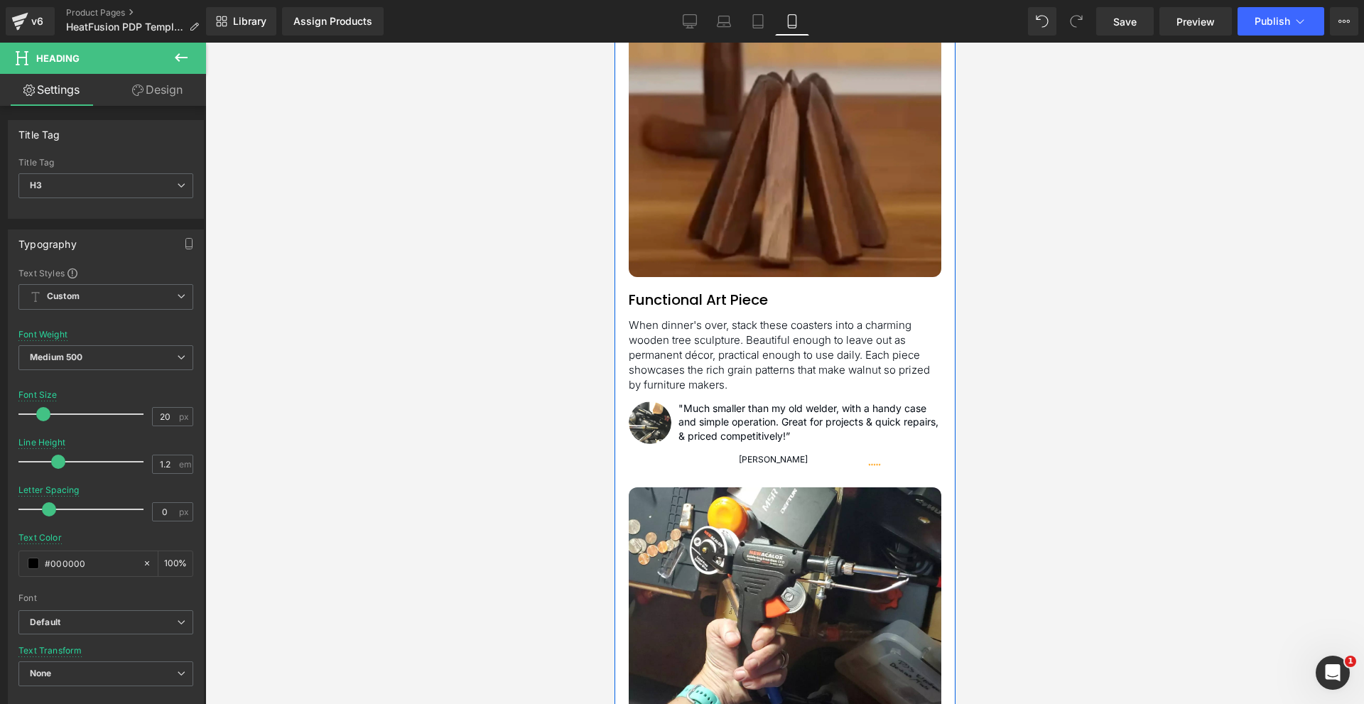
scroll to position [3312, 0]
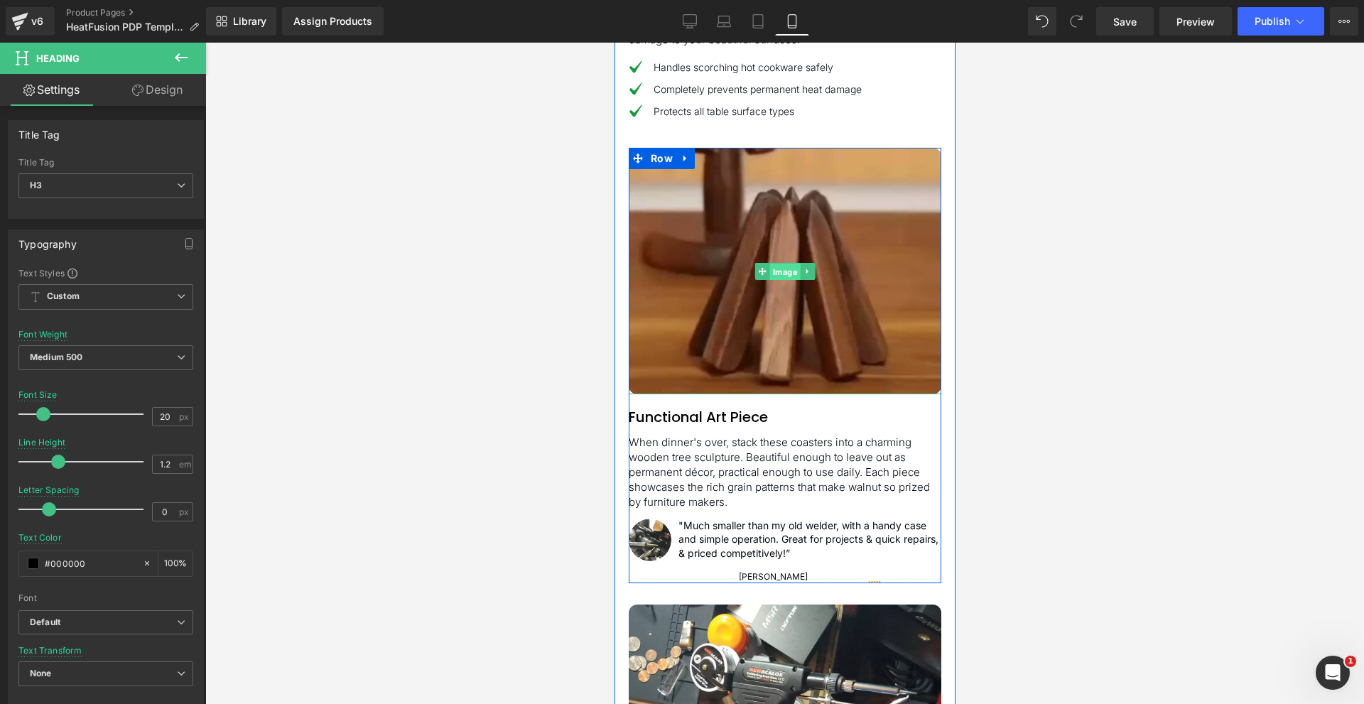
click at [791, 280] on span "Image" at bounding box center [784, 271] width 31 height 17
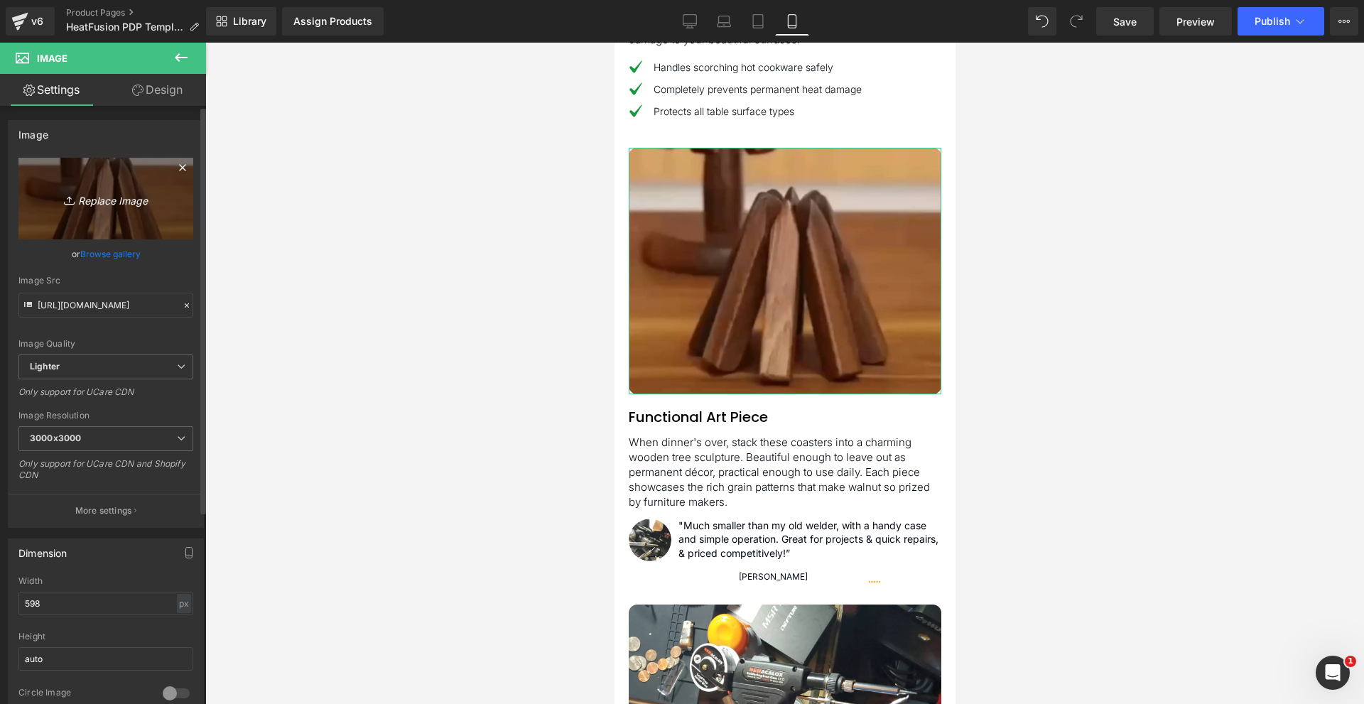
click at [114, 207] on link "Replace Image" at bounding box center [105, 199] width 175 height 82
type input "C:\fakepath\Image-2.webp"
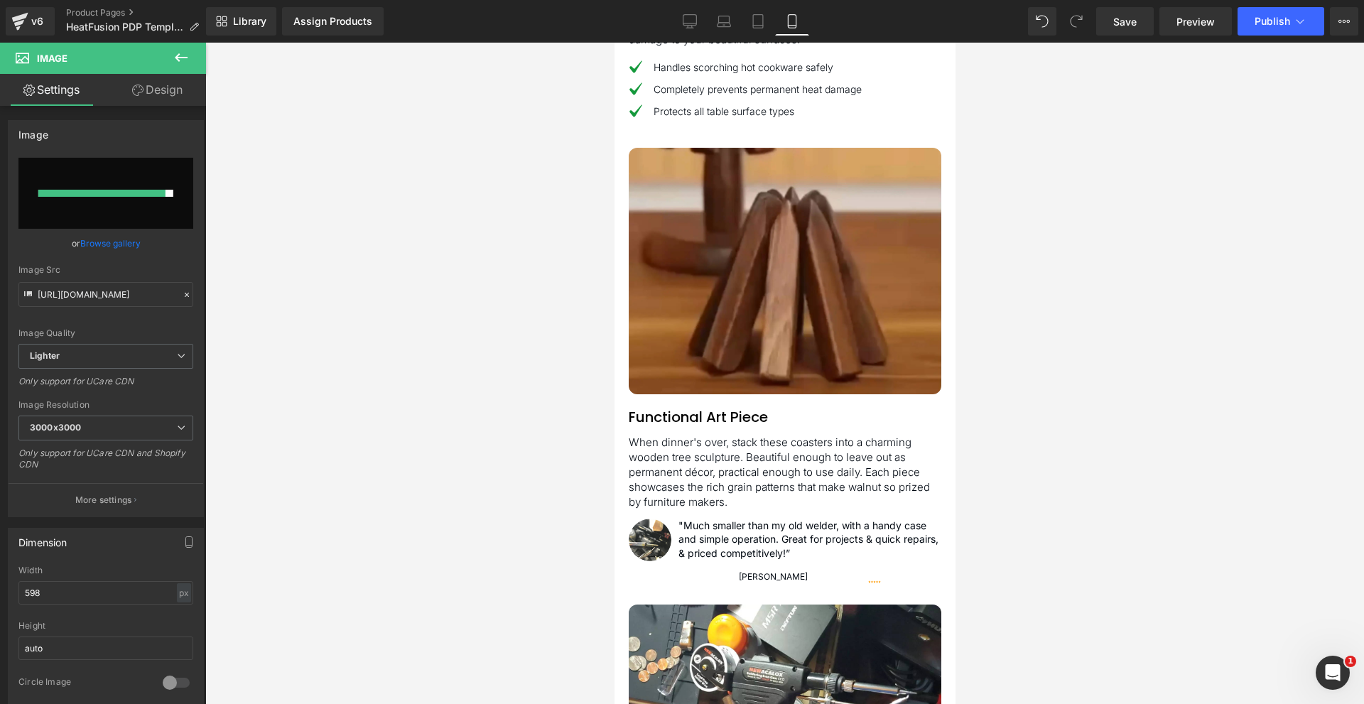
type input "[URL][DOMAIN_NAME]"
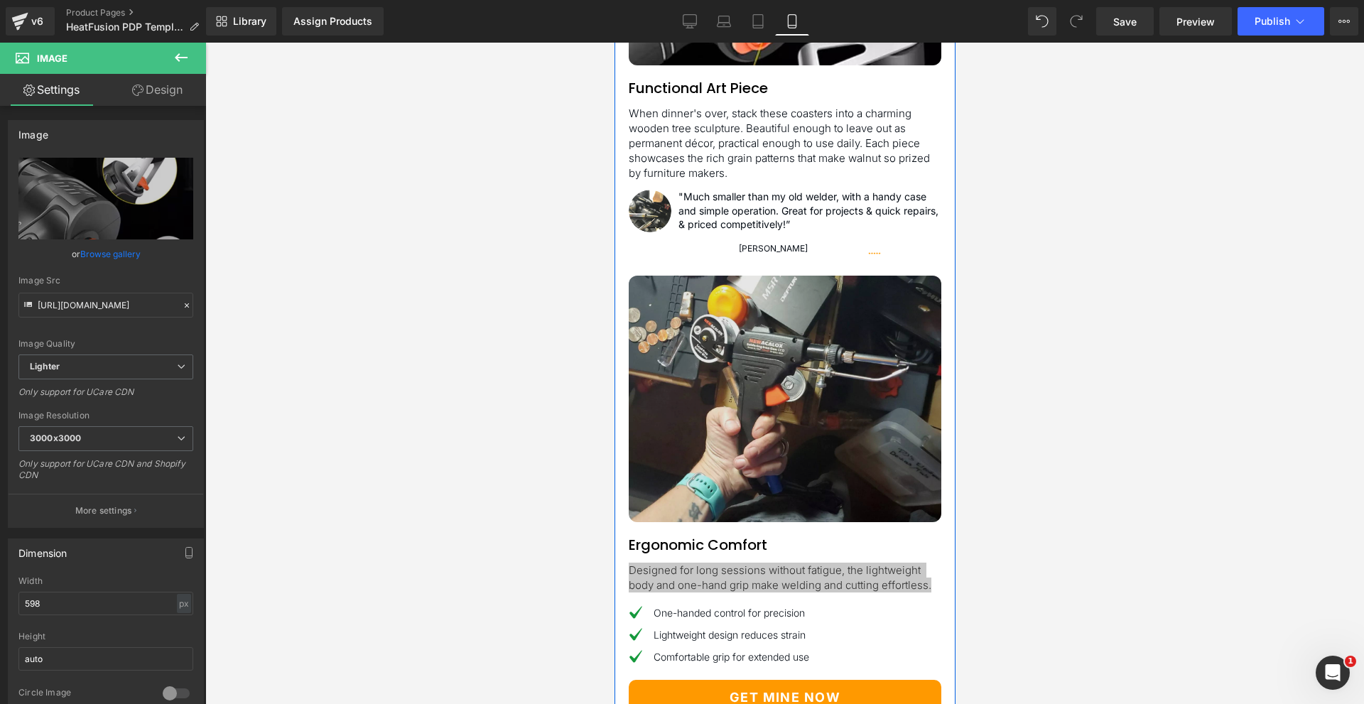
scroll to position [3667, 0]
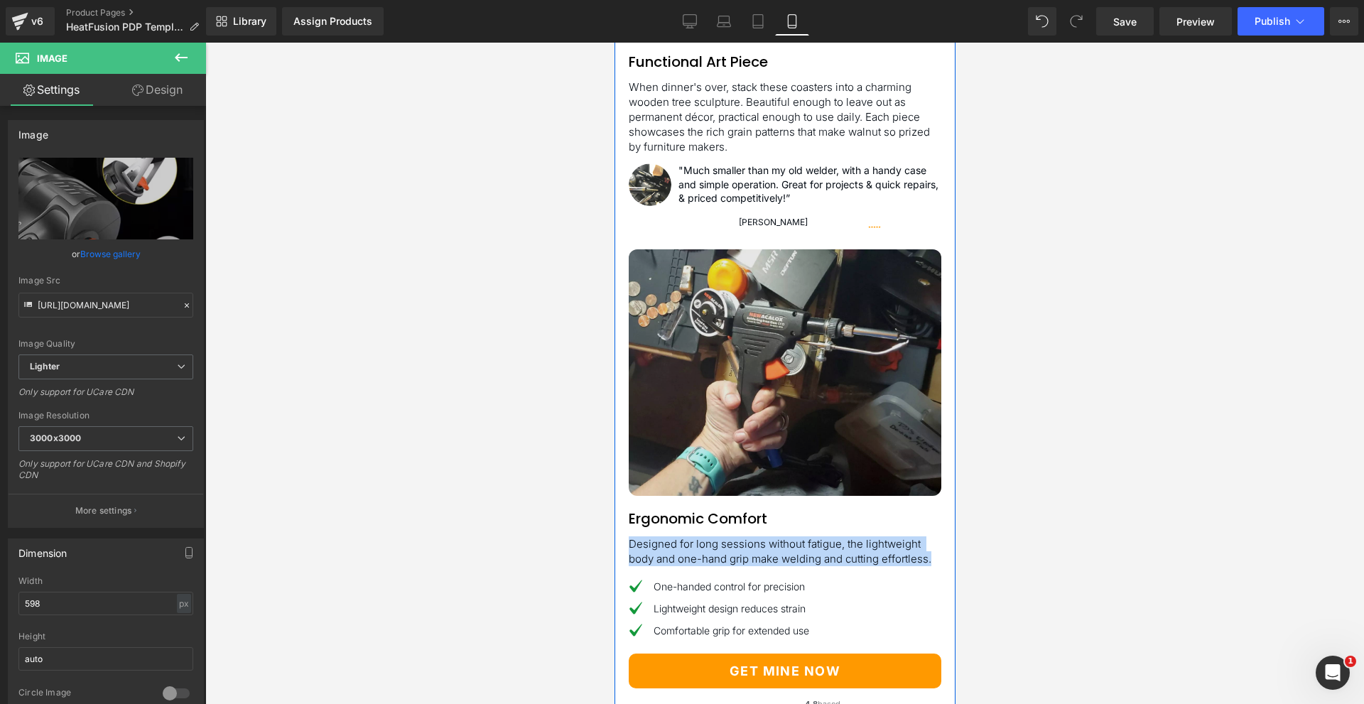
click at [768, 416] on img at bounding box center [784, 372] width 312 height 246
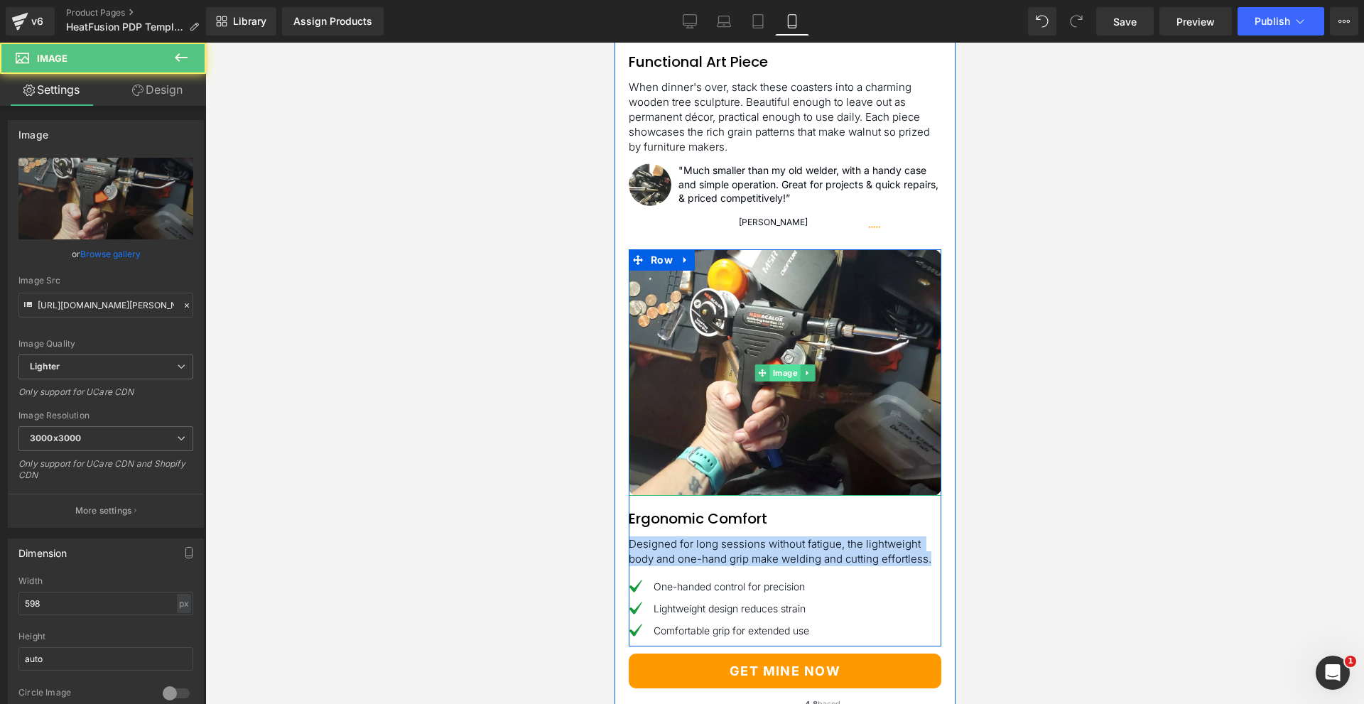
click at [791, 381] on span "Image" at bounding box center [784, 372] width 31 height 17
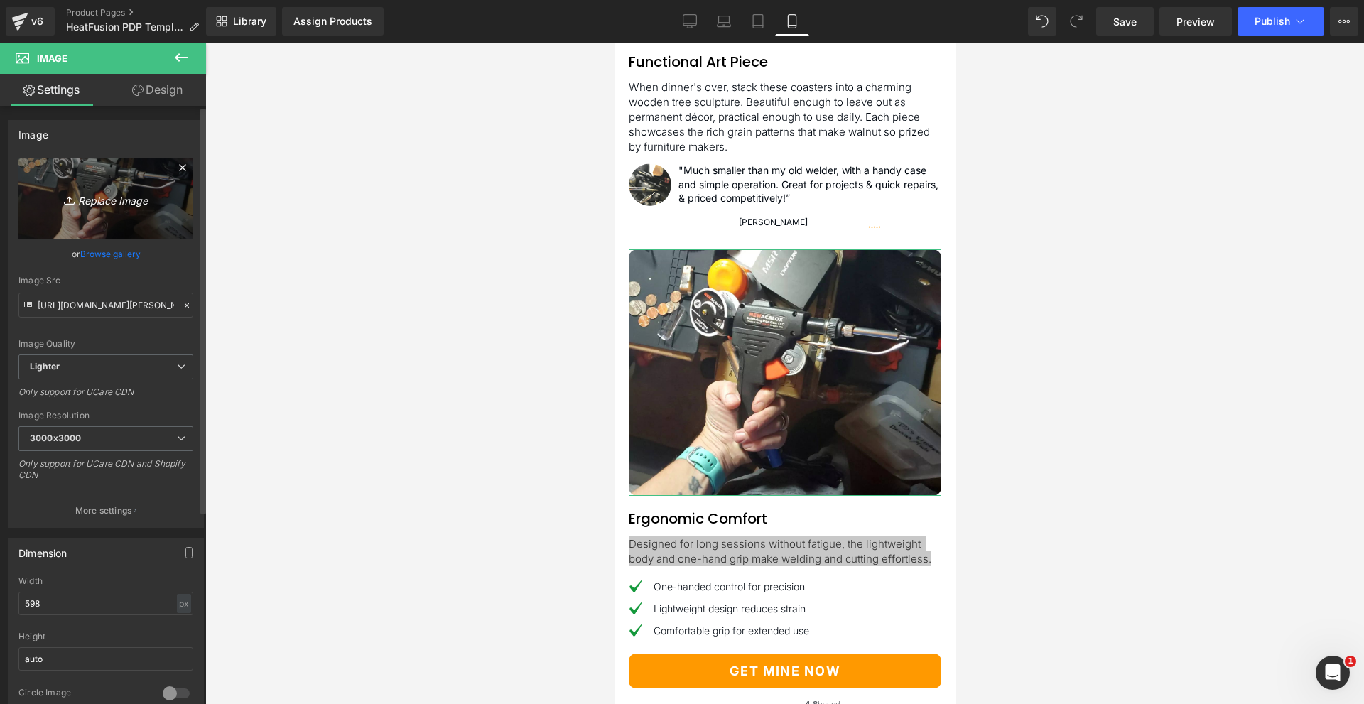
click at [87, 210] on link "Replace Image" at bounding box center [105, 199] width 175 height 82
type input "C:\fakepath\Image-3.webp"
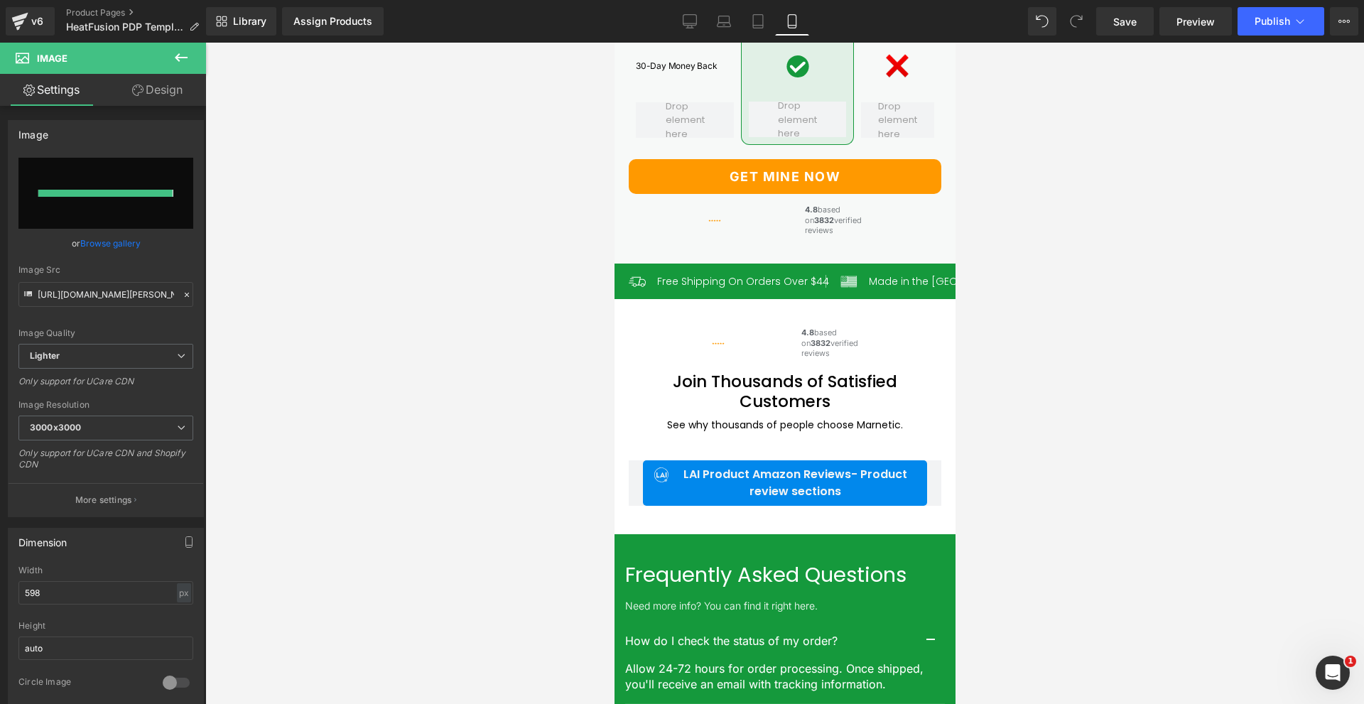
scroll to position [4874, 0]
type input "[URL][DOMAIN_NAME]"
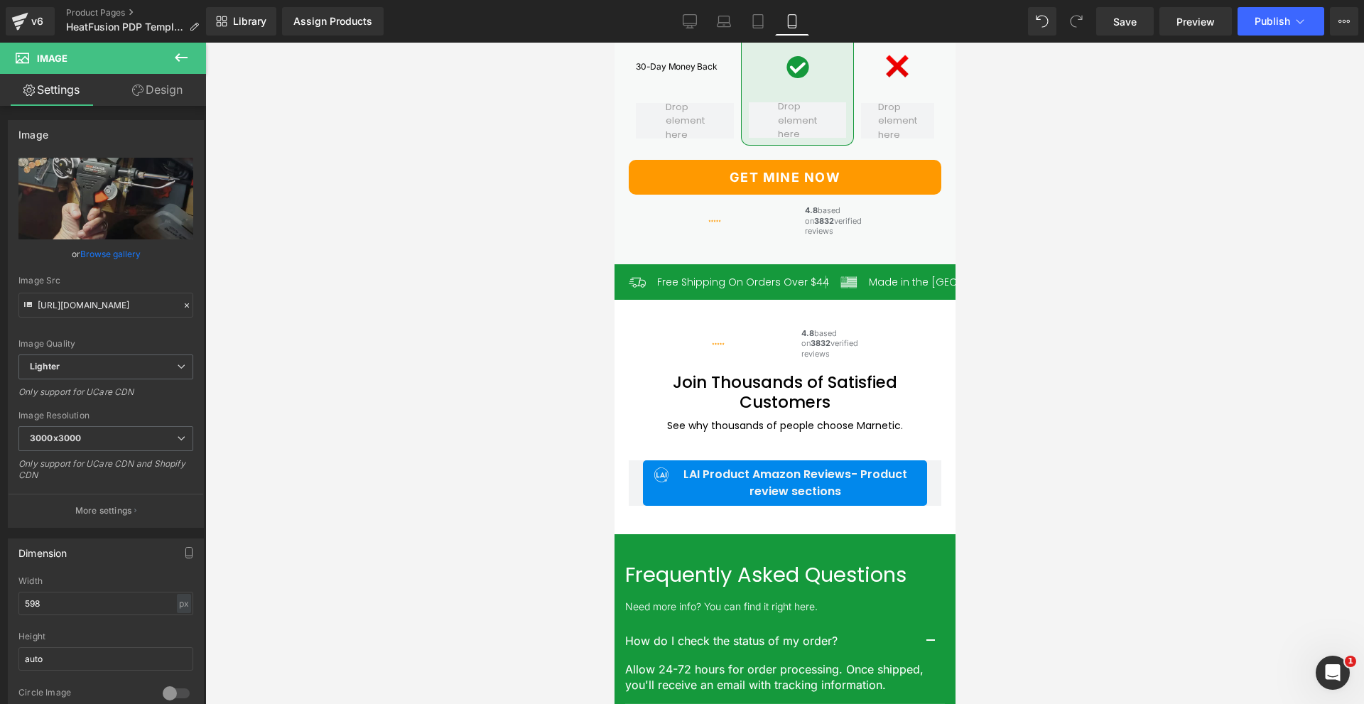
drag, startPoint x: 1117, startPoint y: 21, endPoint x: 1063, endPoint y: 1, distance: 57.8
click at [1117, 21] on span "Save" at bounding box center [1124, 21] width 23 height 15
click at [684, 13] on link "Desktop" at bounding box center [690, 21] width 34 height 28
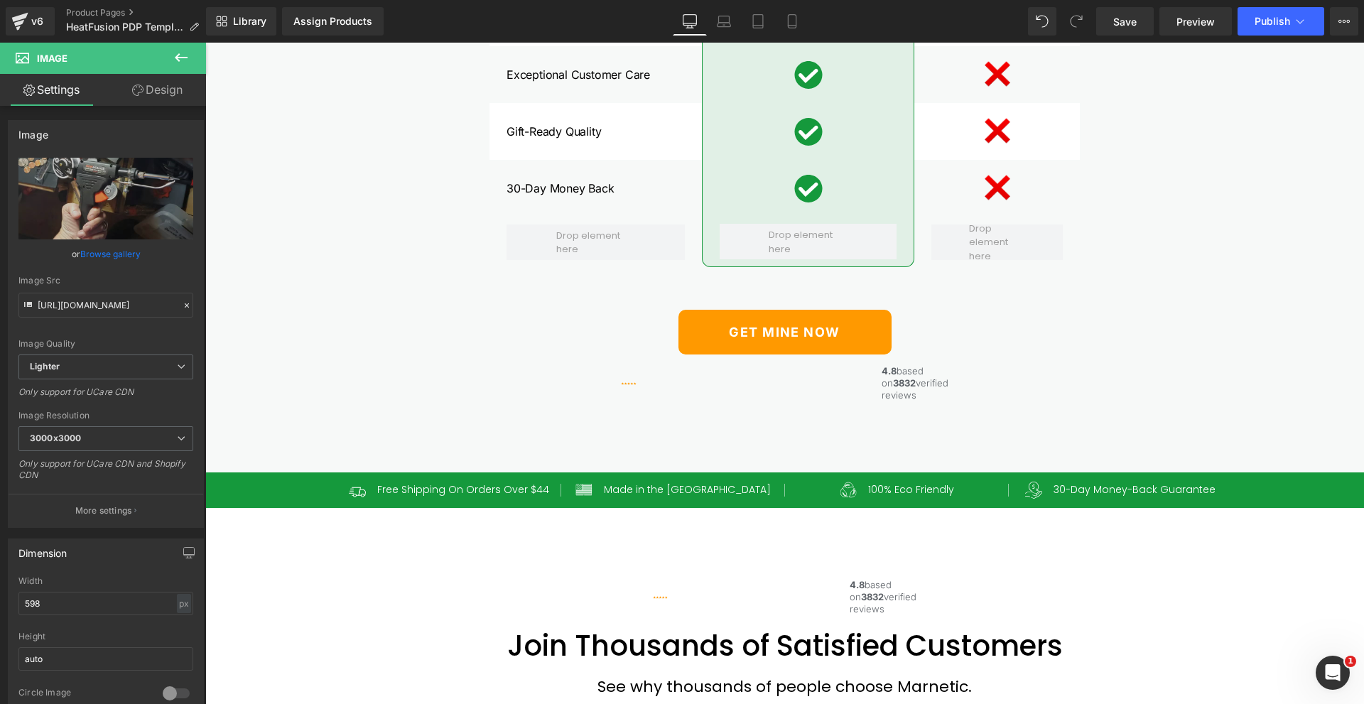
click at [1052, 288] on div "Row Features Heading Image Generic Table Mats Text Block Row Premium Quality Ma…" at bounding box center [784, 17] width 590 height 541
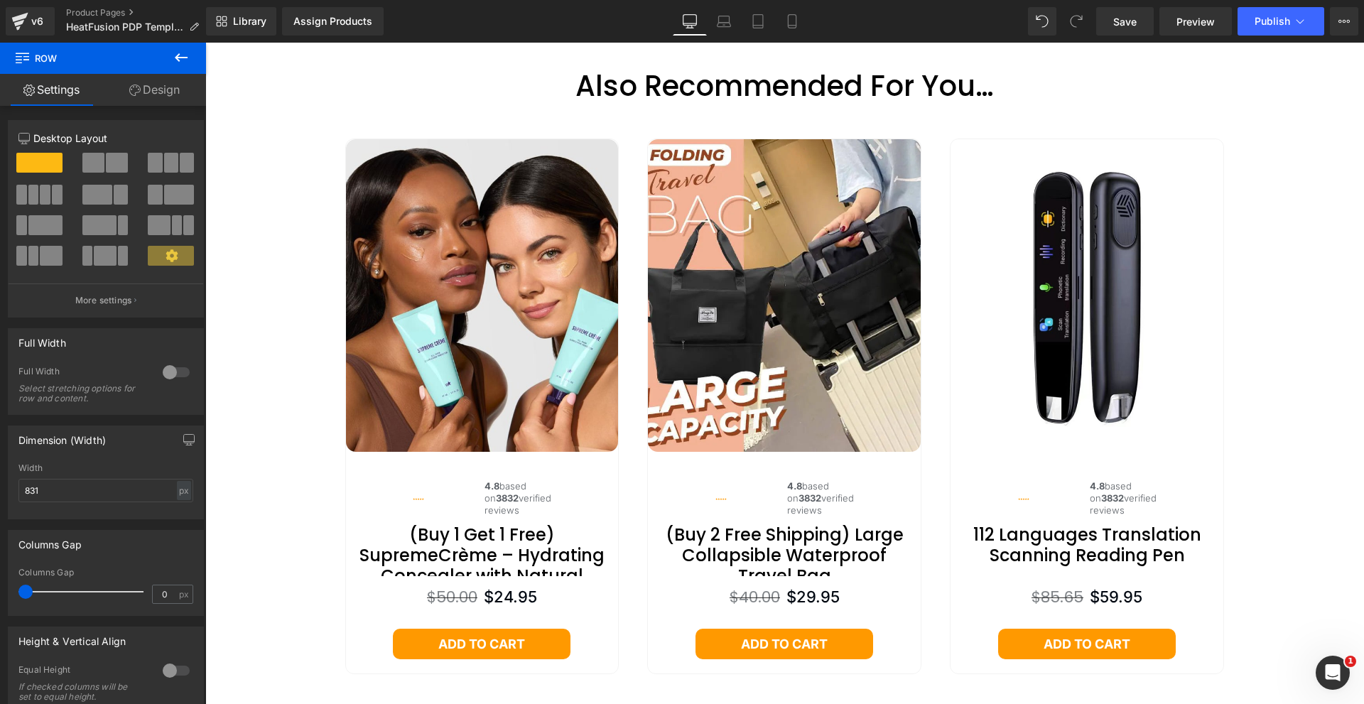
scroll to position [7099, 0]
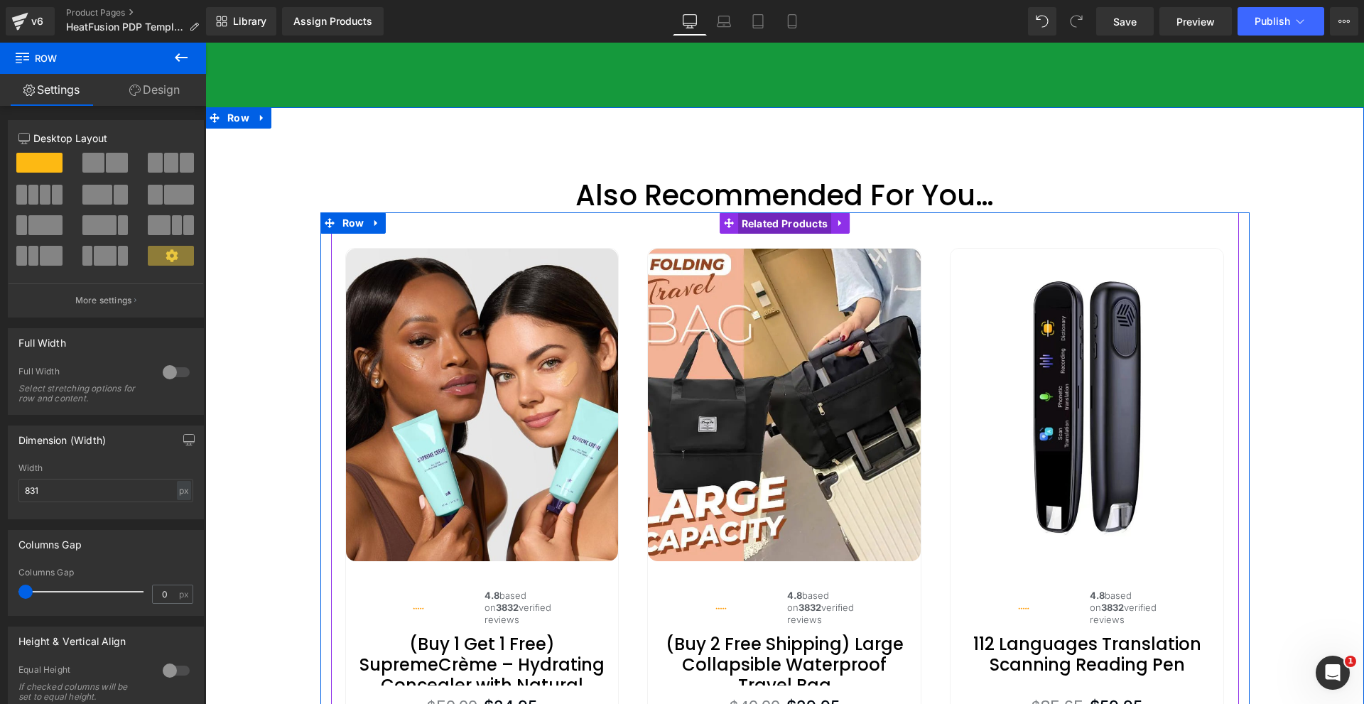
click at [749, 234] on span "Related Products" at bounding box center [785, 223] width 94 height 21
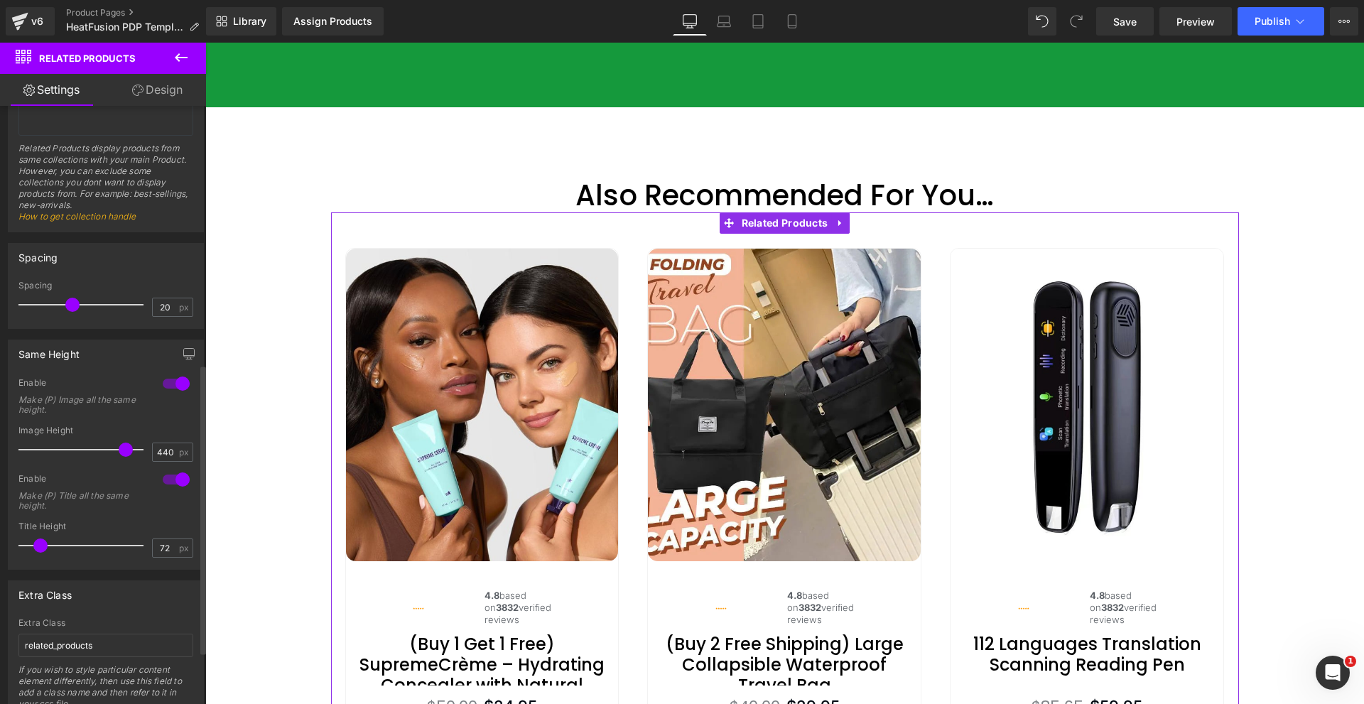
scroll to position [641, 0]
